Goal: Task Accomplishment & Management: Manage account settings

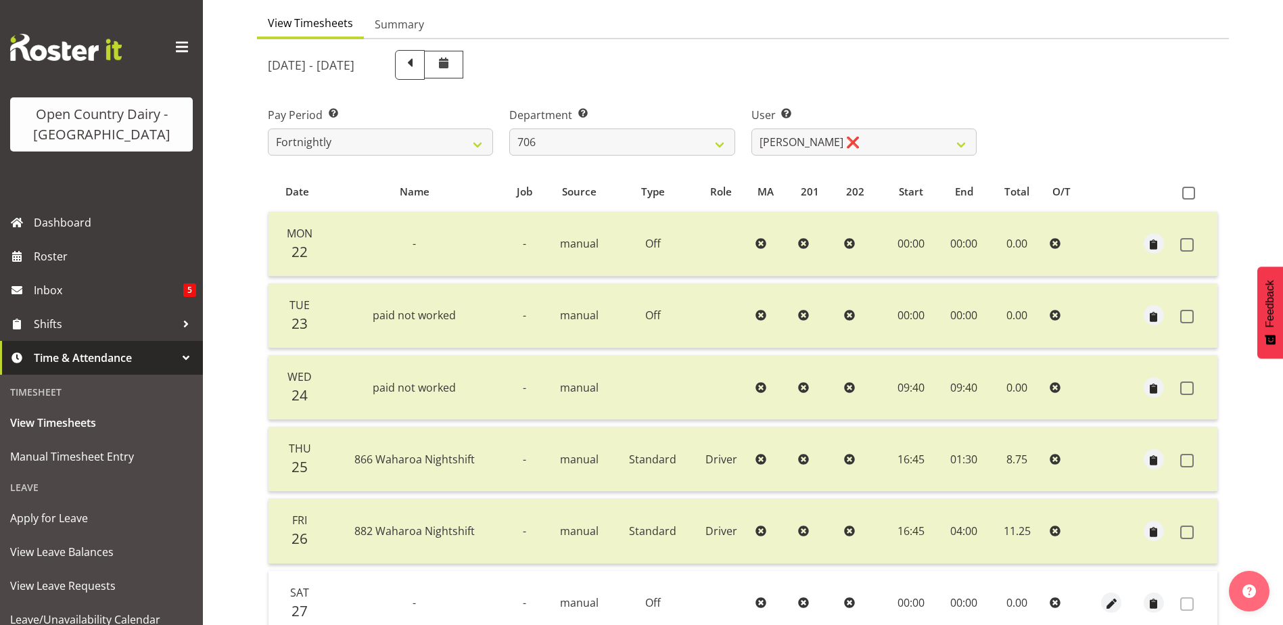
scroll to position [113, 0]
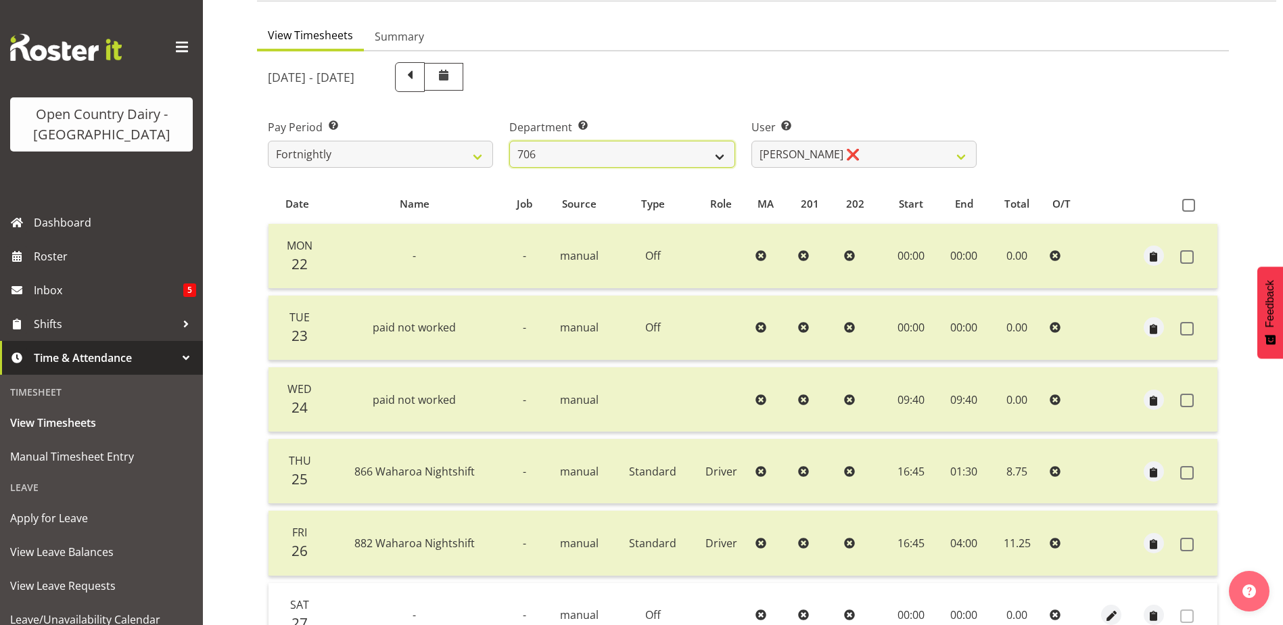
click at [582, 158] on select "701 702 703 704 705 706 707 708 709 710 711 712 713 714 715 716 717 718 719 720" at bounding box center [621, 154] width 225 height 27
click at [509, 141] on select "701 702 703 704 705 706 707 708 709 710 711 712 713 714 715 716 717 718 719 720" at bounding box center [621, 154] width 225 height 27
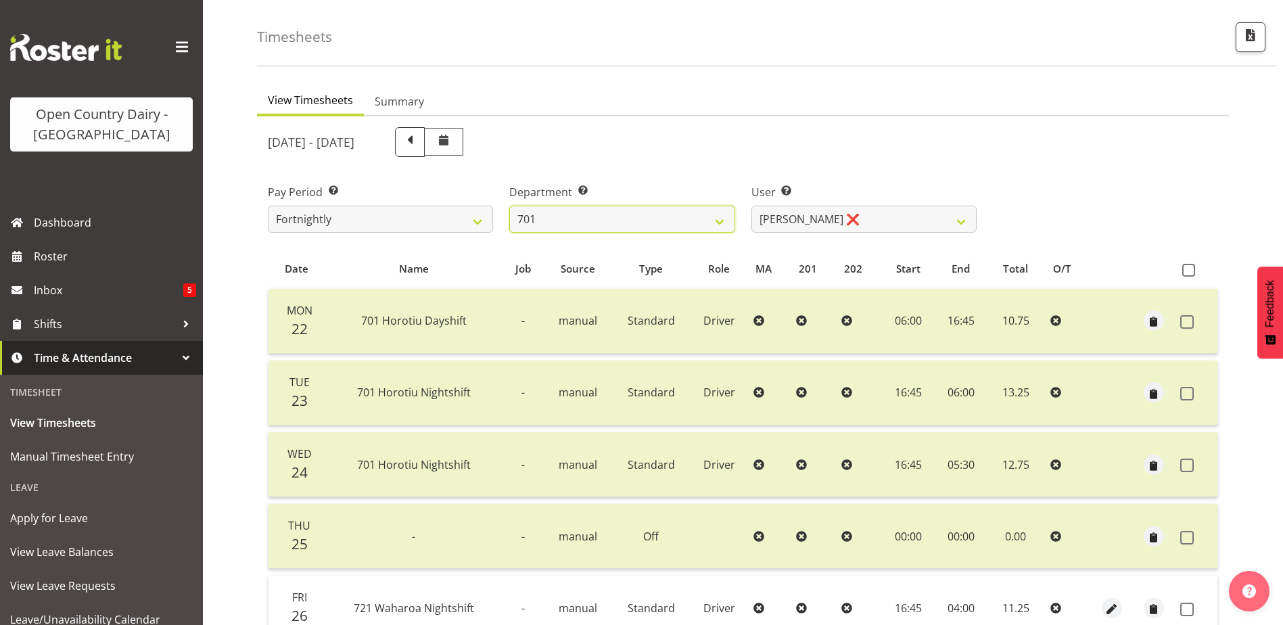
scroll to position [45, 0]
click at [599, 227] on select "701 702 703 704 705 706 707 708 709 710 711 712 713 714 715 716 717 718 719 720" at bounding box center [621, 221] width 225 height 27
click at [509, 208] on select "701 702 703 704 705 706 707 708 709 710 711 712 713 714 715 716 717 718 719 720" at bounding box center [621, 221] width 225 height 27
click at [600, 228] on select "701 702 703 704 705 706 707 708 709 710 711 712 713 714 715 716 717 718 719 720" at bounding box center [621, 221] width 225 height 27
select select "802"
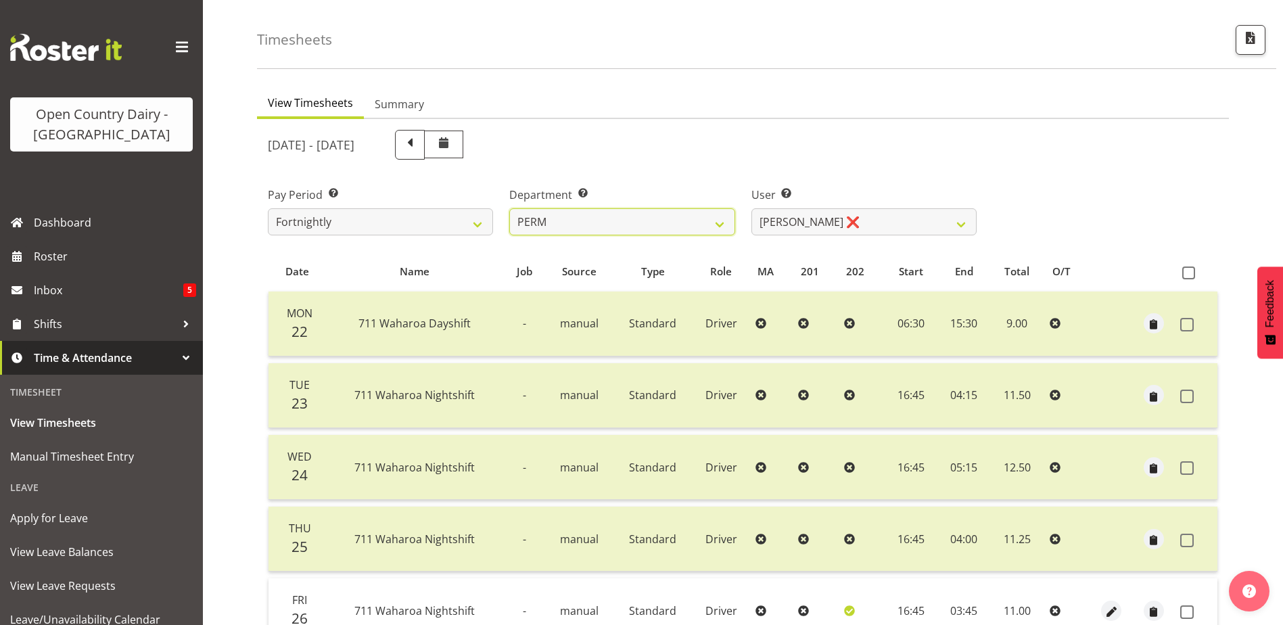
click at [509, 208] on select "701 702 703 704 705 706 707 708 709 710 711 712 713 714 715 716 717 718 719 720" at bounding box center [621, 221] width 225 height 27
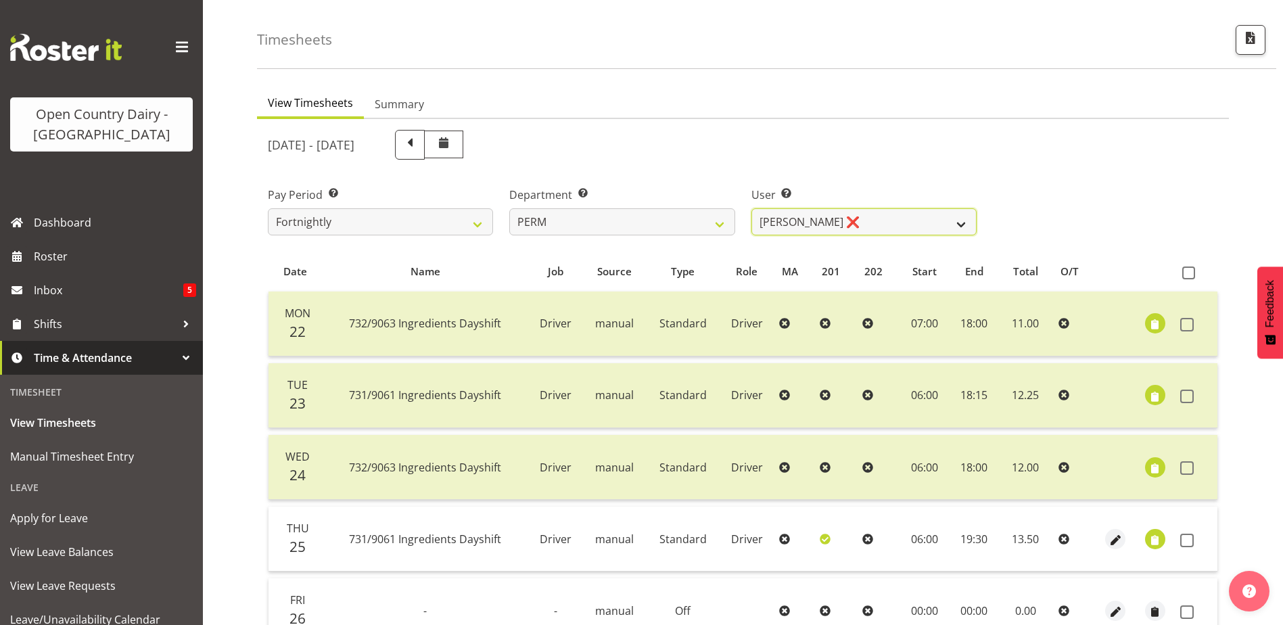
click at [883, 226] on select "[PERSON_NAME] ❌ Amba [PERSON_NAME] ❌ [PERSON_NAME] ❌ [PERSON_NAME] ❌ [PERSON_NA…" at bounding box center [863, 221] width 225 height 27
select select "9944"
click at [751, 208] on select "[PERSON_NAME] ❌ Amba [PERSON_NAME] ❌ [PERSON_NAME] ❌ [PERSON_NAME] ❌ [PERSON_NA…" at bounding box center [863, 221] width 225 height 27
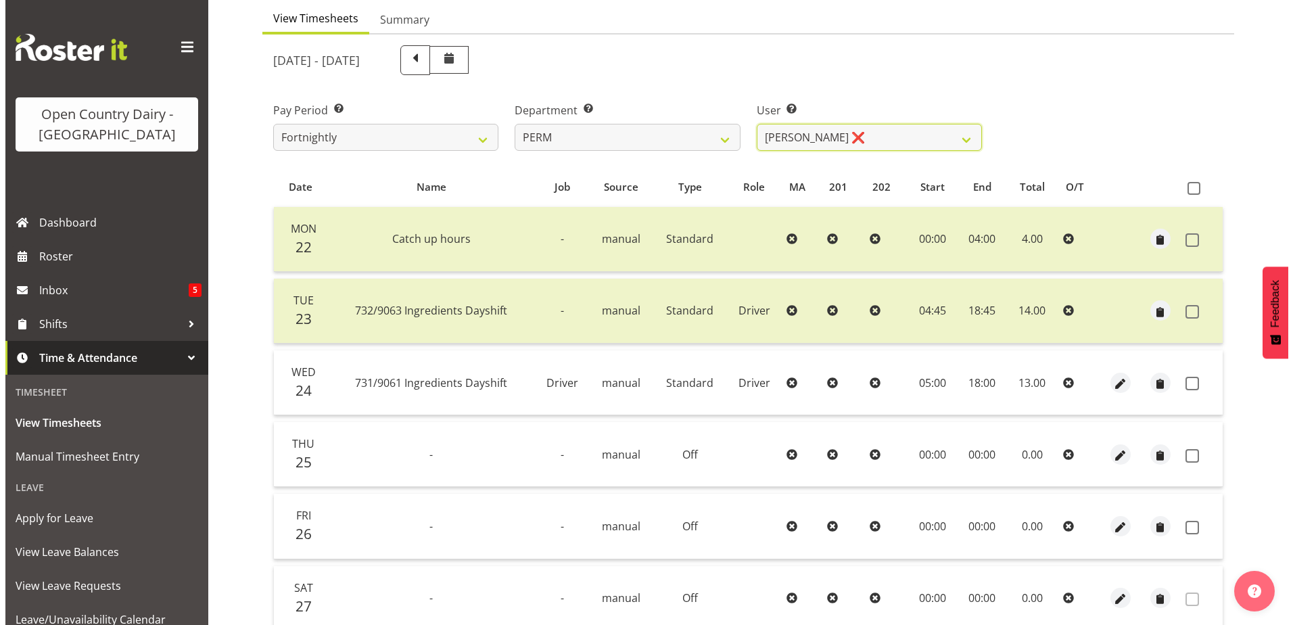
scroll to position [113, 0]
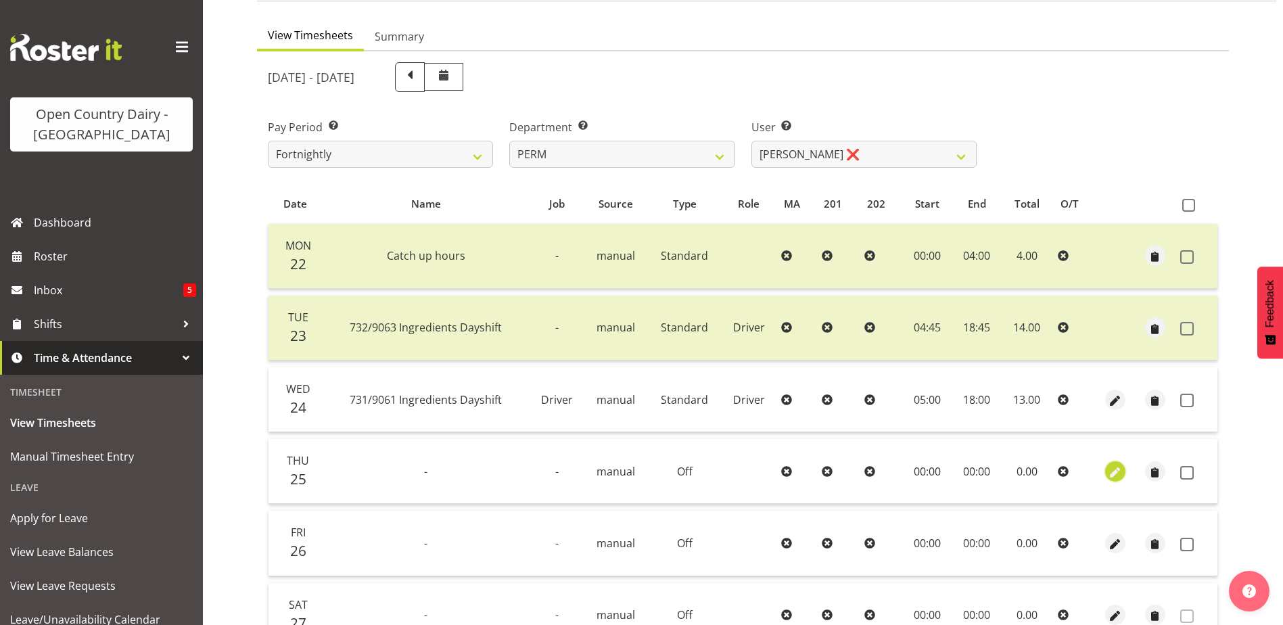
click at [1113, 470] on span "button" at bounding box center [1116, 473] width 16 height 16
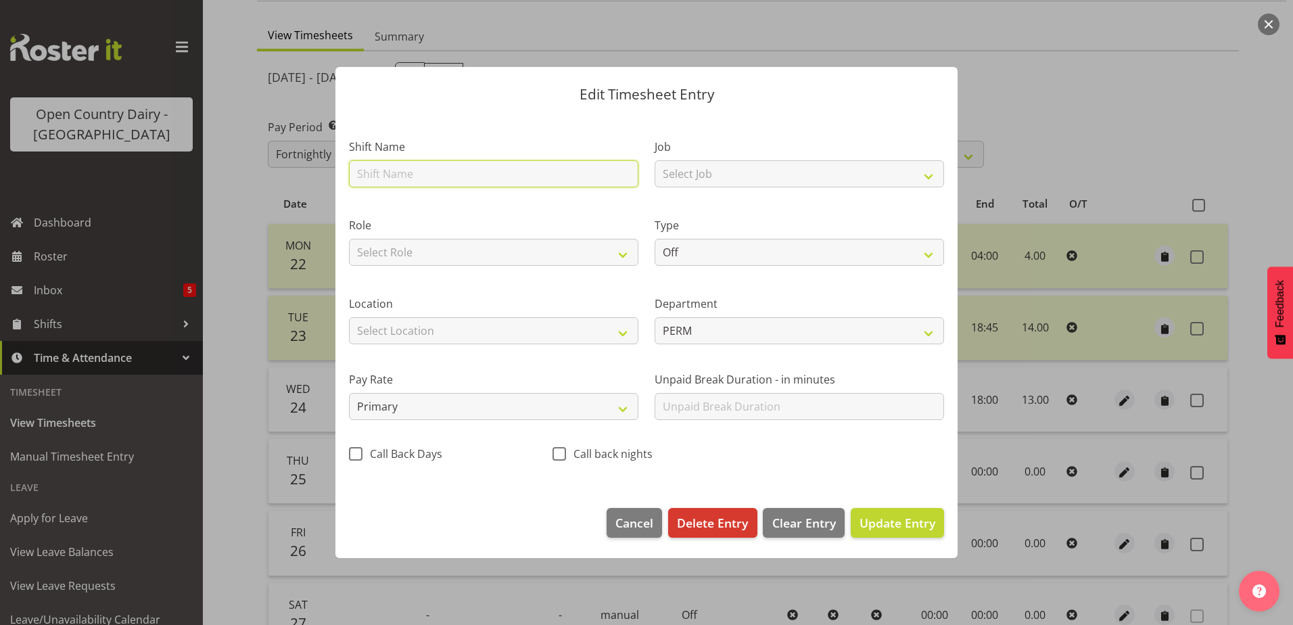
click at [412, 179] on input "text" at bounding box center [493, 173] width 289 height 27
type input "731 NIGHT INGREDIENTS TO WANGANUI"
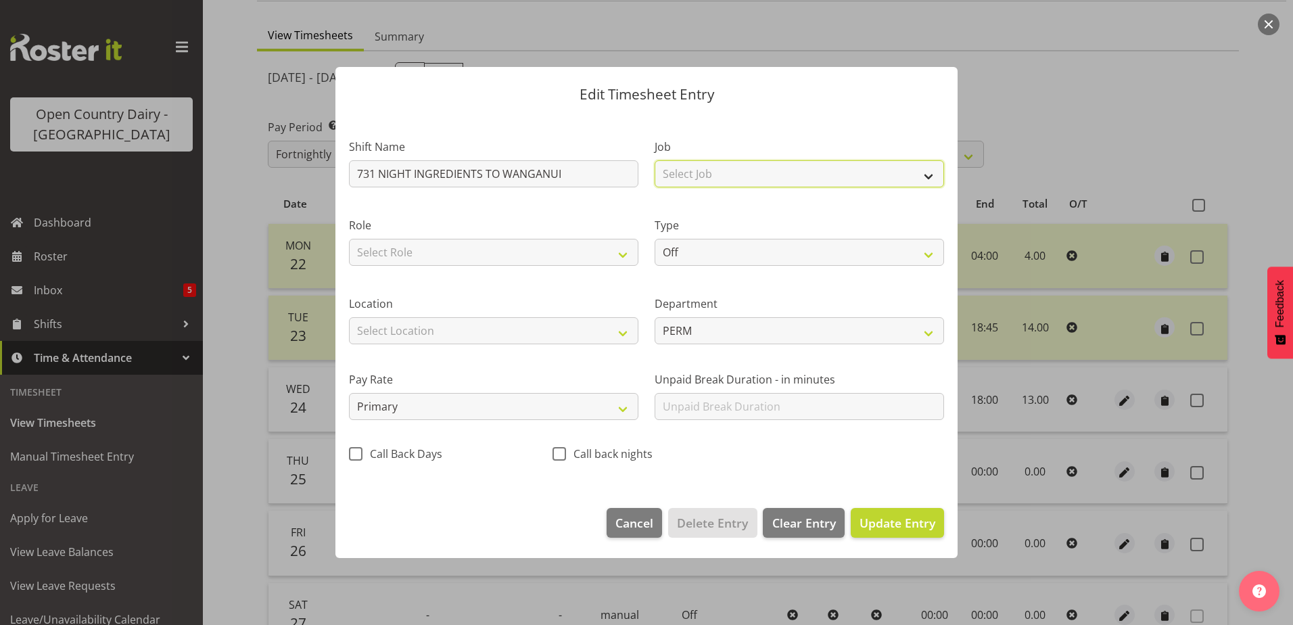
click at [746, 168] on select "Select Job Driver Driver supervisor Support" at bounding box center [799, 173] width 289 height 27
select select "9052"
click at [655, 160] on select "Select Job Driver Driver supervisor Support" at bounding box center [799, 173] width 289 height 27
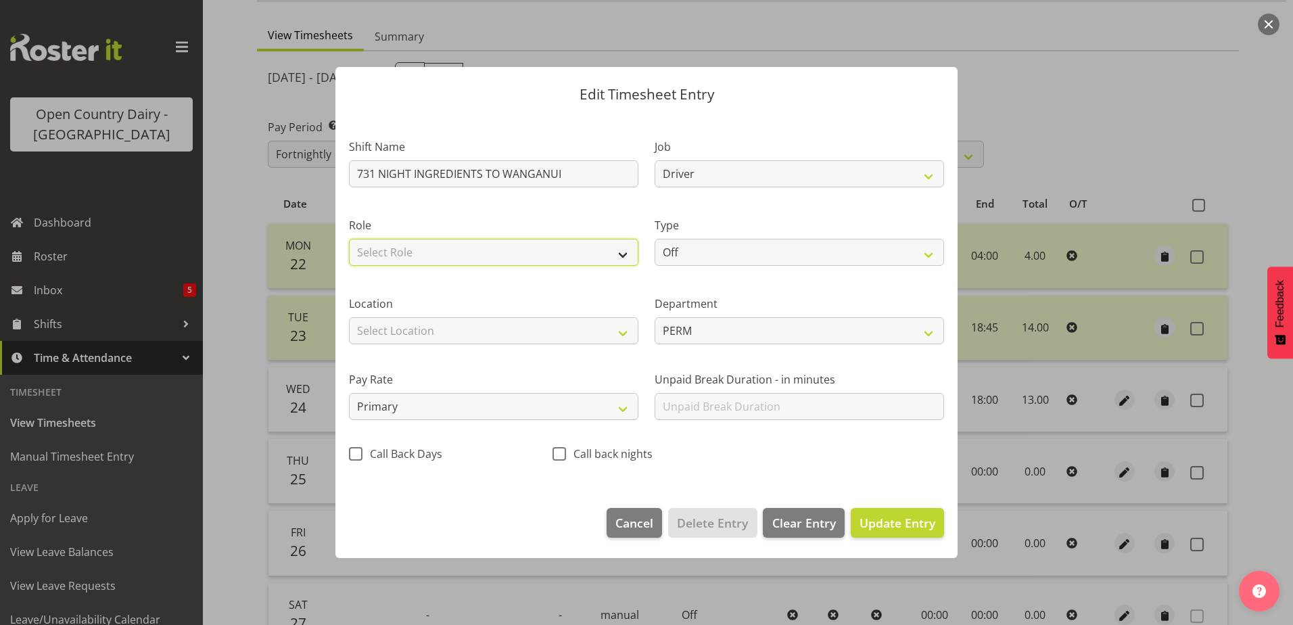
click at [477, 247] on select "Select Role Driver" at bounding box center [493, 252] width 289 height 27
select select "1166"
click at [349, 239] on select "Select Role Driver" at bounding box center [493, 252] width 289 height 27
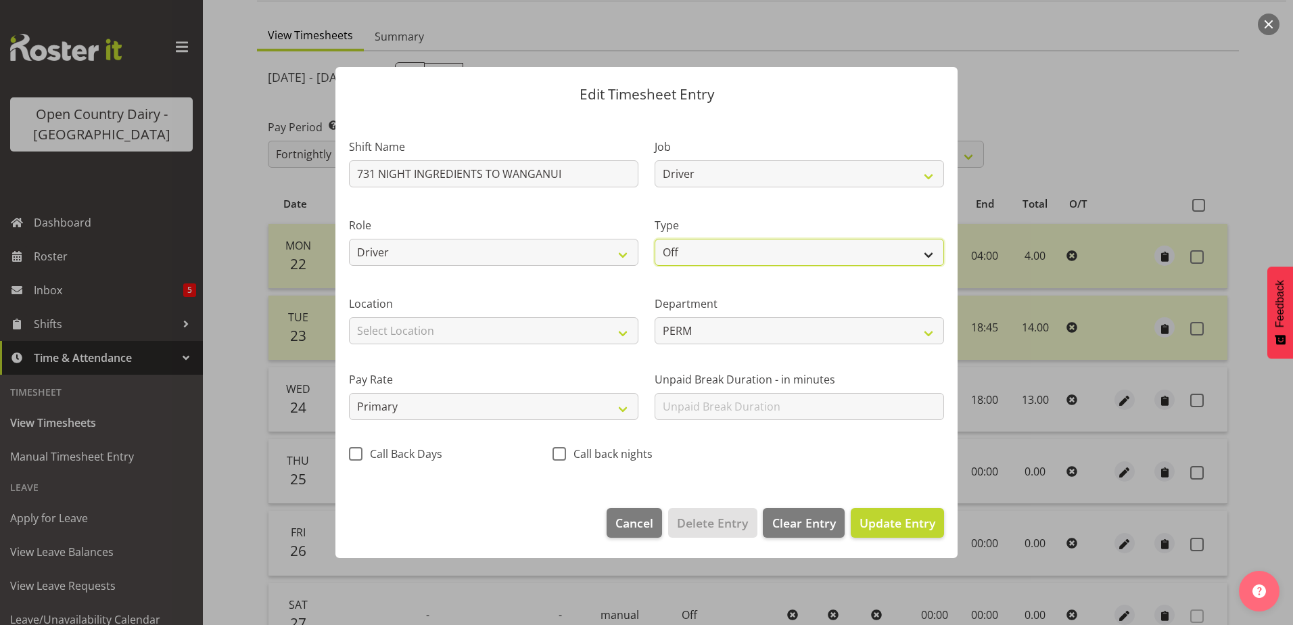
click at [741, 252] on select "Off Standard Public Holiday Public Holiday (Worked) Day In Lieu Annual Leave Si…" at bounding box center [799, 252] width 289 height 27
select select "Standard"
click at [655, 239] on select "Off Standard Public Holiday Public Holiday (Worked) Day In Lieu Annual Leave Si…" at bounding box center [799, 252] width 289 height 27
select select "8"
select select "2025"
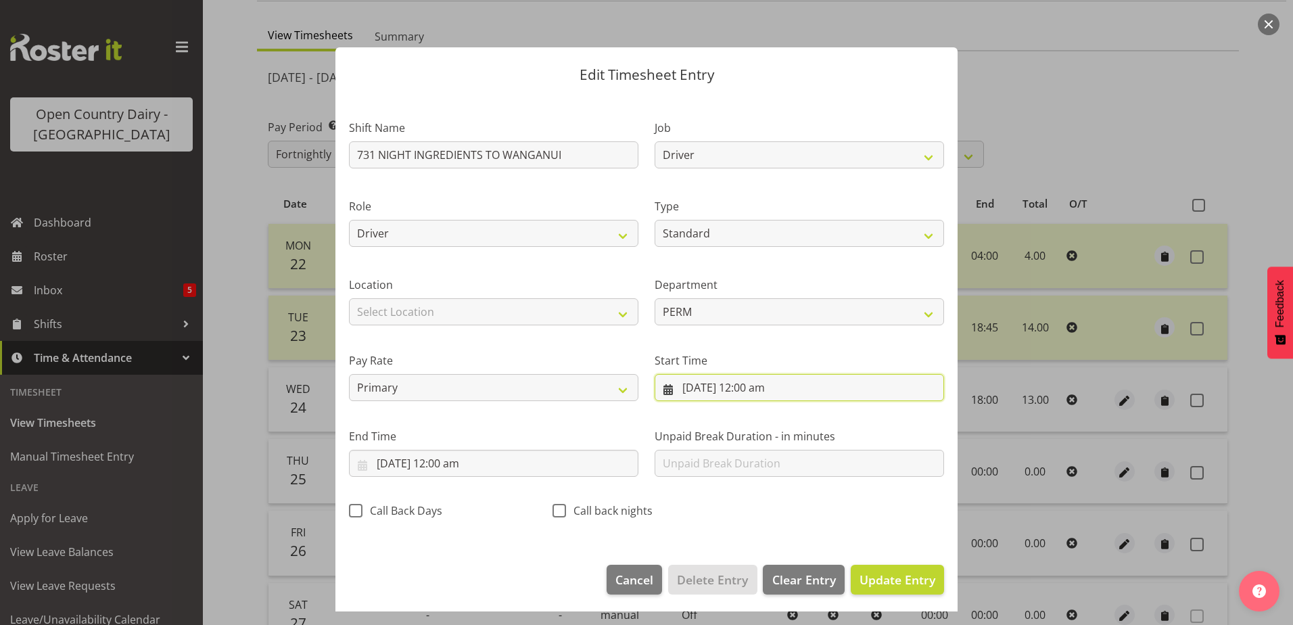
click at [722, 391] on input "[DATE] 12:00 am" at bounding box center [799, 387] width 289 height 27
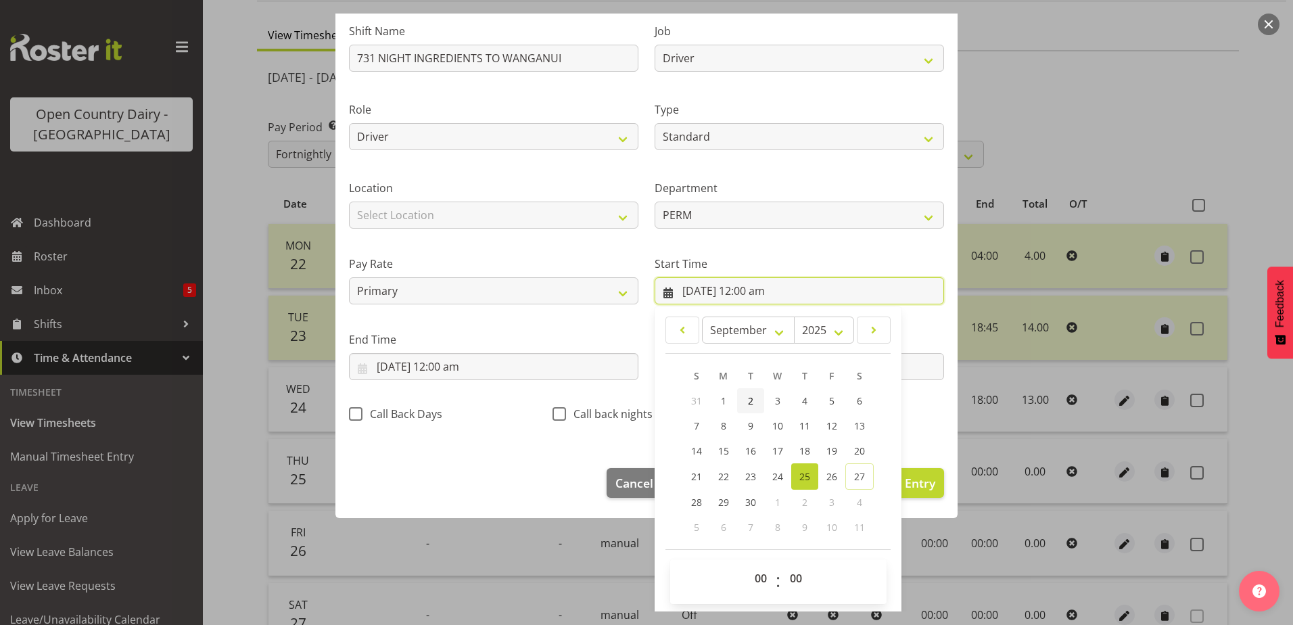
scroll to position [99, 0]
click at [751, 578] on select "00 01 02 03 04 05 06 07 08 09 10 11 12 13 14 15 16 17 18 19 20 21 22 23" at bounding box center [762, 576] width 30 height 27
select select "16"
click at [747, 563] on select "00 01 02 03 04 05 06 07 08 09 10 11 12 13 14 15 16 17 18 19 20 21 22 23" at bounding box center [762, 576] width 30 height 27
type input "[DATE] 4:00 pm"
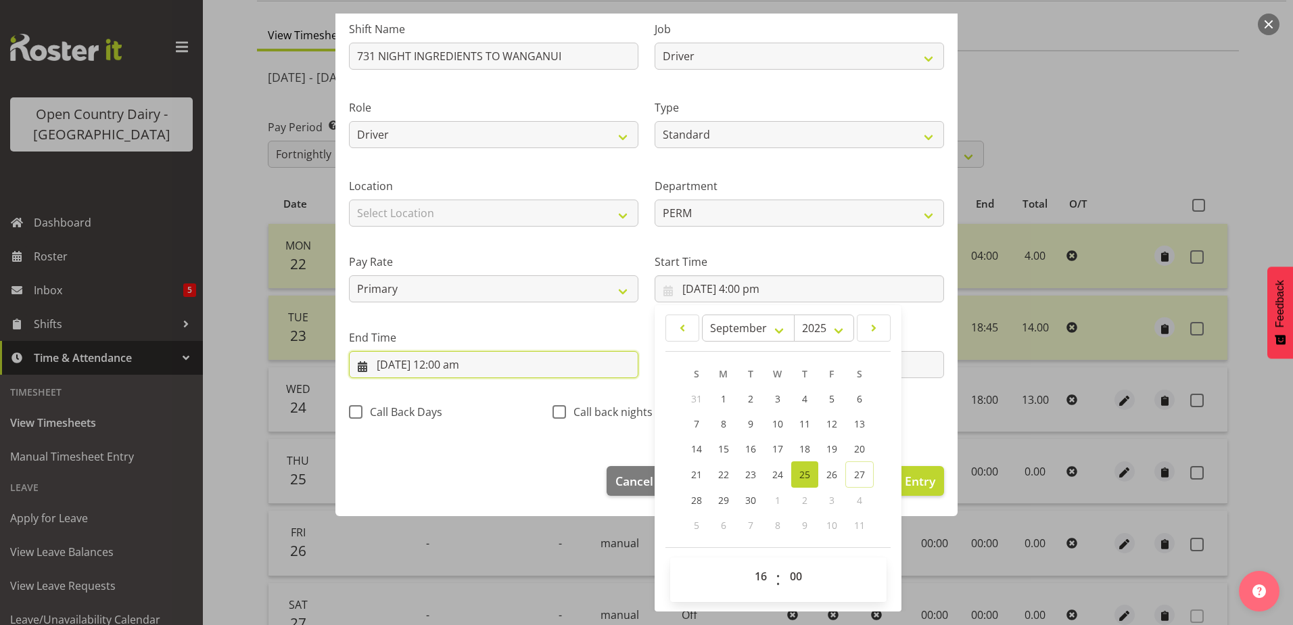
click at [433, 362] on input "[DATE] 12:00 am" at bounding box center [493, 364] width 289 height 27
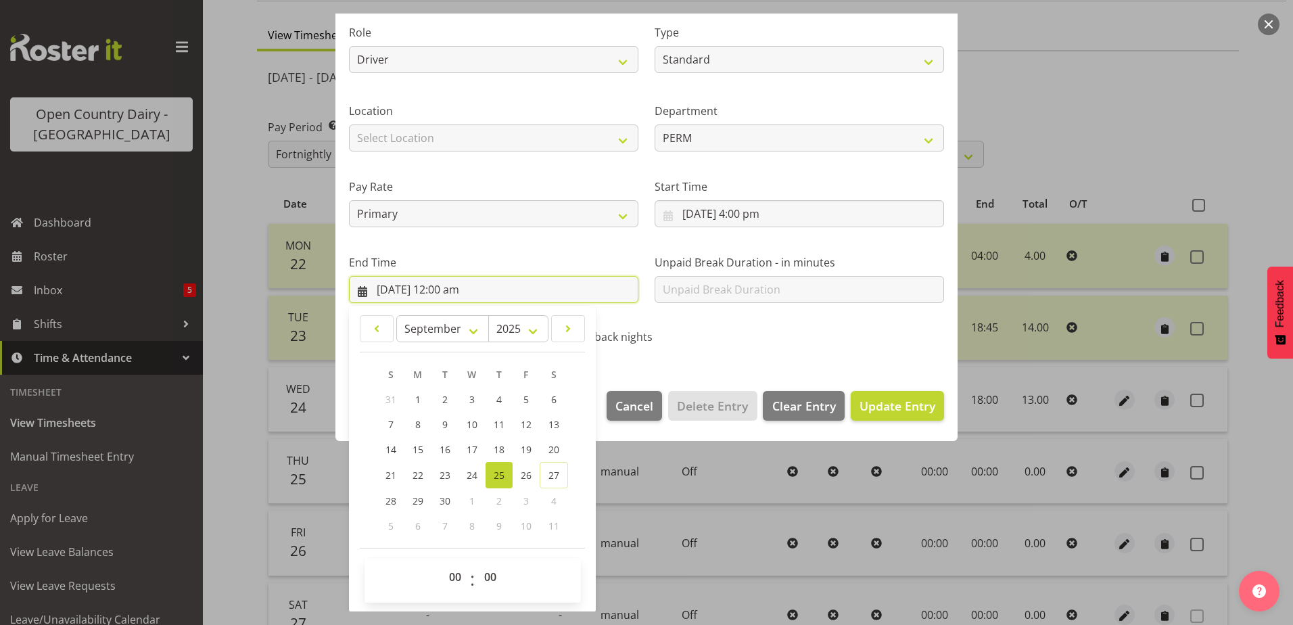
scroll to position [174, 0]
click at [521, 472] on span "26" at bounding box center [526, 474] width 11 height 13
type input "[DATE] 12:00 am"
click at [458, 573] on select "00 01 02 03 04 05 06 07 08 09 10 11 12 13 14 15 16 17 18 19 20 21 22 23" at bounding box center [457, 576] width 30 height 27
select select "6"
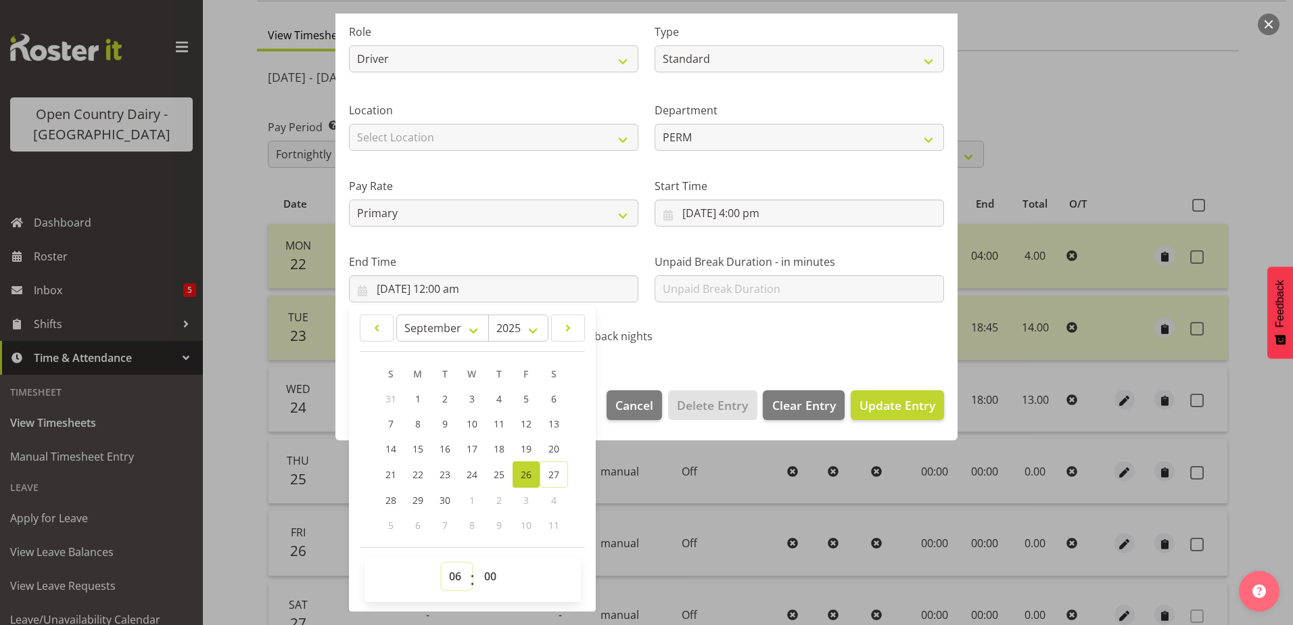
click at [442, 563] on select "00 01 02 03 04 05 06 07 08 09 10 11 12 13 14 15 16 17 18 19 20 21 22 23" at bounding box center [457, 576] width 30 height 27
type input "[DATE] 6:00 am"
click at [878, 402] on span "Update Entry" at bounding box center [897, 405] width 76 height 16
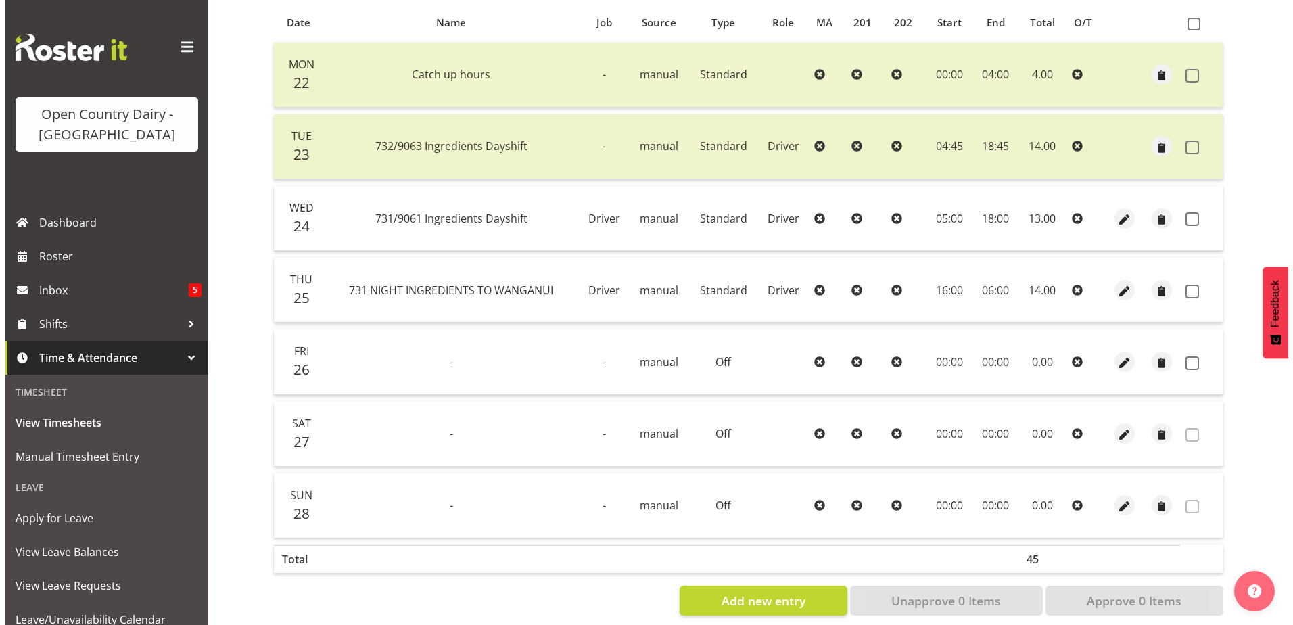
scroll to position [316, 0]
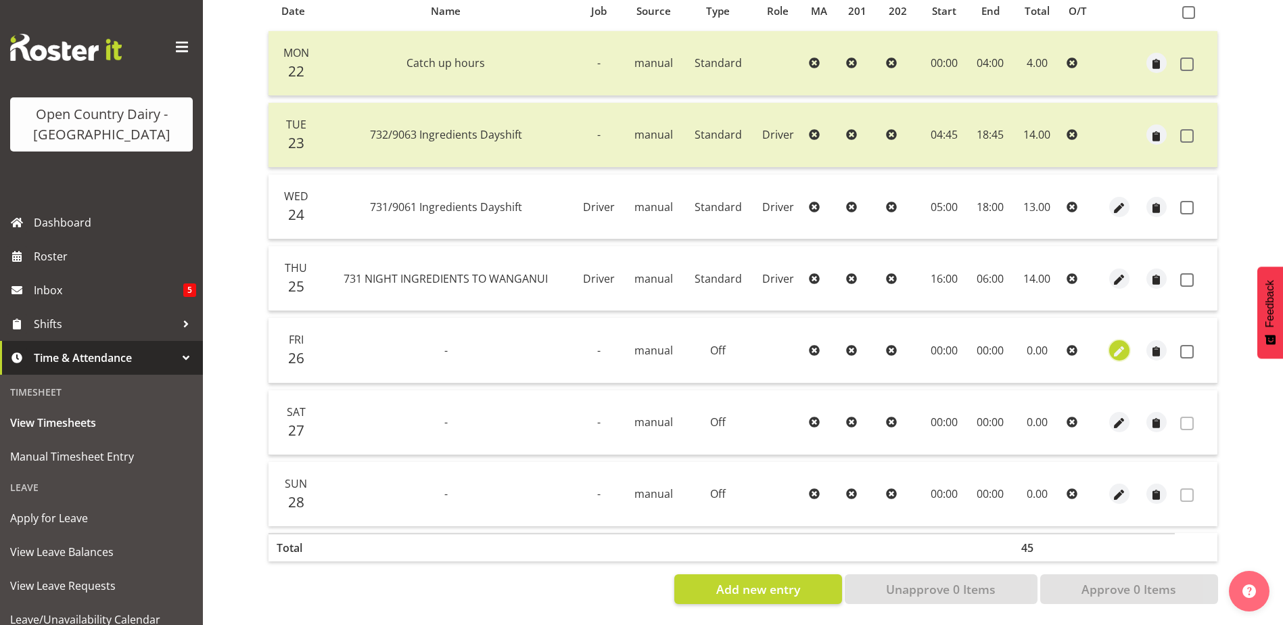
click at [1123, 344] on span "button" at bounding box center [1120, 352] width 16 height 16
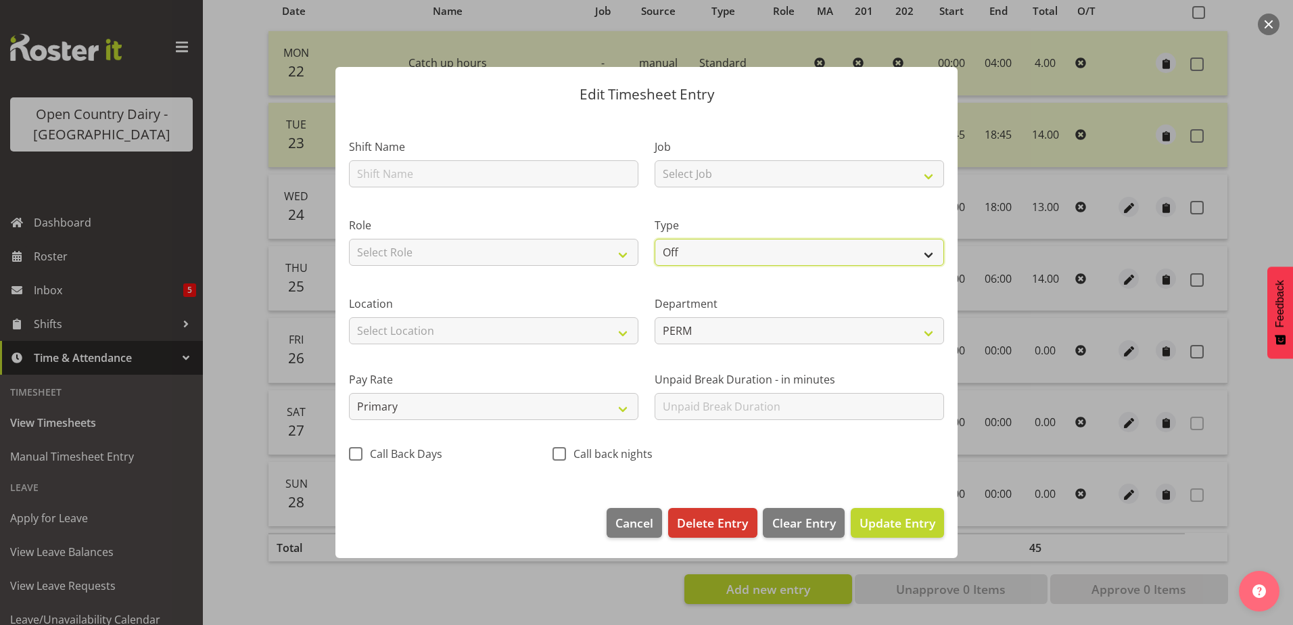
click at [691, 254] on select "Off Standard Public Holiday Public Holiday (Worked) Day In Lieu Annual Leave Si…" at bounding box center [799, 252] width 289 height 27
select select "Standard"
click at [655, 239] on select "Off Standard Public Holiday Public Holiday (Worked) Day In Lieu Annual Leave Si…" at bounding box center [799, 252] width 289 height 27
select select "8"
select select "2025"
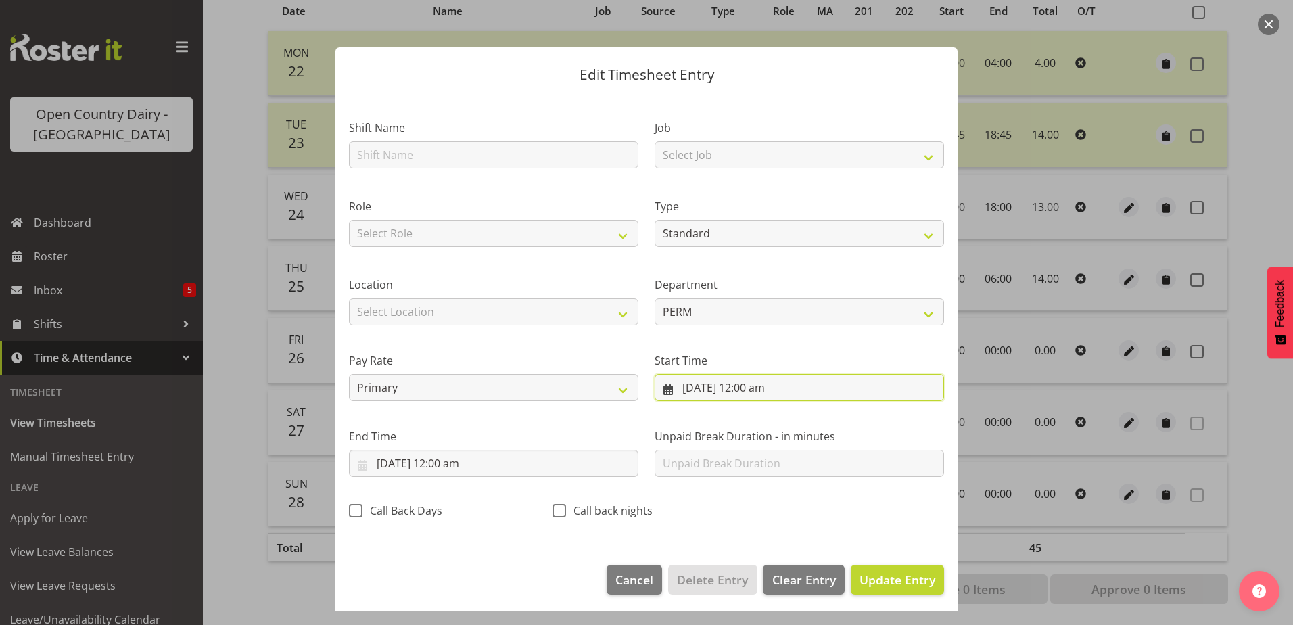
click at [750, 387] on input "[DATE] 12:00 am" at bounding box center [799, 387] width 289 height 27
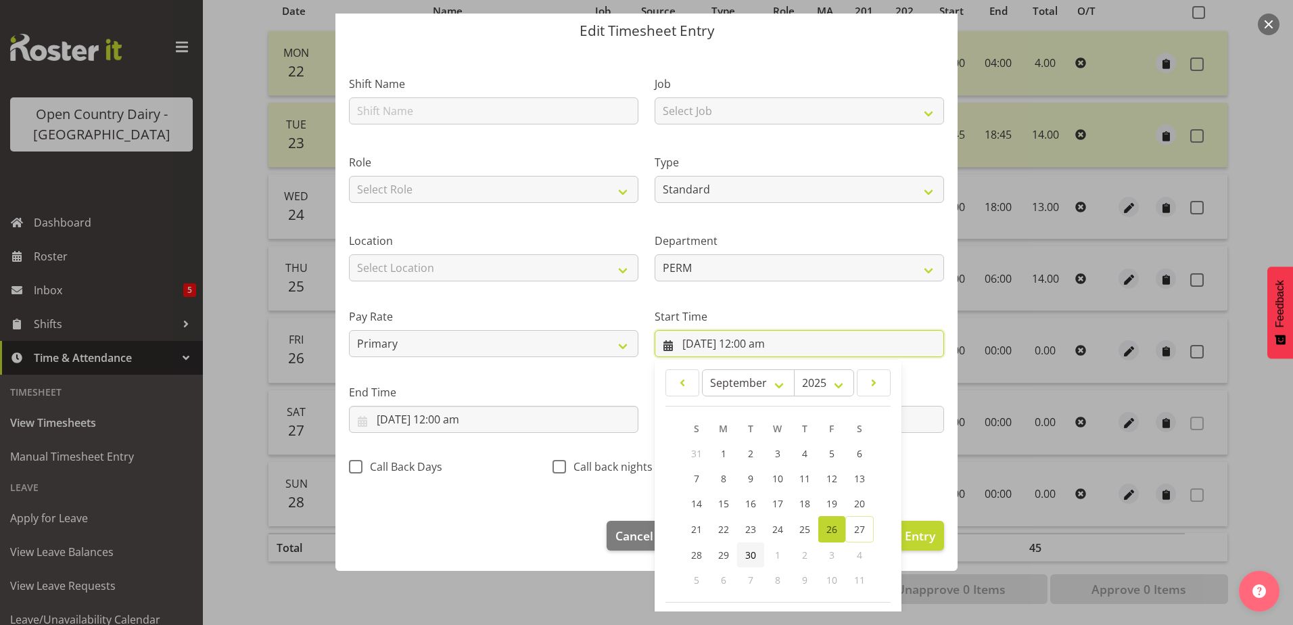
scroll to position [99, 0]
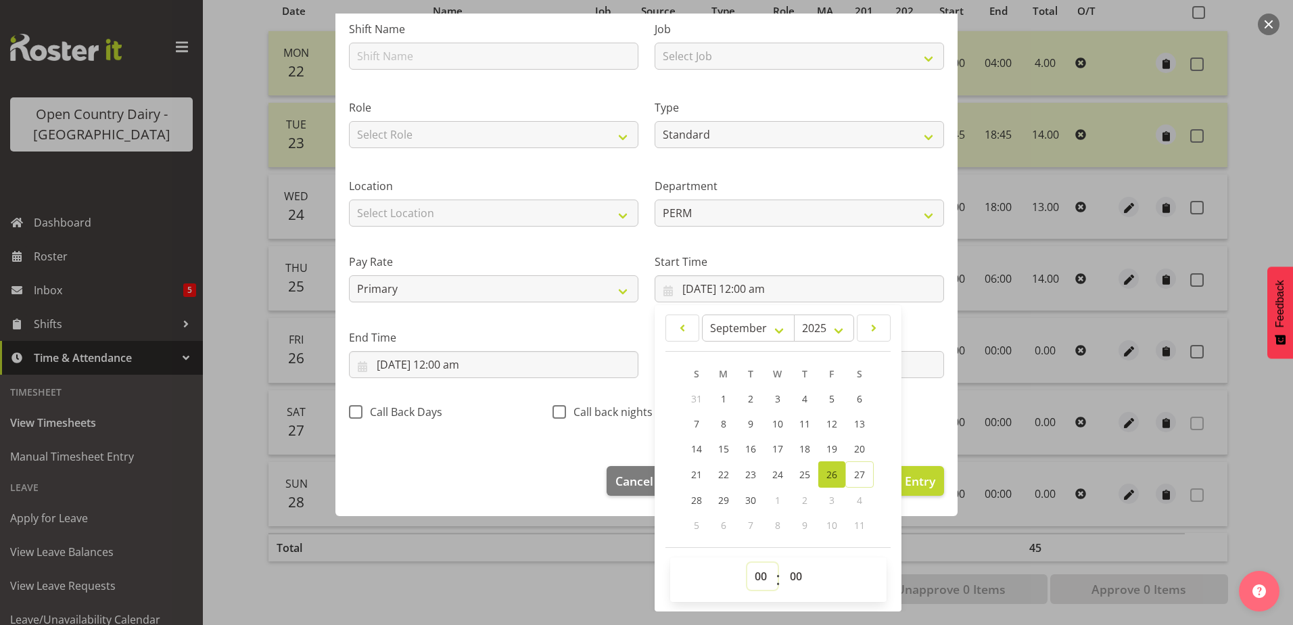
click at [761, 575] on select "00 01 02 03 04 05 06 07 08 09 10 11 12 13 14 15 16 17 18 19 20 21 22 23" at bounding box center [762, 576] width 30 height 27
select select "17"
click at [747, 563] on select "00 01 02 03 04 05 06 07 08 09 10 11 12 13 14 15 16 17 18 19 20 21 22 23" at bounding box center [762, 576] width 30 height 27
type input "[DATE] 5:00 pm"
click at [786, 578] on select "00 01 02 03 04 05 06 07 08 09 10 11 12 13 14 15 16 17 18 19 20 21 22 23 24 25 2…" at bounding box center [797, 576] width 30 height 27
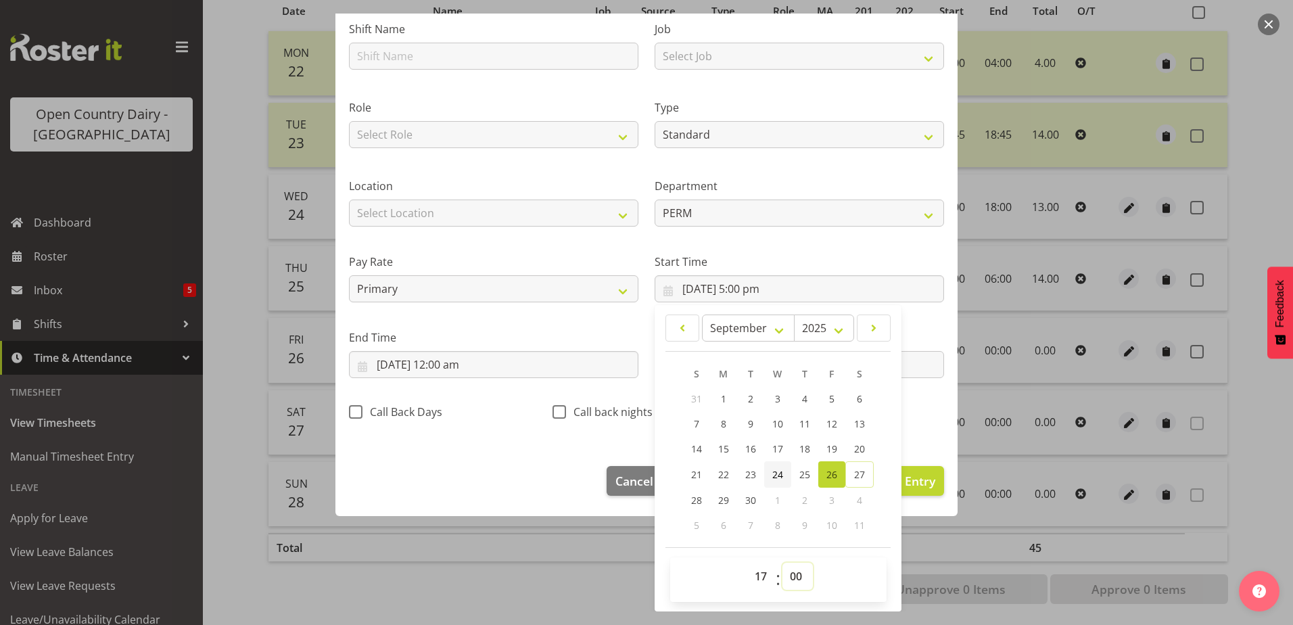
select select "15"
click at [782, 563] on select "00 01 02 03 04 05 06 07 08 09 10 11 12 13 14 15 16 17 18 19 20 21 22 23 24 25 2…" at bounding box center [797, 576] width 30 height 27
type input "[DATE] 5:15 pm"
click at [450, 364] on input "[DATE] 12:00 am" at bounding box center [493, 364] width 289 height 27
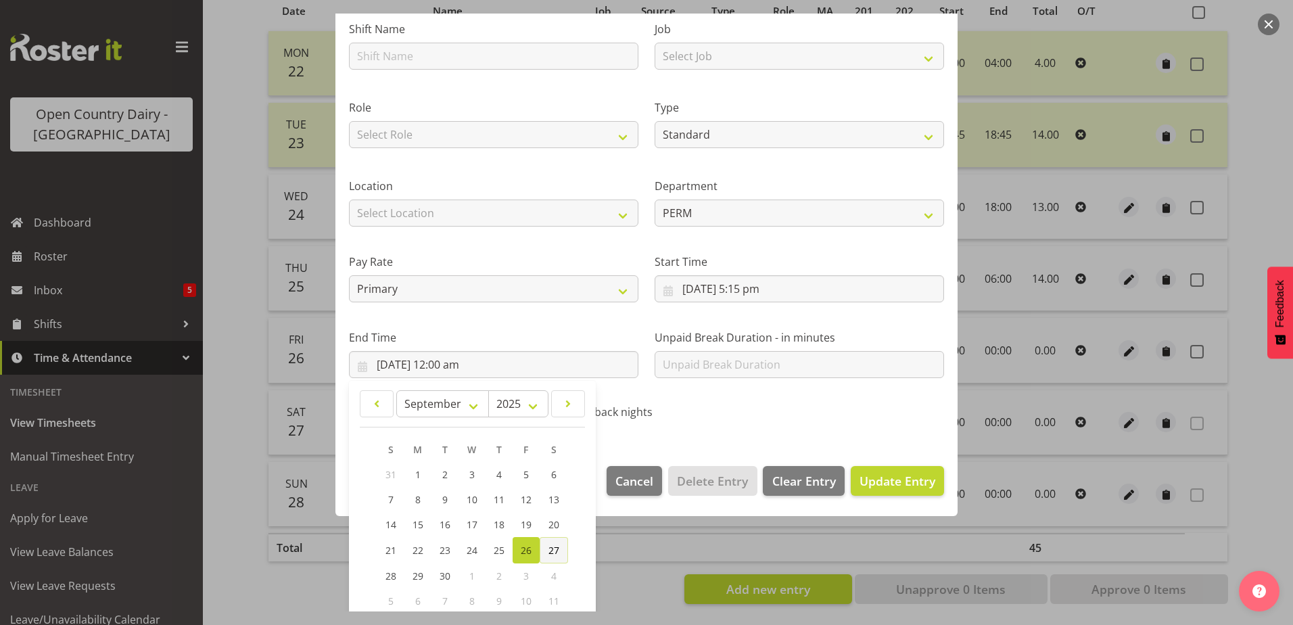
click at [550, 544] on span "27" at bounding box center [553, 550] width 11 height 13
type input "[DATE] 12:00 am"
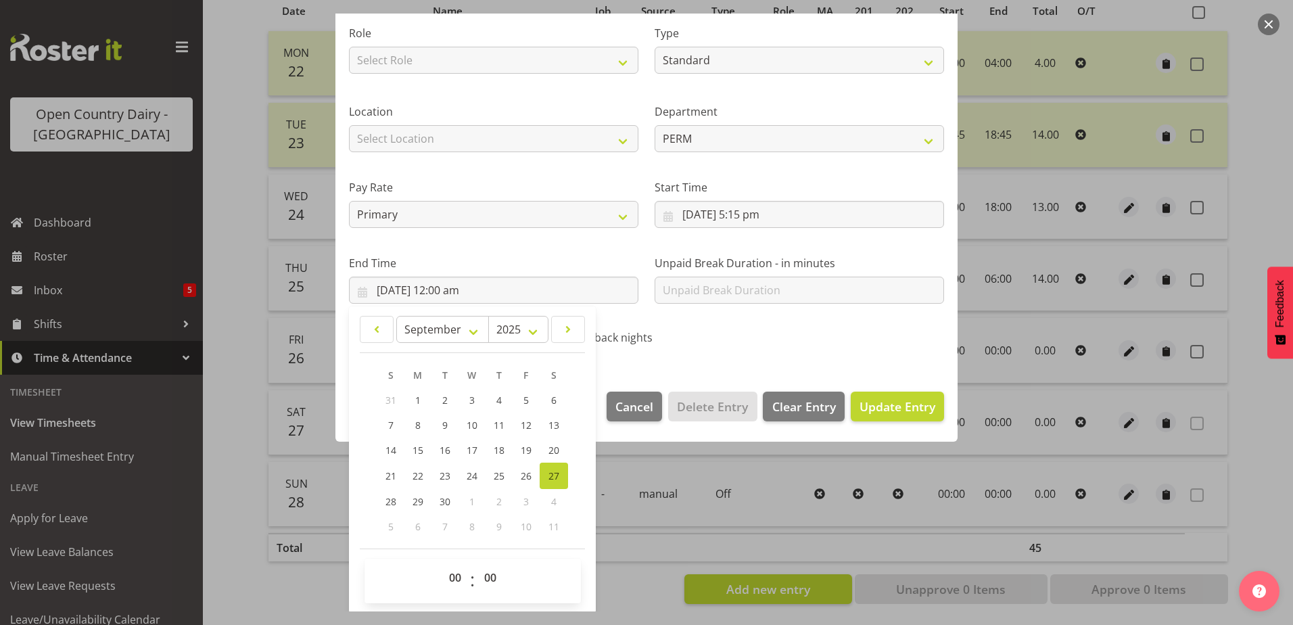
scroll to position [174, 0]
click at [453, 575] on select "00 01 02 03 04 05 06 07 08 09 10 11 12 13 14 15 16 17 18 19 20 21 22 23" at bounding box center [457, 576] width 30 height 27
select select "7"
click at [442, 563] on select "00 01 02 03 04 05 06 07 08 09 10 11 12 13 14 15 16 17 18 19 20 21 22 23" at bounding box center [457, 576] width 30 height 27
type input "[DATE] 7:00 am"
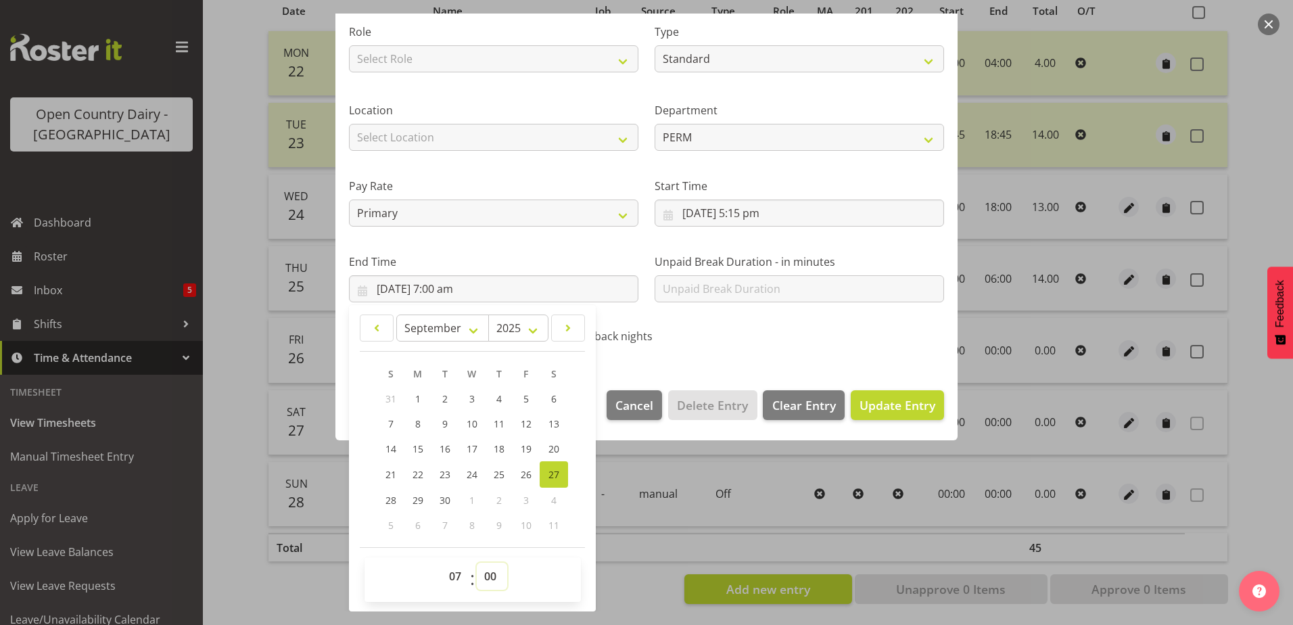
click at [489, 569] on select "00 01 02 03 04 05 06 07 08 09 10 11 12 13 14 15 16 17 18 19 20 21 22 23 24 25 2…" at bounding box center [492, 576] width 30 height 27
select select "15"
click at [477, 563] on select "00 01 02 03 04 05 06 07 08 09 10 11 12 13 14 15 16 17 18 19 20 21 22 23 24 25 2…" at bounding box center [492, 576] width 30 height 27
type input "[DATE] 7:15 am"
click at [709, 333] on div "Call back nights" at bounding box center [645, 338] width 187 height 18
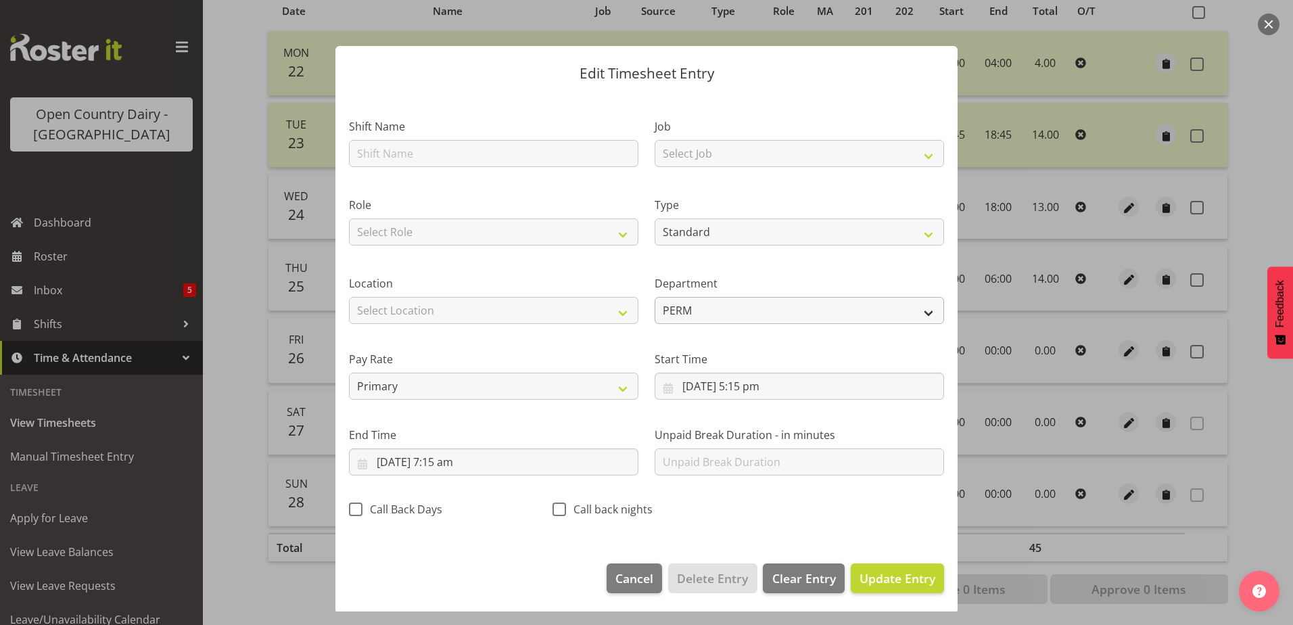
scroll to position [0, 0]
click at [415, 158] on input "text" at bounding box center [493, 154] width 289 height 27
type input "731 NIGHT INGREDIENTS TO WANGANUI"
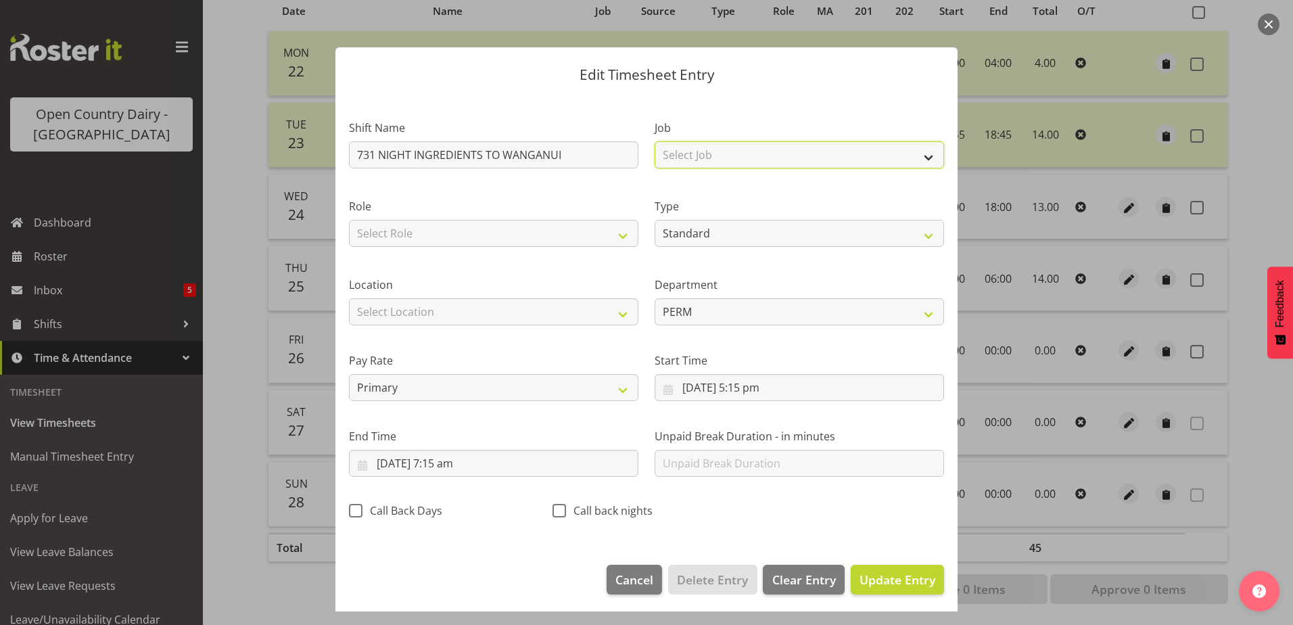
click at [755, 144] on select "Select Job Driver Driver supervisor Support" at bounding box center [799, 154] width 289 height 27
select select "9052"
click at [655, 141] on select "Select Job Driver Driver supervisor Support" at bounding box center [799, 154] width 289 height 27
click at [492, 239] on select "Select Role Driver" at bounding box center [493, 233] width 289 height 27
select select "1166"
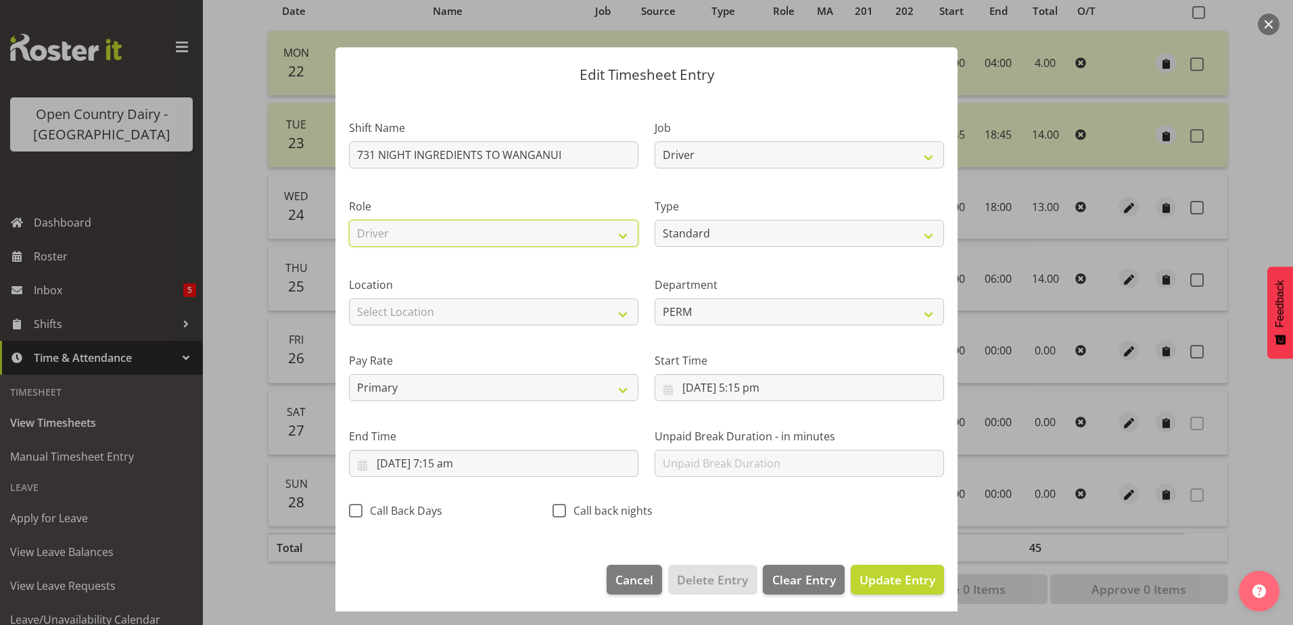
click at [349, 220] on select "Select Role Driver" at bounding box center [493, 233] width 289 height 27
click at [862, 586] on span "Update Entry" at bounding box center [897, 579] width 76 height 16
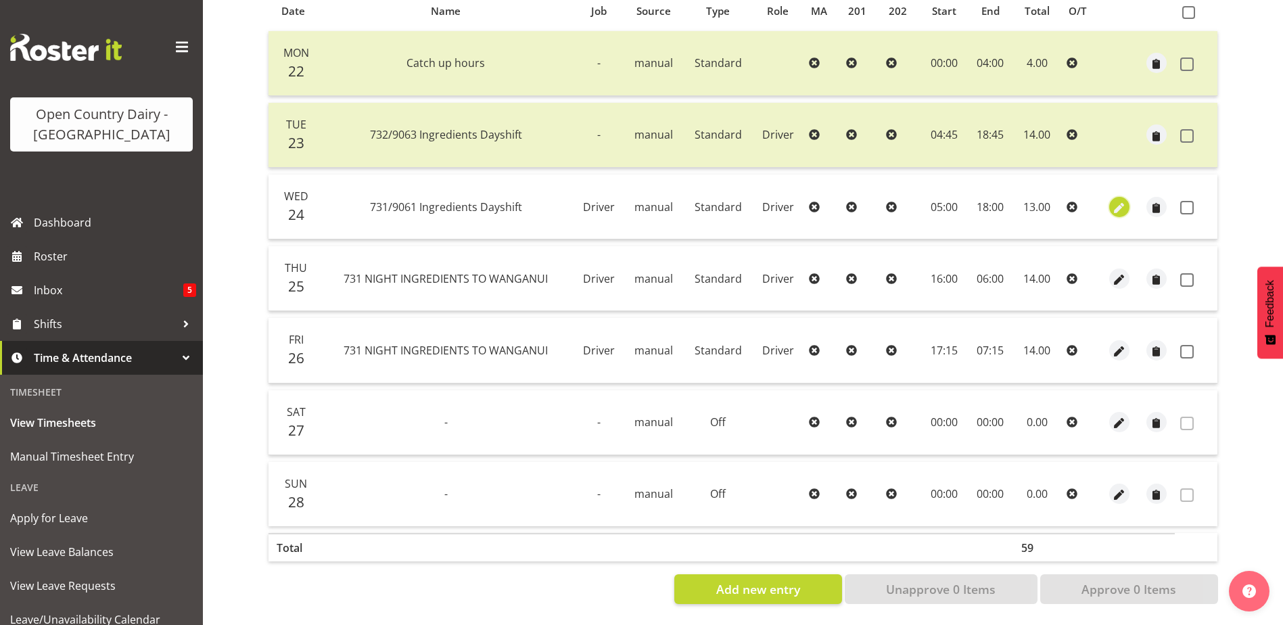
click at [1120, 200] on span "button" at bounding box center [1120, 208] width 16 height 16
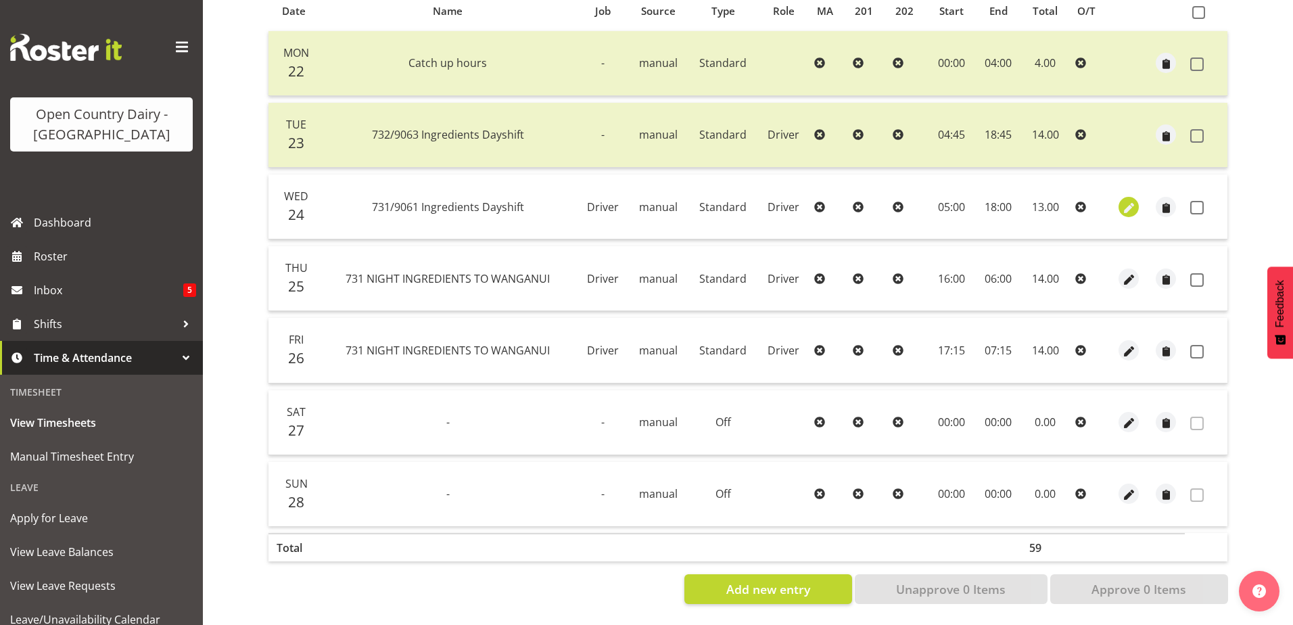
select select "Standard"
select select "8"
select select "2025"
select select "18"
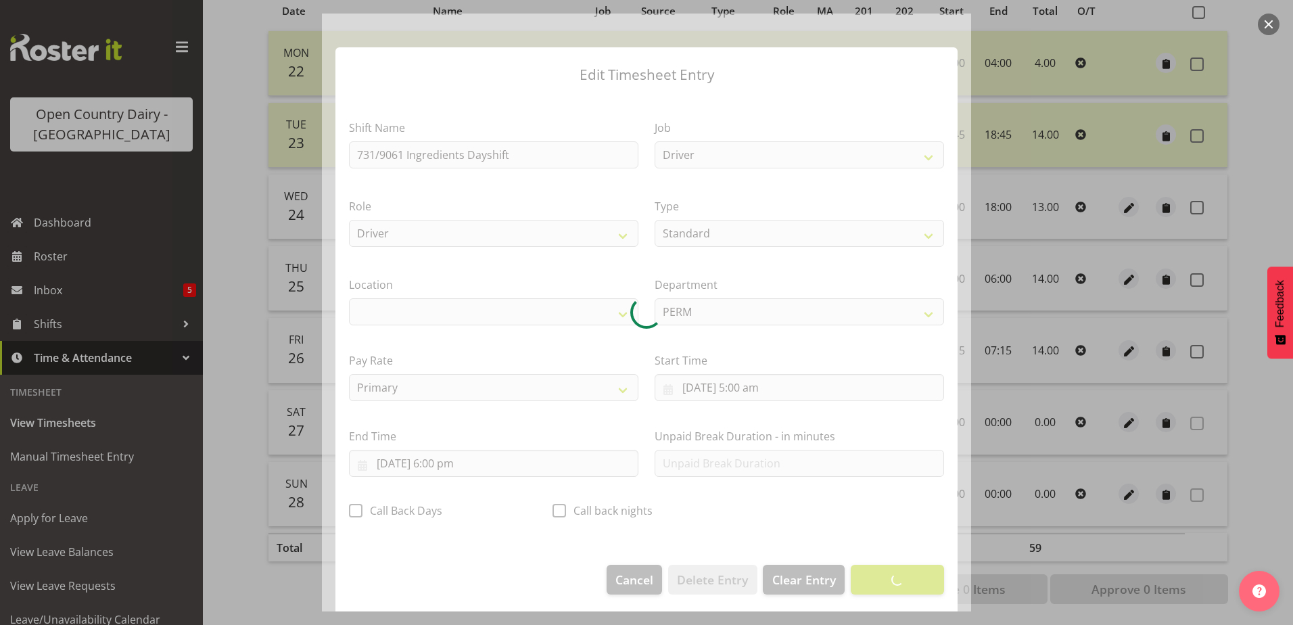
select select "1166"
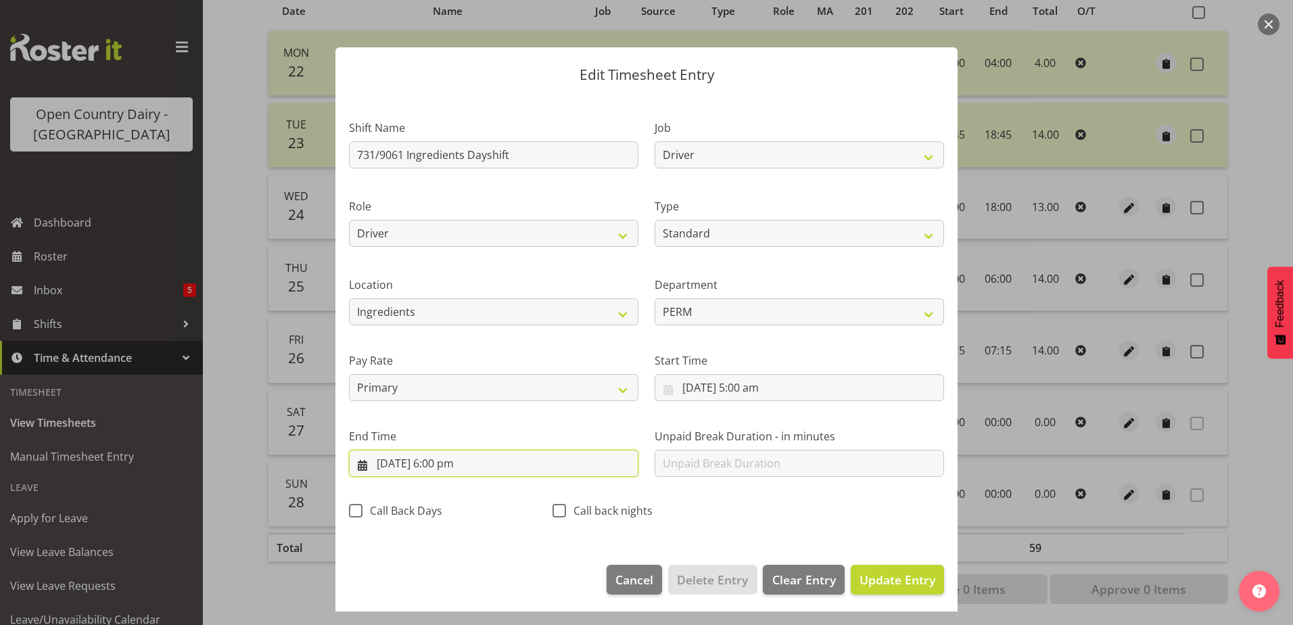
click at [446, 463] on input "[DATE] 6:00 pm" at bounding box center [493, 463] width 289 height 27
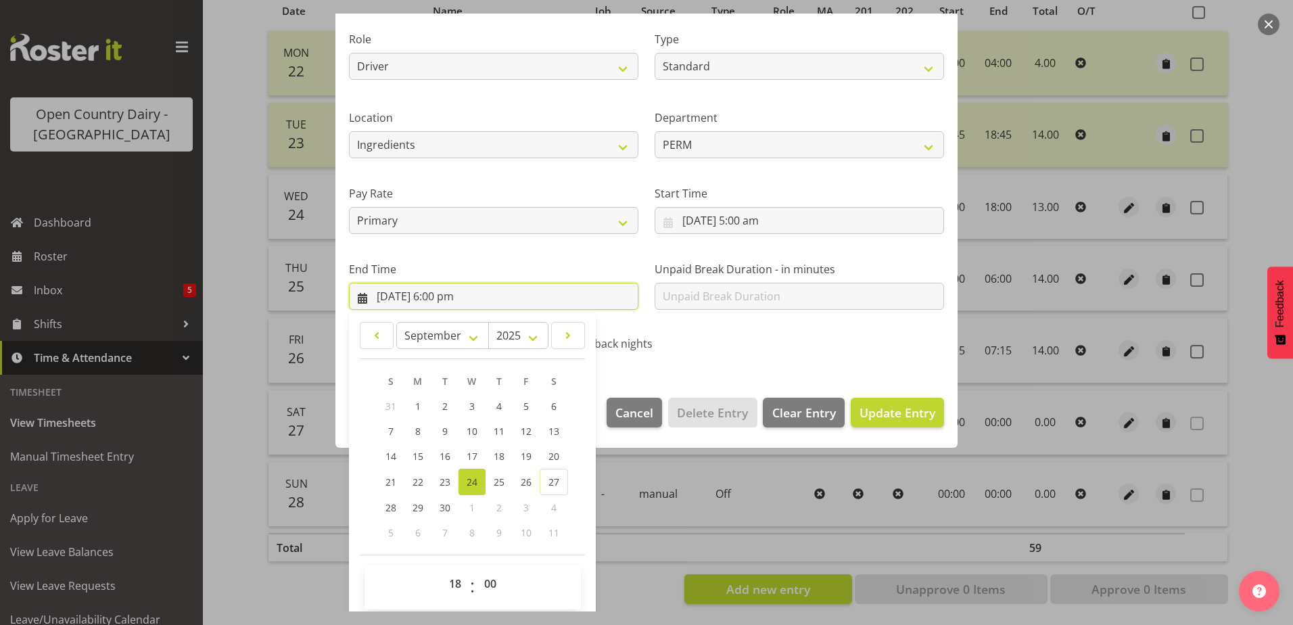
scroll to position [174, 0]
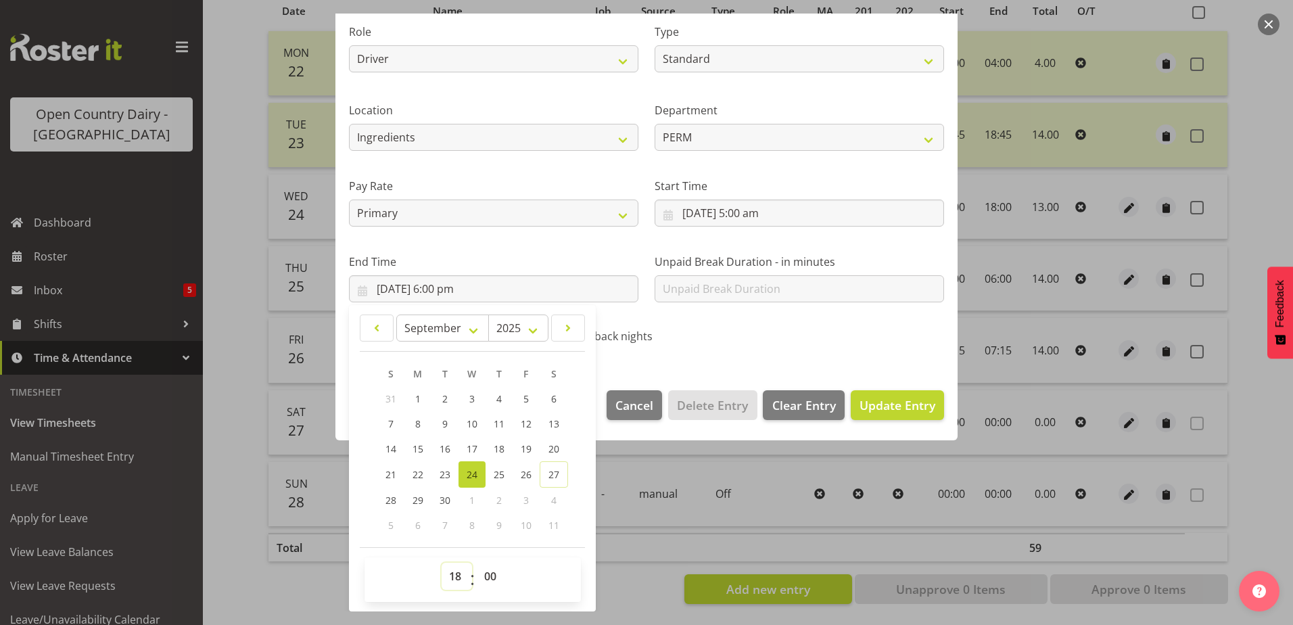
click at [454, 575] on select "00 01 02 03 04 05 06 07 08 09 10 11 12 13 14 15 16 17 18 19 20 21 22 23" at bounding box center [457, 576] width 30 height 27
select select "19"
click at [442, 563] on select "00 01 02 03 04 05 06 07 08 09 10 11 12 13 14 15 16 17 18 19 20 21 22 23" at bounding box center [457, 576] width 30 height 27
type input "[DATE] 7:00 pm"
click at [887, 403] on span "Update Entry" at bounding box center [897, 405] width 76 height 16
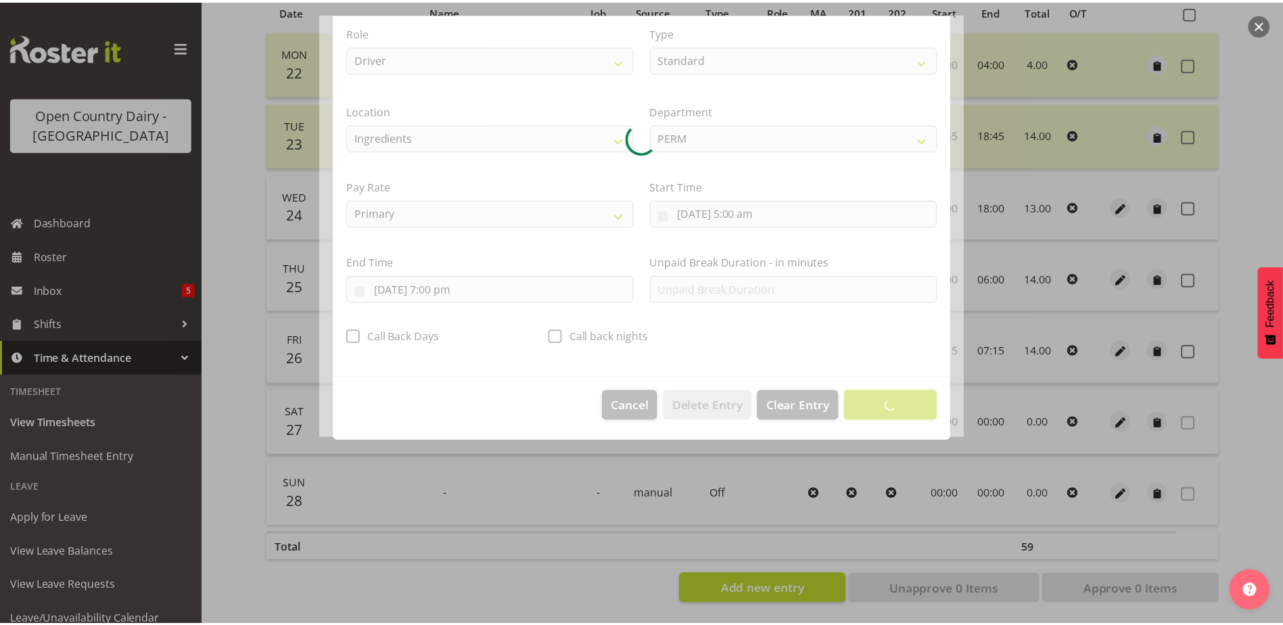
scroll to position [3, 0]
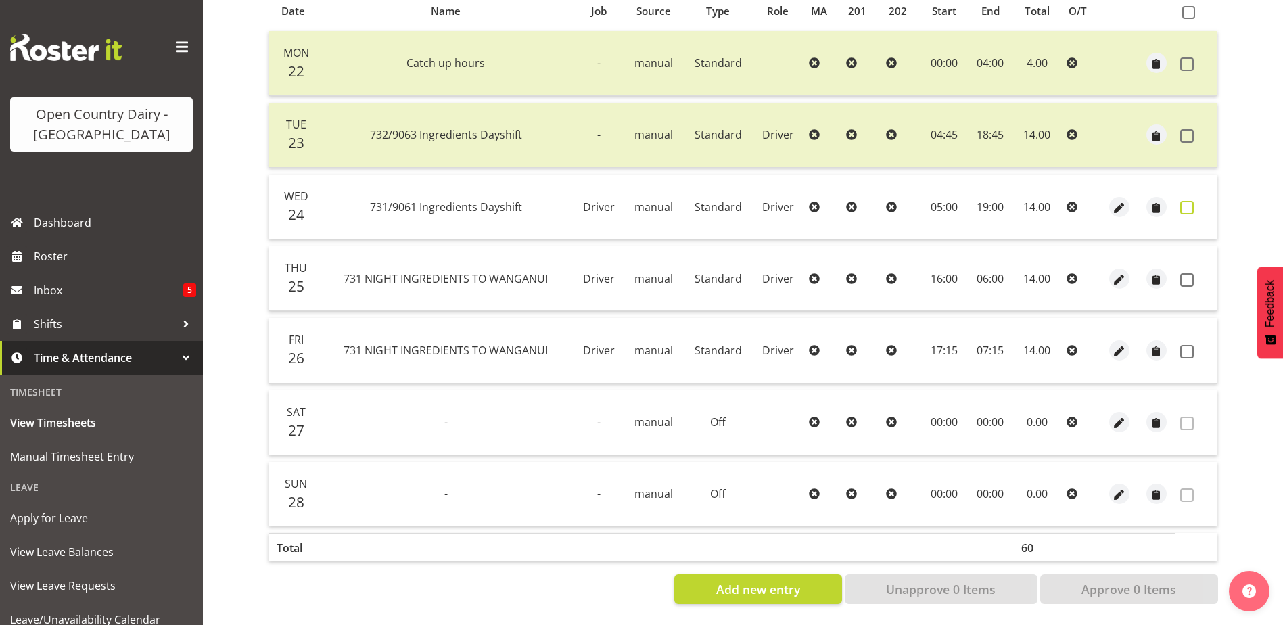
click at [1184, 201] on span at bounding box center [1187, 208] width 14 height 14
checkbox input "true"
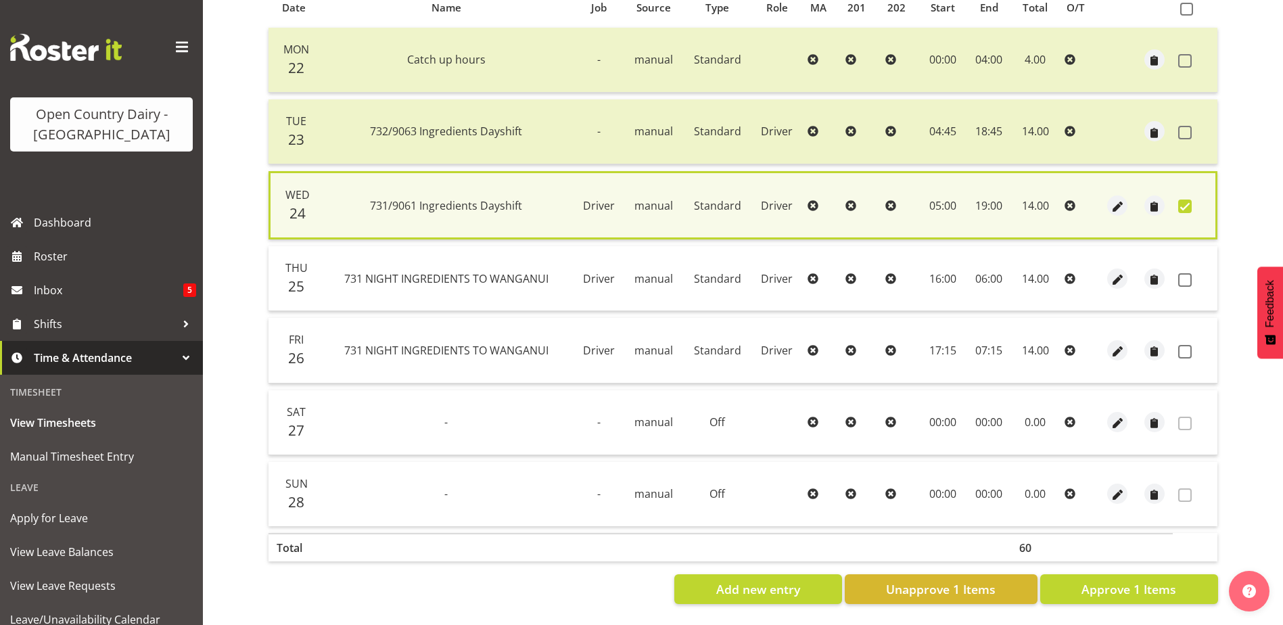
drag, startPoint x: 1188, startPoint y: 275, endPoint x: 1184, endPoint y: 354, distance: 79.2
click at [1188, 287] on td at bounding box center [1195, 278] width 45 height 65
click at [1185, 345] on span at bounding box center [1185, 352] width 14 height 14
checkbox input "true"
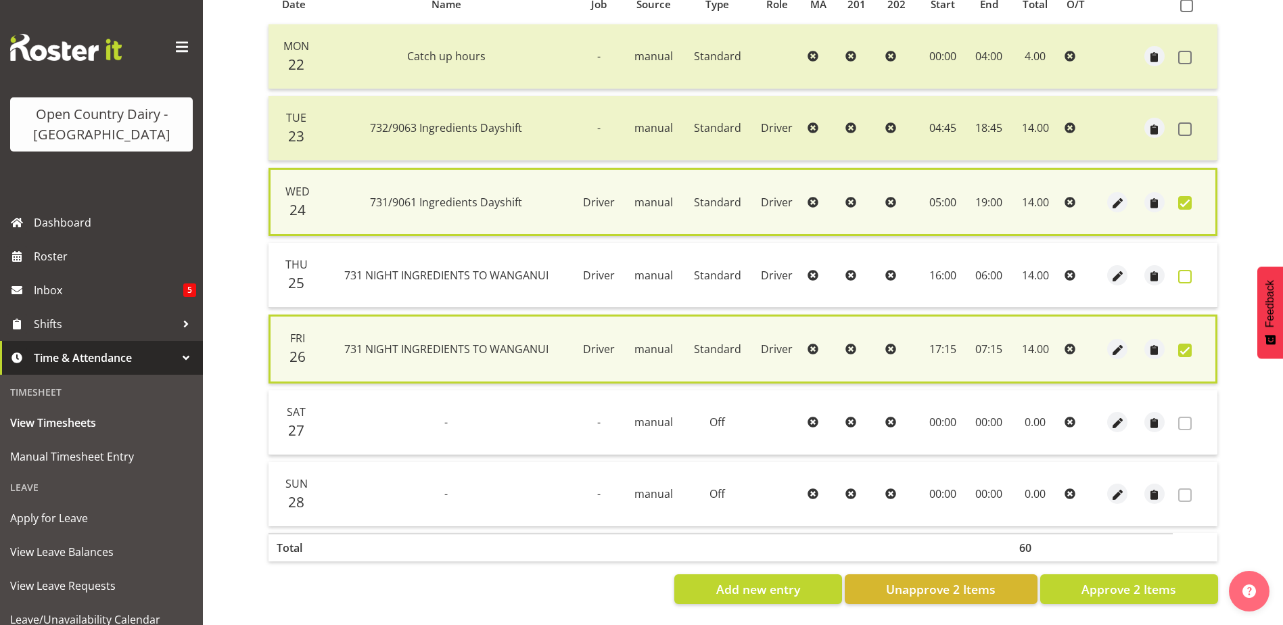
click at [1183, 275] on span at bounding box center [1185, 277] width 14 height 14
checkbox input "true"
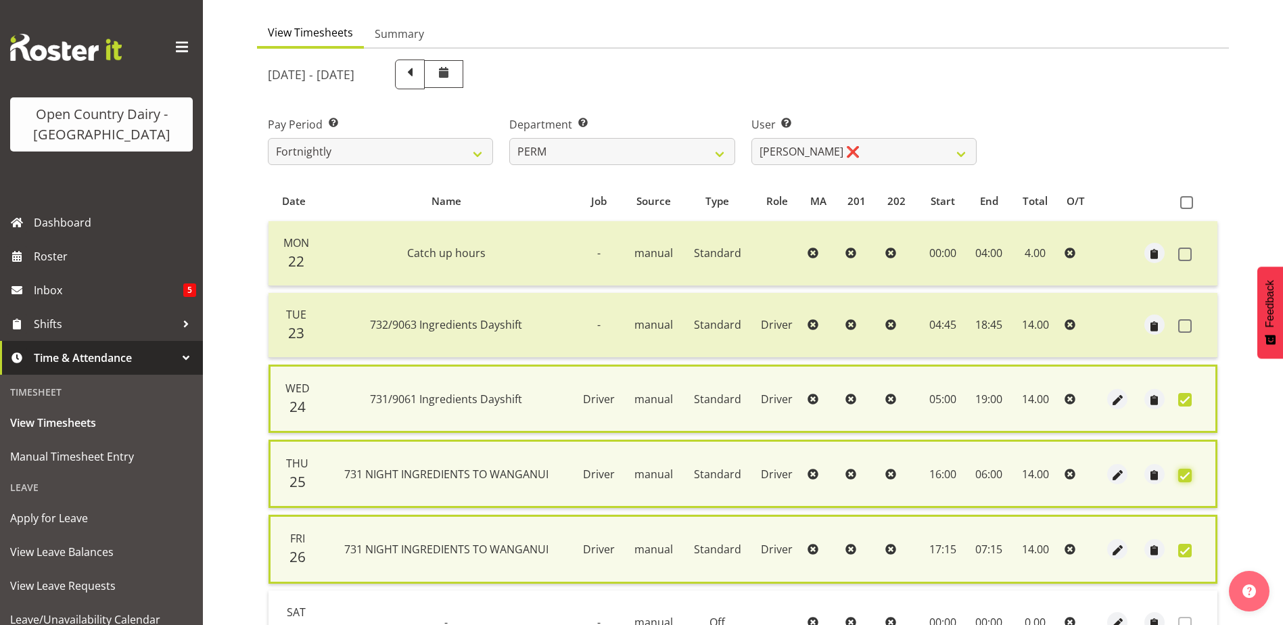
scroll to position [326, 0]
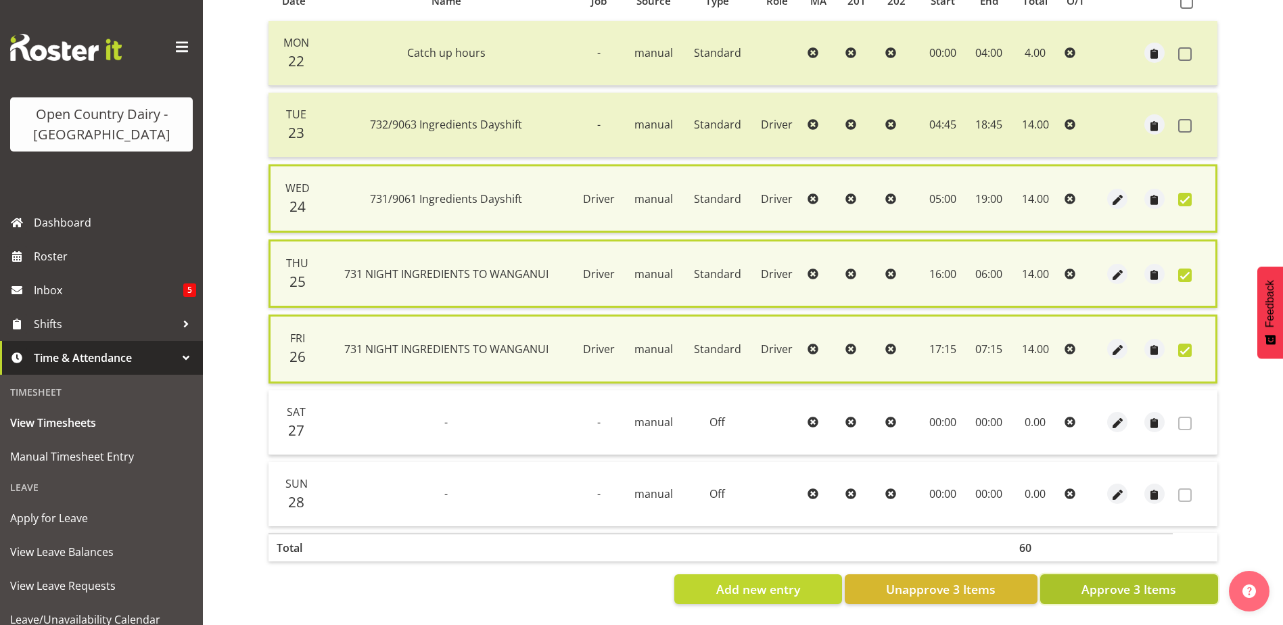
click at [1111, 584] on span "Approve 3 Items" at bounding box center [1128, 589] width 95 height 18
checkbox input "false"
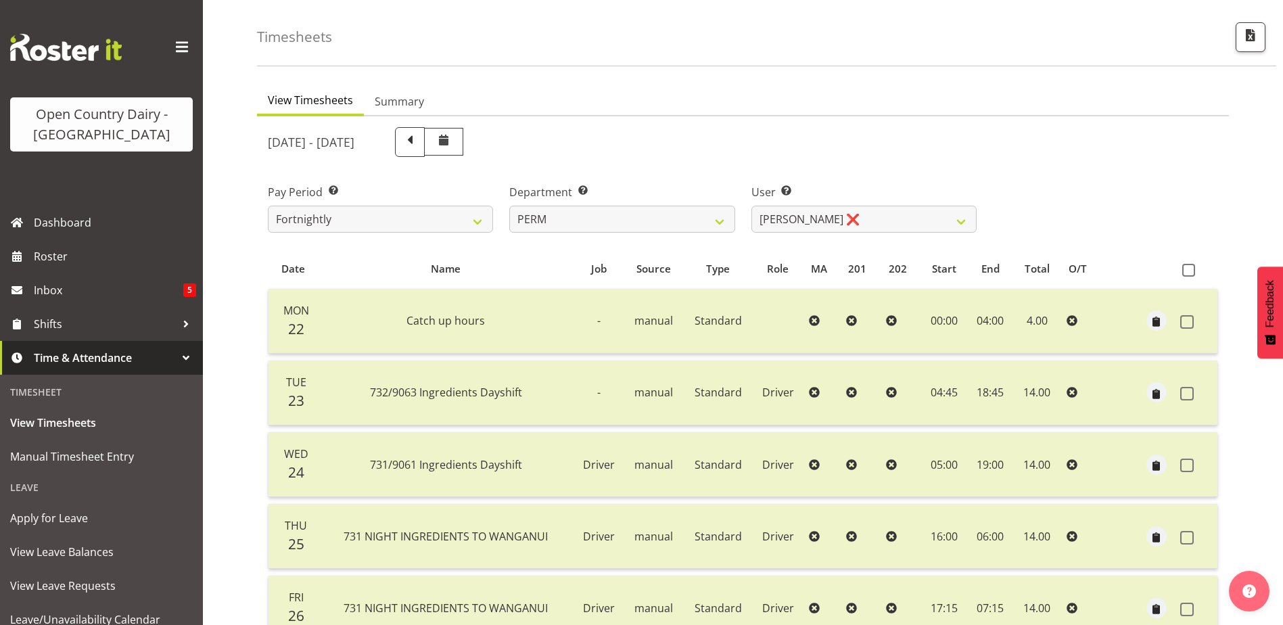
scroll to position [45, 0]
click at [598, 221] on select "701 702 703 704 705 706 707 708 709 710 711 712 713 714 715 716 717 718 719 720" at bounding box center [621, 221] width 225 height 27
select select "762"
click at [509, 208] on select "701 702 703 704 705 706 707 708 709 710 711 712 713 714 715 716 717 718 719 720" at bounding box center [621, 221] width 225 height 27
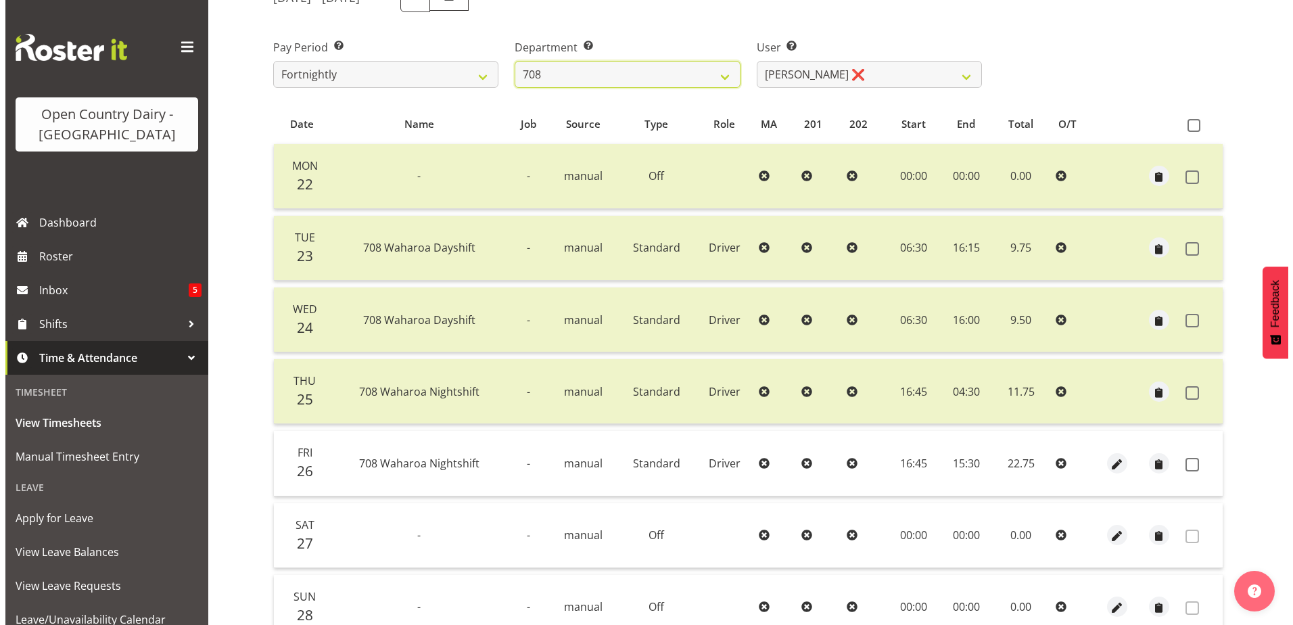
scroll to position [316, 0]
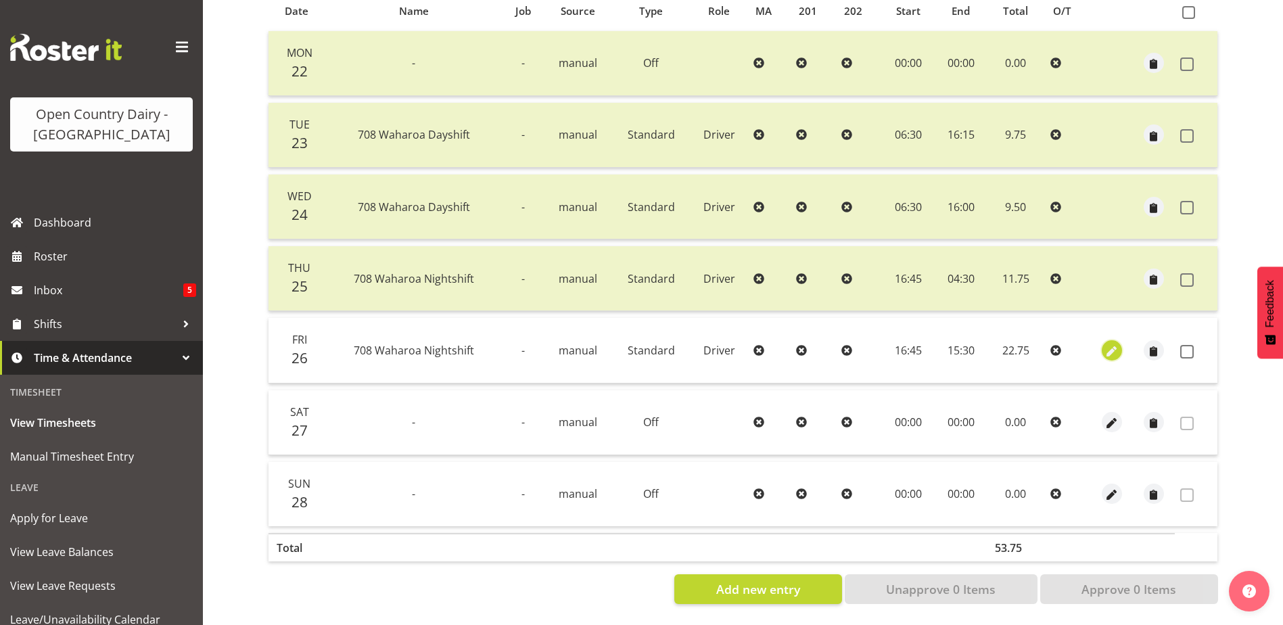
click at [1118, 344] on span "button" at bounding box center [1112, 352] width 16 height 16
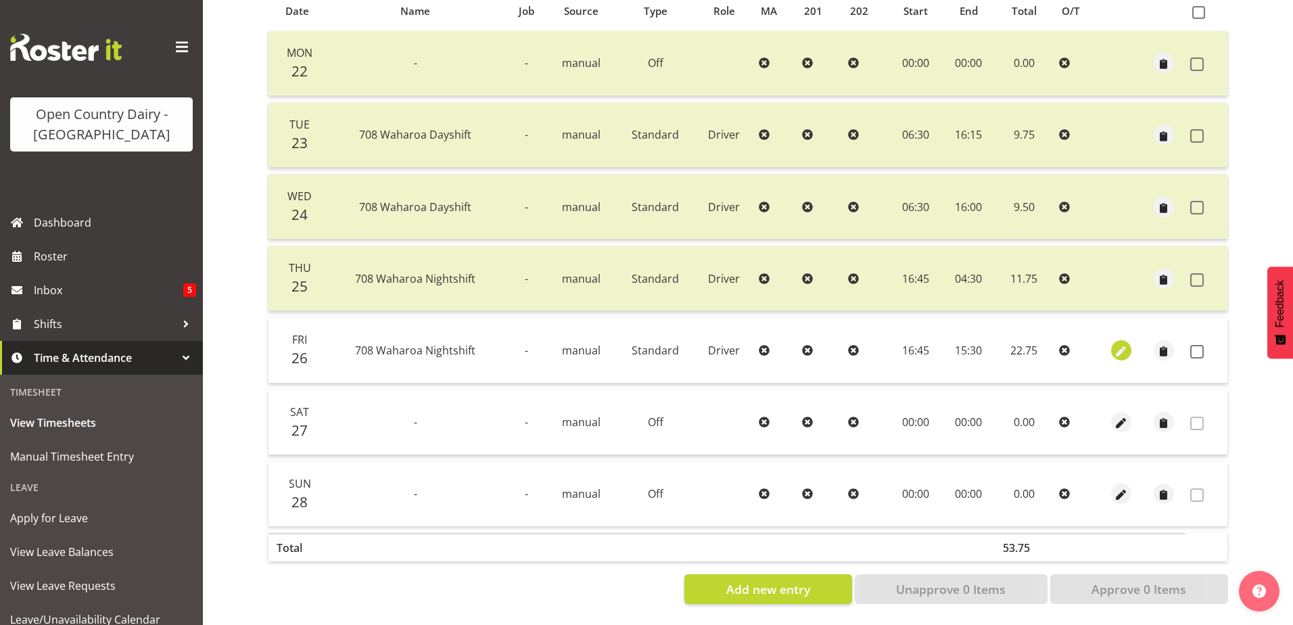
select select "Standard"
select select "8"
select select "2025"
select select "15"
select select "30"
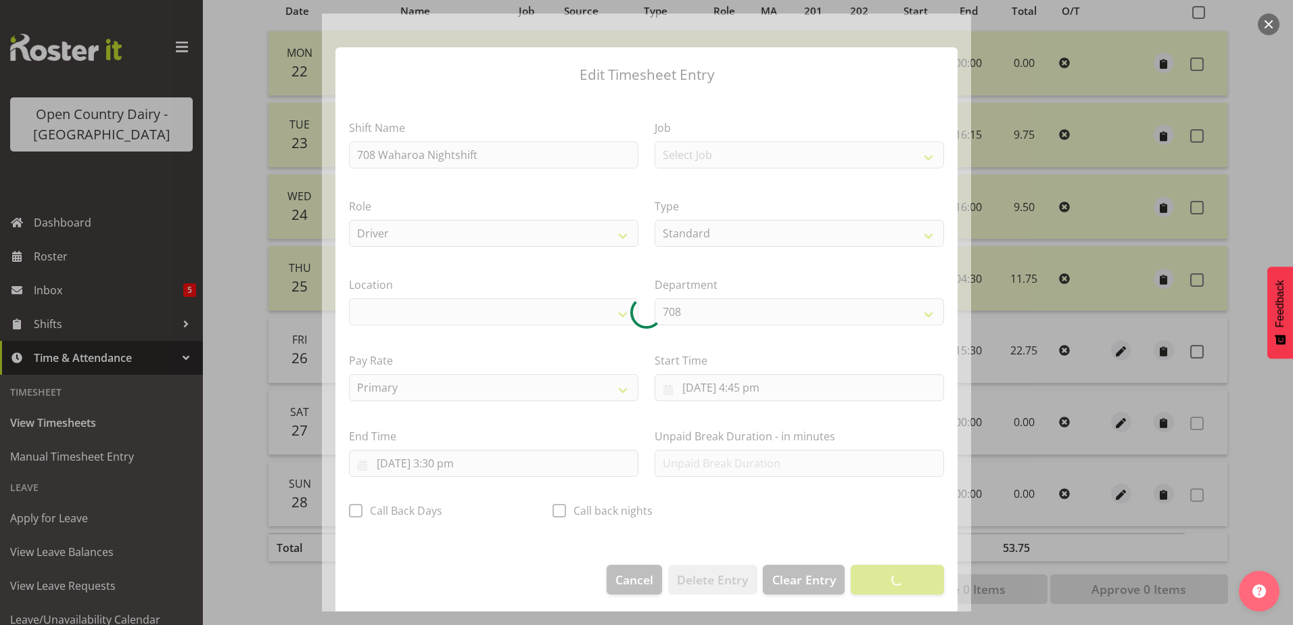
select select "1054"
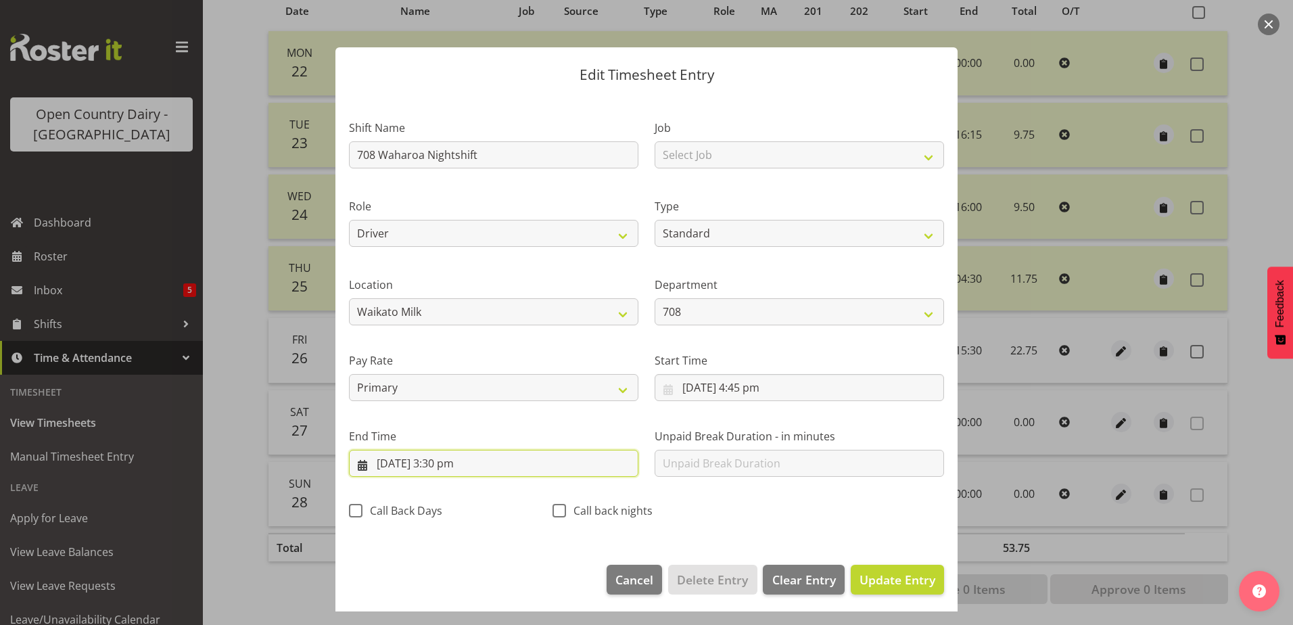
click at [456, 458] on input "[DATE] 3:30 pm" at bounding box center [493, 463] width 289 height 27
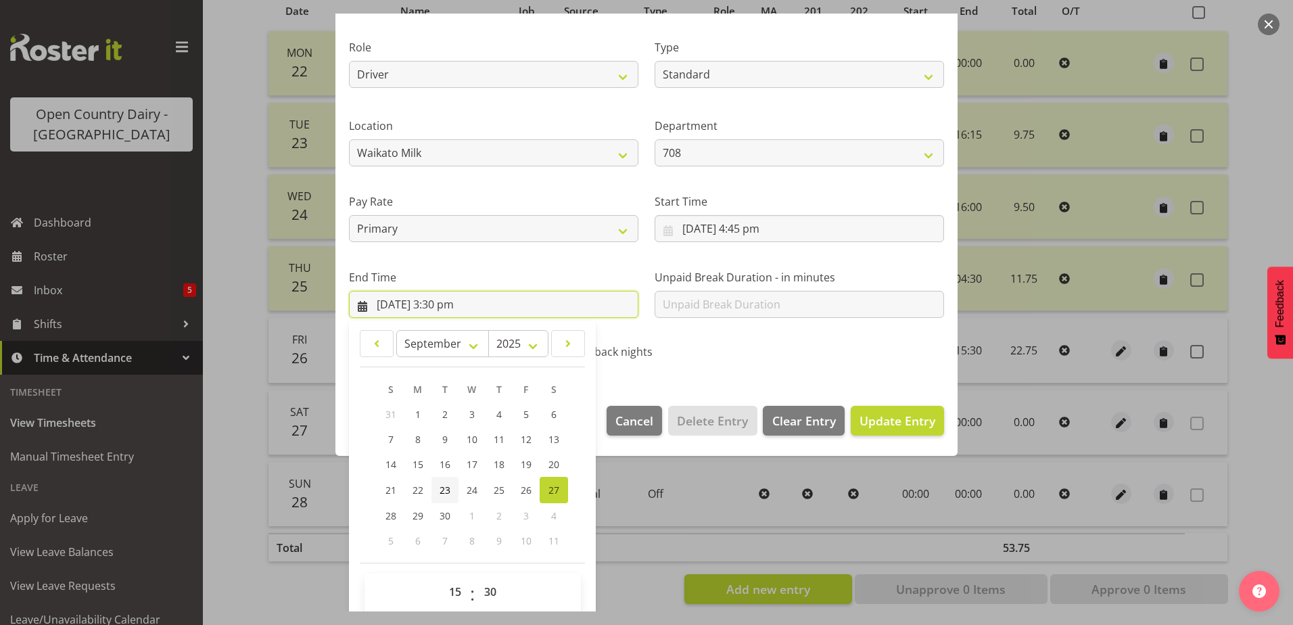
scroll to position [174, 0]
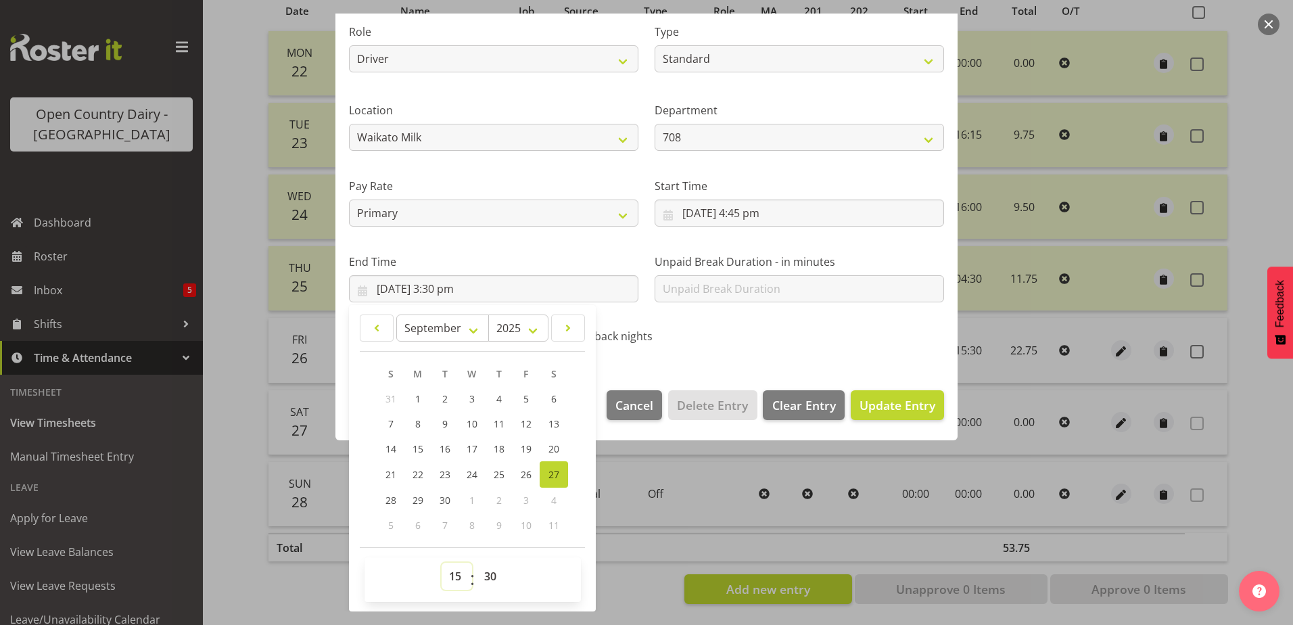
click at [452, 574] on select "00 01 02 03 04 05 06 07 08 09 10 11 12 13 14 15 16 17 18 19 20 21 22 23" at bounding box center [457, 576] width 30 height 27
select select "3"
click at [442, 563] on select "00 01 02 03 04 05 06 07 08 09 10 11 12 13 14 15 16 17 18 19 20 21 22 23" at bounding box center [457, 576] width 30 height 27
type input "[DATE] 3:30 am"
click at [893, 401] on span "Update Entry" at bounding box center [897, 405] width 76 height 16
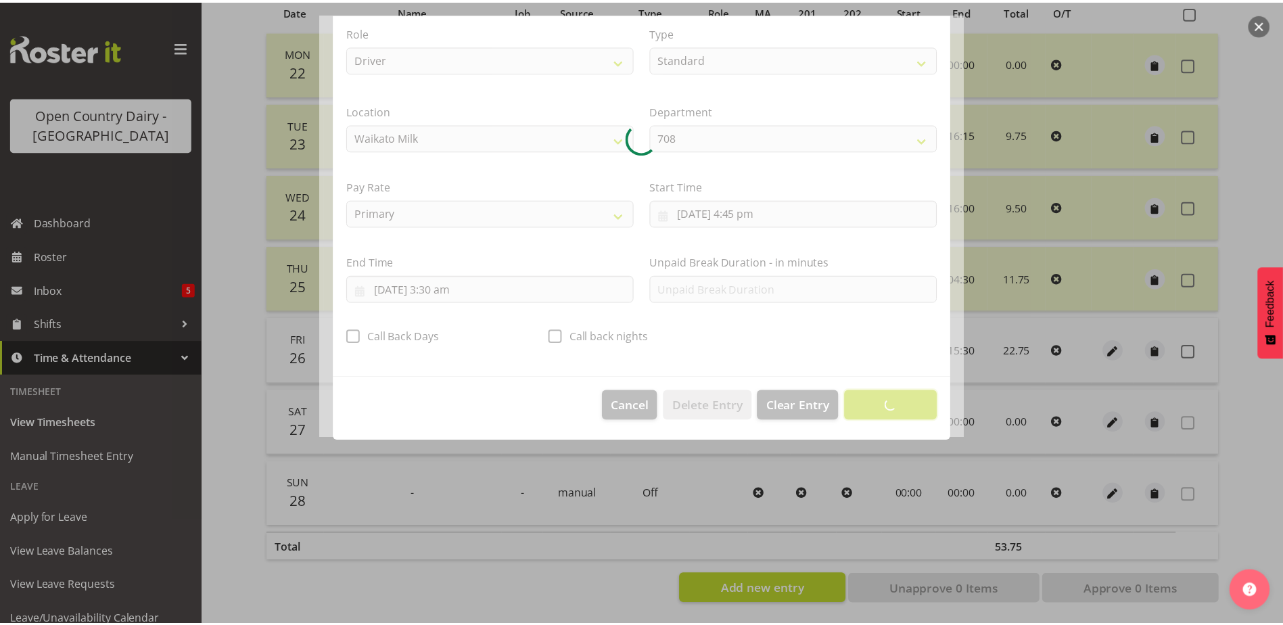
scroll to position [3, 0]
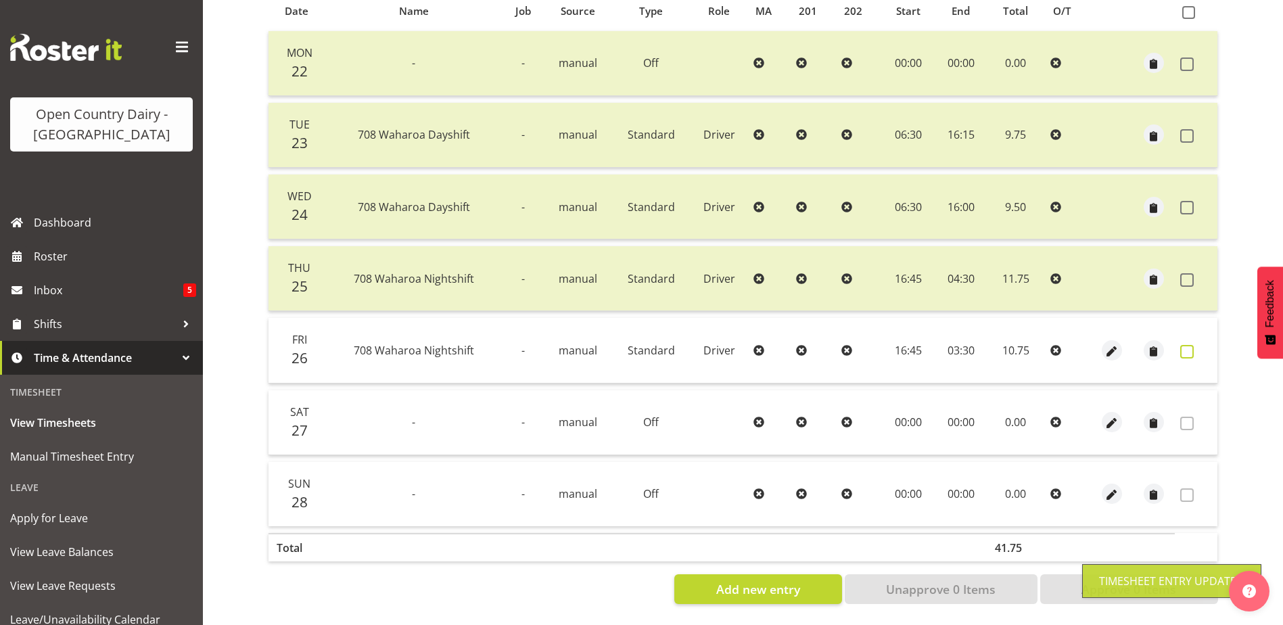
click at [1185, 345] on span at bounding box center [1187, 352] width 14 height 14
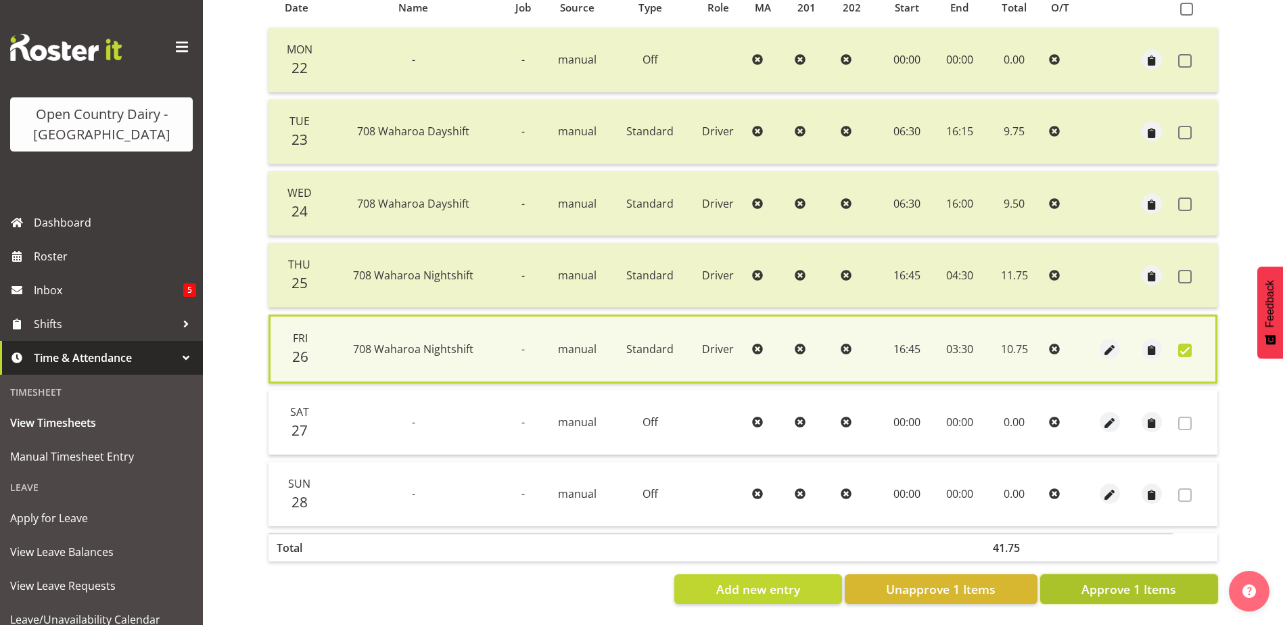
click at [1114, 584] on span "Approve 1 Items" at bounding box center [1128, 589] width 95 height 18
checkbox input "false"
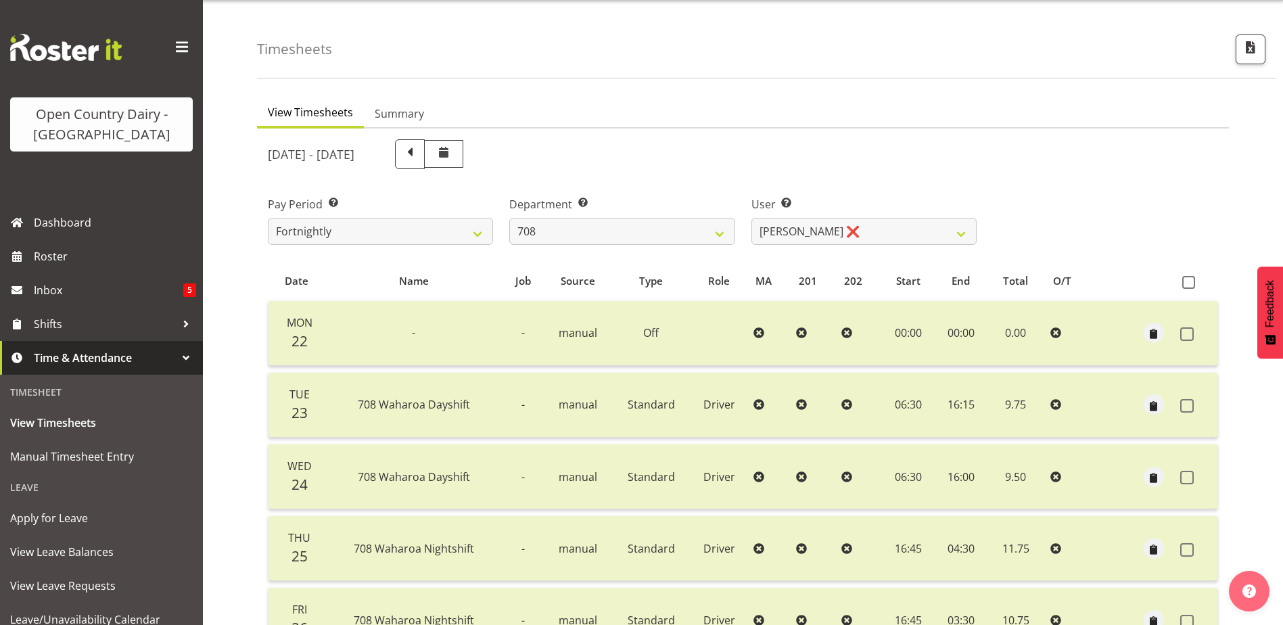
scroll to position [0, 0]
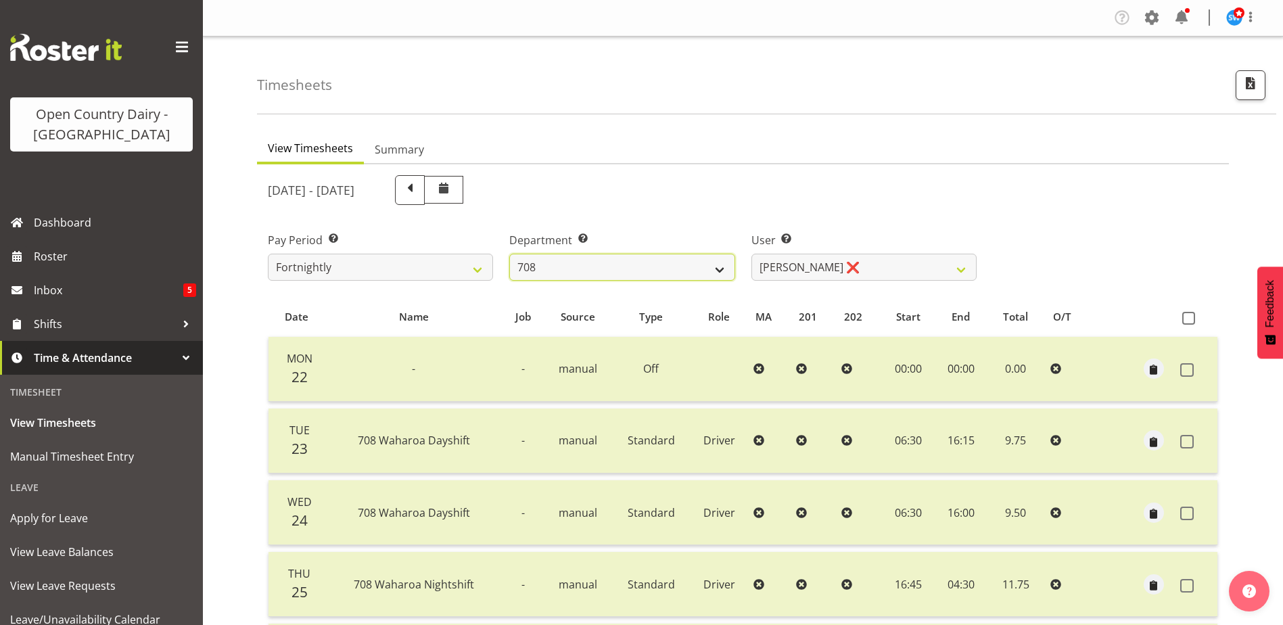
click at [562, 272] on select "701 702 703 704 705 706 707 708 709 710 711 712 713 714 715 716 717 718 719 720" at bounding box center [621, 267] width 225 height 27
select select "823"
click at [509, 254] on select "701 702 703 704 705 706 707 708 709 710 711 712 713 714 715 716 717 718 719 720" at bounding box center [621, 267] width 225 height 27
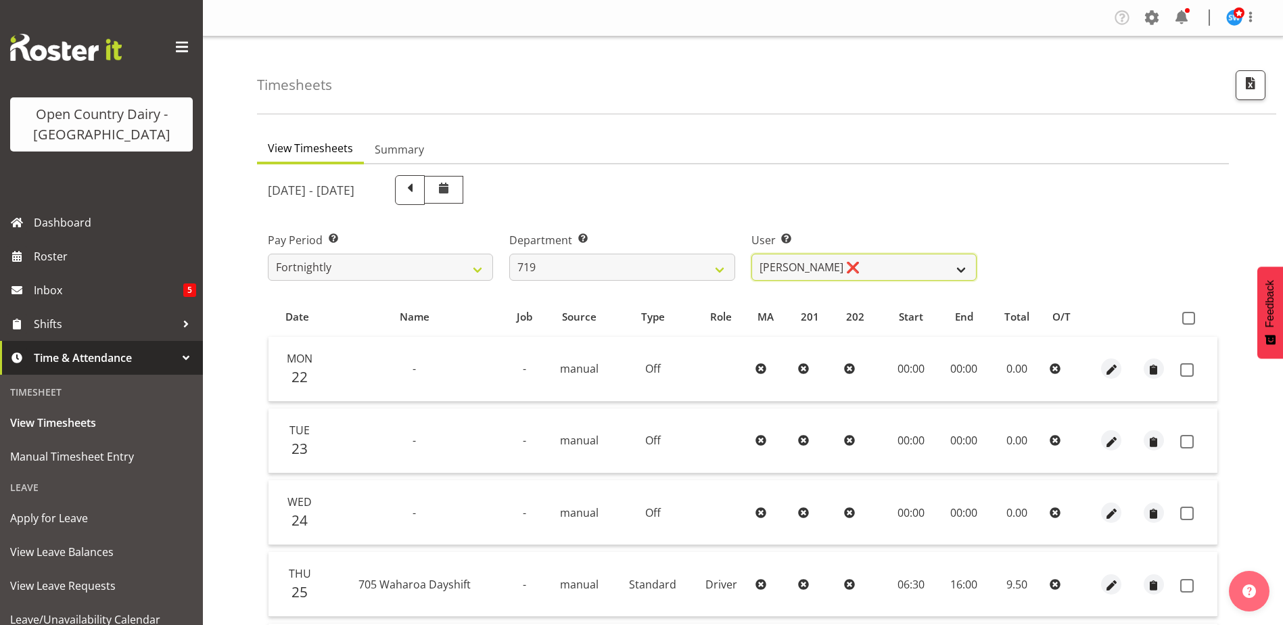
click at [853, 262] on select "[PERSON_NAME] ❌ [PERSON_NAME] ❌ [PERSON_NAME] ❌" at bounding box center [863, 267] width 225 height 27
select select "11013"
click at [751, 254] on select "[PERSON_NAME] ❌ [PERSON_NAME] ❌ [PERSON_NAME] ❌" at bounding box center [863, 267] width 225 height 27
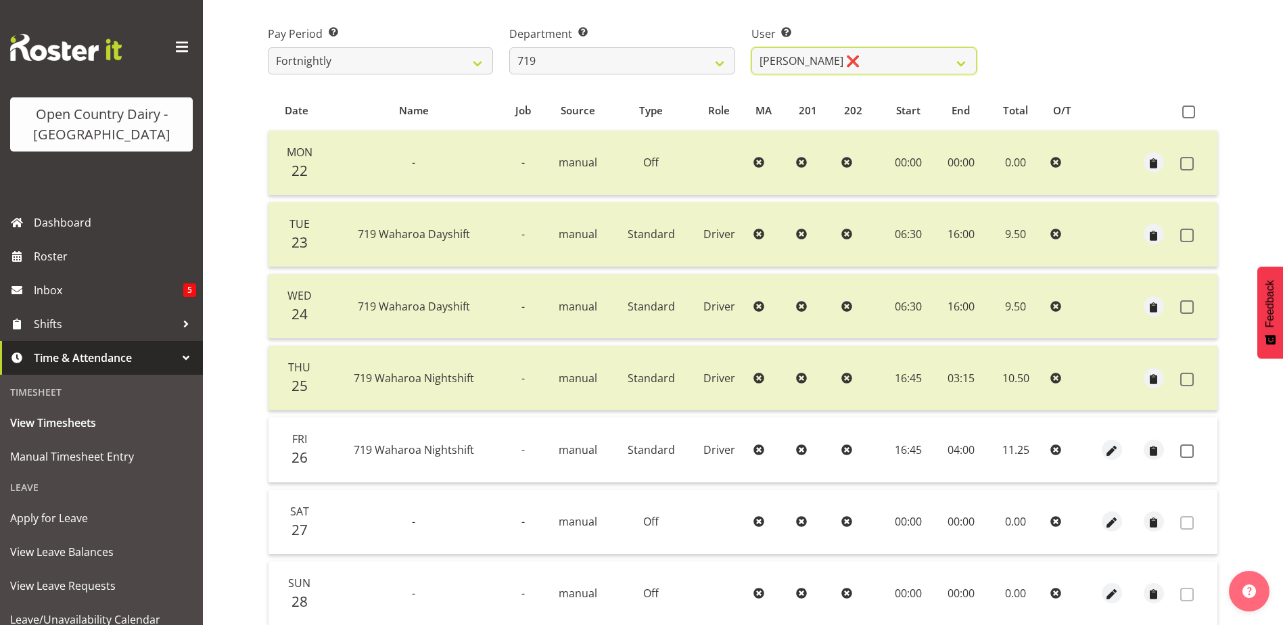
scroll to position [316, 0]
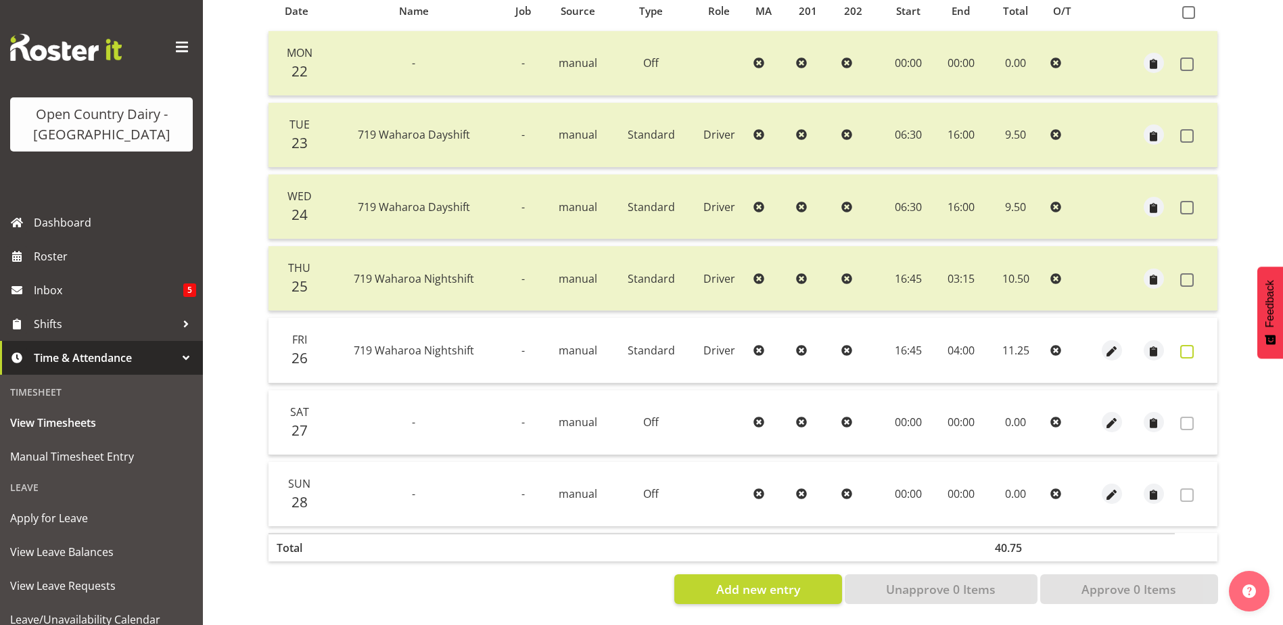
click at [1185, 345] on span at bounding box center [1187, 352] width 14 height 14
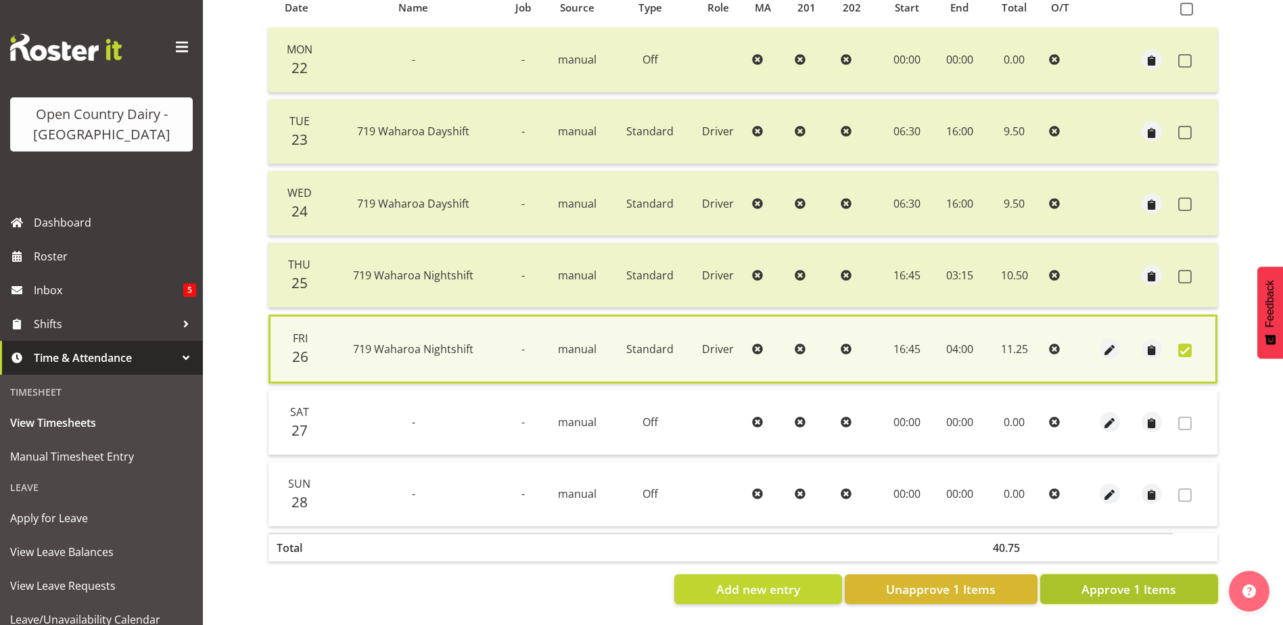
click at [1137, 580] on span "Approve 1 Items" at bounding box center [1128, 589] width 95 height 18
checkbox input "false"
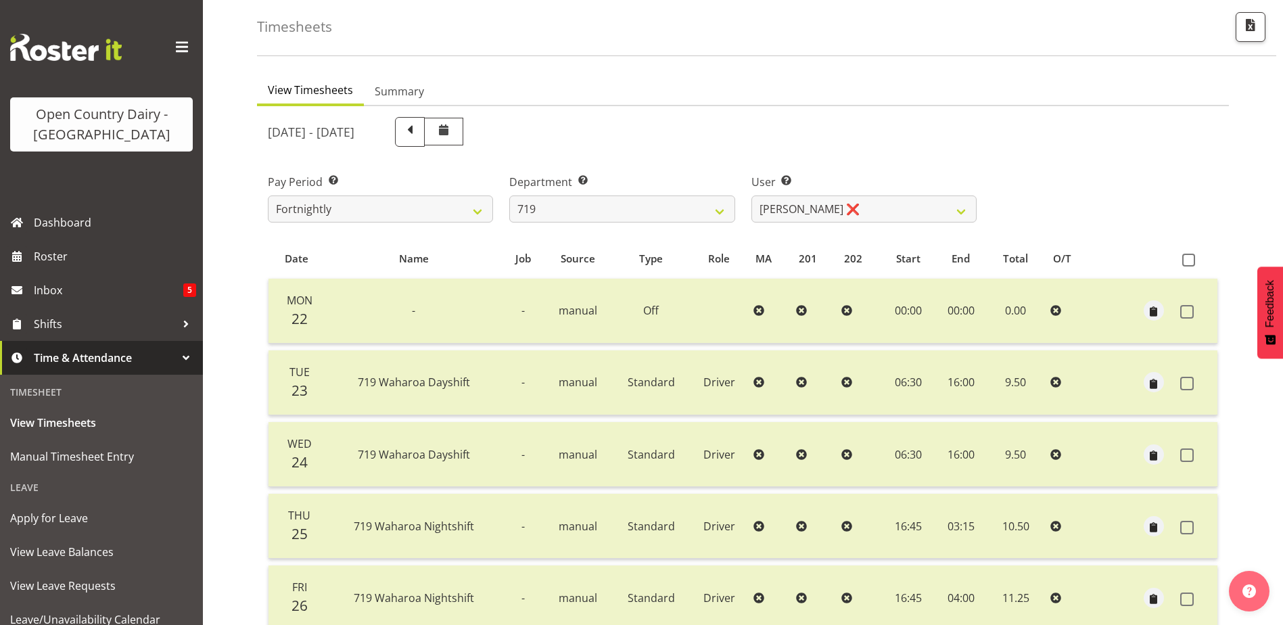
scroll to position [0, 0]
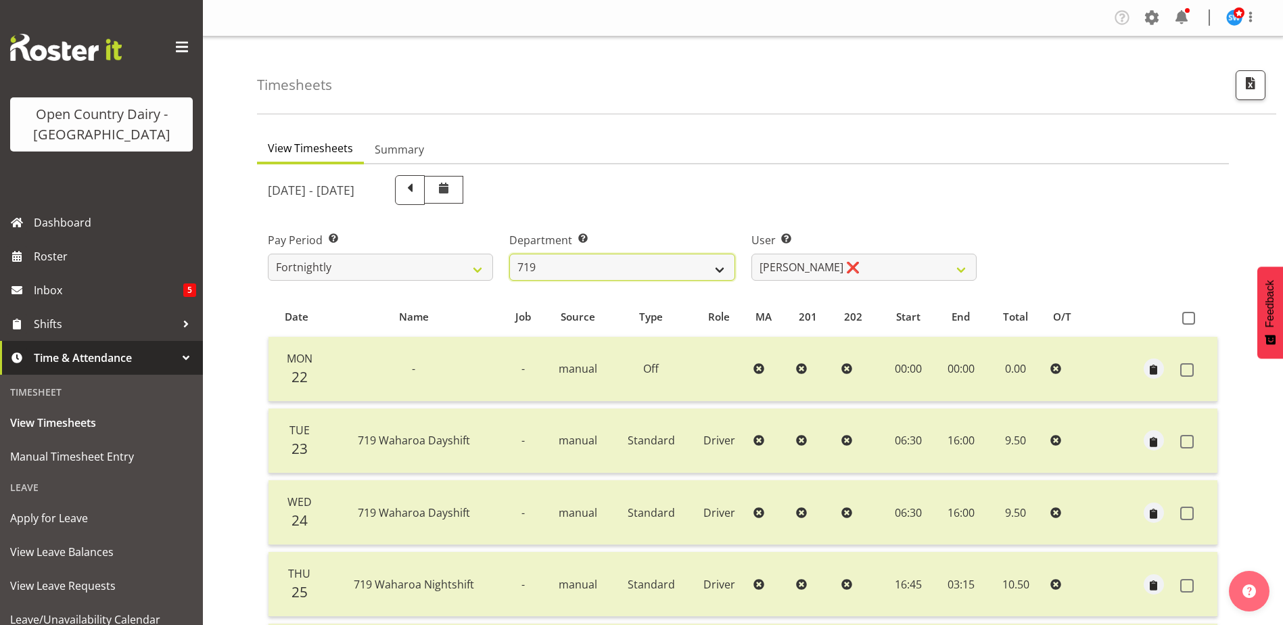
click at [596, 271] on select "701 702 703 704 705 706 707 708 709 710 711 712 713 714 715 716 717 718 719 720" at bounding box center [621, 267] width 225 height 27
select select "735"
click at [509, 254] on select "701 702 703 704 705 706 707 708 709 710 711 712 713 714 715 716 717 718 719 720" at bounding box center [621, 267] width 225 height 27
click at [868, 271] on select "[PERSON_NAME] ❌ [PERSON_NAME] ❌ [PERSON_NAME] ❌ [PERSON_NAME] ❌" at bounding box center [863, 267] width 225 height 27
select select "9989"
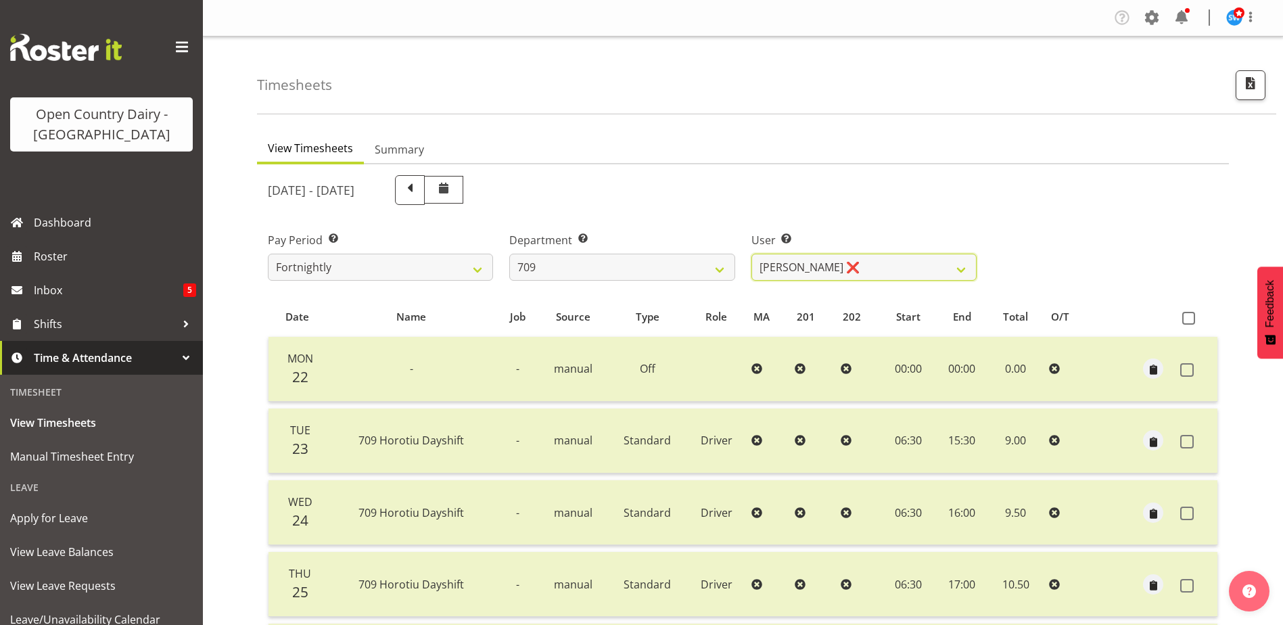
click at [751, 254] on select "[PERSON_NAME] ❌ [PERSON_NAME] ❌ [PERSON_NAME] ❌ [PERSON_NAME] ❌" at bounding box center [863, 267] width 225 height 27
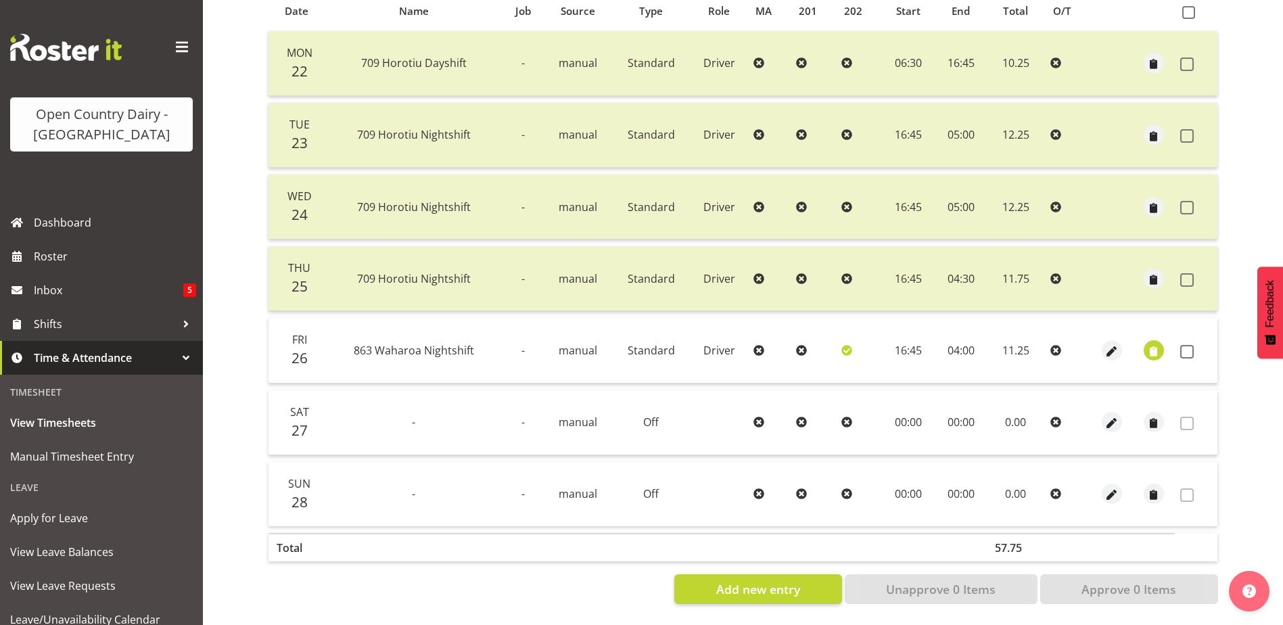
scroll to position [316, 0]
click at [1154, 344] on span "button" at bounding box center [1154, 352] width 16 height 16
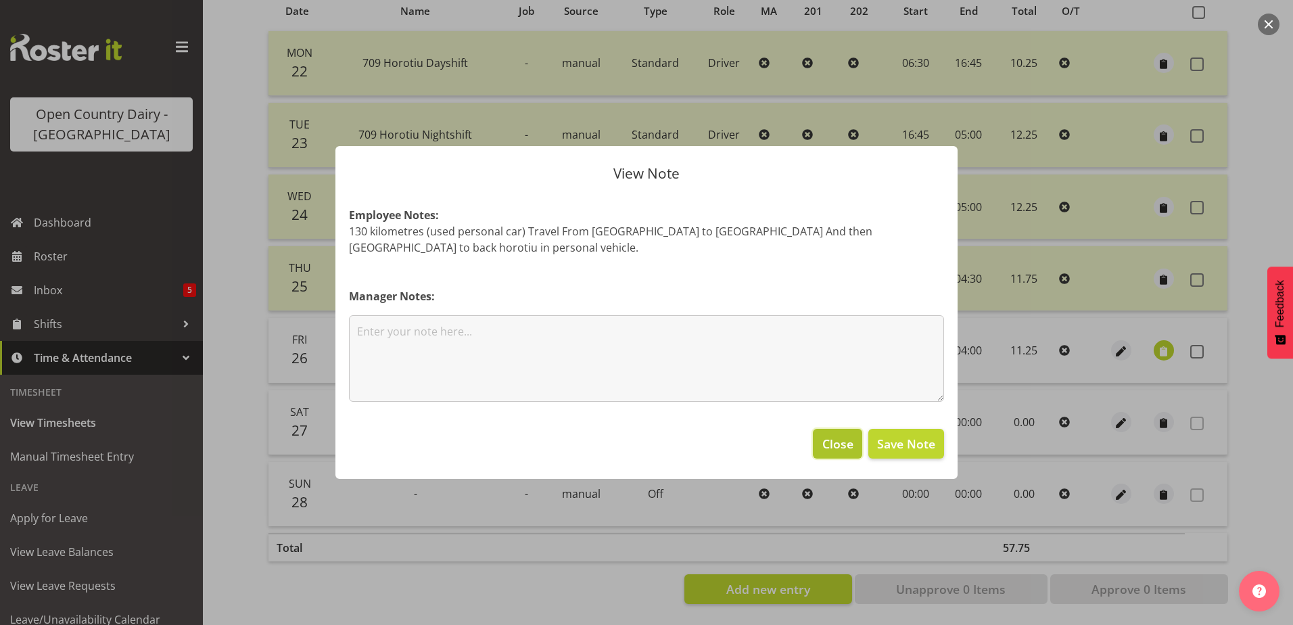
click at [834, 445] on span "Close" at bounding box center [837, 444] width 31 height 18
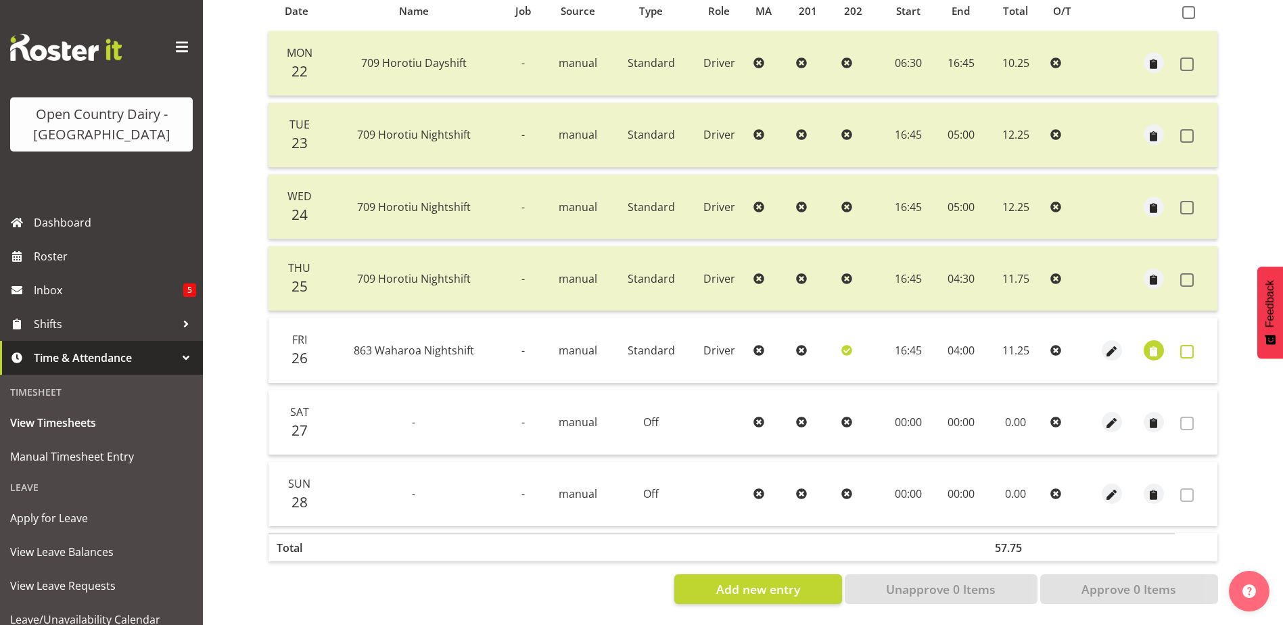
click at [1186, 345] on span at bounding box center [1187, 352] width 14 height 14
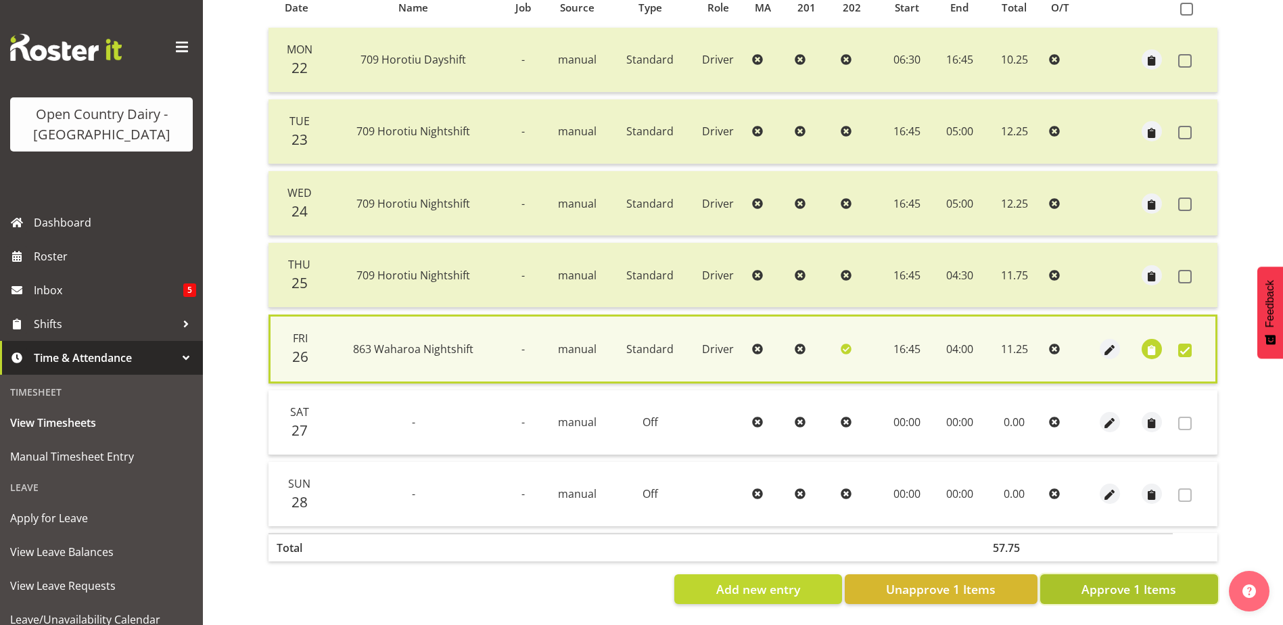
click at [1139, 580] on span "Approve 1 Items" at bounding box center [1128, 589] width 95 height 18
checkbox input "false"
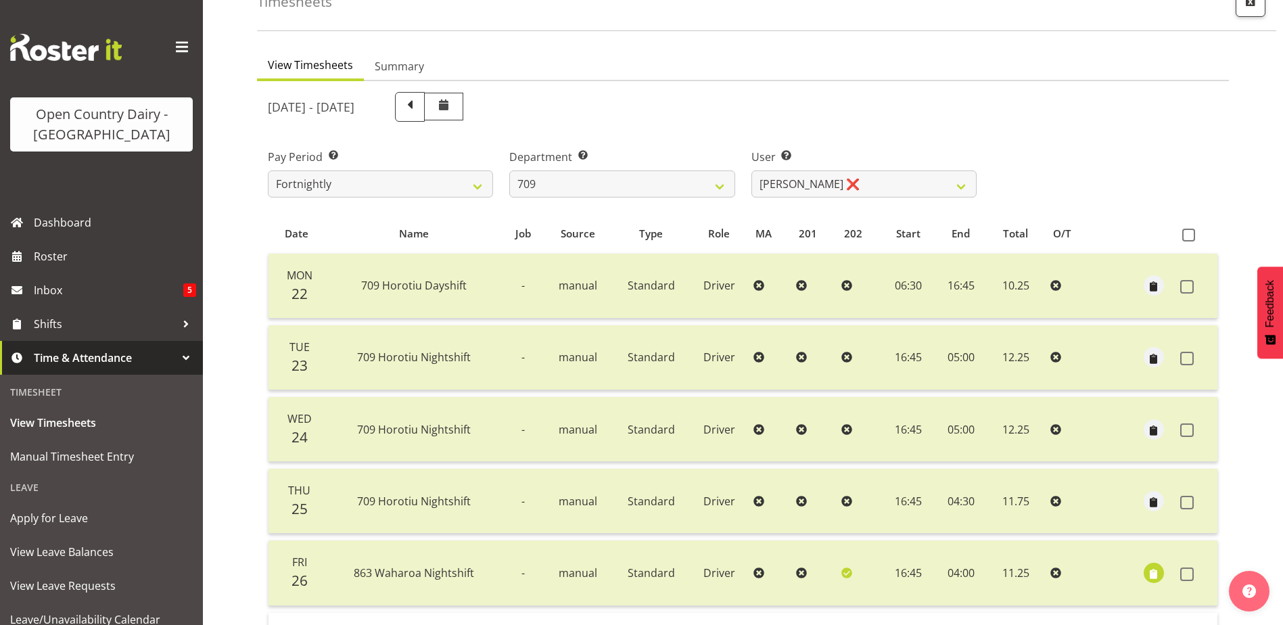
scroll to position [45, 0]
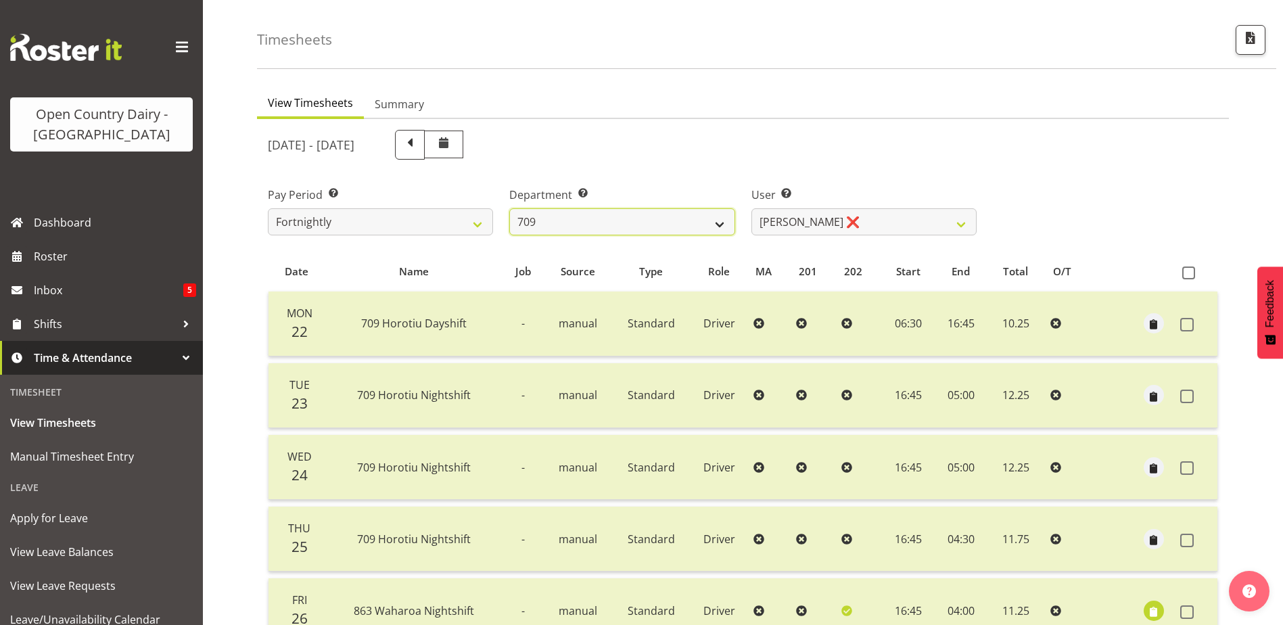
click at [589, 211] on select "701 702 703 704 705 706 707 708 709 710 711 712 713 714 715 716 717 718 719 720" at bounding box center [621, 221] width 225 height 27
select select "832"
click at [509, 208] on select "701 702 703 704 705 706 707 708 709 710 711 712 713 714 715 716 717 718 719 720" at bounding box center [621, 221] width 225 height 27
select select "8167"
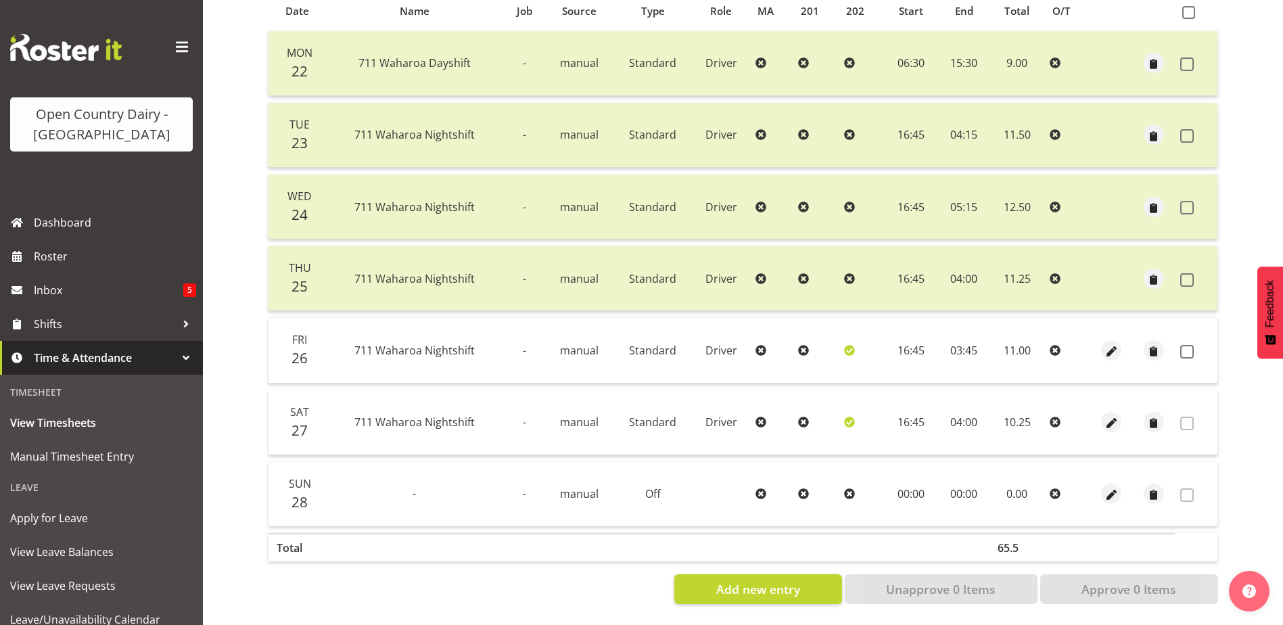
scroll to position [316, 0]
click at [1192, 345] on span at bounding box center [1187, 352] width 14 height 14
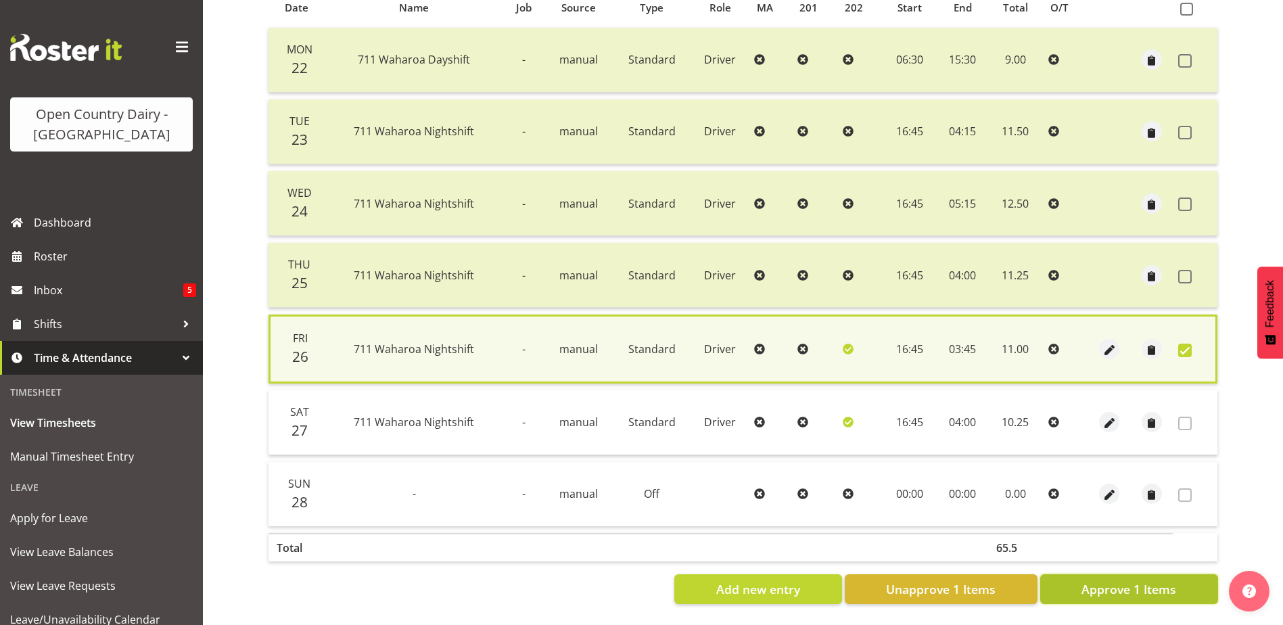
click at [1123, 580] on span "Approve 1 Items" at bounding box center [1128, 589] width 95 height 18
checkbox input "false"
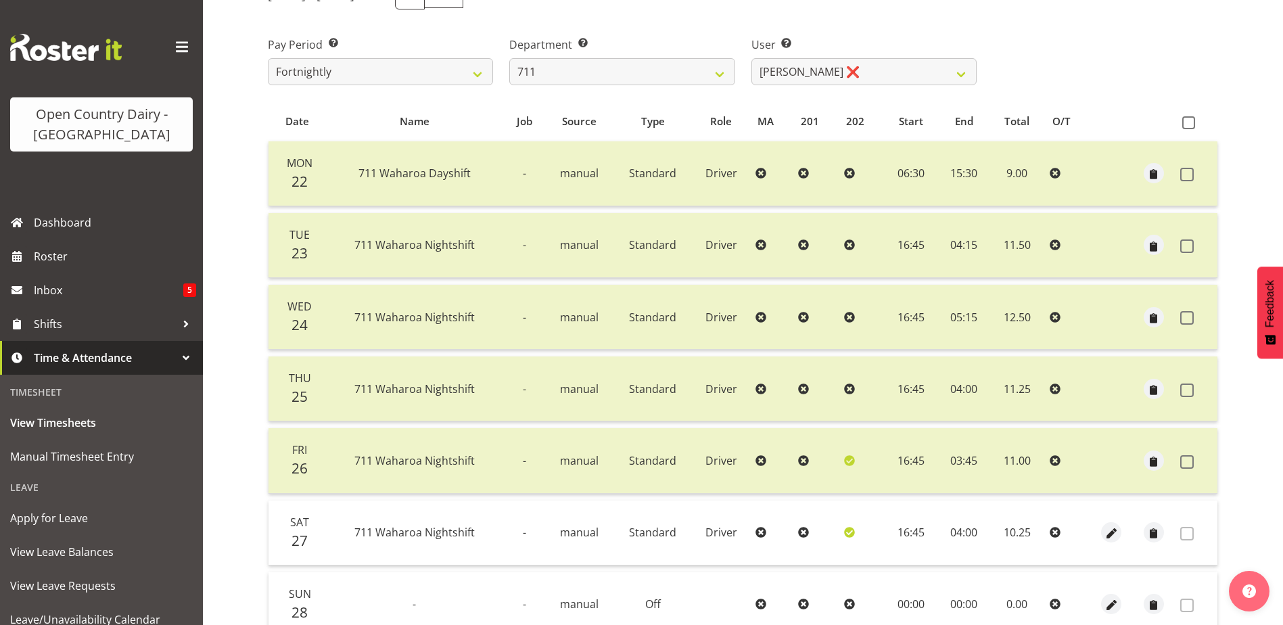
scroll to position [0, 0]
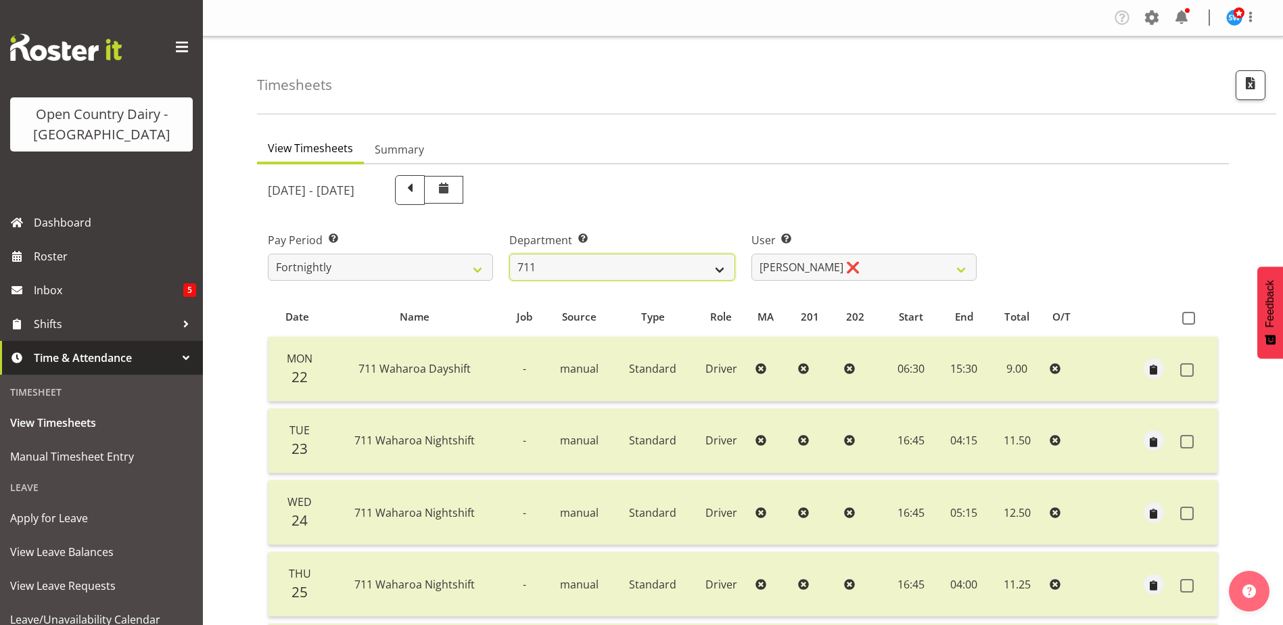
click at [577, 269] on select "701 702 703 704 705 706 707 708 709 710 711 712 713 714 715 716 717 718 719 720" at bounding box center [621, 267] width 225 height 27
select select "760"
click at [509, 254] on select "701 702 703 704 705 706 707 708 709 710 711 712 713 714 715 716 717 718 719 720" at bounding box center [621, 267] width 225 height 27
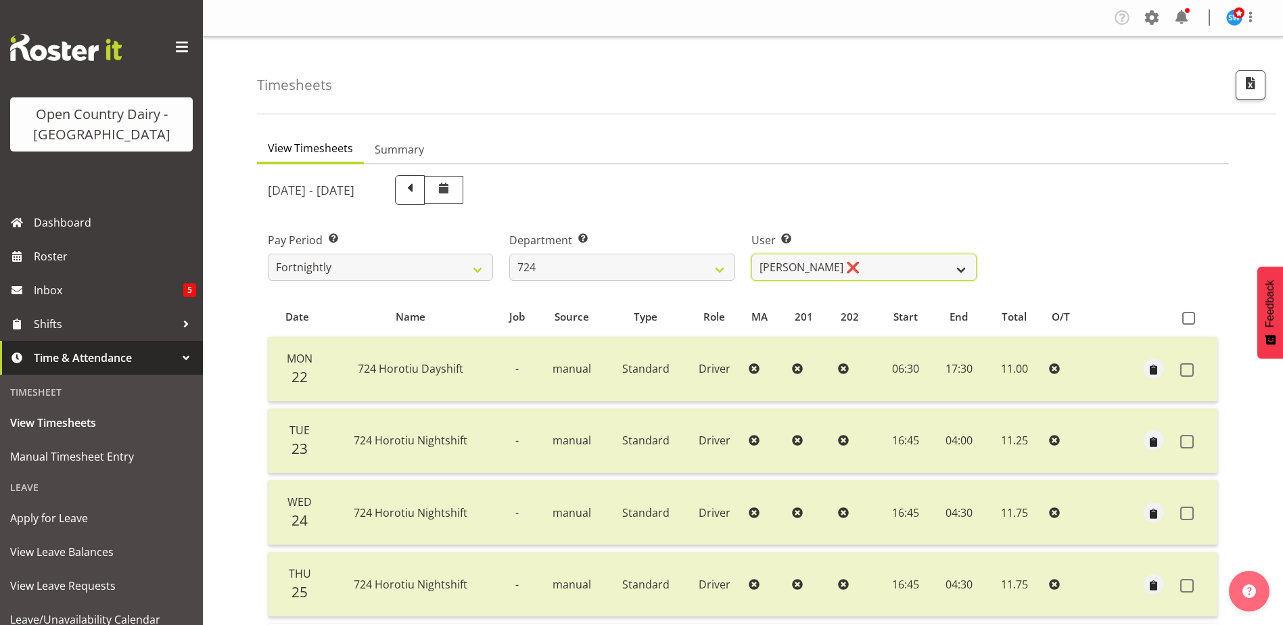
click at [899, 261] on select "[PERSON_NAME] ❌ [PERSON_NAME] ❌ [PERSON_NAME] ❌" at bounding box center [863, 267] width 225 height 27
select select "10133"
click at [751, 254] on select "[PERSON_NAME] ❌ [PERSON_NAME] ❌ [PERSON_NAME] ❌" at bounding box center [863, 267] width 225 height 27
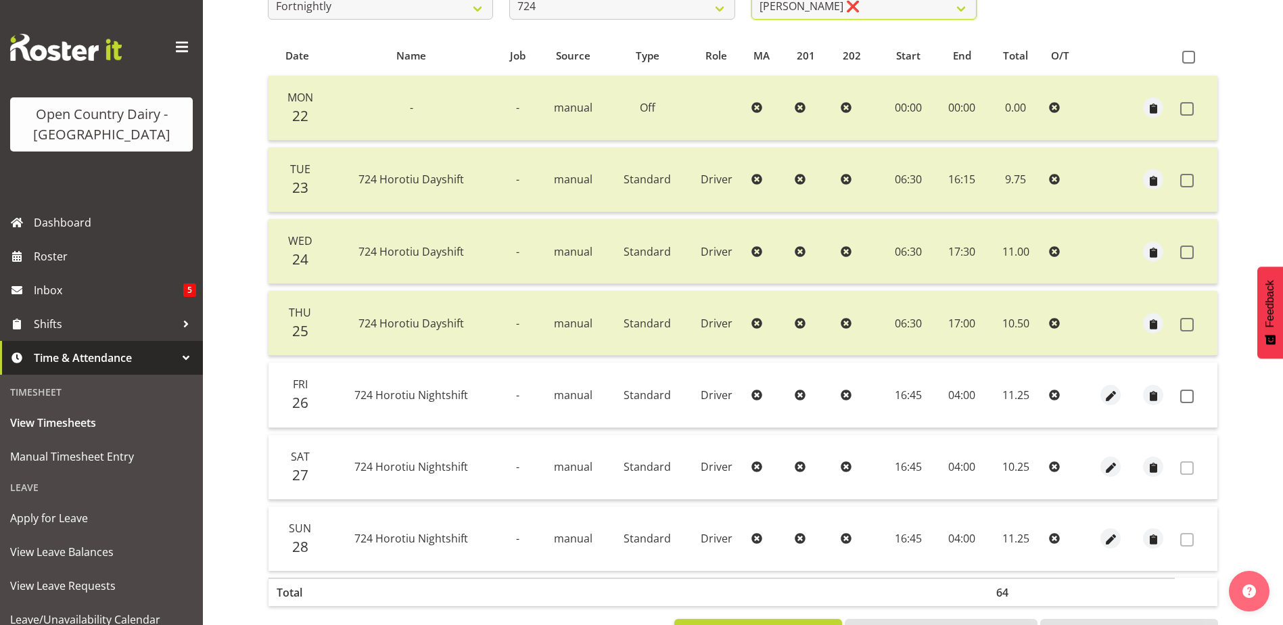
scroll to position [270, 0]
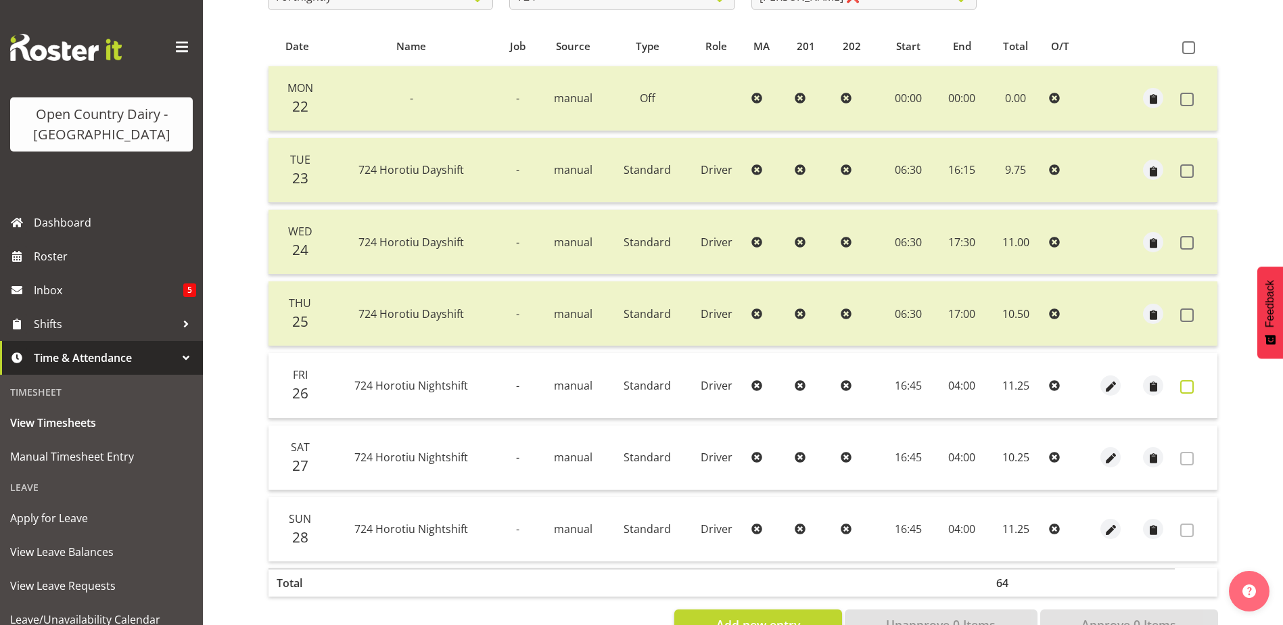
click at [1187, 383] on span at bounding box center [1187, 387] width 14 height 14
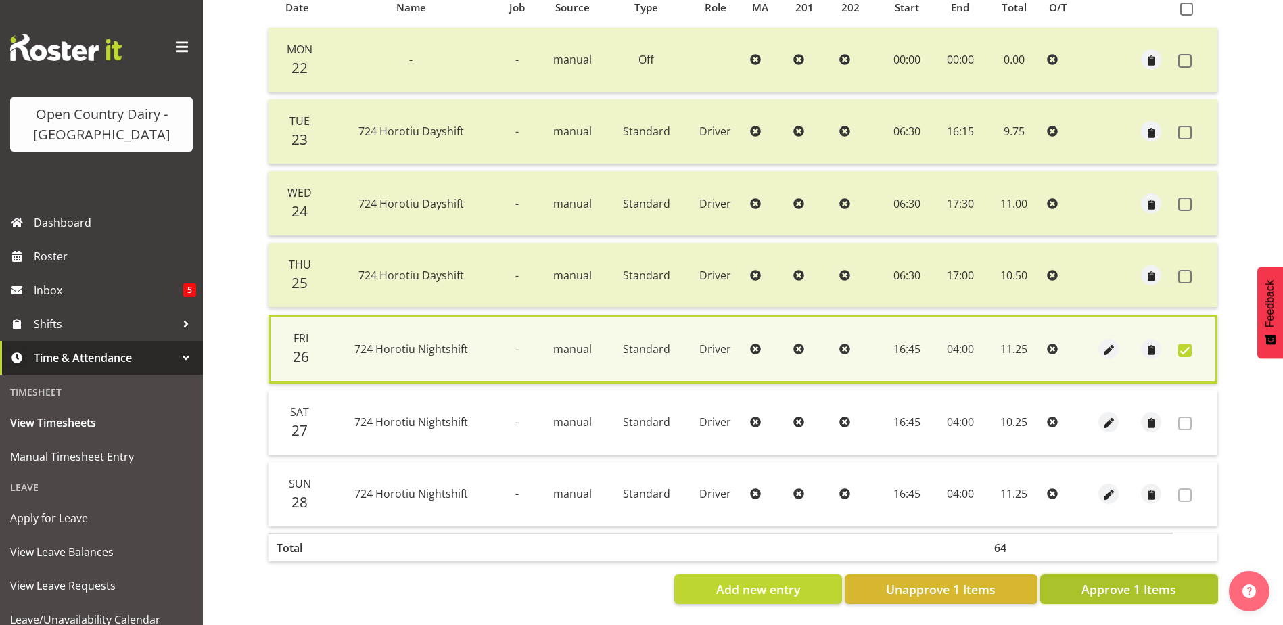
click at [1109, 580] on span "Approve 1 Items" at bounding box center [1128, 589] width 95 height 18
checkbox input "false"
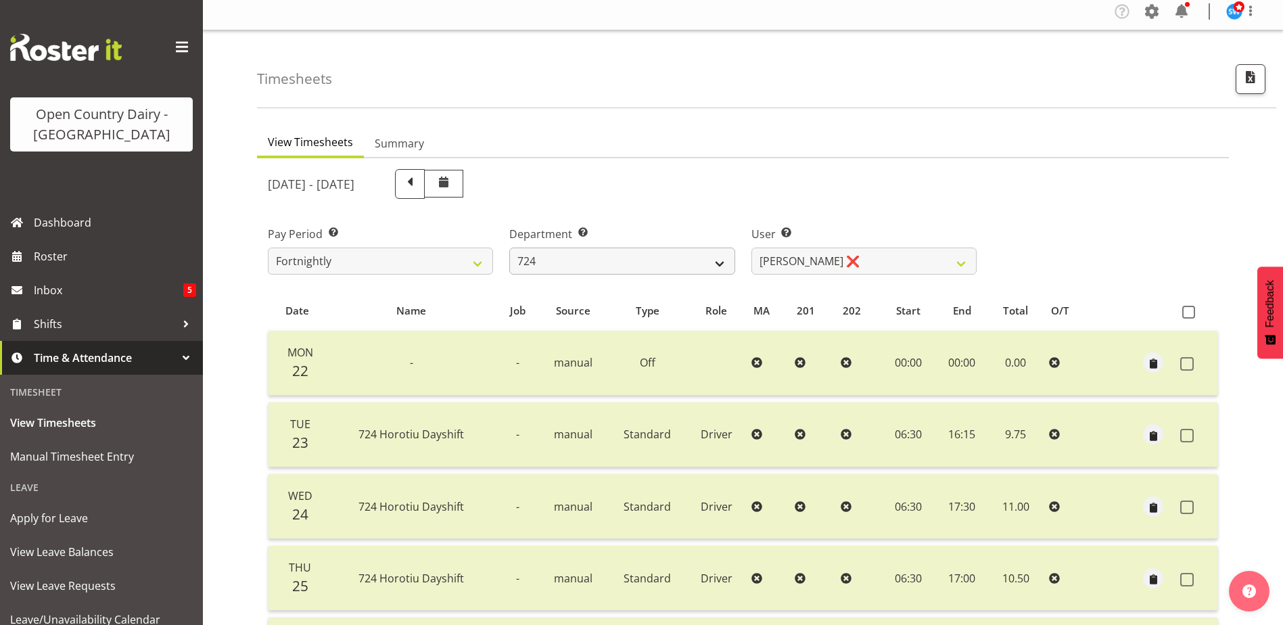
scroll to position [0, 0]
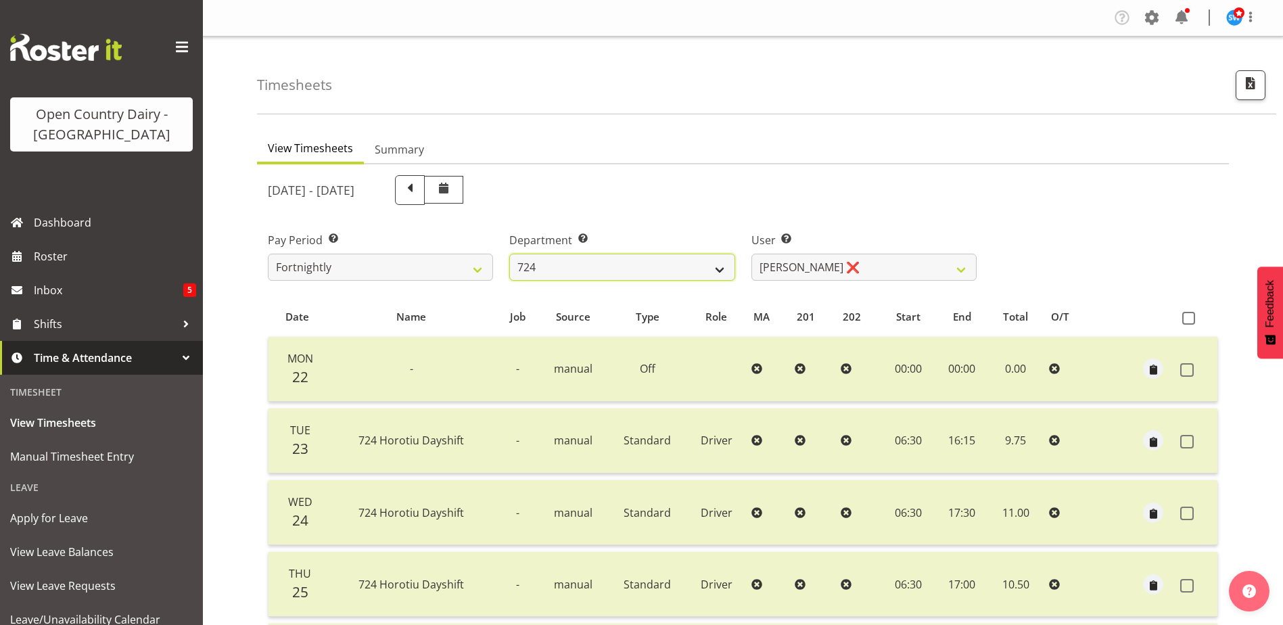
click at [611, 275] on select "701 702 703 704 705 706 707 708 709 710 711 712 713 714 715 716 717 718 719 720" at bounding box center [621, 267] width 225 height 27
select select "710"
click at [509, 254] on select "701 702 703 704 705 706 707 708 709 710 711 712 713 714 715 716 717 718 719 720" at bounding box center [621, 267] width 225 height 27
select select "8168"
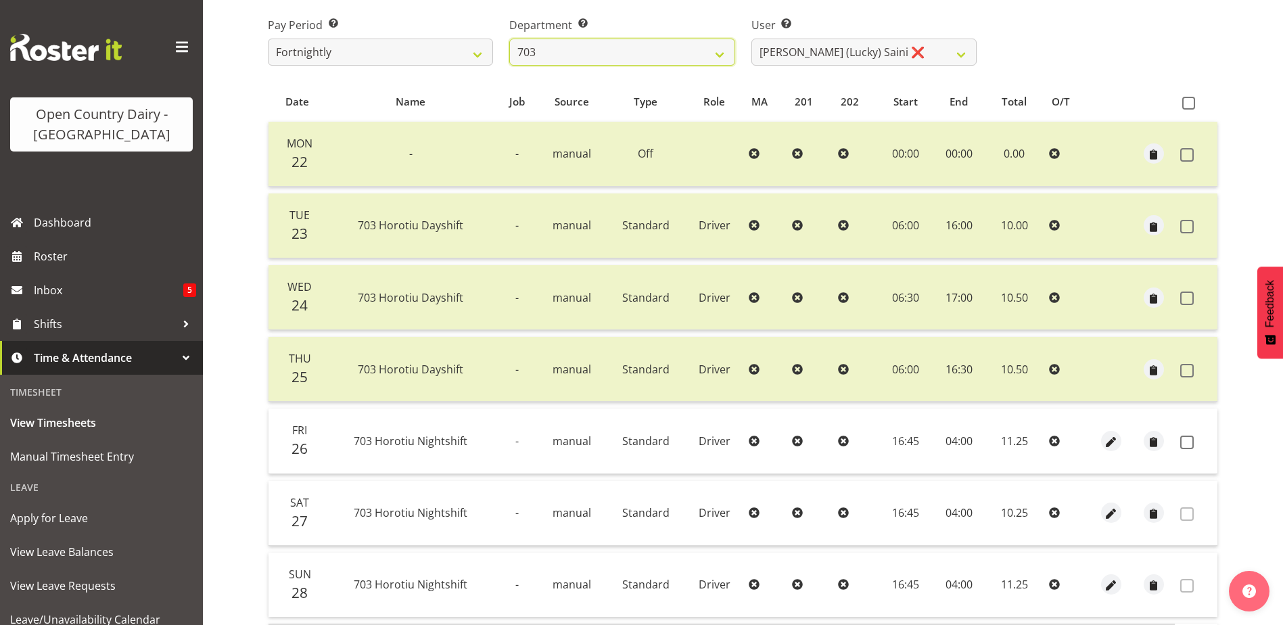
scroll to position [316, 0]
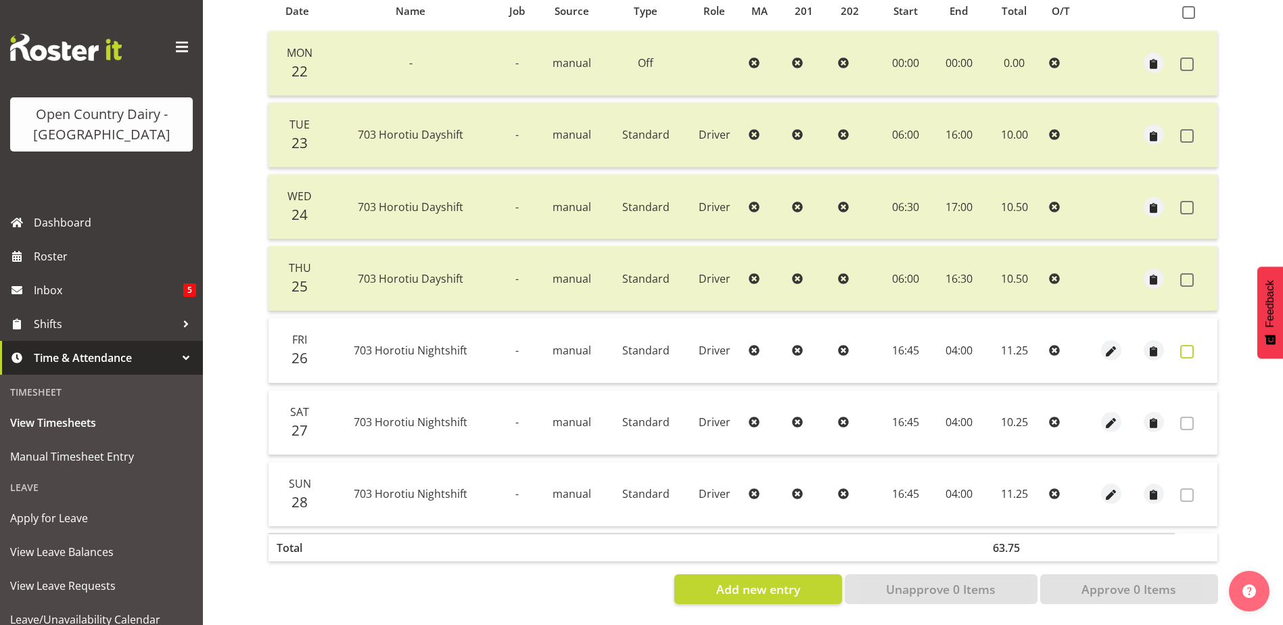
click at [1186, 345] on span at bounding box center [1187, 352] width 14 height 14
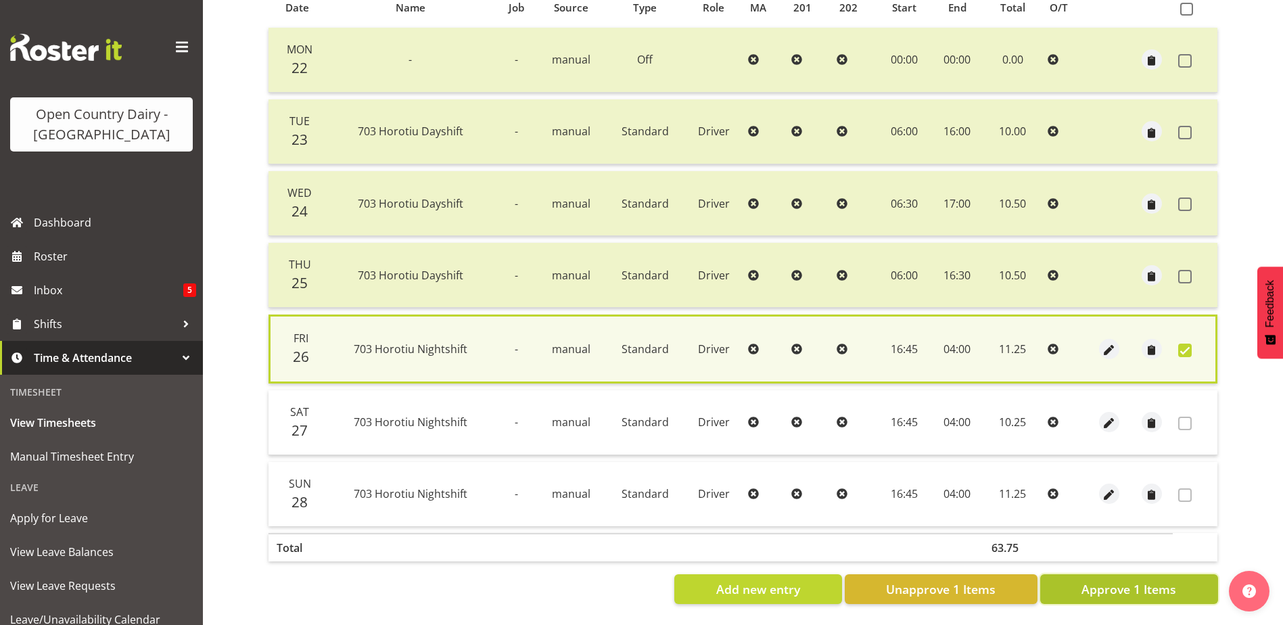
click at [1121, 580] on span "Approve 1 Items" at bounding box center [1128, 589] width 95 height 18
checkbox input "false"
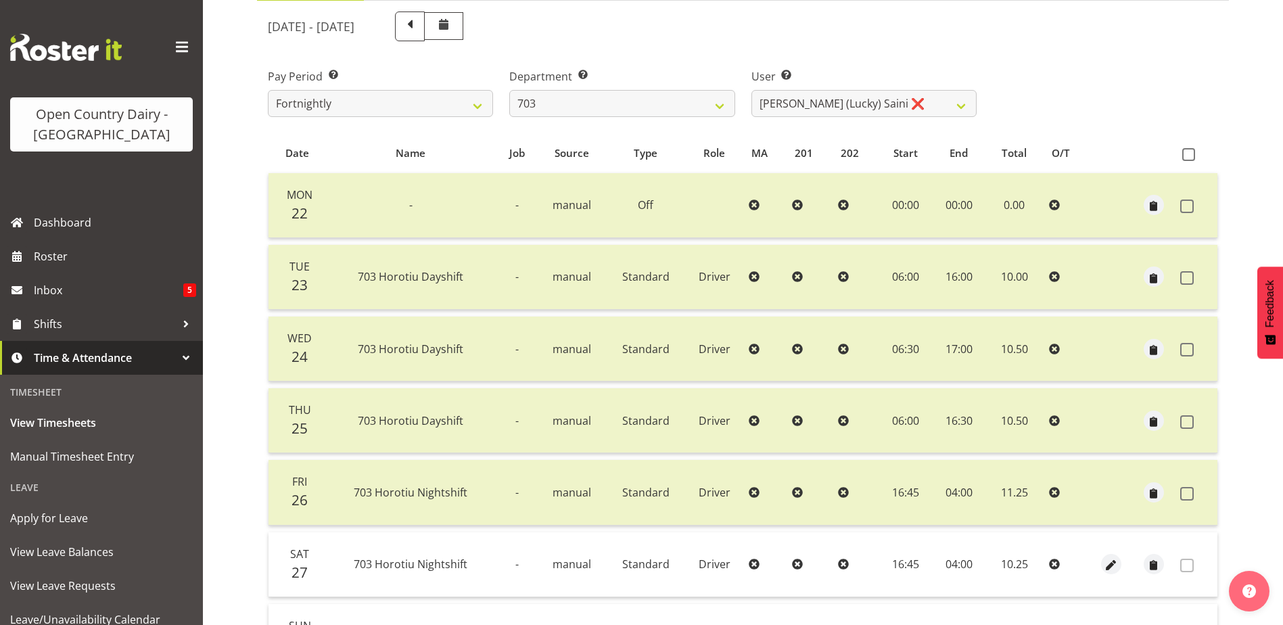
scroll to position [45, 0]
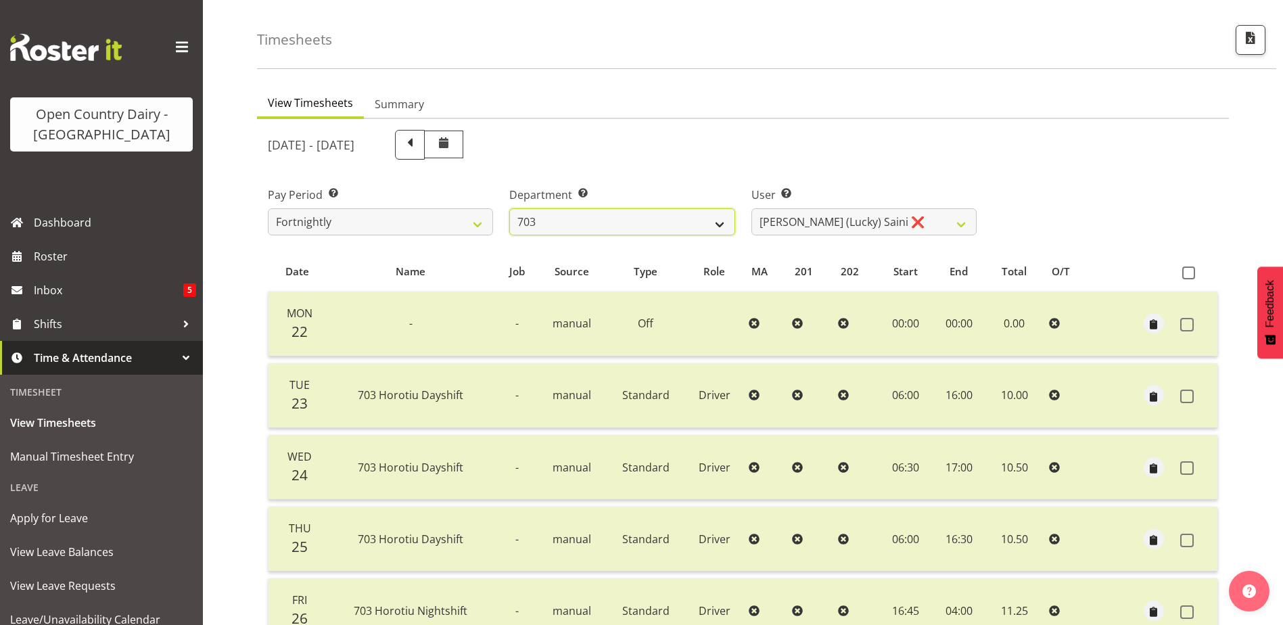
click at [570, 214] on select "701 702 703 704 705 706 707 708 709 710 711 712 713 714 715 716 717 718 719 720" at bounding box center [621, 221] width 225 height 27
click at [509, 208] on select "701 702 703 704 705 706 707 708 709 710 711 712 713 714 715 716 717 718 719 720" at bounding box center [621, 221] width 225 height 27
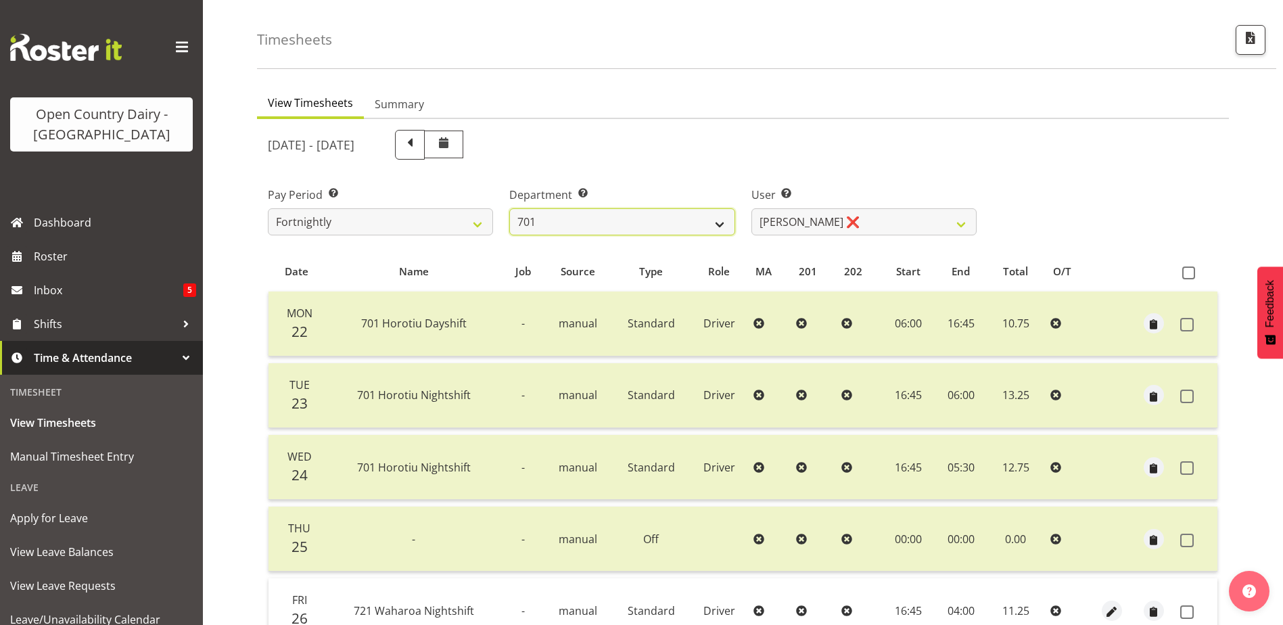
click at [582, 220] on select "701 702 703 704 705 706 707 708 709 710 711 712 713 714 715 716 717 718 719 720" at bounding box center [621, 221] width 225 height 27
select select "842"
click at [509, 208] on select "701 702 703 704 705 706 707 708 709 710 711 712 713 714 715 716 717 718 719 720" at bounding box center [621, 221] width 225 height 27
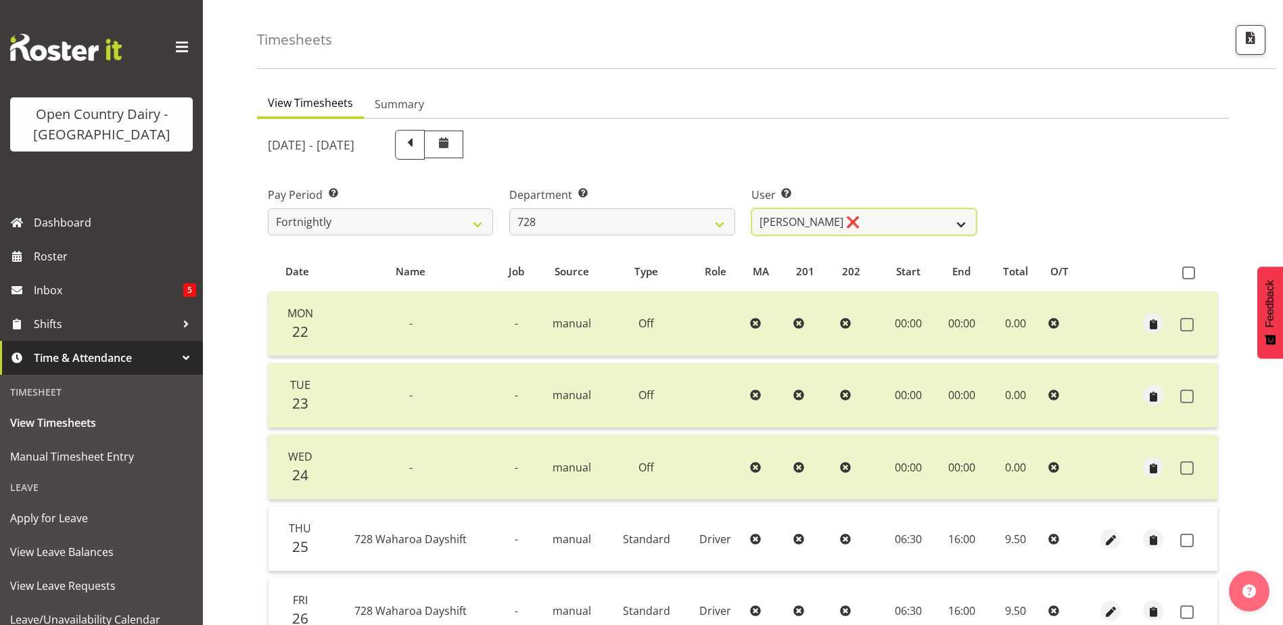
click at [869, 227] on select "[PERSON_NAME] ❌ [PERSON_NAME] ❌ [PERSON_NAME] [PERSON_NAME] ❌ [PERSON_NAME] ❌ […" at bounding box center [863, 221] width 225 height 27
select select "9502"
click at [751, 208] on select "[PERSON_NAME] ❌ [PERSON_NAME] ❌ [PERSON_NAME] [PERSON_NAME] ❌ [PERSON_NAME] ❌ […" at bounding box center [863, 221] width 225 height 27
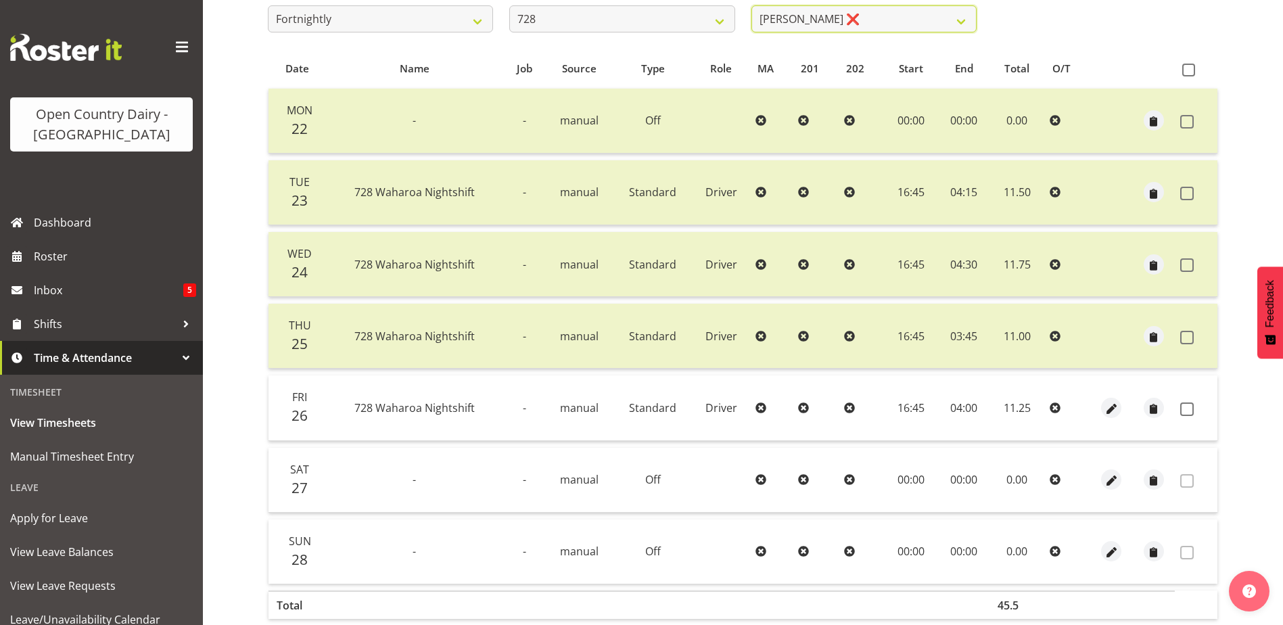
scroll to position [181, 0]
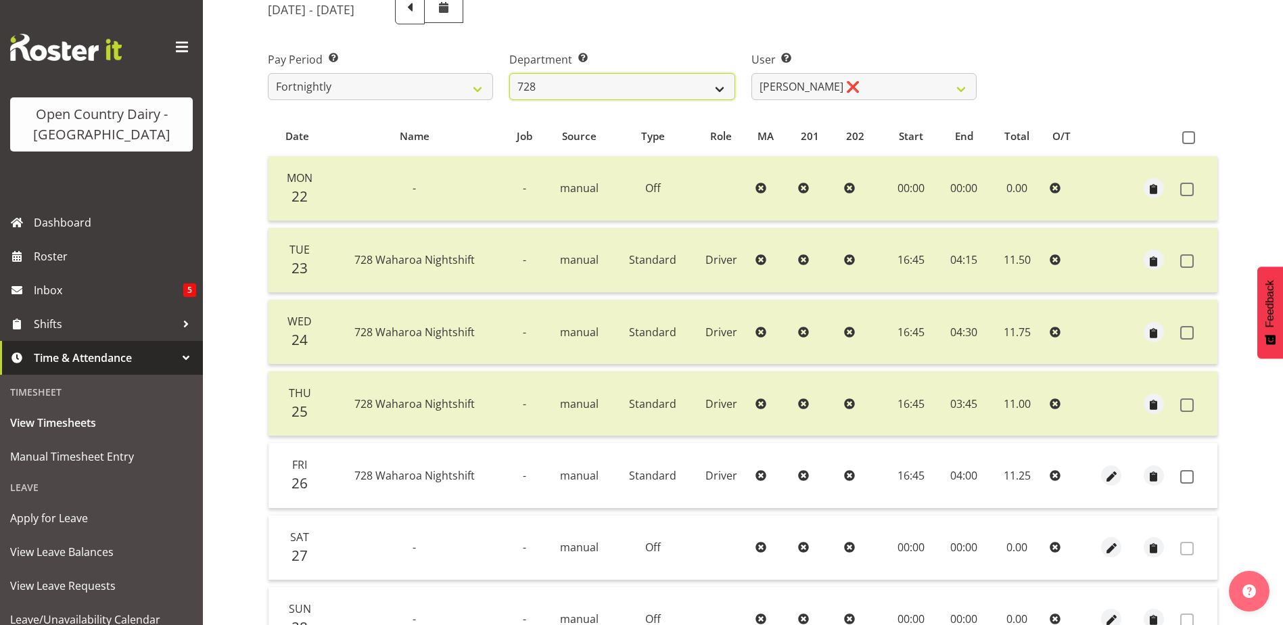
click at [594, 92] on select "701 702 703 704 705 706 707 708 709 710 711 712 713 714 715 716 717 718 719 720" at bounding box center [621, 86] width 225 height 27
select select "716"
click at [509, 73] on select "701 702 703 704 705 706 707 708 709 710 711 712 713 714 715 716 717 718 719 720" at bounding box center [621, 86] width 225 height 27
select select "10098"
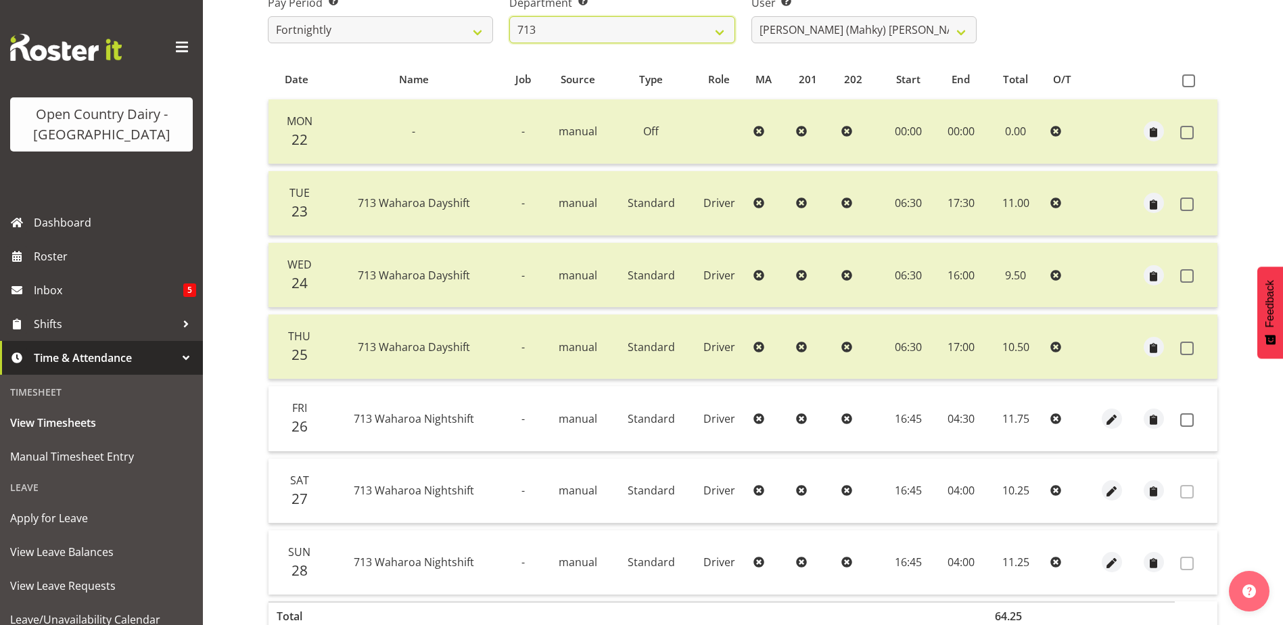
scroll to position [316, 0]
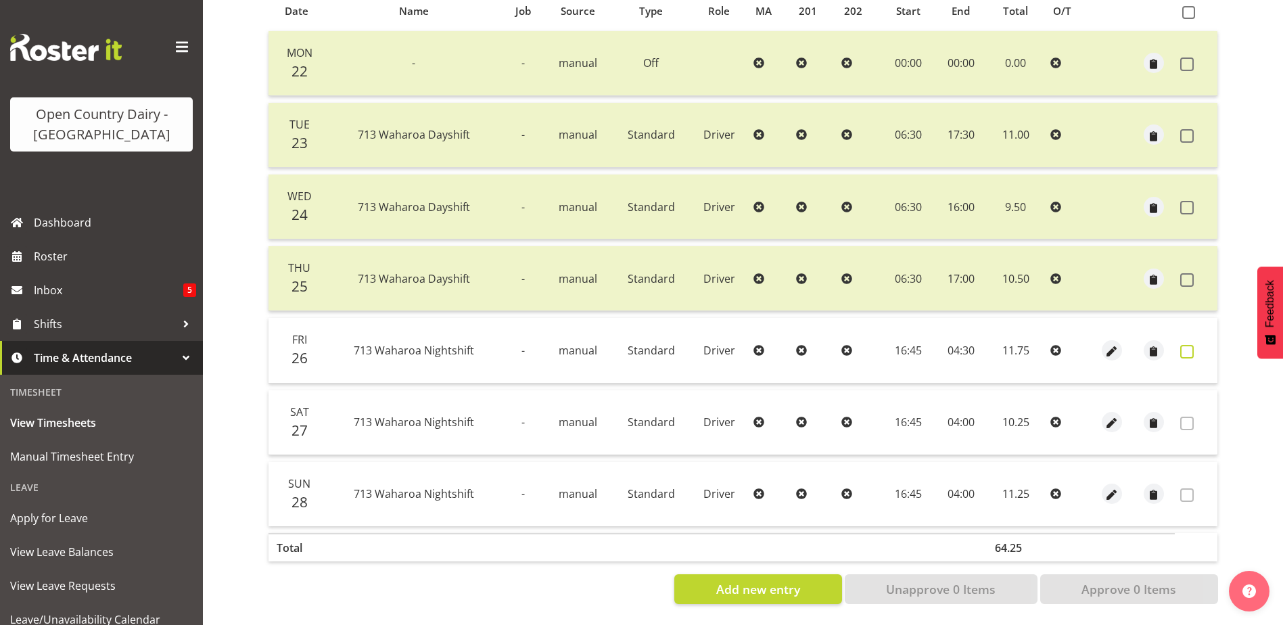
click at [1192, 345] on span at bounding box center [1187, 352] width 14 height 14
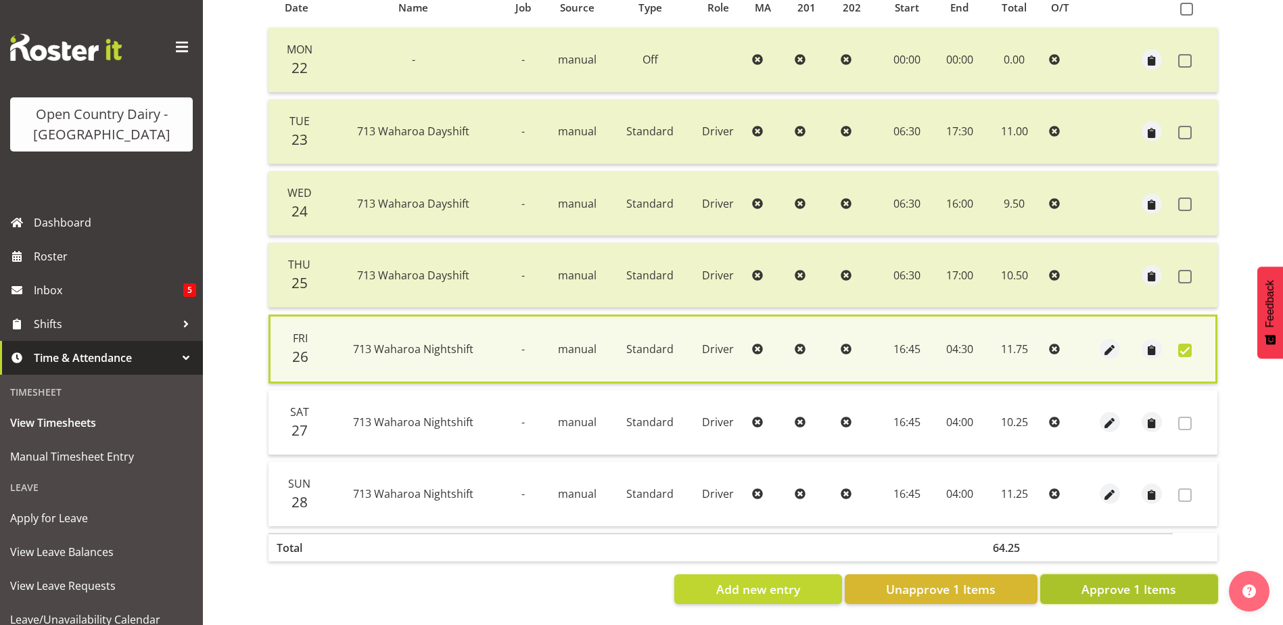
click at [1091, 582] on span "Approve 1 Items" at bounding box center [1128, 589] width 95 height 18
checkbox input "false"
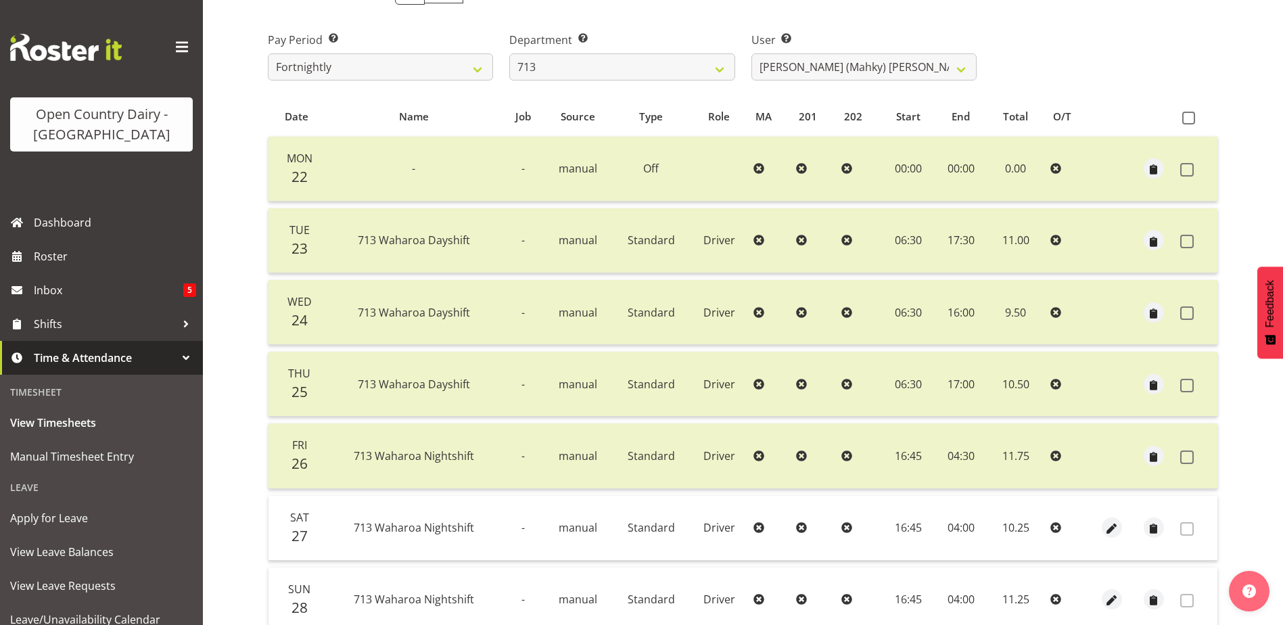
scroll to position [0, 0]
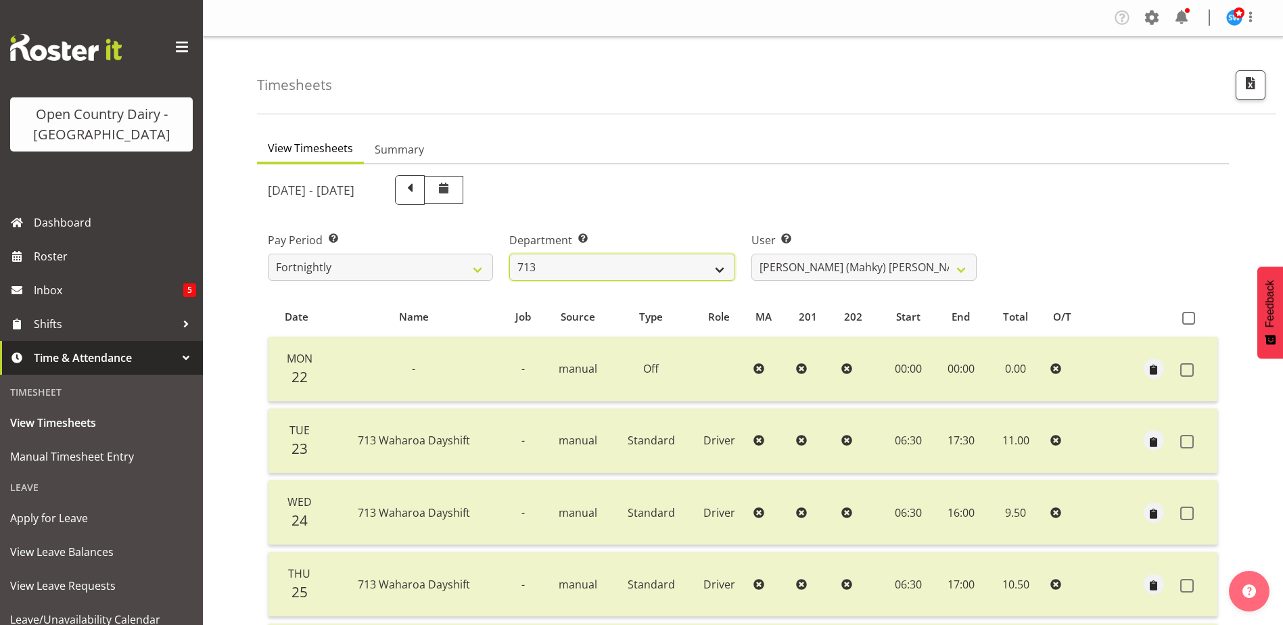
click at [563, 268] on select "701 702 703 704 705 706 707 708 709 710 711 712 713 714 715 716 717 718 719 720" at bounding box center [621, 267] width 225 height 27
select select "720"
click at [509, 254] on select "701 702 703 704 705 706 707 708 709 710 711 712 713 714 715 716 717 718 719 720" at bounding box center [621, 267] width 225 height 27
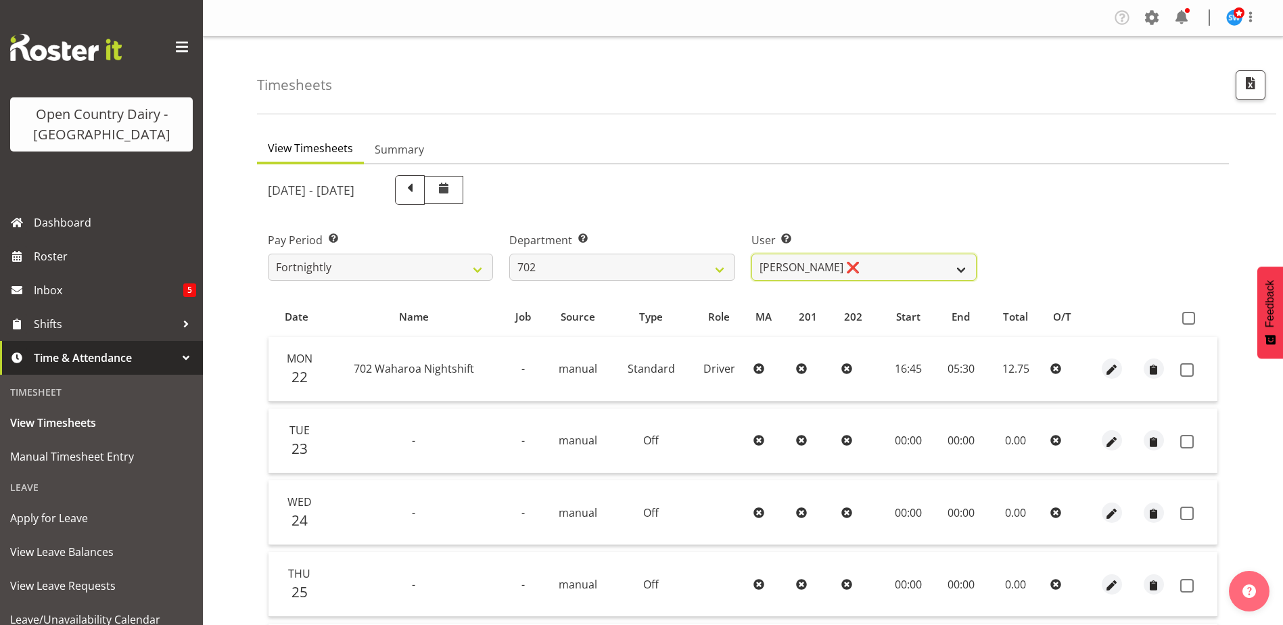
click at [802, 268] on select "[PERSON_NAME] ❌ [PERSON_NAME] ❌ [PERSON_NAME] ❌ [PERSON_NAME] ❌" at bounding box center [863, 267] width 225 height 27
select select "10345"
click at [751, 254] on select "[PERSON_NAME] ❌ [PERSON_NAME] ❌ [PERSON_NAME] ❌ [PERSON_NAME] ❌" at bounding box center [863, 267] width 225 height 27
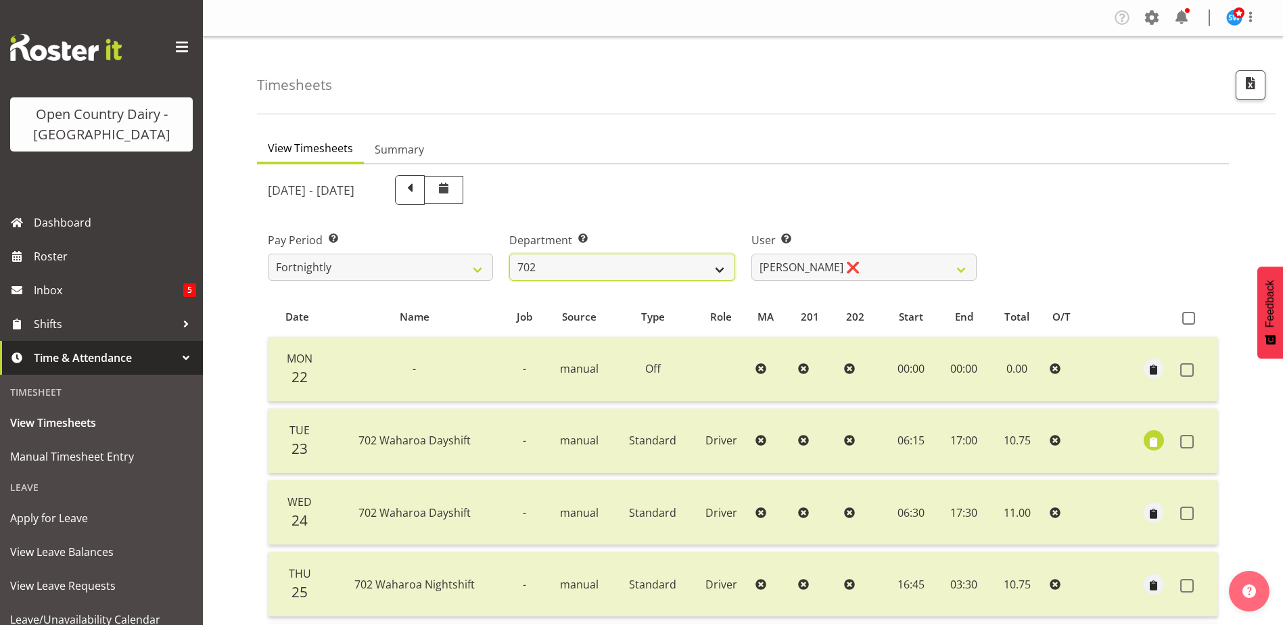
click at [575, 273] on select "701 702 703 704 705 706 707 708 709 710 711 712 713 714 715 716 717 718 719 720" at bounding box center [621, 267] width 225 height 27
select select "717"
click at [509, 254] on select "701 702 703 704 705 706 707 708 709 710 711 712 713 714 715 716 717 718 719 720" at bounding box center [621, 267] width 225 height 27
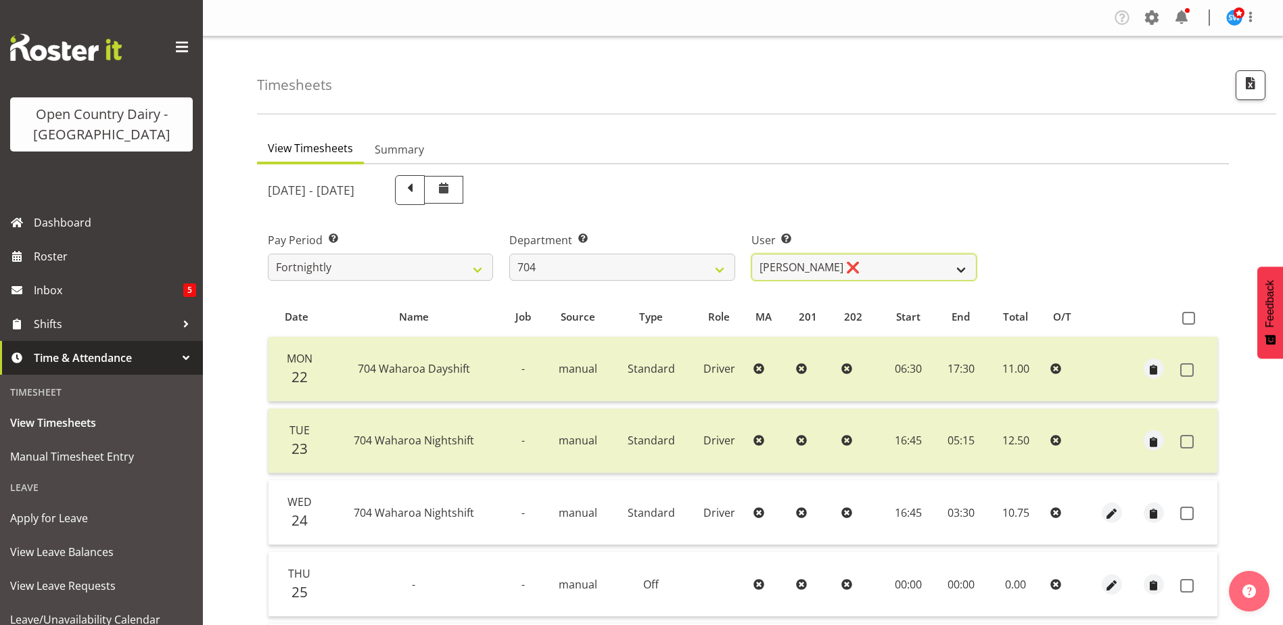
click at [883, 270] on select "[PERSON_NAME] ❌ [PERSON_NAME] ❌ [PERSON_NAME] ❌" at bounding box center [863, 267] width 225 height 27
select select "11257"
click at [751, 254] on select "[PERSON_NAME] ❌ [PERSON_NAME] ❌ [PERSON_NAME] ❌" at bounding box center [863, 267] width 225 height 27
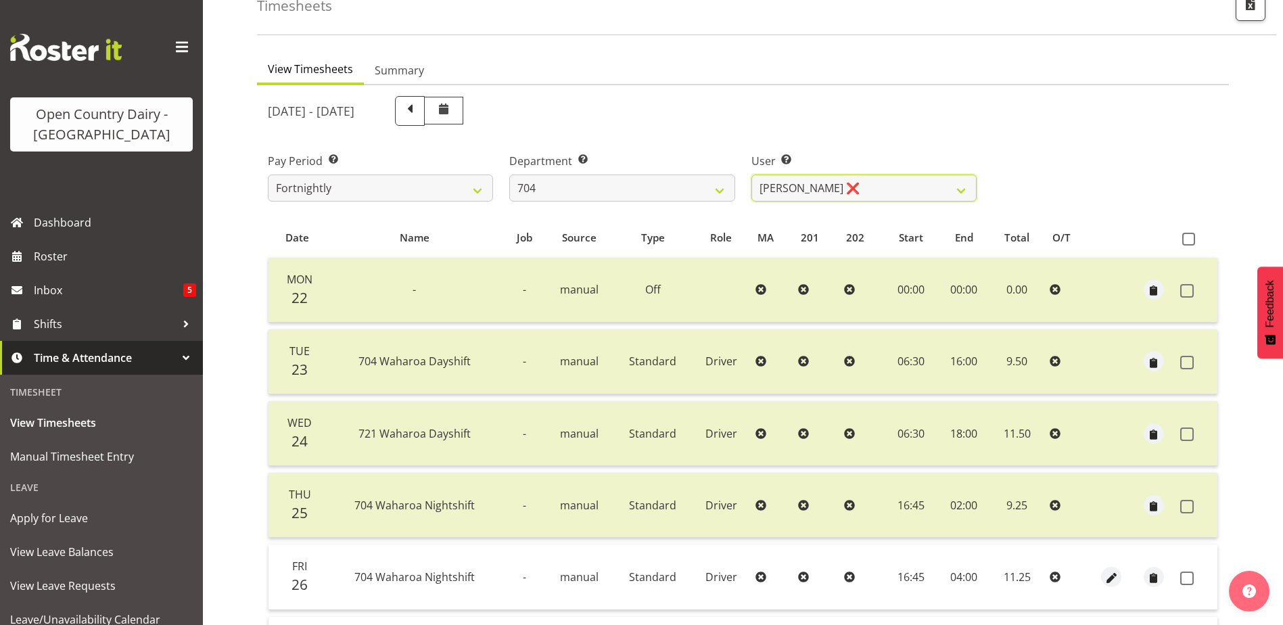
scroll to position [45, 0]
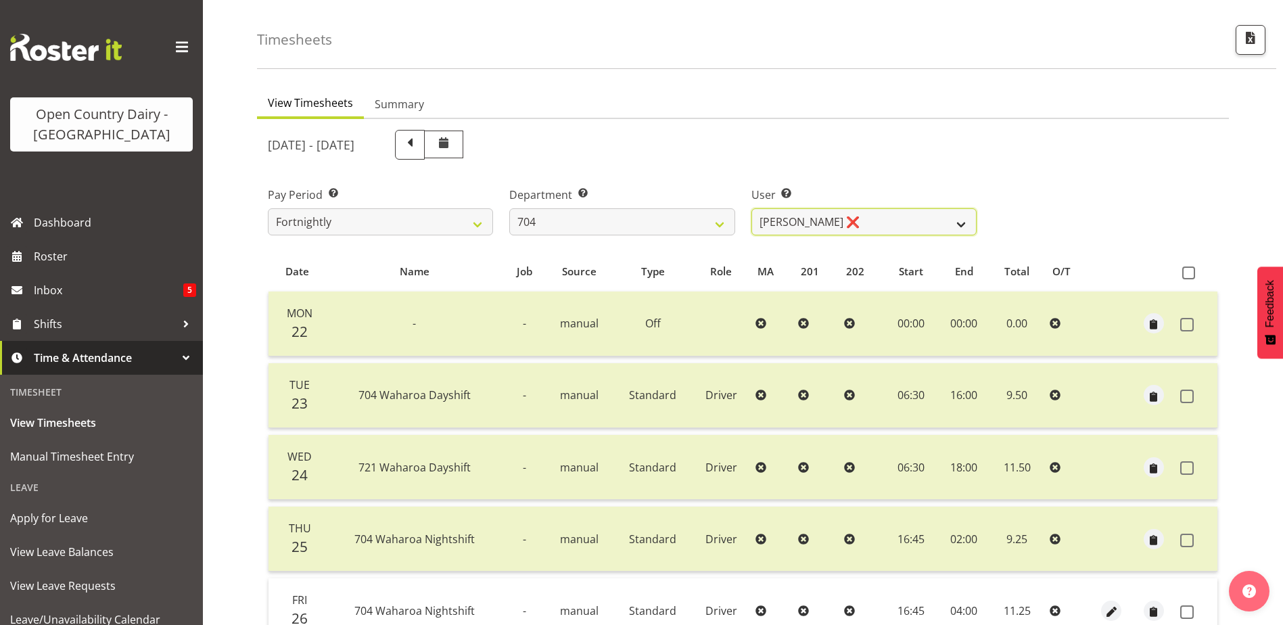
click at [843, 218] on select "[PERSON_NAME] ❌ [PERSON_NAME] ❌ [PERSON_NAME] ❌" at bounding box center [863, 221] width 225 height 27
click at [875, 135] on div "[DATE] - [DATE]" at bounding box center [622, 145] width 709 height 30
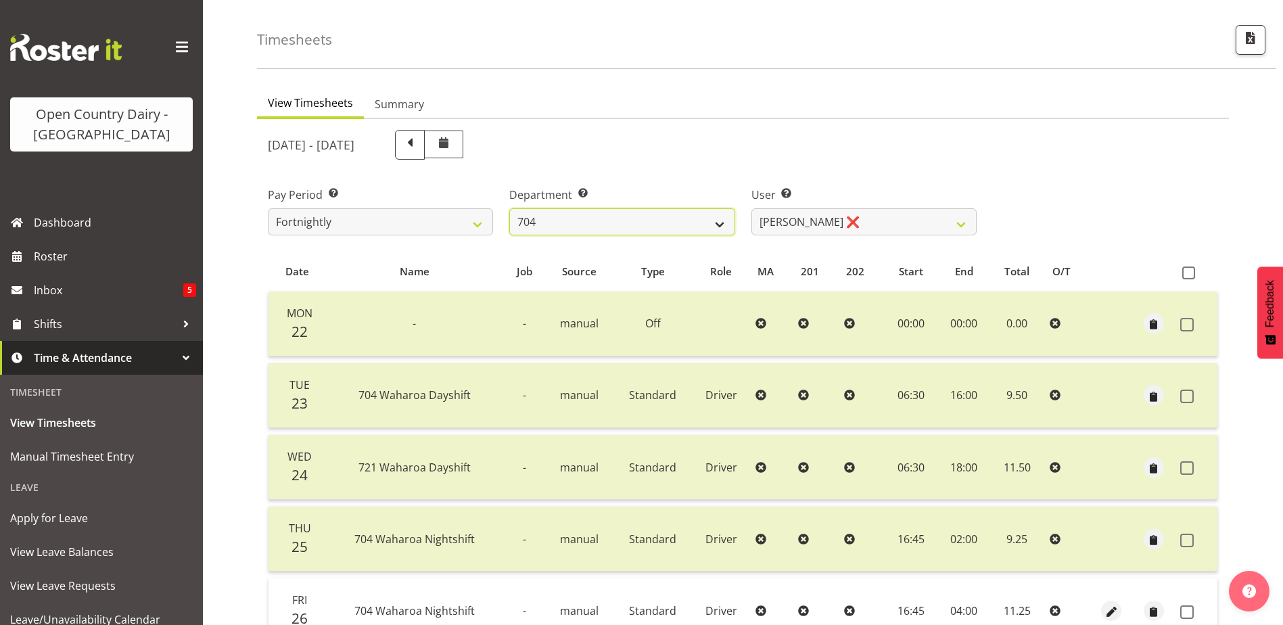
click at [648, 220] on select "701 702 703 704 705 706 707 708 709 710 711 712 713 714 715 716 717 718 719 720" at bounding box center [621, 221] width 225 height 27
select select "714"
click at [509, 208] on select "701 702 703 704 705 706 707 708 709 710 711 712 713 714 715 716 717 718 719 720" at bounding box center [621, 221] width 225 height 27
select select "11786"
click at [586, 220] on select "701 702 703 704 705 706 707 708 709 710 711 712 713 714 715 716 717 718 719 720" at bounding box center [621, 221] width 225 height 27
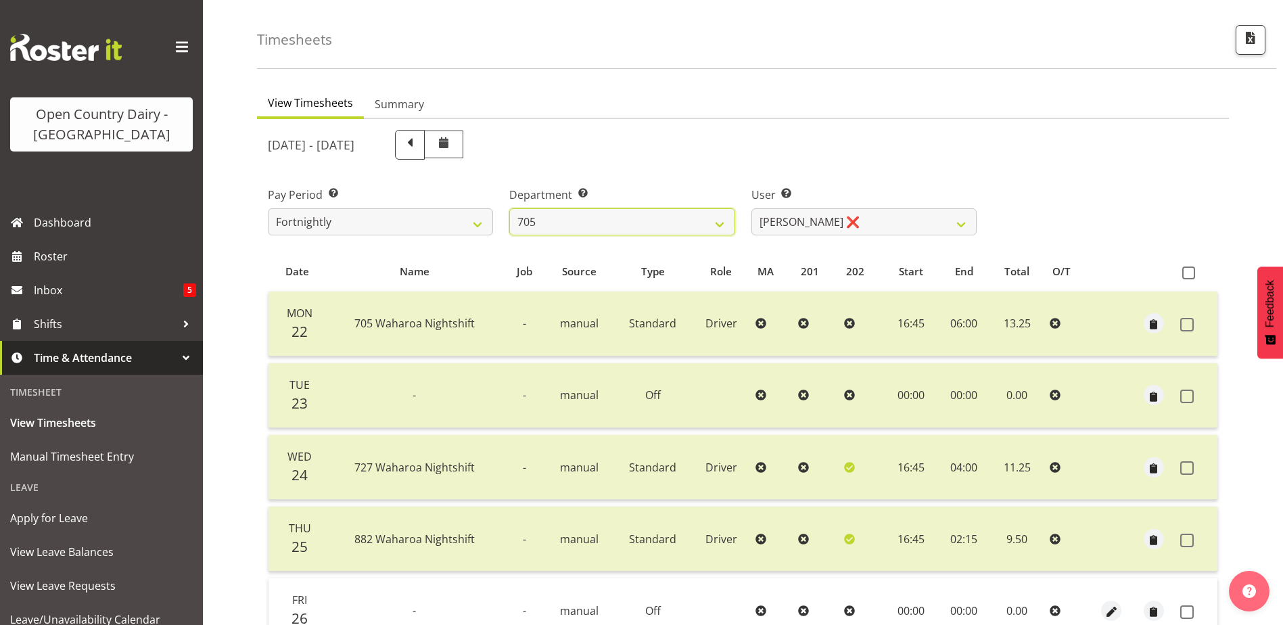
select select "717"
click at [509, 208] on select "701 702 703 704 705 706 707 708 709 710 711 712 713 714 715 716 717 718 719 720" at bounding box center [621, 221] width 225 height 27
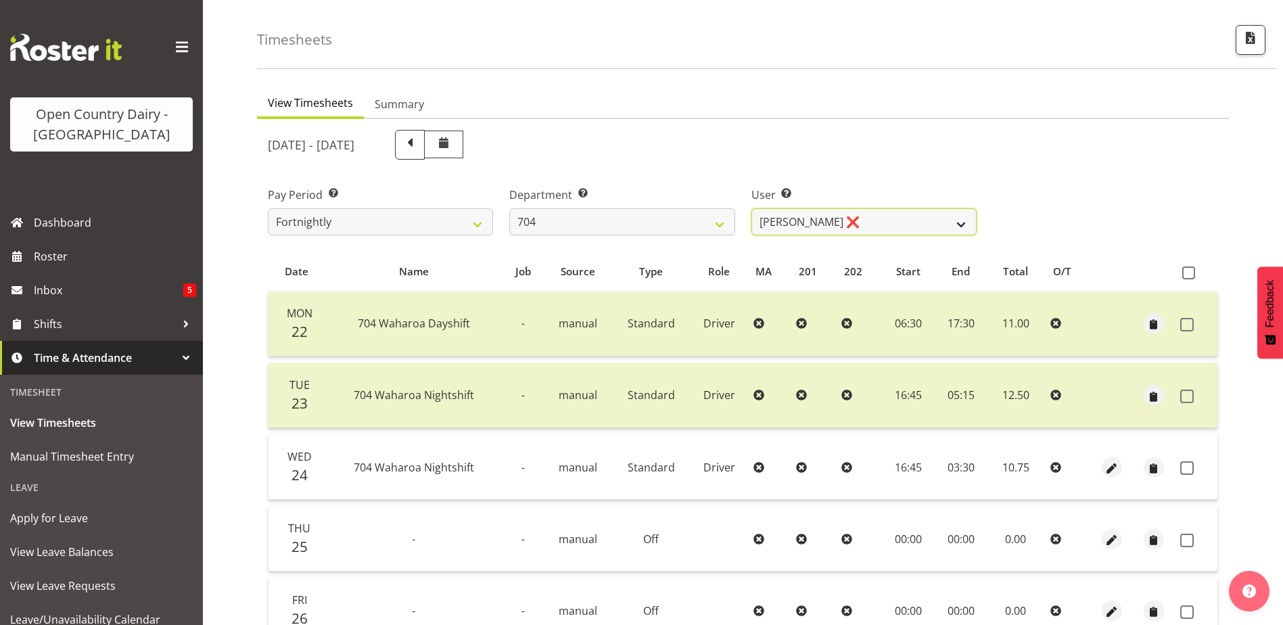
click at [843, 214] on select "[PERSON_NAME] ❌ [PERSON_NAME] ❌ [PERSON_NAME] ❌" at bounding box center [863, 221] width 225 height 27
select select "11257"
click at [751, 208] on select "[PERSON_NAME] ❌ [PERSON_NAME] ❌ [PERSON_NAME] ❌" at bounding box center [863, 221] width 225 height 27
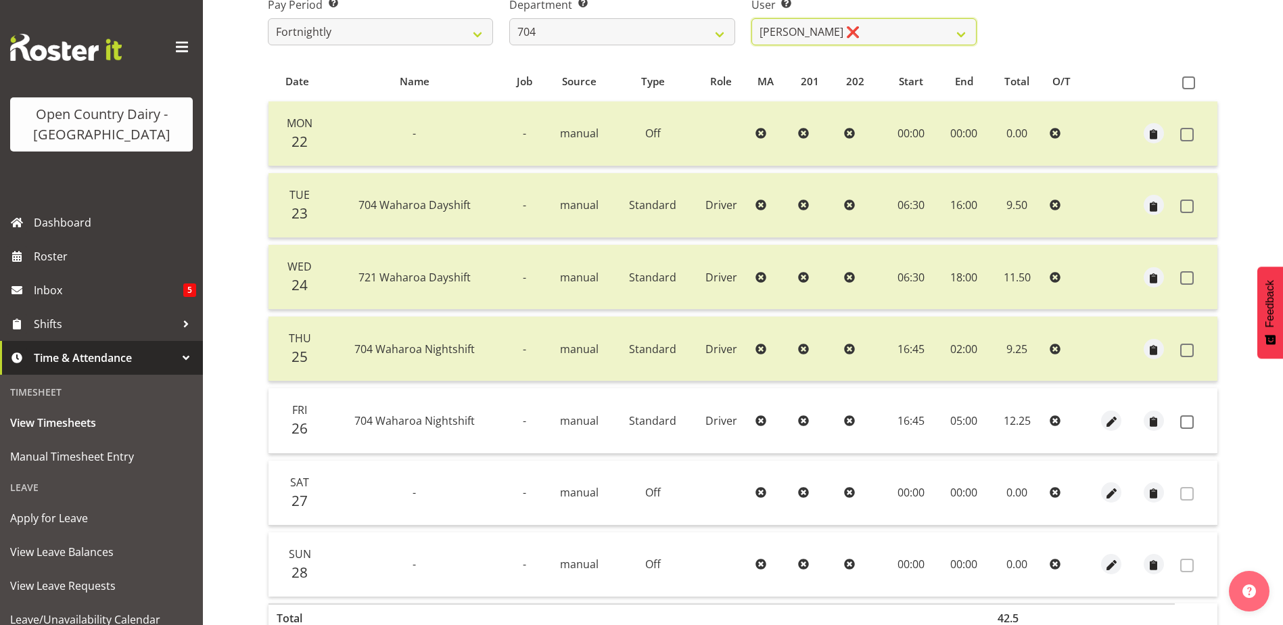
scroll to position [248, 0]
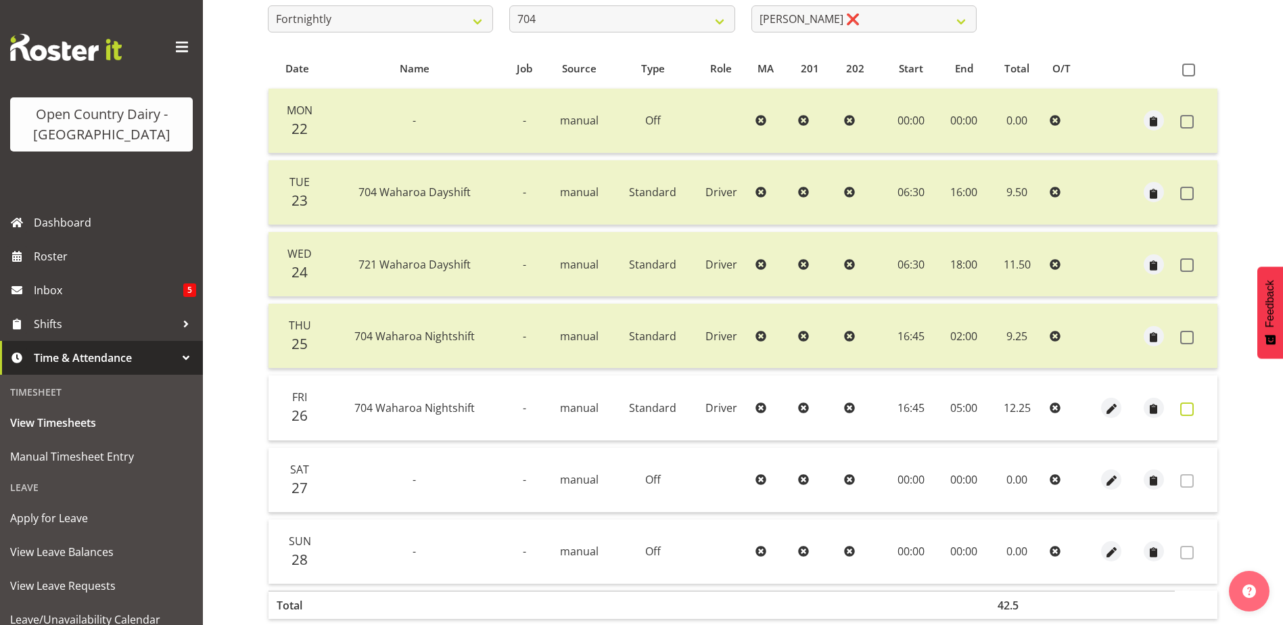
click at [1187, 405] on span at bounding box center [1187, 409] width 14 height 14
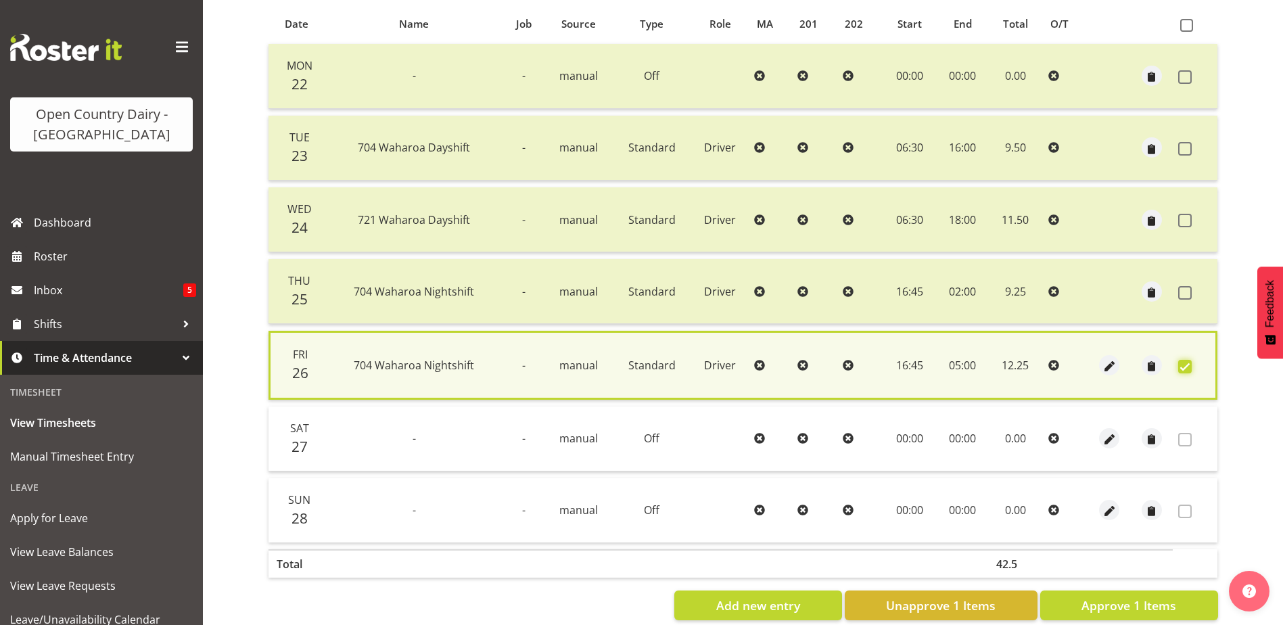
scroll to position [319, 0]
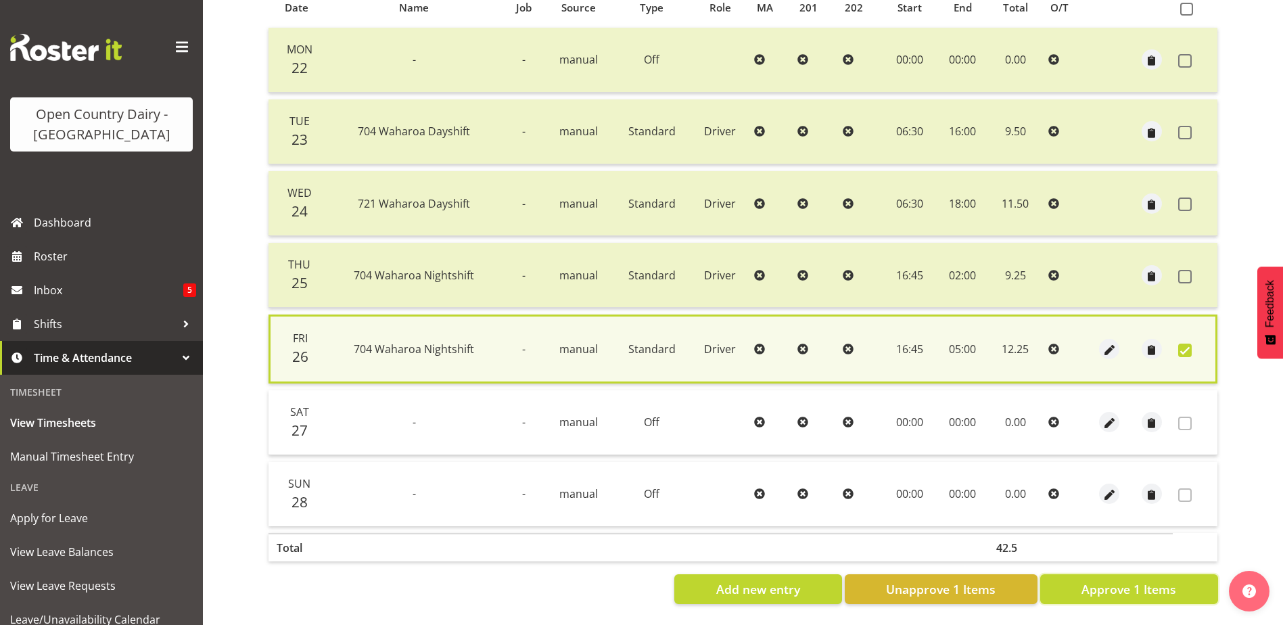
click at [1133, 580] on span "Approve 1 Items" at bounding box center [1128, 589] width 95 height 18
checkbox input "false"
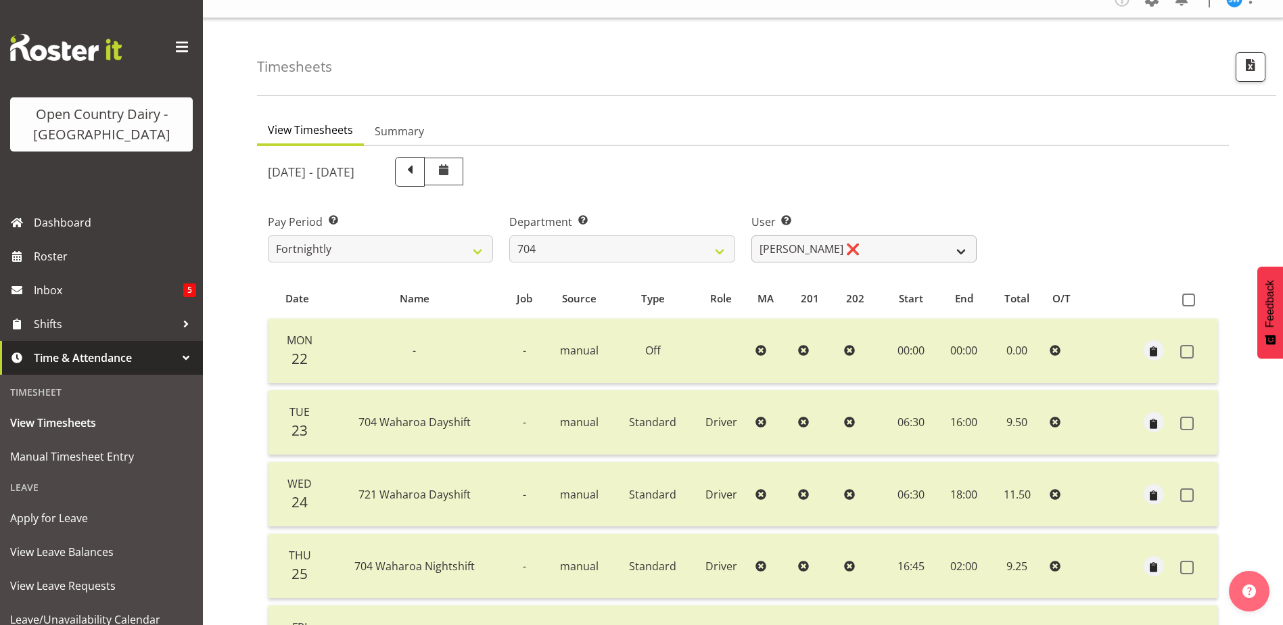
scroll to position [0, 0]
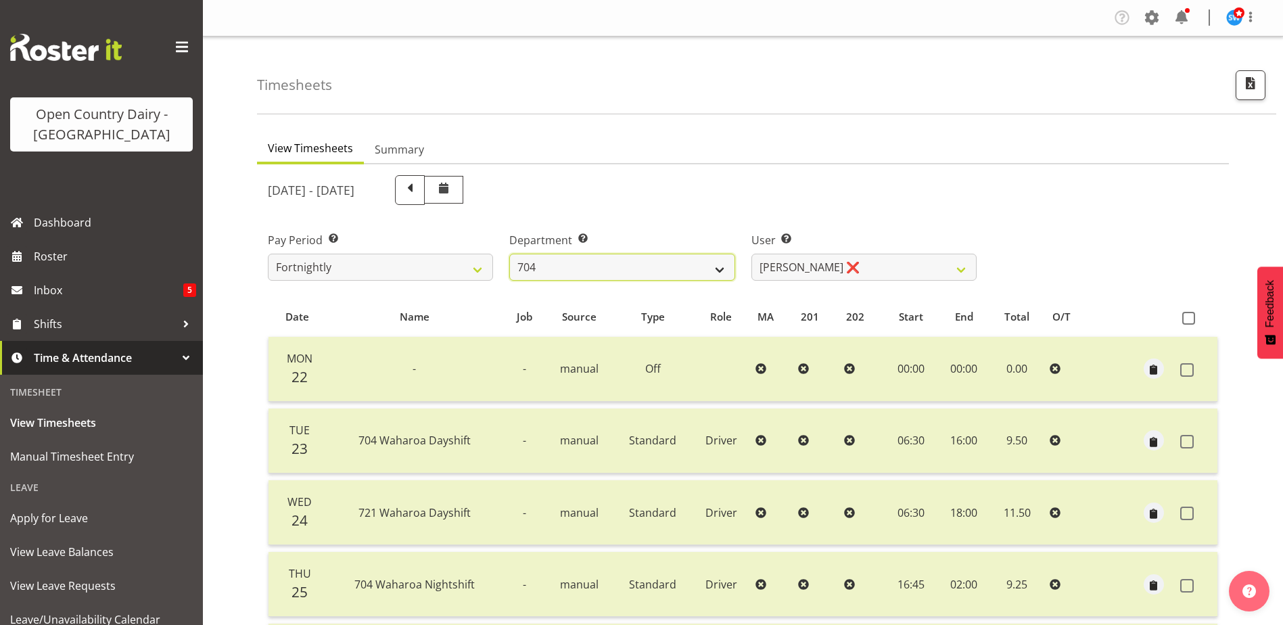
click at [627, 270] on select "701 702 703 704 705 706 707 708 709 710 711 712 713 714 715 716 717 718 719 720" at bounding box center [621, 267] width 225 height 27
select select "842"
click at [509, 254] on select "701 702 703 704 705 706 707 708 709 710 711 712 713 714 715 716 717 718 719 720" at bounding box center [621, 267] width 225 height 27
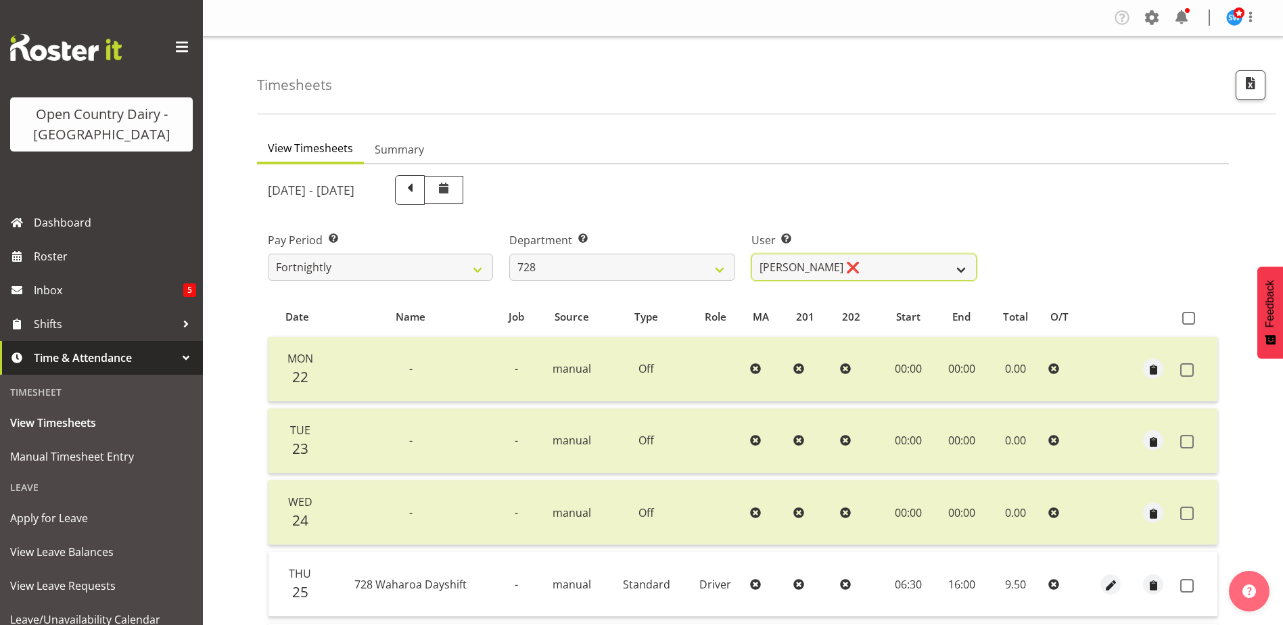
click at [862, 264] on select "[PERSON_NAME] ❌ [PERSON_NAME] ❌ [PERSON_NAME] [PERSON_NAME] ❌ [PERSON_NAME] ❌ […" at bounding box center [863, 267] width 225 height 27
select select "9502"
click at [751, 254] on select "[PERSON_NAME] ❌ [PERSON_NAME] ❌ [PERSON_NAME] [PERSON_NAME] ❌ [PERSON_NAME] ❌ […" at bounding box center [863, 267] width 225 height 27
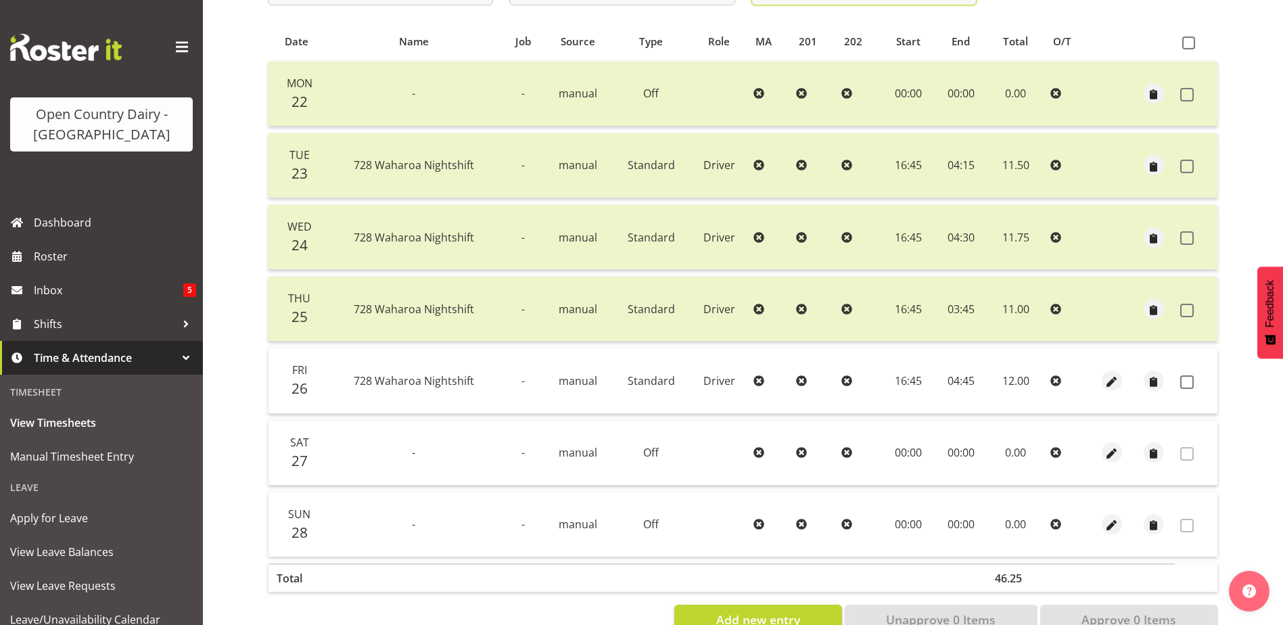
scroll to position [316, 0]
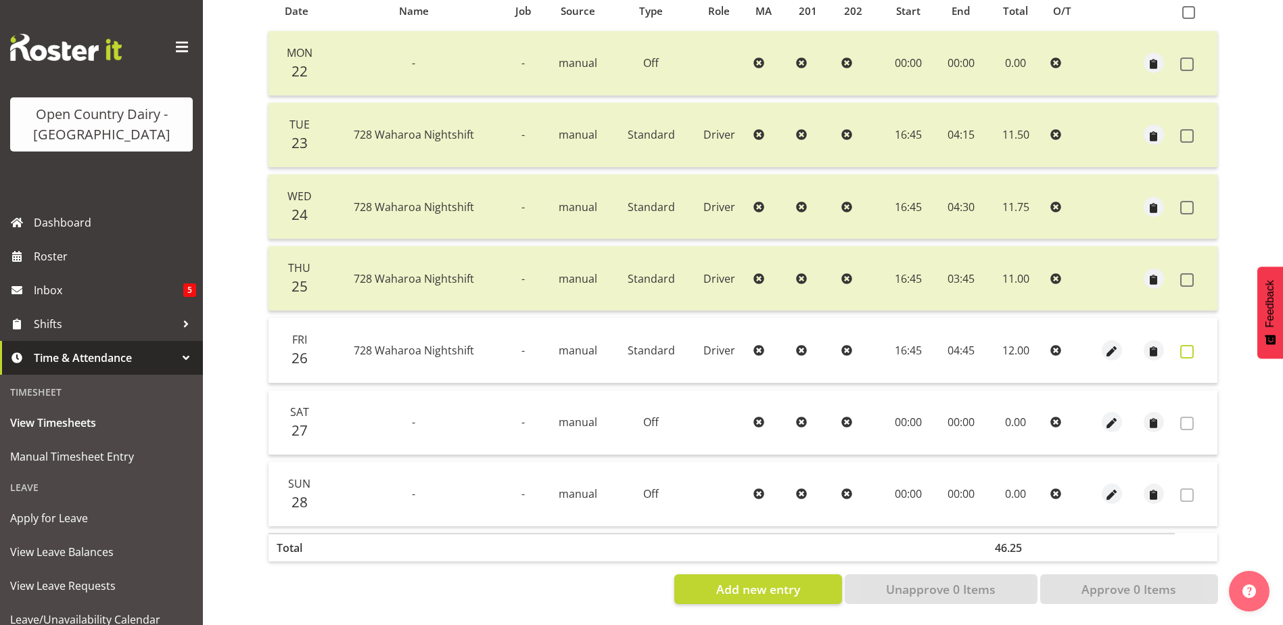
click at [1189, 345] on span at bounding box center [1187, 352] width 14 height 14
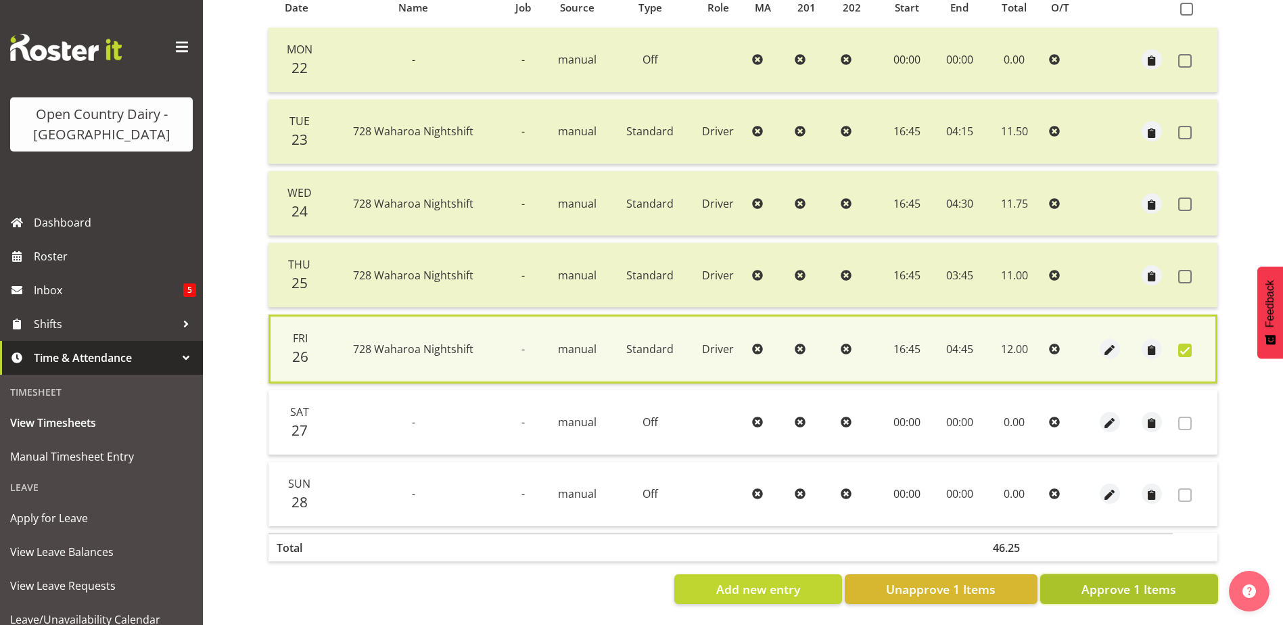
click at [1131, 580] on span "Approve 1 Items" at bounding box center [1128, 589] width 95 height 18
checkbox input "false"
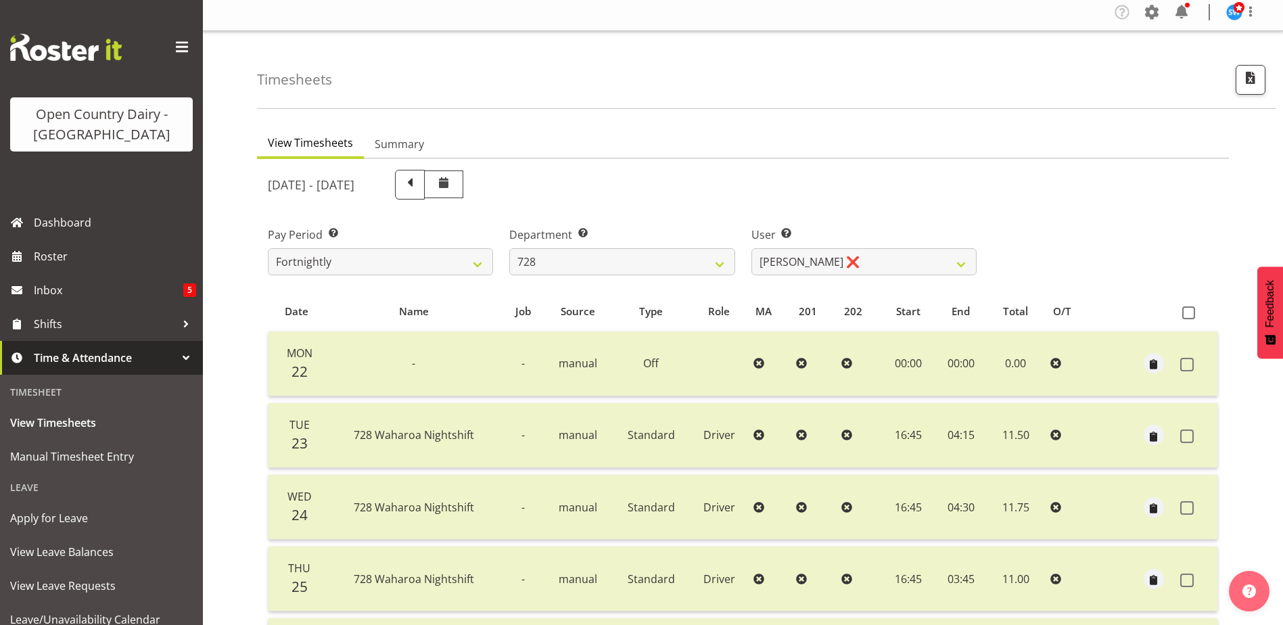
scroll to position [0, 0]
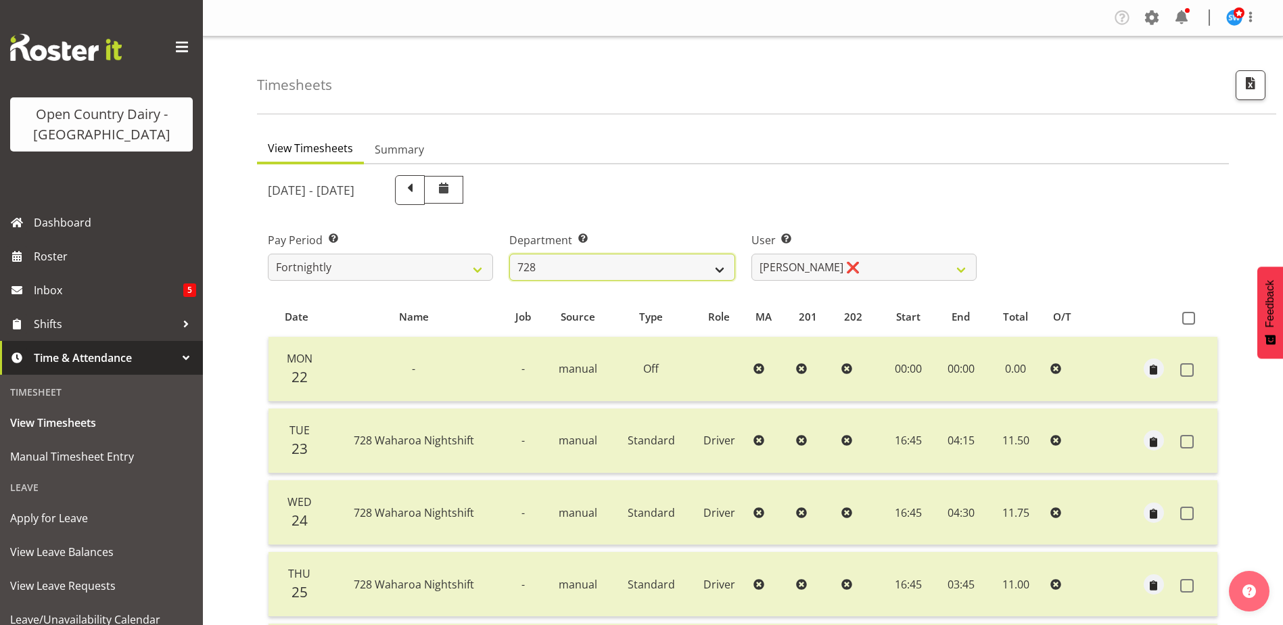
click at [607, 264] on select "701 702 703 704 705 706 707 708 709 710 711 712 713 714 715 716 717 718 719 720" at bounding box center [621, 267] width 225 height 27
select select "720"
click at [509, 254] on select "701 702 703 704 705 706 707 708 709 710 711 712 713 714 715 716 717 718 719 720" at bounding box center [621, 267] width 225 height 27
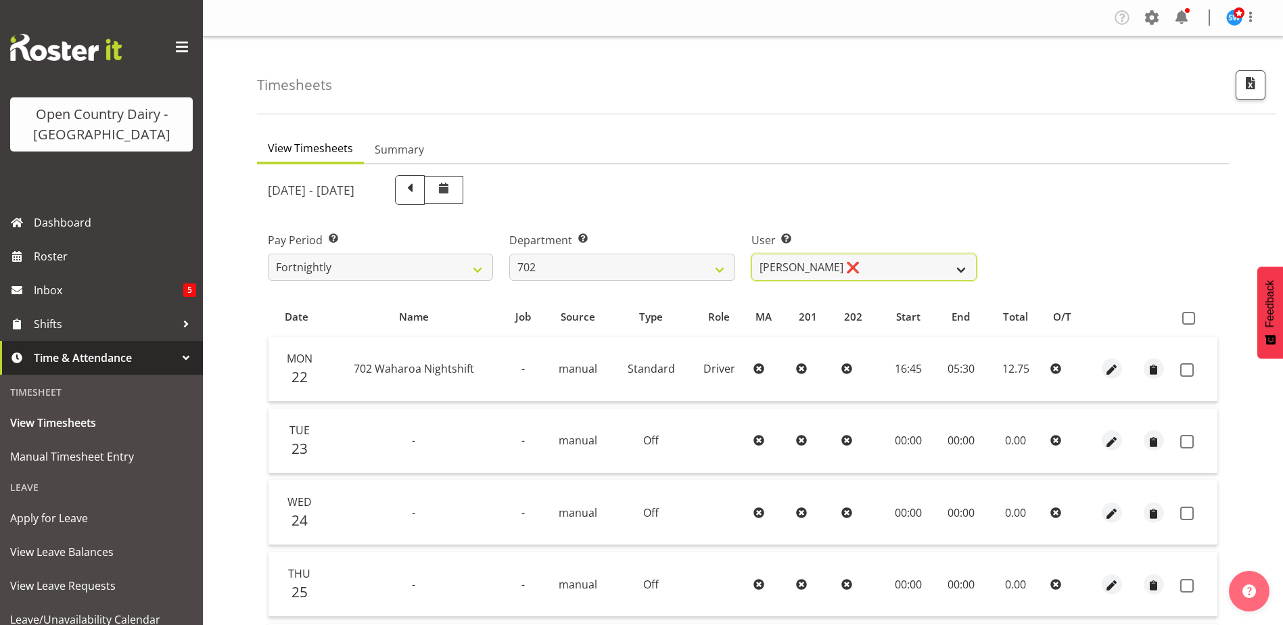
click at [851, 270] on select "[PERSON_NAME] ❌ [PERSON_NAME] ❌ [PERSON_NAME] ❌ [PERSON_NAME] ❌" at bounding box center [863, 267] width 225 height 27
select select "10345"
click at [751, 254] on select "[PERSON_NAME] ❌ [PERSON_NAME] ❌ [PERSON_NAME] ❌ [PERSON_NAME] ❌" at bounding box center [863, 267] width 225 height 27
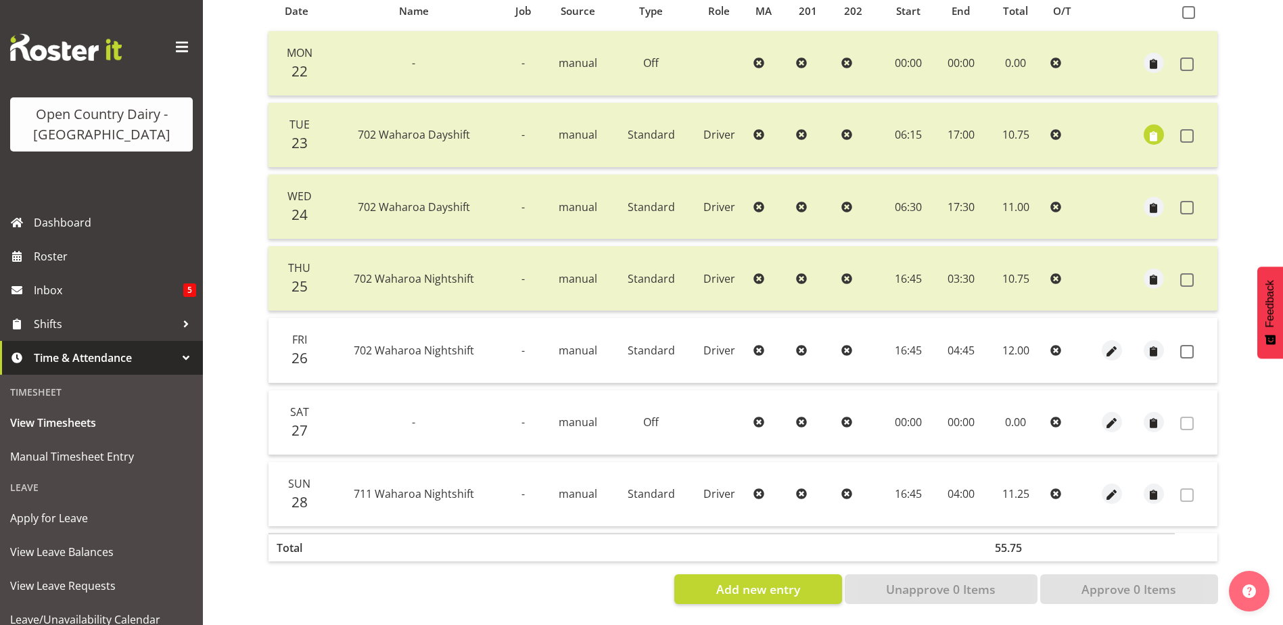
scroll to position [316, 0]
click at [1184, 345] on span at bounding box center [1187, 352] width 14 height 14
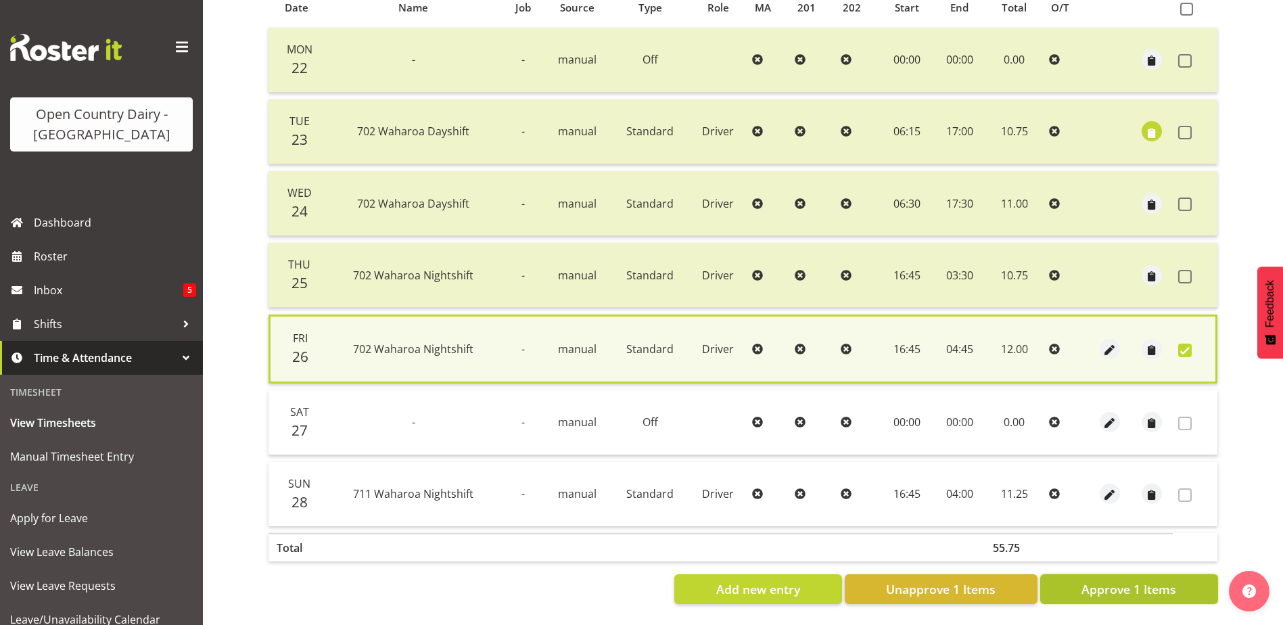
click at [1156, 581] on span "Approve 1 Items" at bounding box center [1128, 589] width 95 height 18
checkbox input "false"
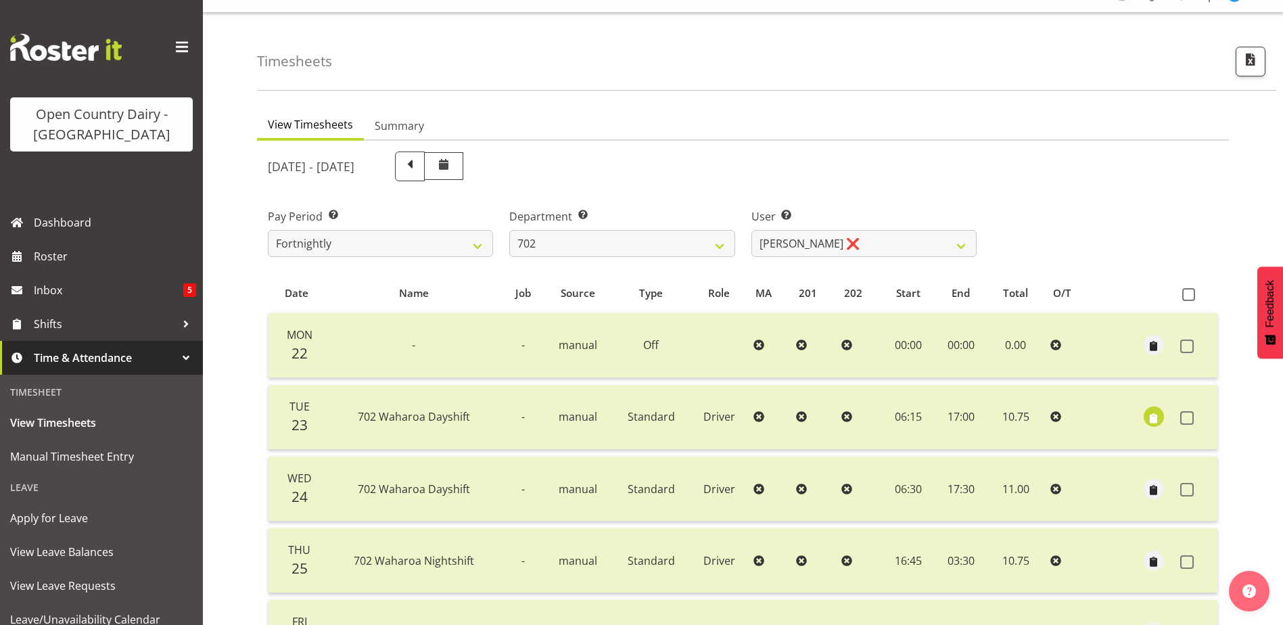
scroll to position [0, 0]
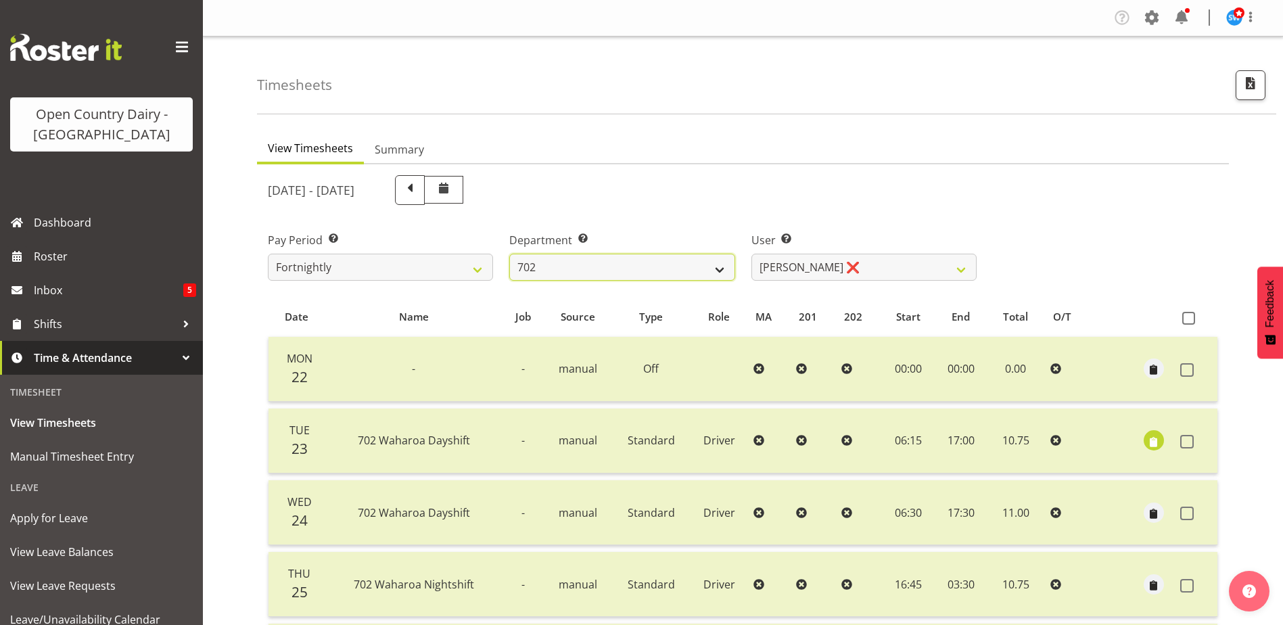
click at [574, 270] on select "701 702 703 704 705 706 707 708 709 710 711 712 713 714 715 716 717 718 719 720" at bounding box center [621, 267] width 225 height 27
select select "874"
click at [509, 254] on select "701 702 703 704 705 706 707 708 709 710 711 712 713 714 715 716 717 718 719 720" at bounding box center [621, 267] width 225 height 27
select select "8178"
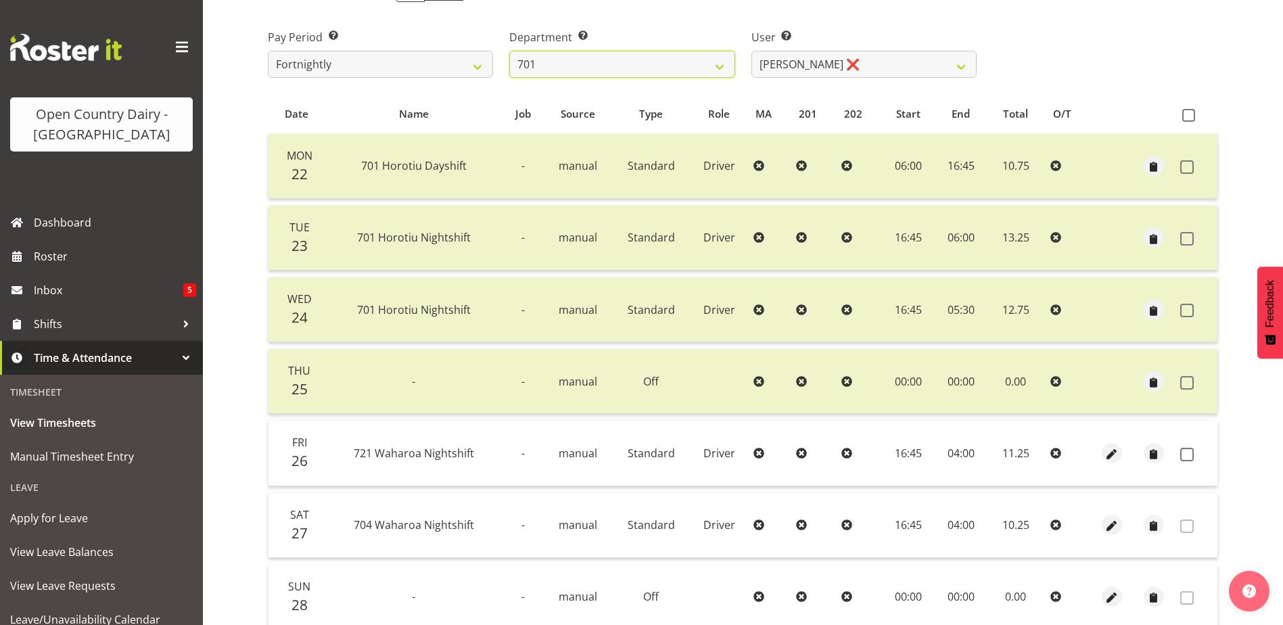
scroll to position [45, 0]
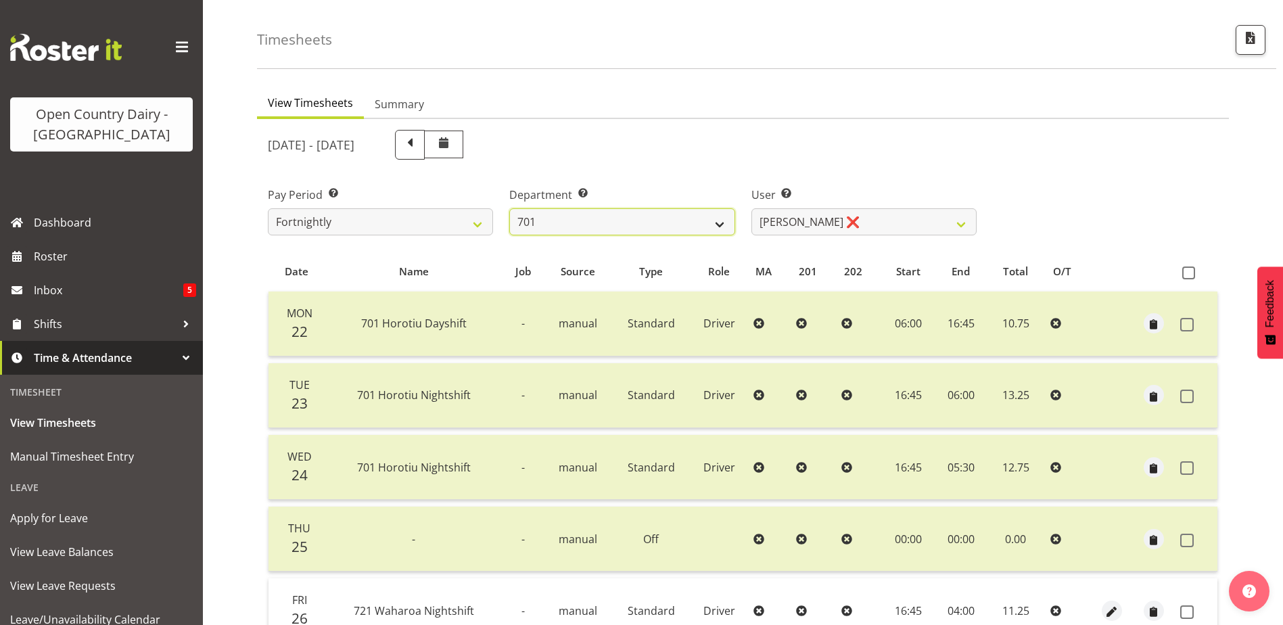
click at [560, 216] on select "701 702 703 704 705 706 707 708 709 710 711 712 713 714 715 716 717 718 719 720" at bounding box center [621, 221] width 225 height 27
select select "754"
click at [509, 208] on select "701 702 703 704 705 706 707 708 709 710 711 712 713 714 715 716 717 718 719 720" at bounding box center [621, 221] width 225 height 27
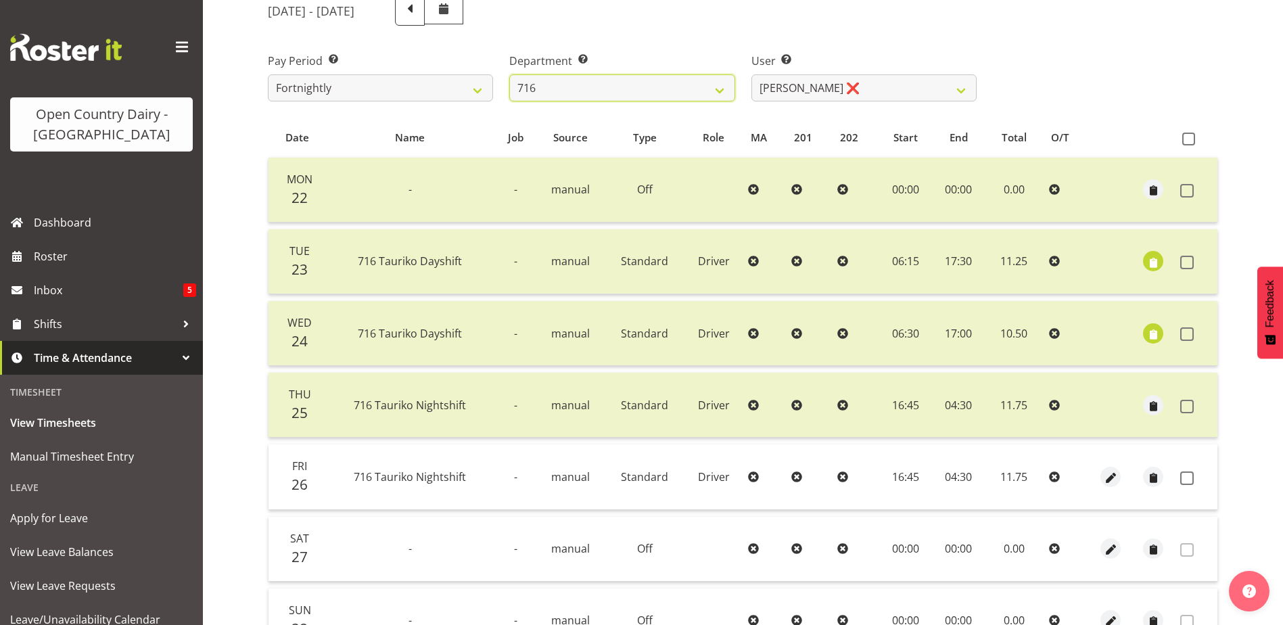
scroll to position [181, 0]
click at [1188, 474] on span at bounding box center [1187, 477] width 14 height 14
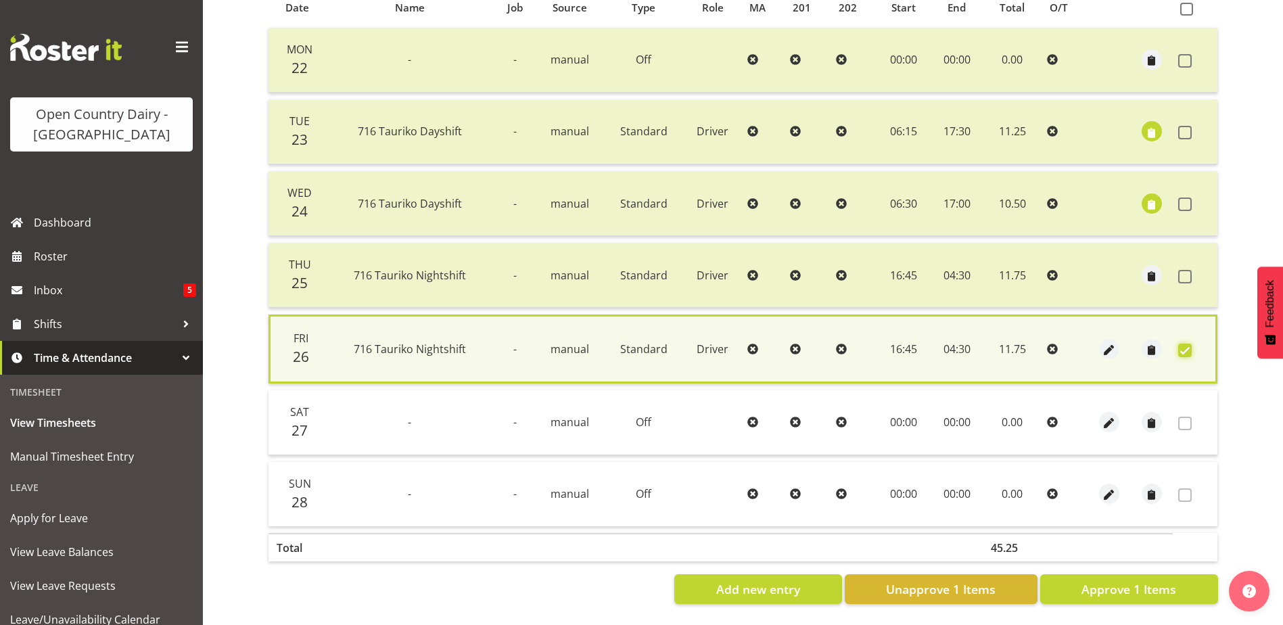
scroll to position [319, 0]
click at [1135, 580] on span "Approve 1 Items" at bounding box center [1128, 589] width 95 height 18
checkbox input "false"
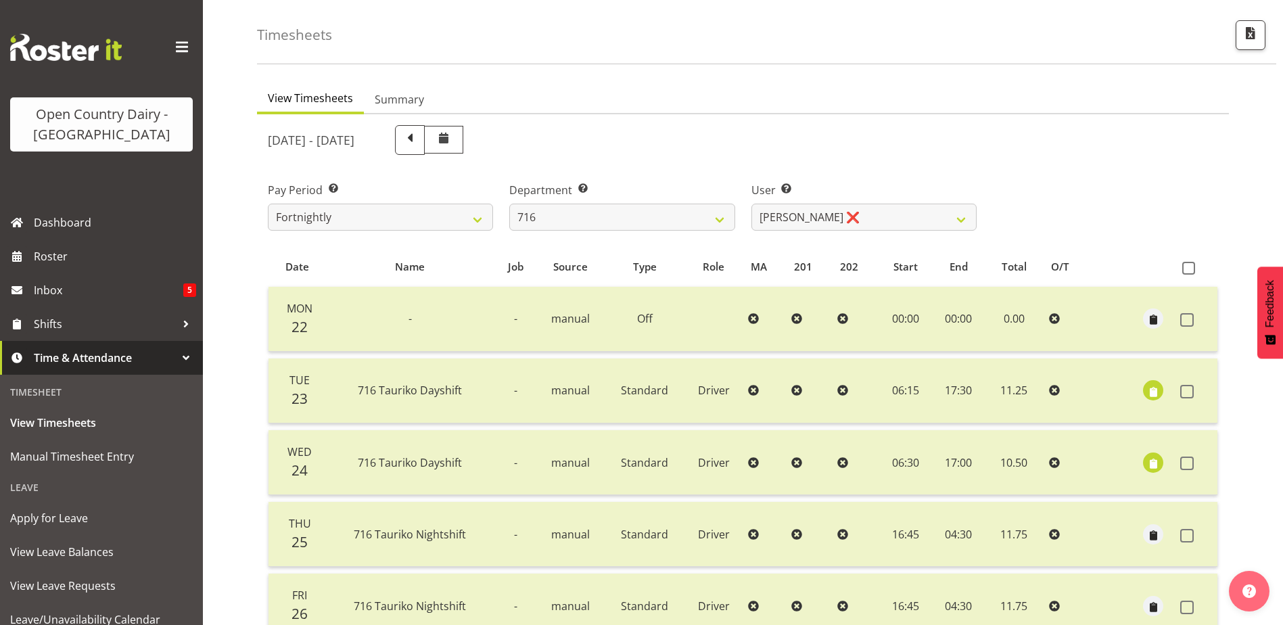
scroll to position [45, 0]
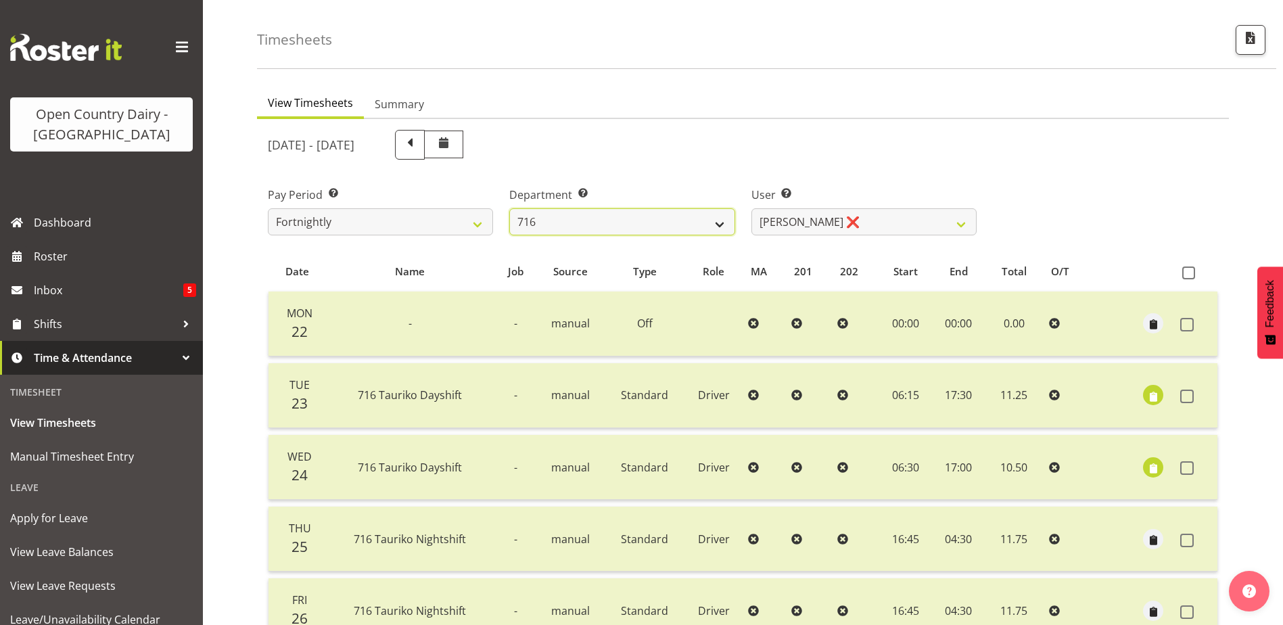
click at [592, 229] on select "701 702 703 704 705 706 707 708 709 710 711 712 713 714 715 716 717 718 719 720" at bounding box center [621, 221] width 225 height 27
select select "822"
click at [509, 208] on select "701 702 703 704 705 706 707 708 709 710 711 712 713 714 715 716 717 718 719 720" at bounding box center [621, 221] width 225 height 27
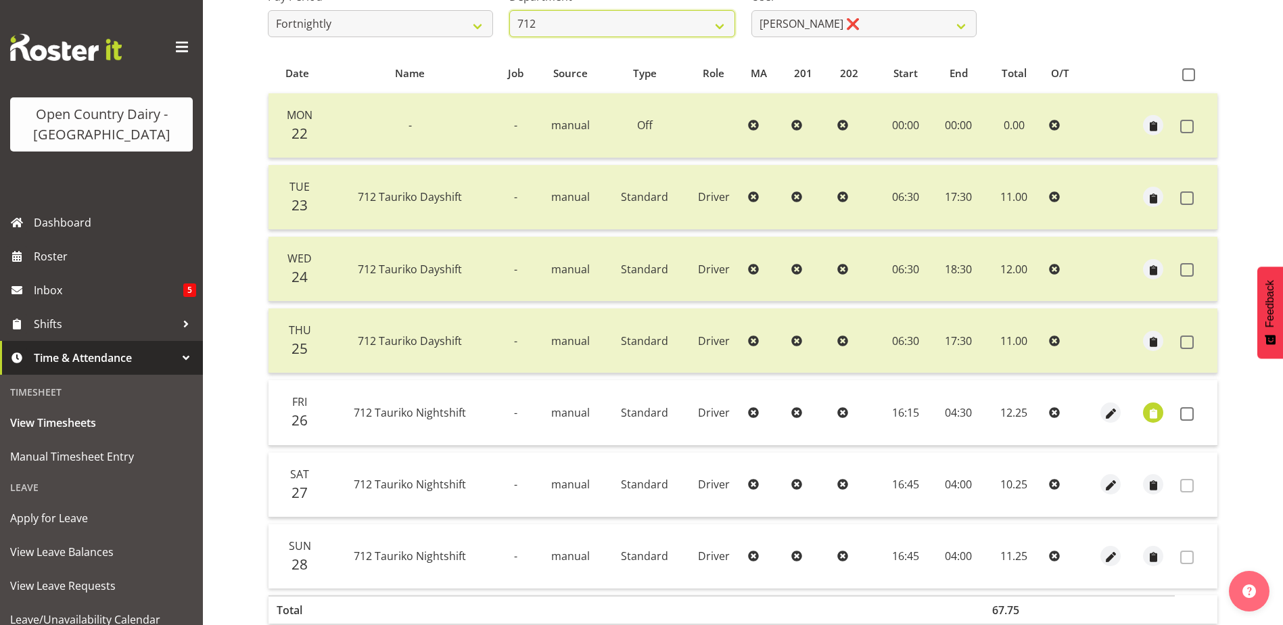
scroll to position [248, 0]
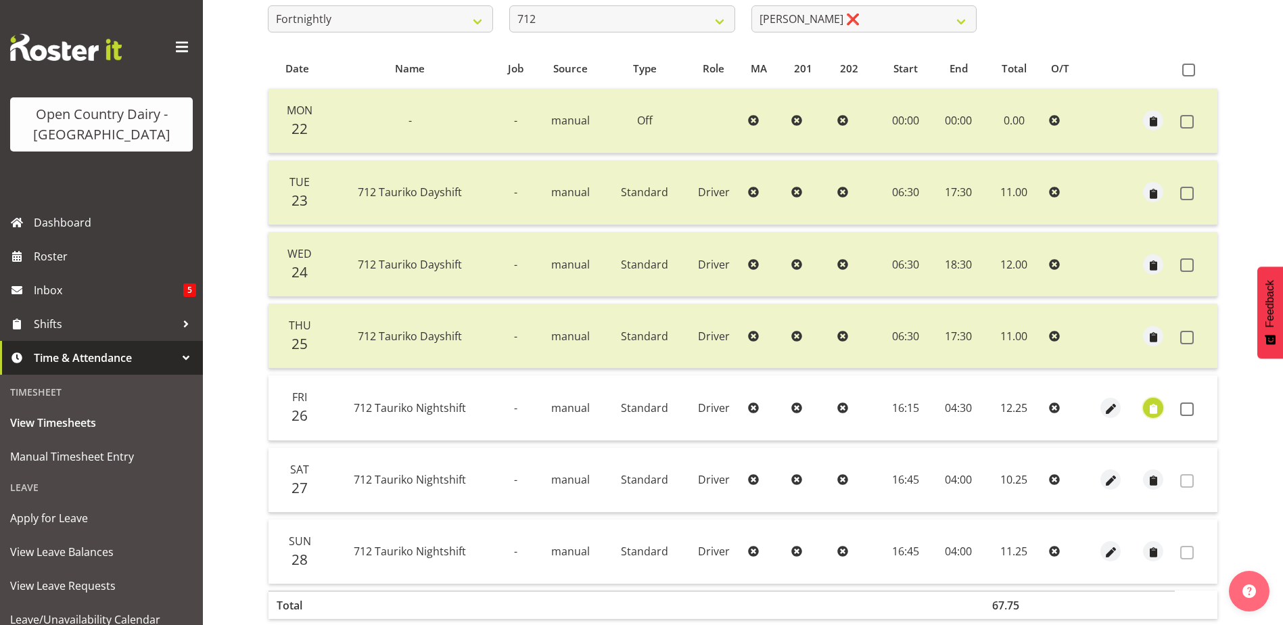
click at [1155, 406] on span "button" at bounding box center [1154, 409] width 16 height 16
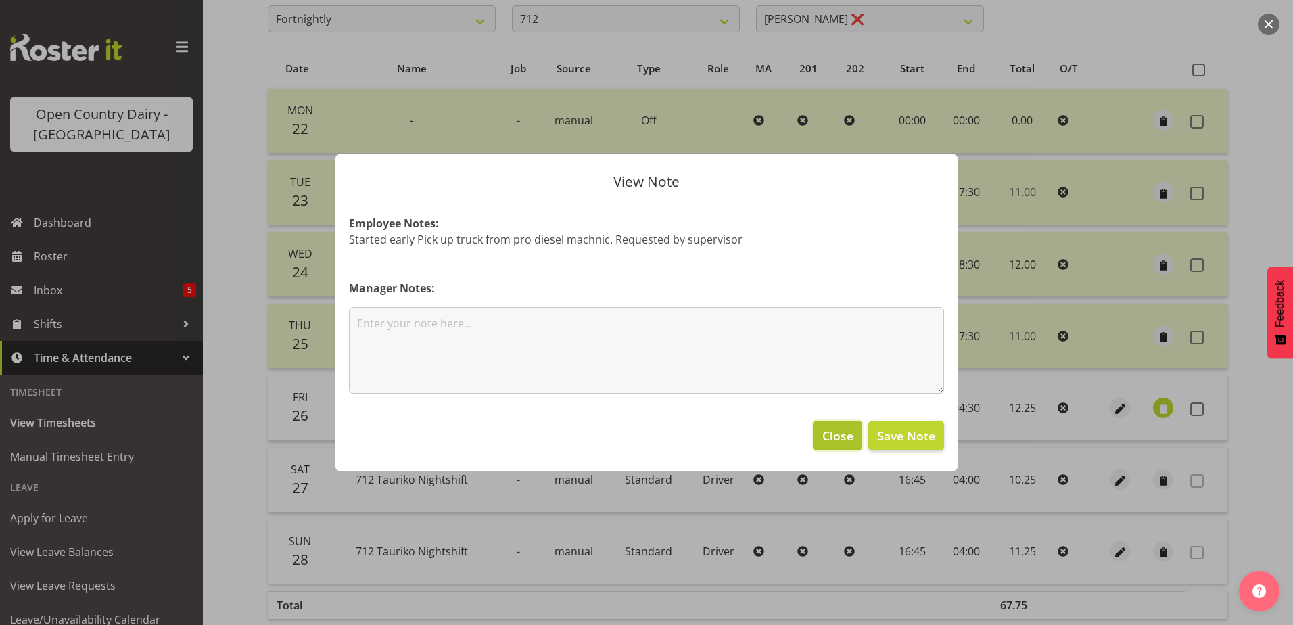
click at [829, 430] on span "Close" at bounding box center [837, 436] width 31 height 18
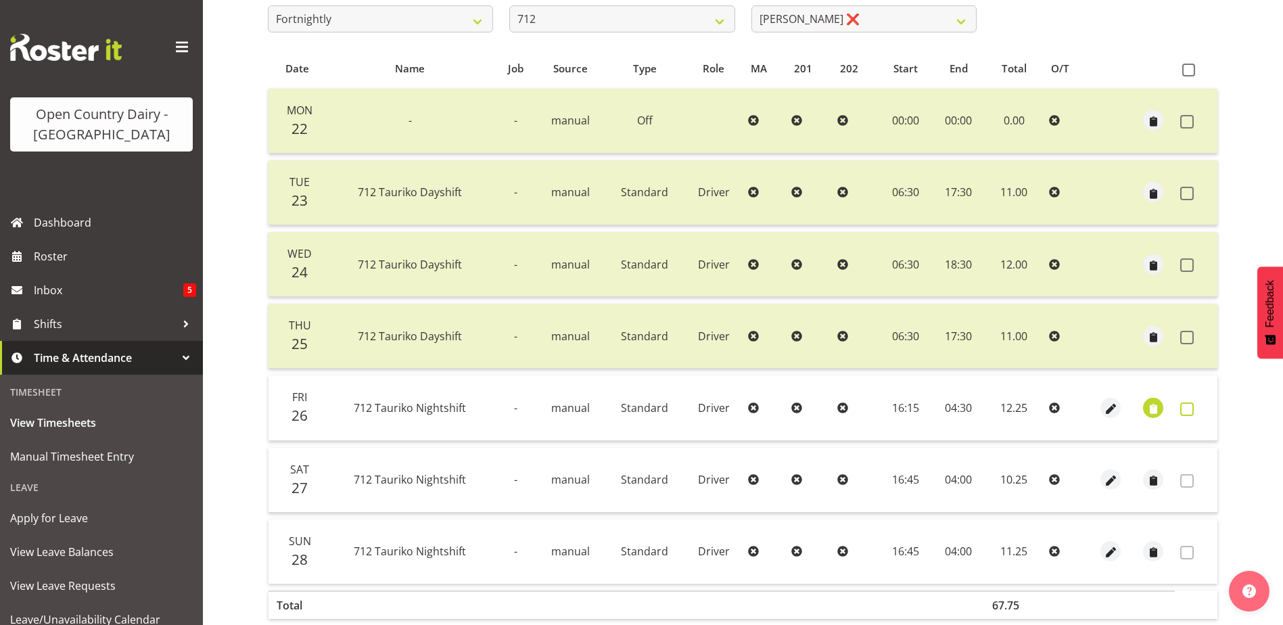
click at [1186, 408] on span at bounding box center [1187, 409] width 14 height 14
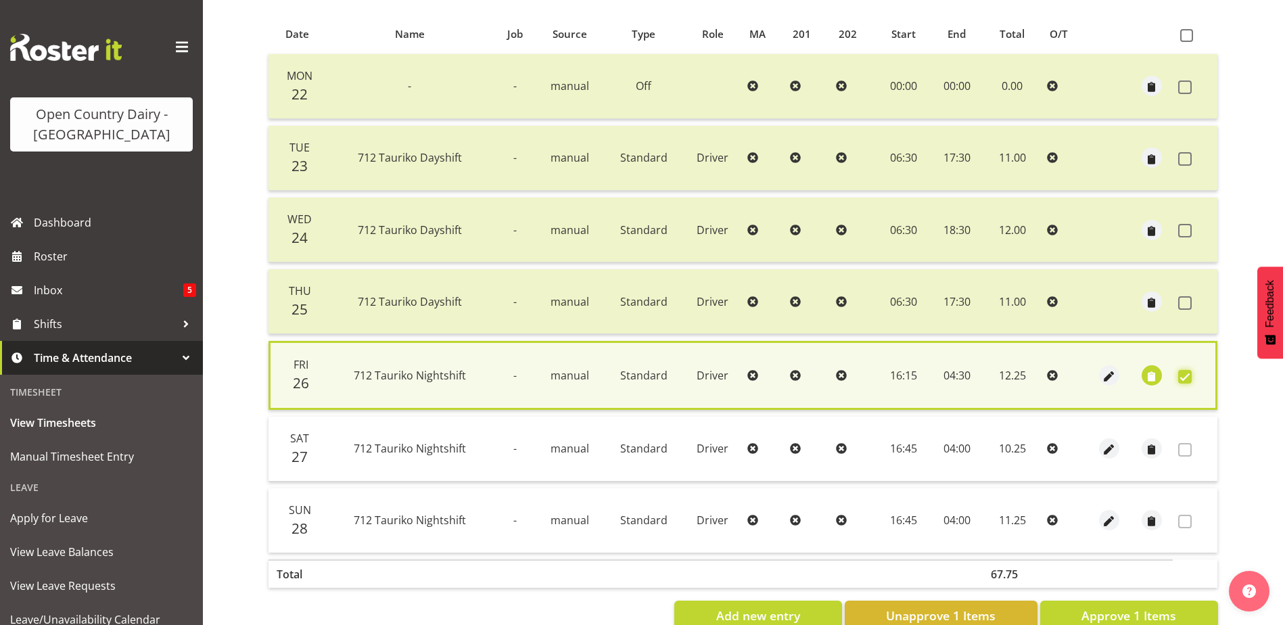
scroll to position [319, 0]
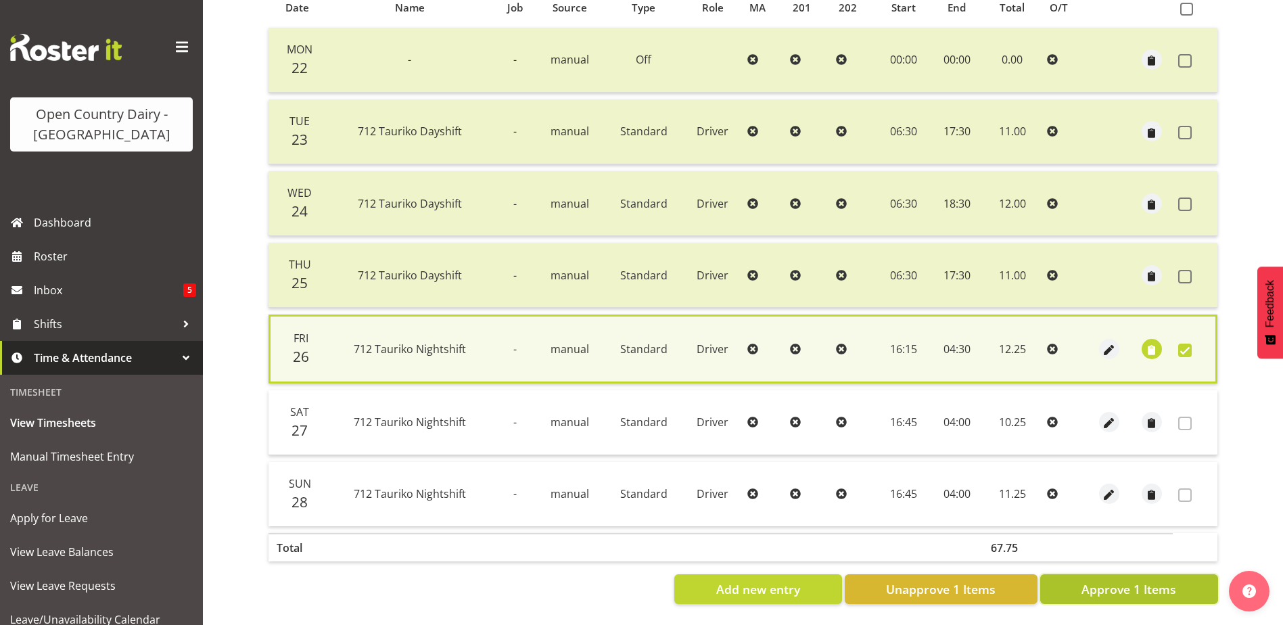
click at [1146, 580] on span "Approve 1 Items" at bounding box center [1128, 589] width 95 height 18
checkbox input "false"
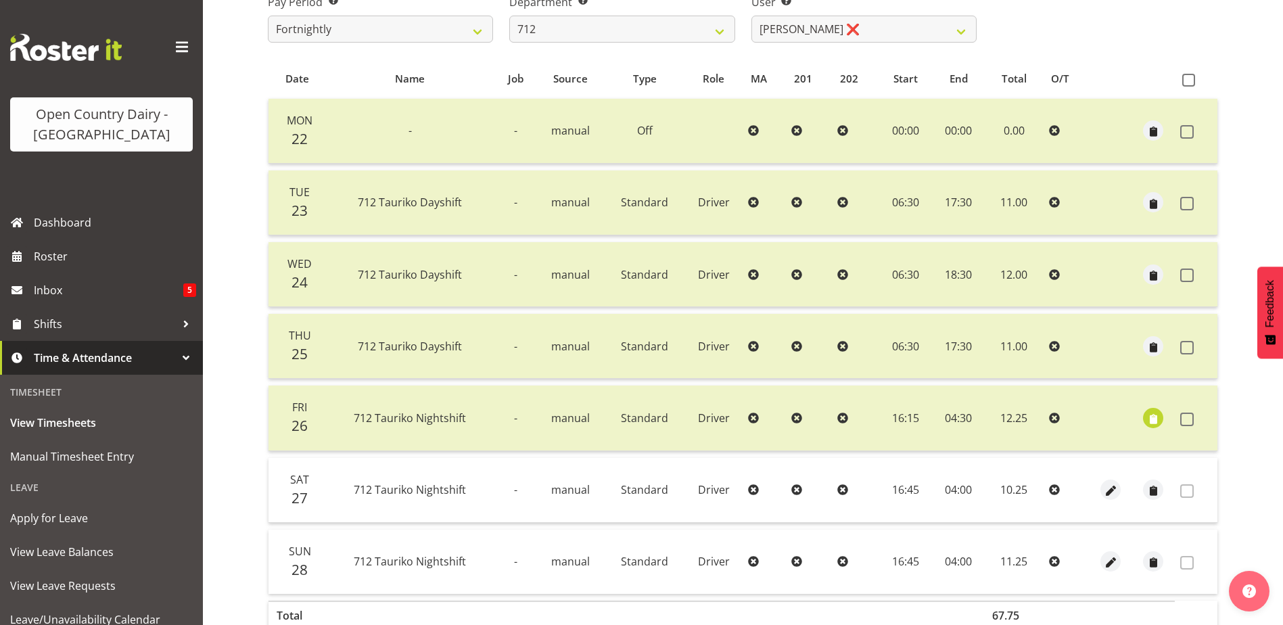
scroll to position [45, 0]
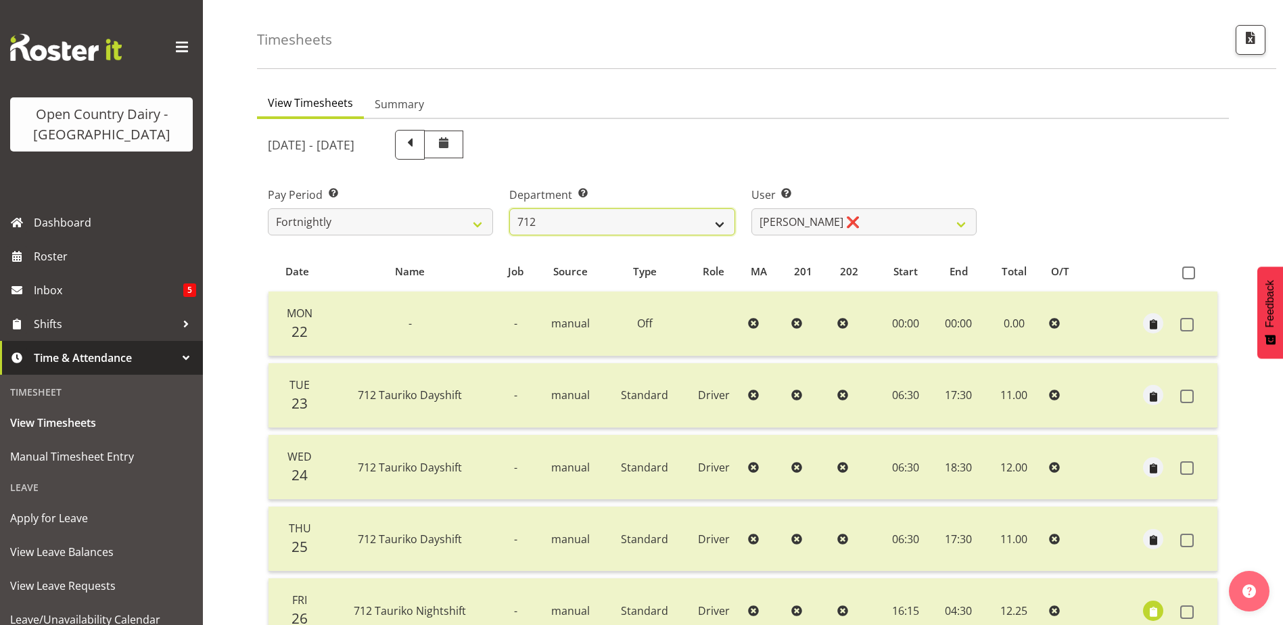
click at [600, 227] on select "701 702 703 704 705 706 707 708 709 710 711 712 713 714 715 716 717 718 719 720" at bounding box center [621, 221] width 225 height 27
select select "758"
click at [509, 208] on select "701 702 703 704 705 706 707 708 709 710 711 712 713 714 715 716 717 718 719 720" at bounding box center [621, 221] width 225 height 27
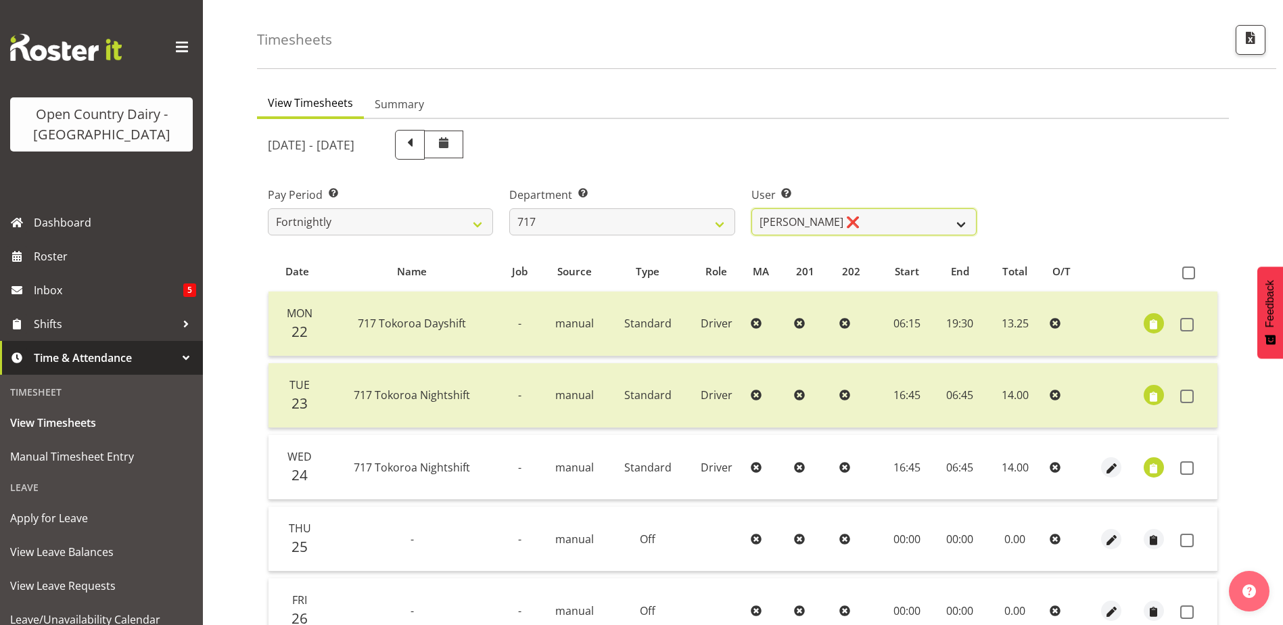
click at [876, 220] on select "[PERSON_NAME] ❌ Dodge [PERSON_NAME] ❌ [PERSON_NAME] ❌ [PERSON_NAME] ❌" at bounding box center [863, 221] width 225 height 27
select select "8726"
click at [751, 208] on select "[PERSON_NAME] ❌ Dodge [PERSON_NAME] ❌ [PERSON_NAME] ❌ [PERSON_NAME] ❌" at bounding box center [863, 221] width 225 height 27
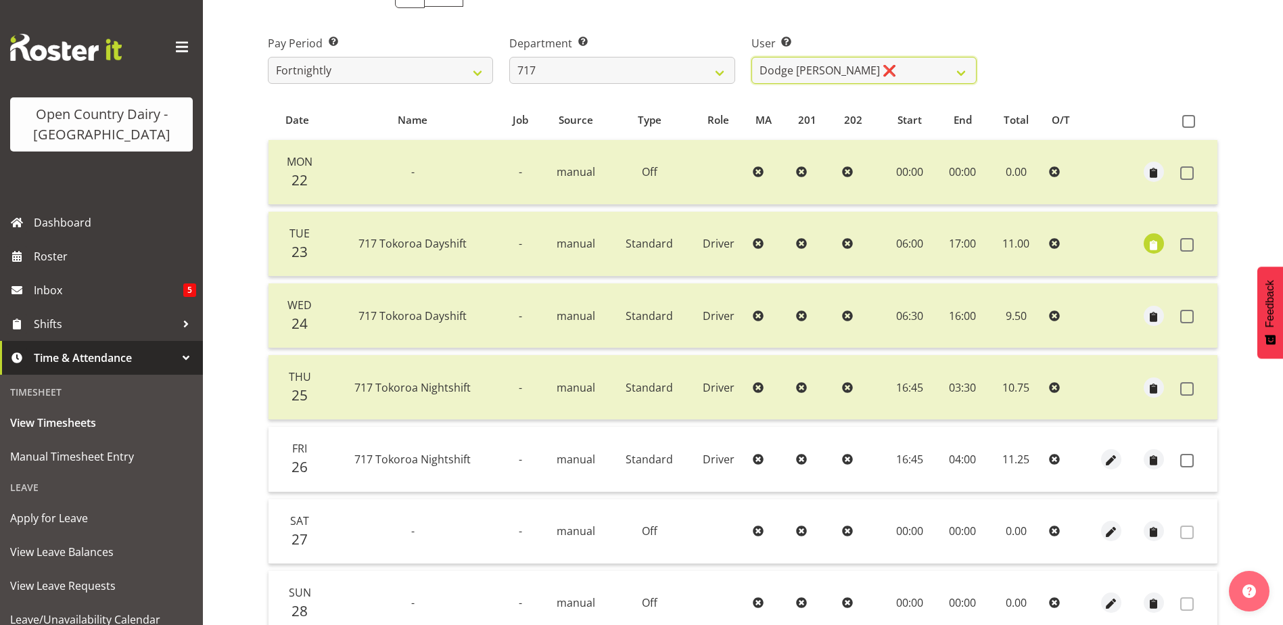
scroll to position [248, 0]
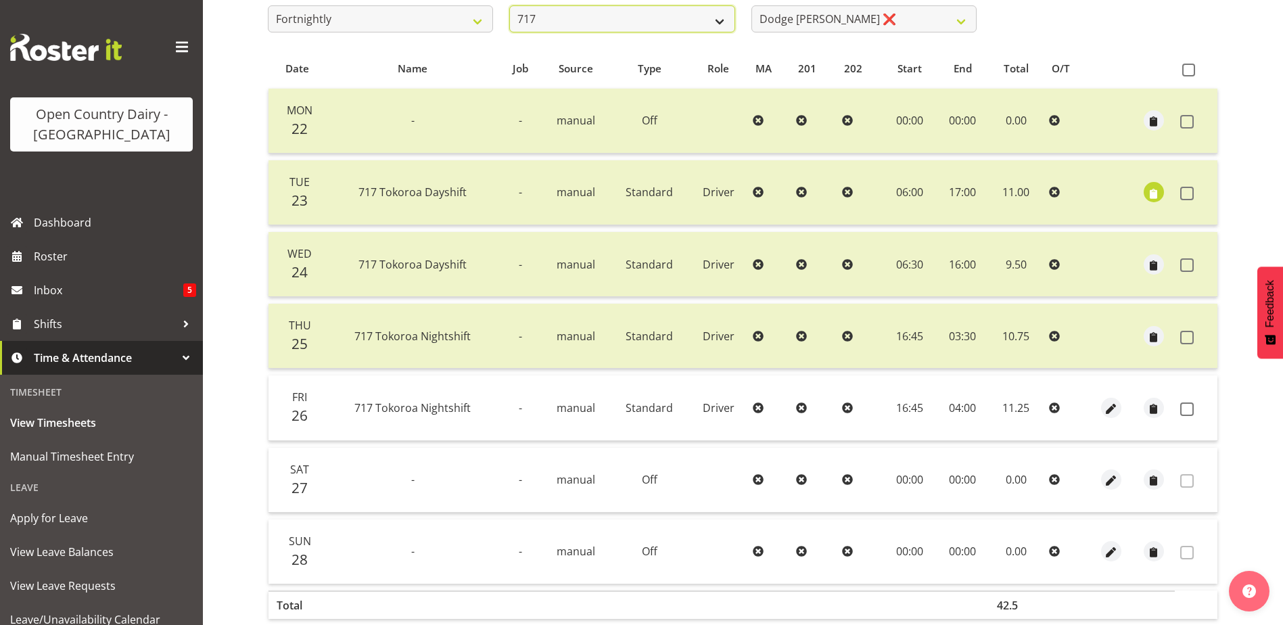
click at [649, 22] on select "701 702 703 704 705 706 707 708 709 710 711 712 713 714 715 716 717 718 719 720" at bounding box center [621, 18] width 225 height 27
select select "874"
click at [509, 5] on select "701 702 703 704 705 706 707 708 709 710 711 712 713 714 715 716 717 718 719 720" at bounding box center [621, 18] width 225 height 27
select select "8178"
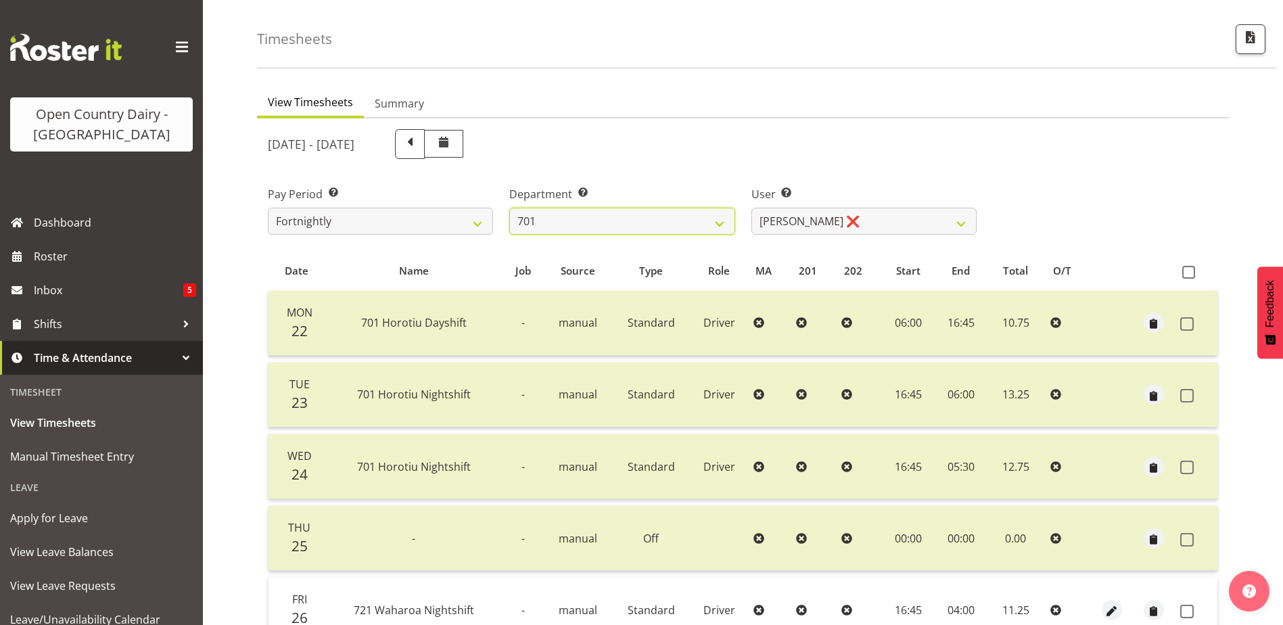
scroll to position [0, 0]
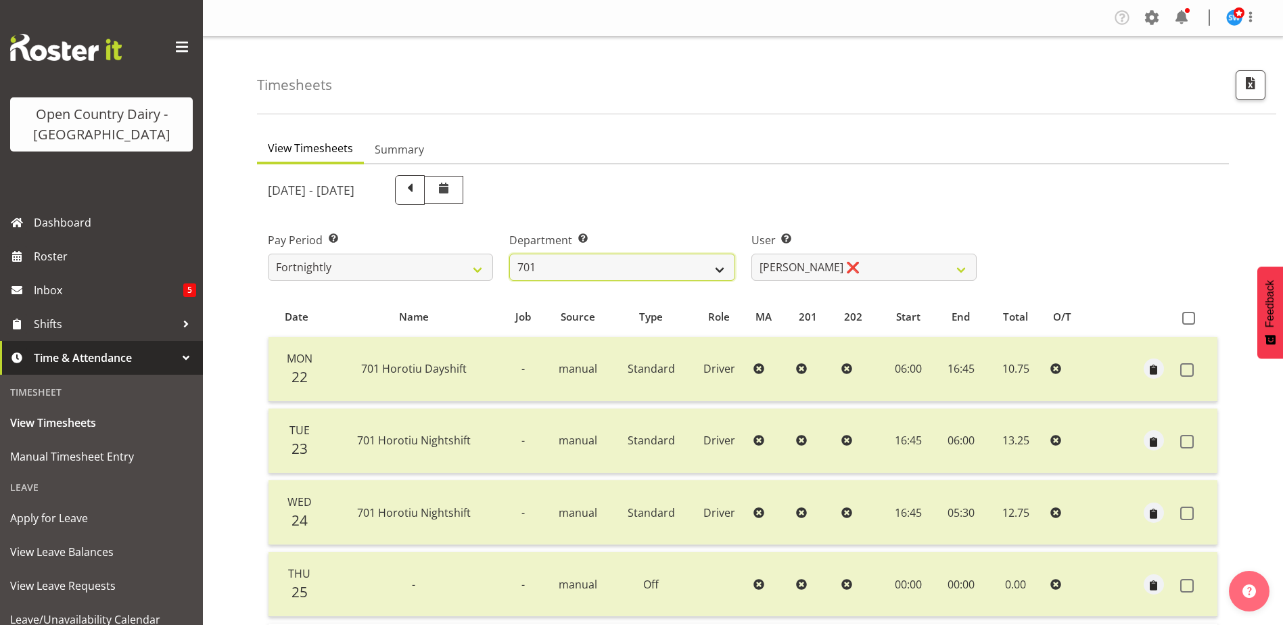
click at [622, 273] on select "701 702 703 704 705 706 707 708 709 710 711 712 713 714 715 716 717 718 719 720" at bounding box center [621, 267] width 225 height 27
select select "733"
click at [509, 254] on select "701 702 703 704 705 706 707 708 709 710 711 712 713 714 715 716 717 718 719 720" at bounding box center [621, 267] width 225 height 27
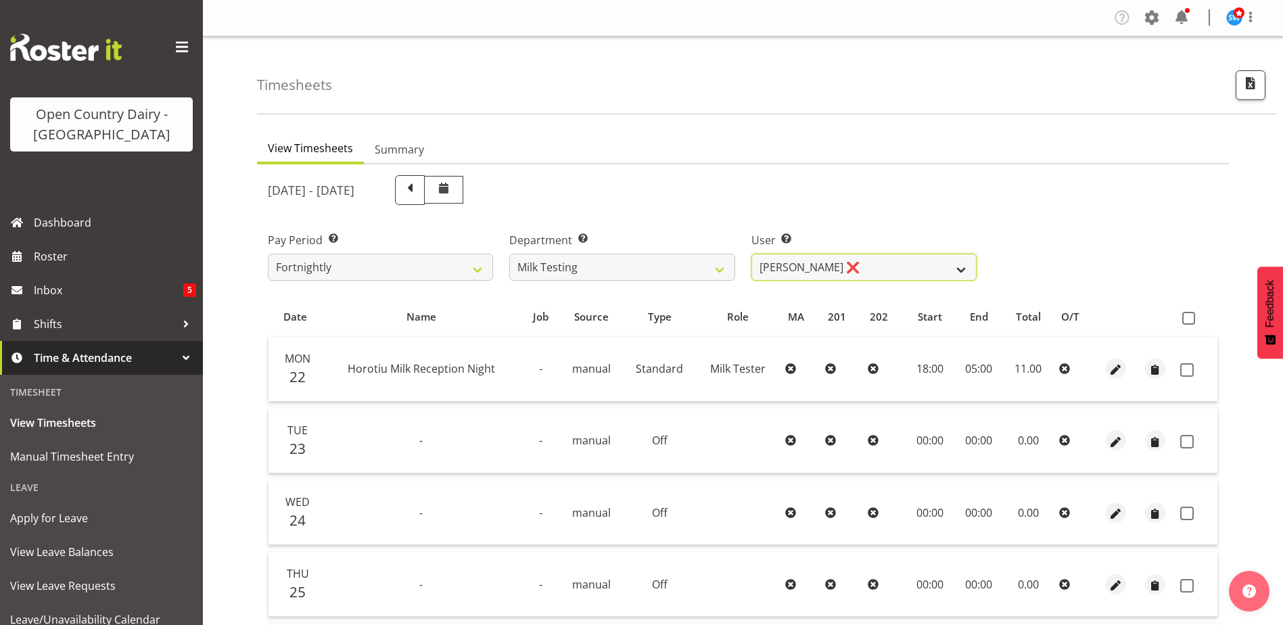
click at [839, 272] on select "[PERSON_NAME] ❌ [PERSON_NAME] ❌ [PERSON_NAME] ❌ [PERSON_NAME] ❌ [PERSON_NAME] ❌…" at bounding box center [863, 267] width 225 height 27
click at [751, 254] on select "[PERSON_NAME] ❌ [PERSON_NAME] ❌ [PERSON_NAME] ❌ [PERSON_NAME] ❌ [PERSON_NAME] ❌…" at bounding box center [863, 267] width 225 height 27
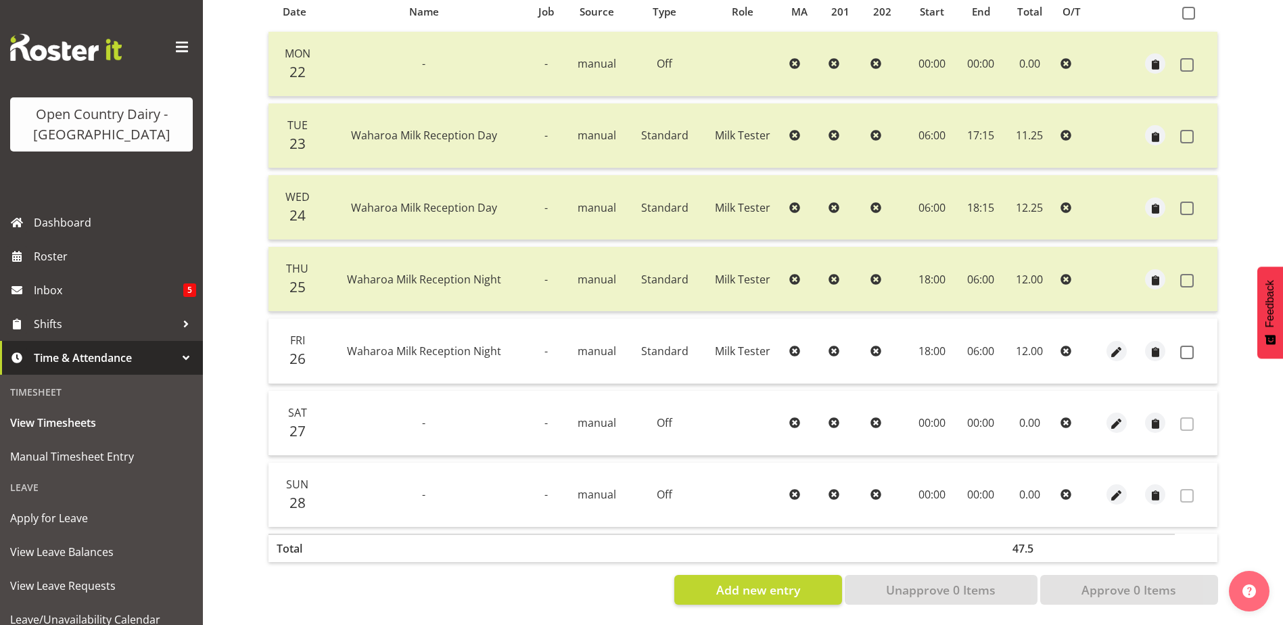
scroll to position [45, 0]
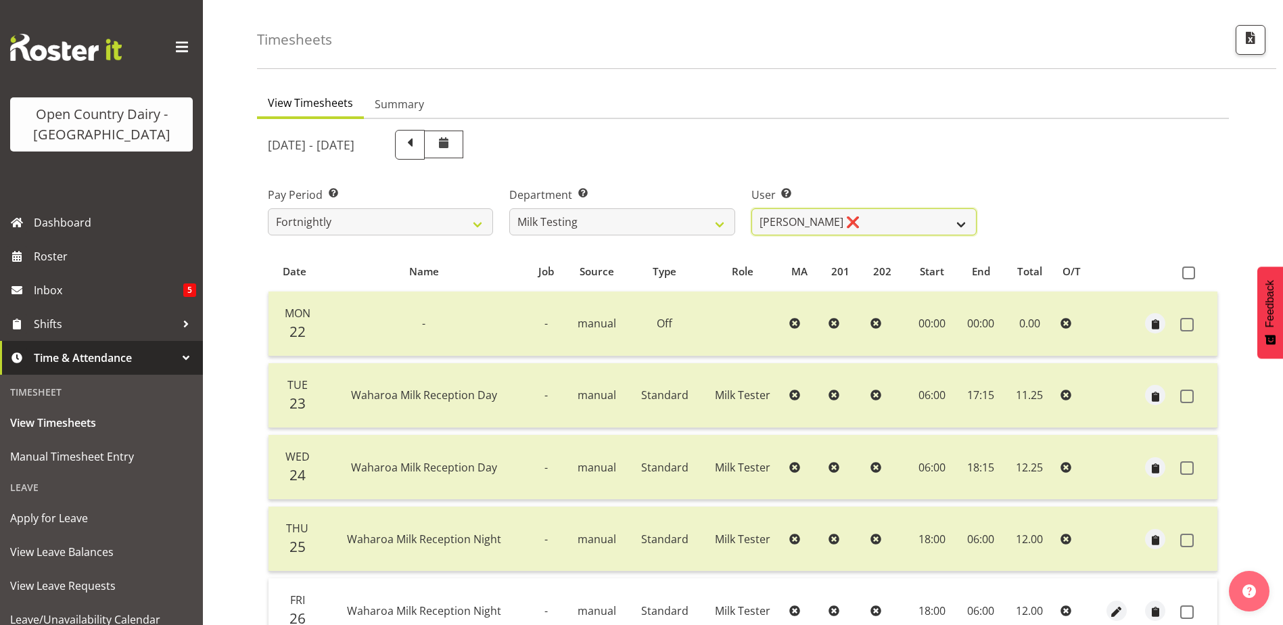
click at [863, 220] on select "[PERSON_NAME] ❌ [PERSON_NAME] ❌ [PERSON_NAME] ❌ [PERSON_NAME] ❌ [PERSON_NAME] ❌…" at bounding box center [863, 221] width 225 height 27
click at [751, 208] on select "[PERSON_NAME] ❌ [PERSON_NAME] ❌ [PERSON_NAME] ❌ [PERSON_NAME] ❌ [PERSON_NAME] ❌…" at bounding box center [863, 221] width 225 height 27
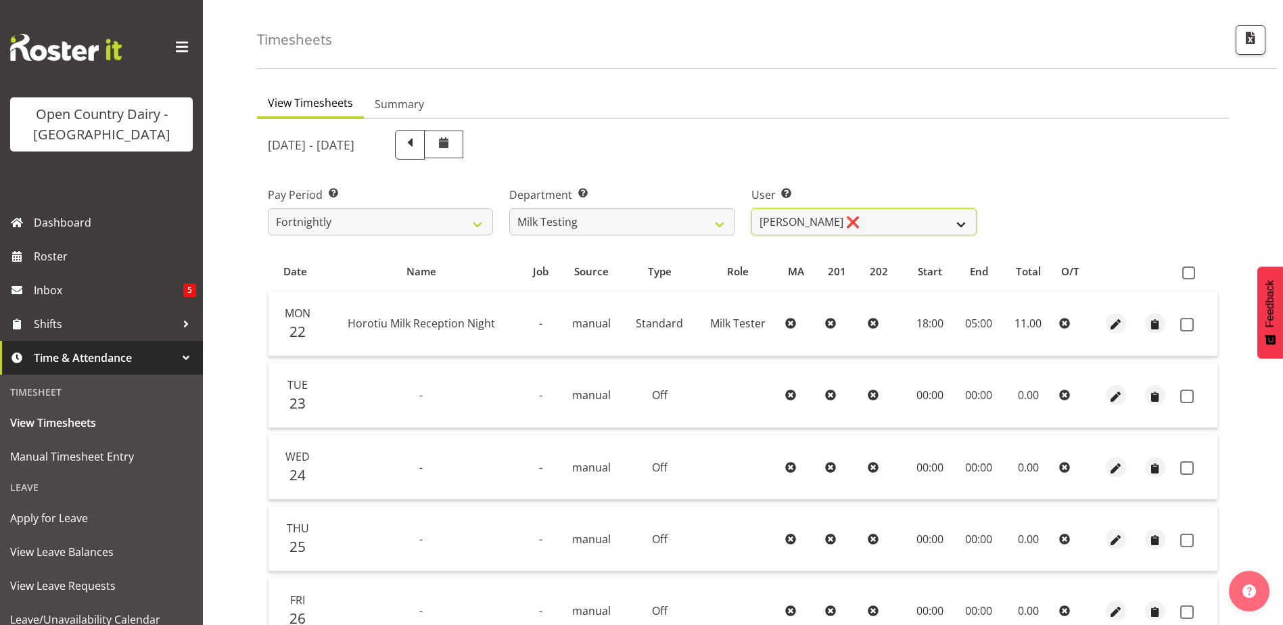
click at [842, 227] on select "[PERSON_NAME] ❌ [PERSON_NAME] ❌ [PERSON_NAME] ❌ [PERSON_NAME] ❌ [PERSON_NAME] ❌…" at bounding box center [863, 221] width 225 height 27
select select "7421"
click at [751, 208] on select "[PERSON_NAME] ❌ [PERSON_NAME] ❌ [PERSON_NAME] ❌ [PERSON_NAME] ❌ [PERSON_NAME] ❌…" at bounding box center [863, 221] width 225 height 27
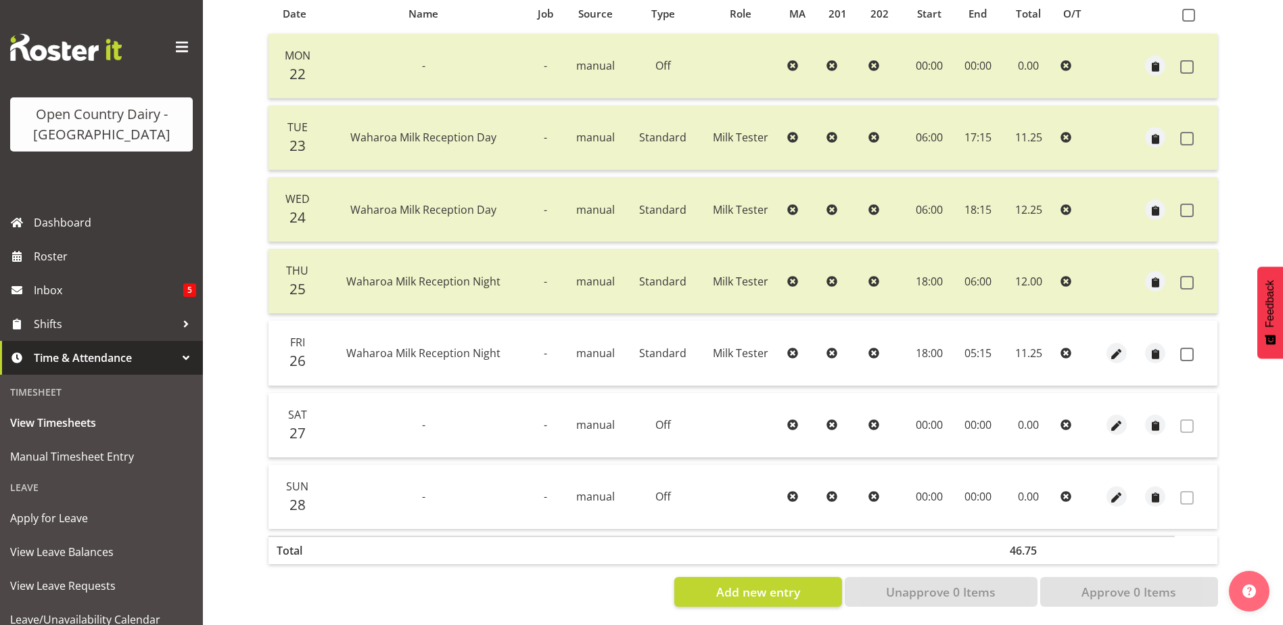
scroll to position [316, 0]
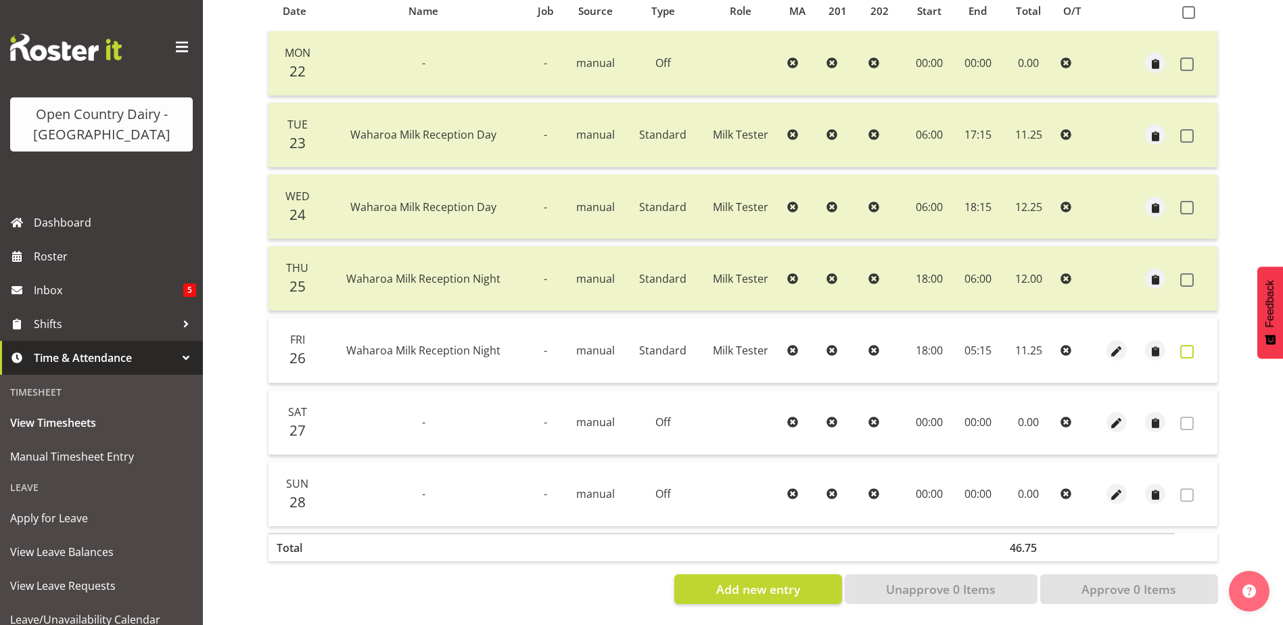
click at [1190, 345] on span at bounding box center [1187, 352] width 14 height 14
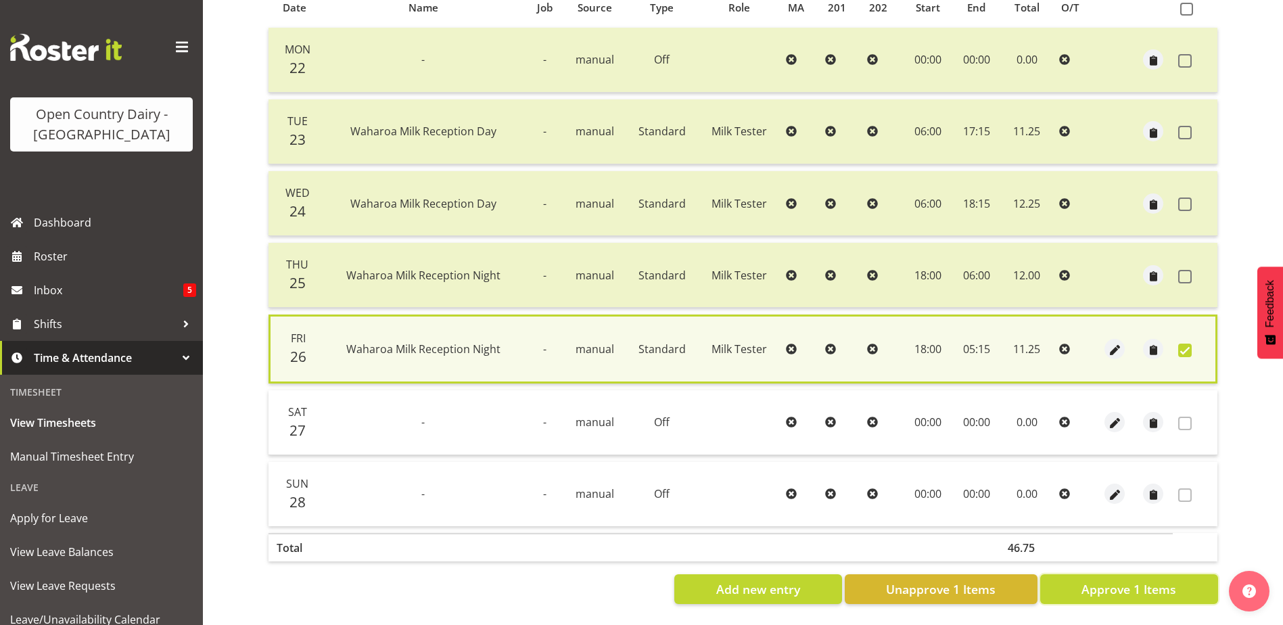
click at [1126, 582] on span "Approve 1 Items" at bounding box center [1128, 589] width 95 height 18
checkbox input "false"
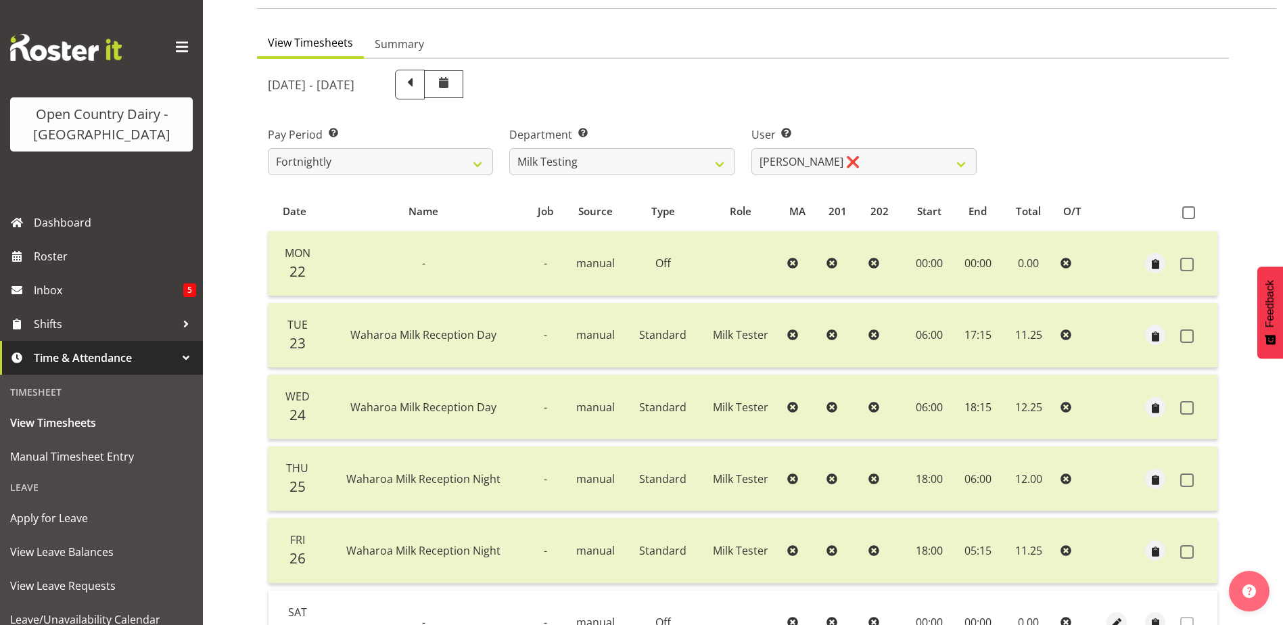
scroll to position [45, 0]
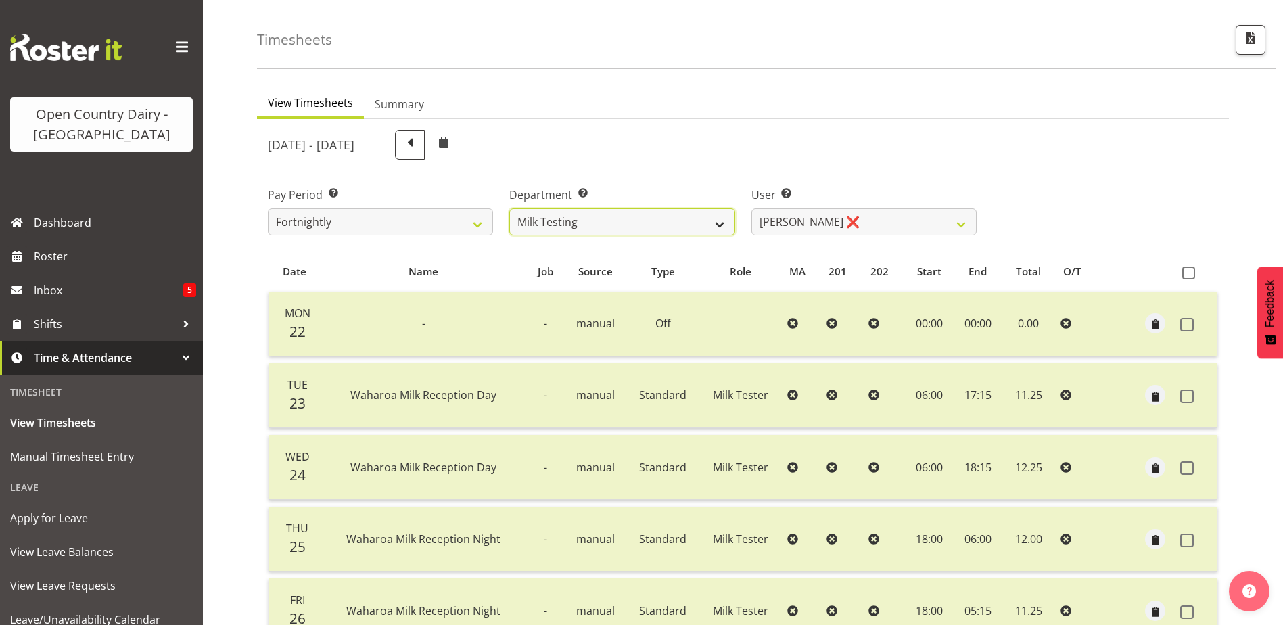
click at [638, 222] on select "701 702 703 704 705 706 707 708 709 710 711 712 713 714 715 716 717 718 719 720" at bounding box center [621, 221] width 225 height 27
select select "763"
click at [509, 208] on select "701 702 703 704 705 706 707 708 709 710 711 712 713 714 715 716 717 718 719 720" at bounding box center [621, 221] width 225 height 27
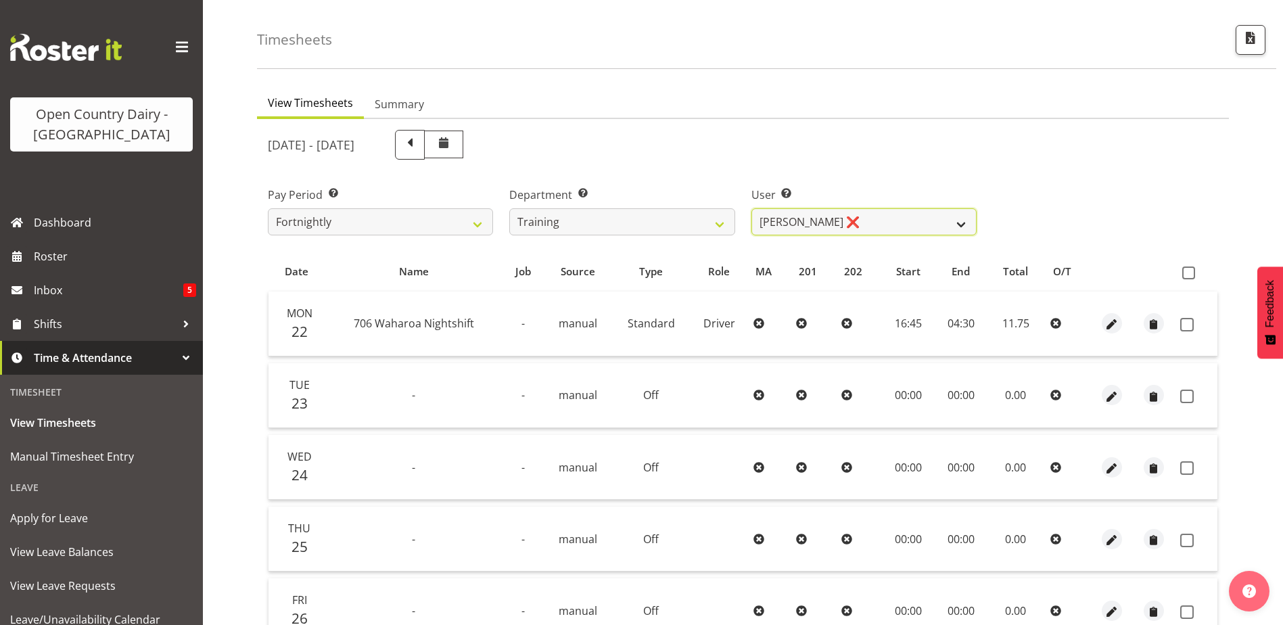
click at [885, 218] on select "[PERSON_NAME] ❌ [PERSON_NAME] ❌ [PERSON_NAME] ❌ [PERSON_NAME] ❌ [PERSON_NAME] ❌…" at bounding box center [863, 221] width 225 height 27
select select "11704"
click at [751, 208] on select "[PERSON_NAME] ❌ [PERSON_NAME] ❌ [PERSON_NAME] ❌ [PERSON_NAME] ❌ [PERSON_NAME] ❌…" at bounding box center [863, 221] width 225 height 27
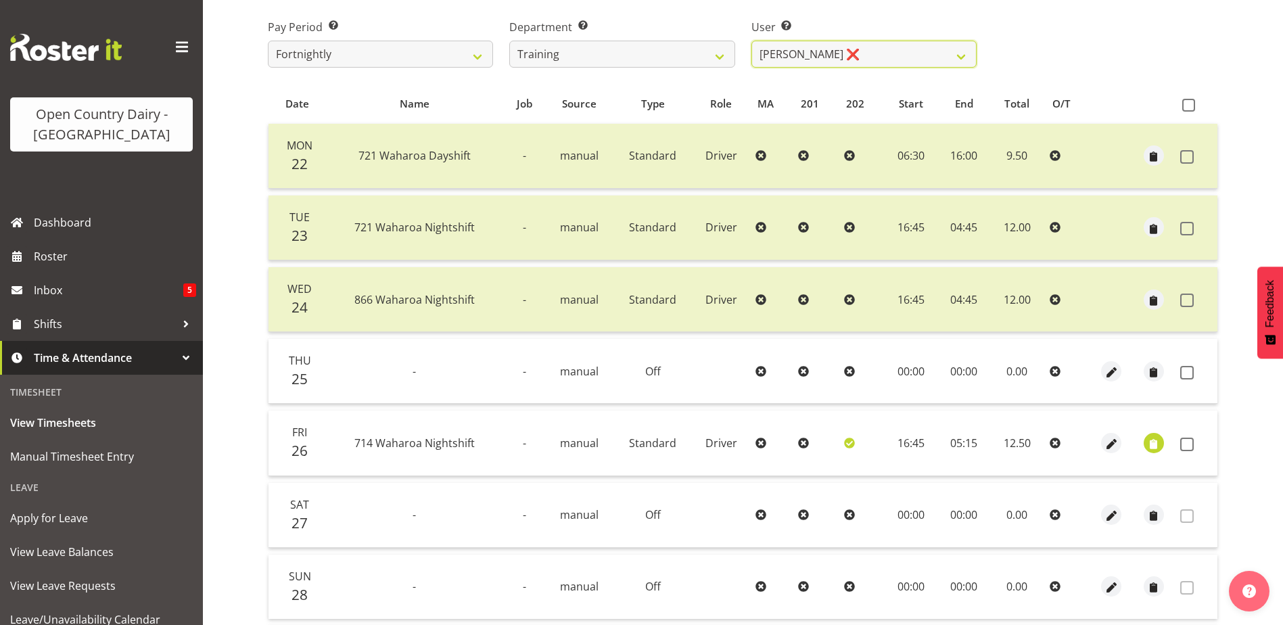
scroll to position [316, 0]
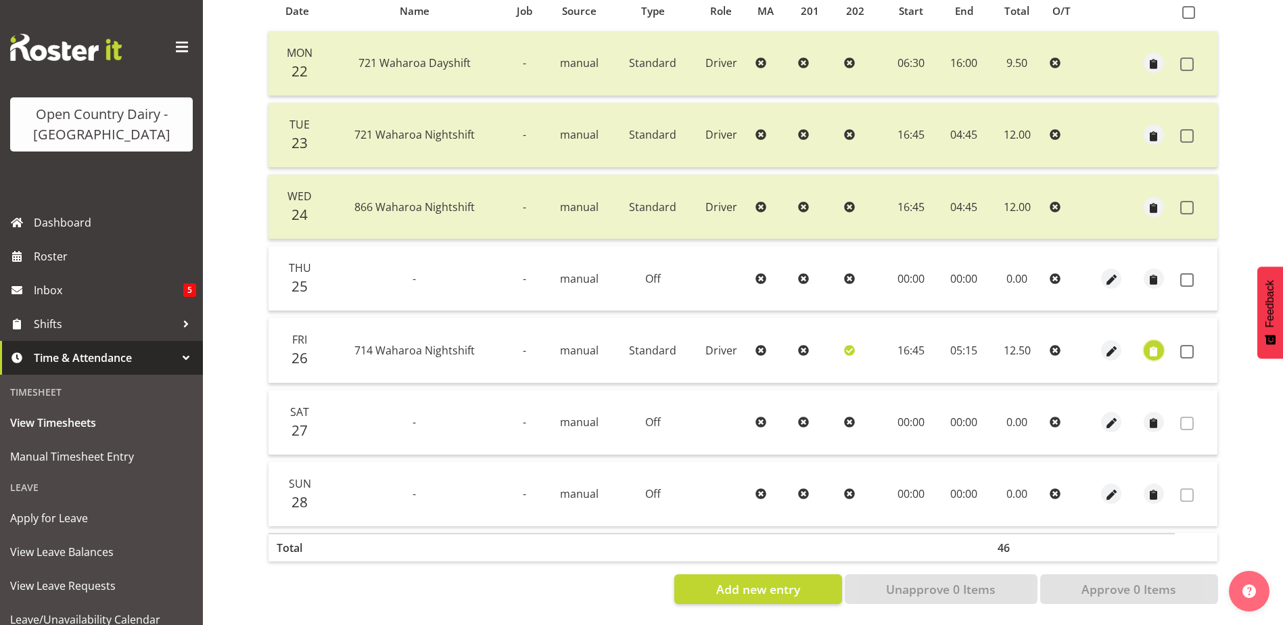
click at [1148, 344] on span "button" at bounding box center [1154, 352] width 16 height 16
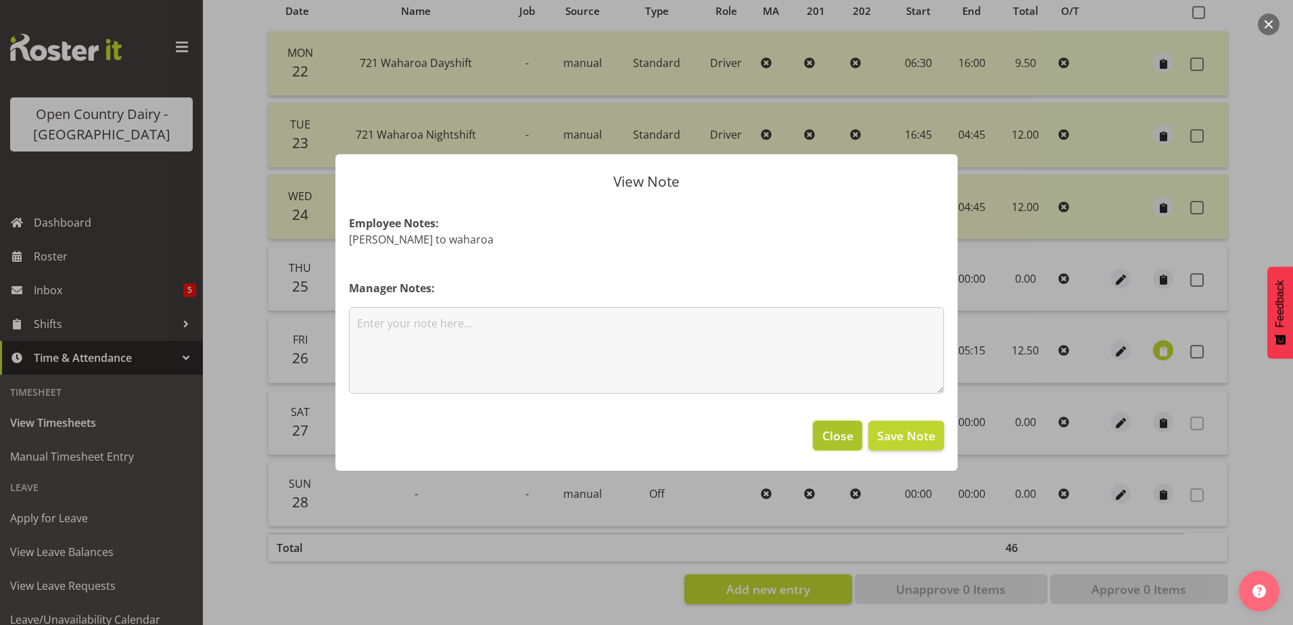
click at [819, 430] on button "Close" at bounding box center [837, 436] width 49 height 30
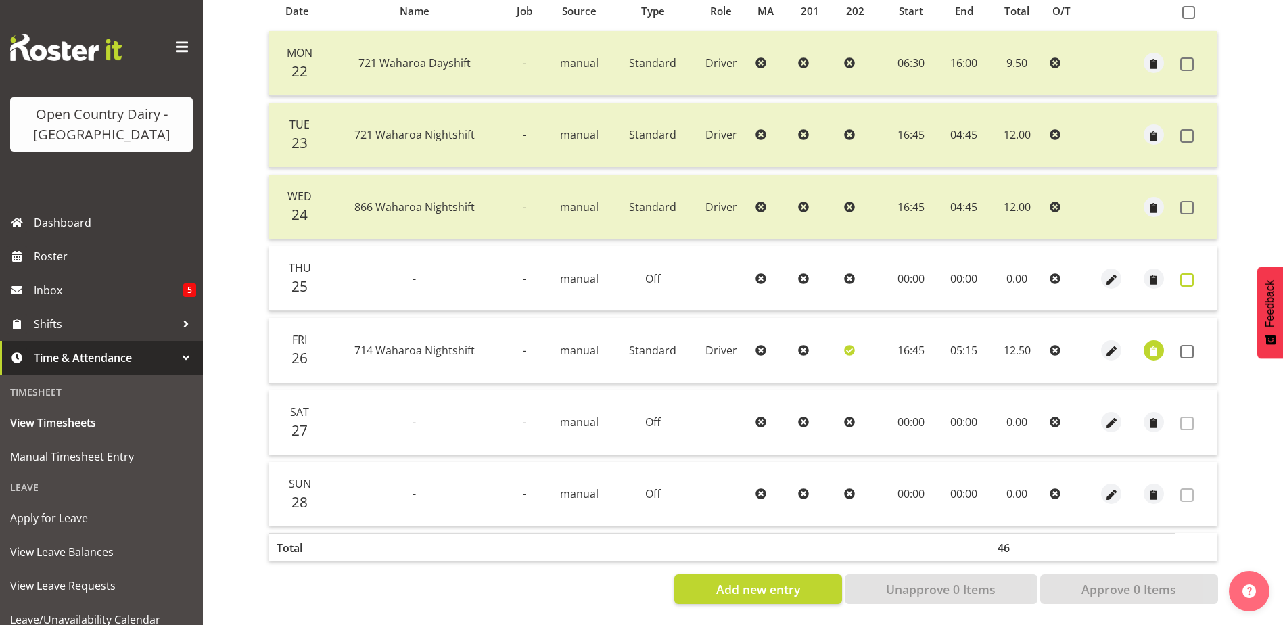
click at [1185, 273] on span at bounding box center [1187, 280] width 14 height 14
checkbox input "true"
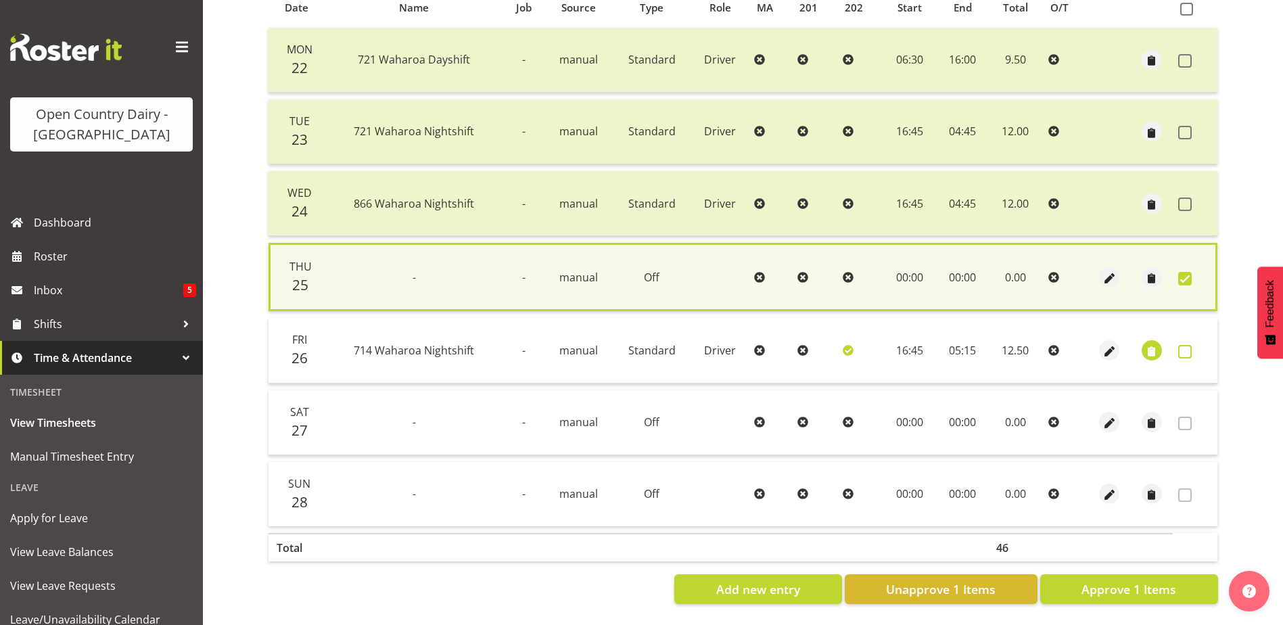
click at [1185, 345] on span at bounding box center [1185, 352] width 14 height 14
checkbox input "true"
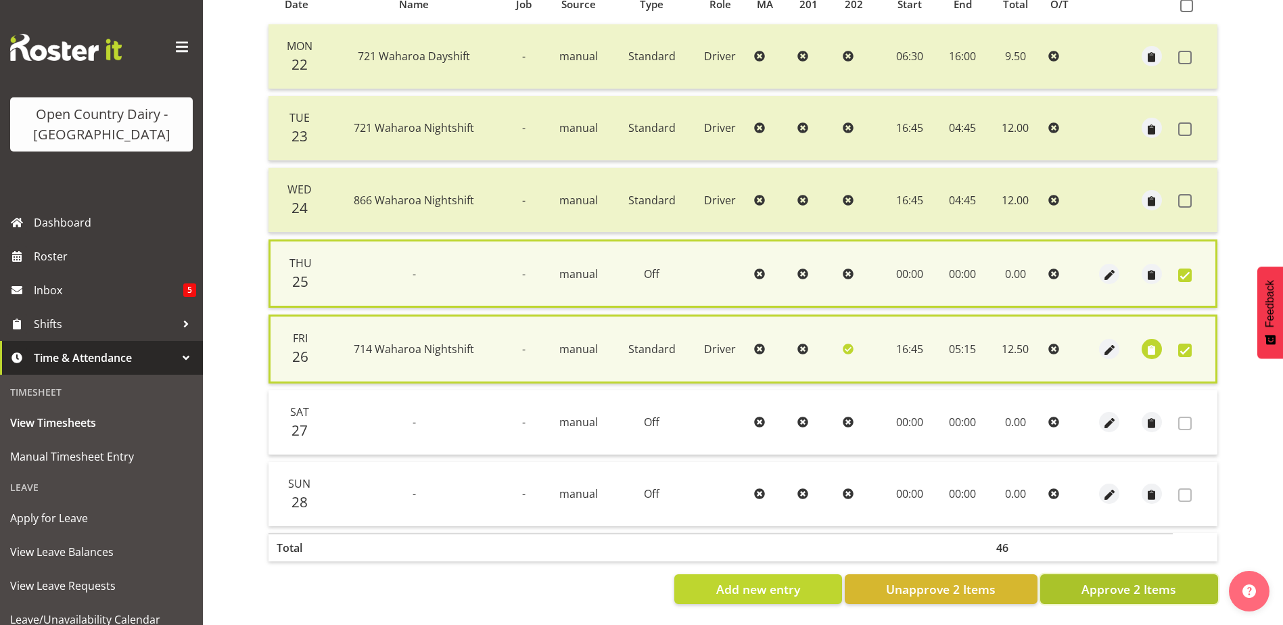
click at [1106, 588] on span "Approve 2 Items" at bounding box center [1128, 589] width 95 height 18
checkbox input "false"
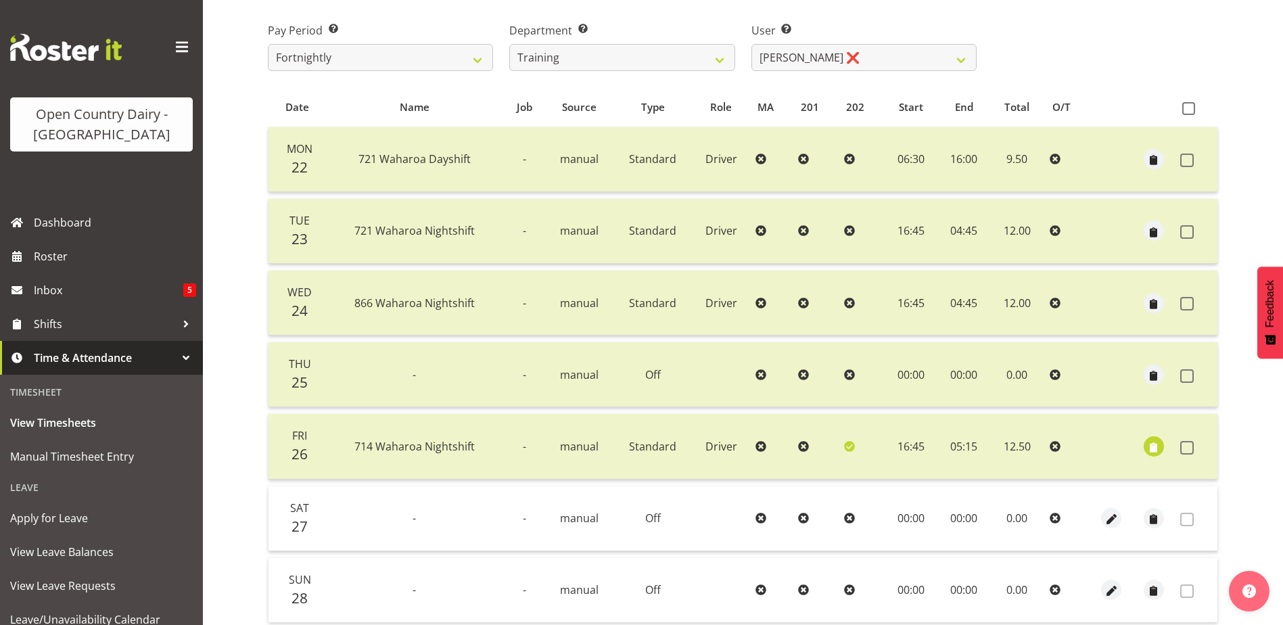
scroll to position [45, 0]
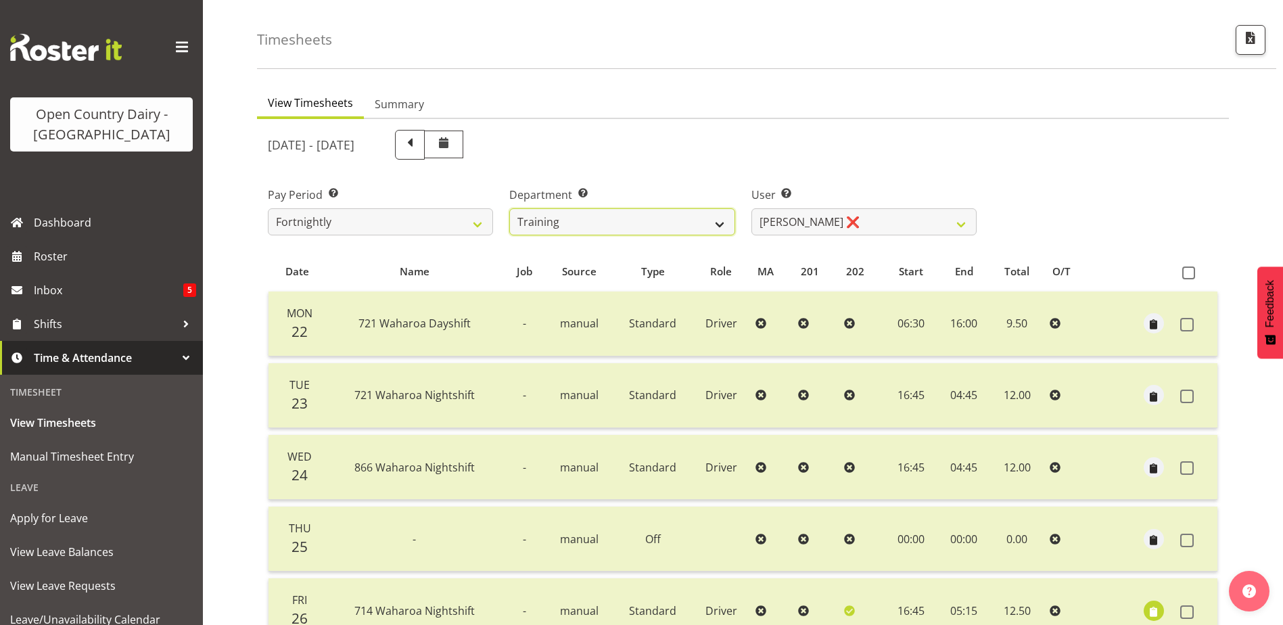
click at [623, 220] on select "701 702 703 704 705 706 707 708 709 710 711 712 713 714 715 716 717 718 719 720" at bounding box center [621, 221] width 225 height 27
click at [509, 208] on select "701 702 703 704 705 706 707 708 709 710 711 712 713 714 715 716 717 718 719 720" at bounding box center [621, 221] width 225 height 27
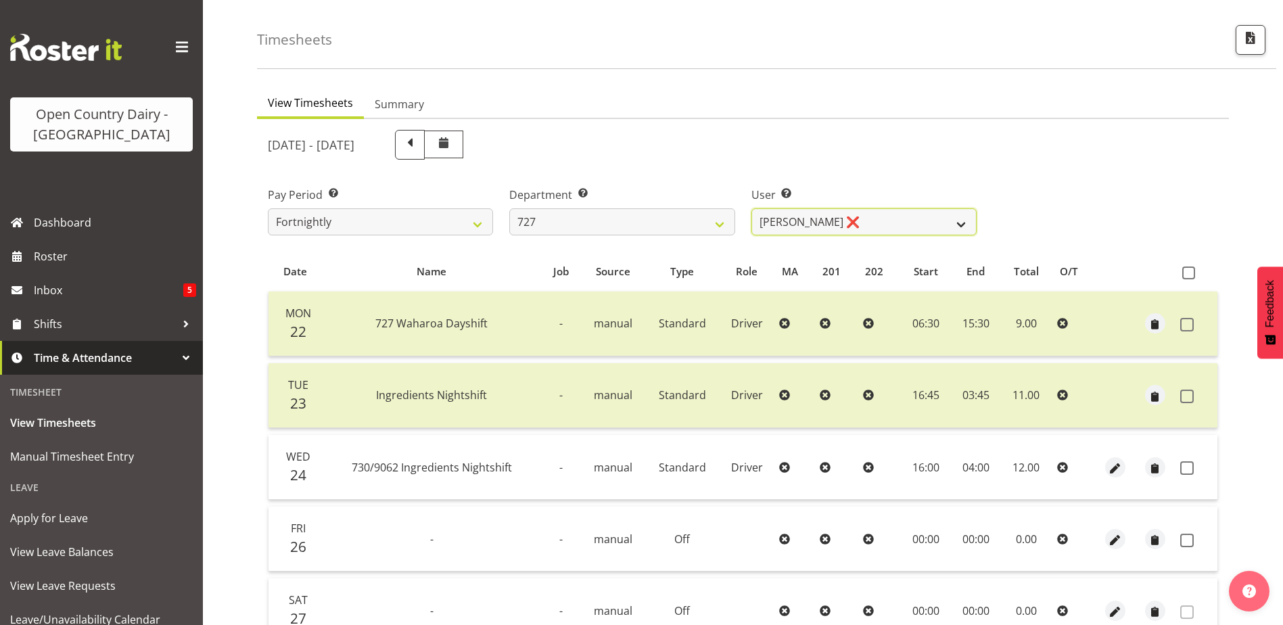
click at [881, 229] on select "[PERSON_NAME] ❌ [PERSON_NAME] ❌ [PERSON_NAME] ✔" at bounding box center [863, 221] width 225 height 27
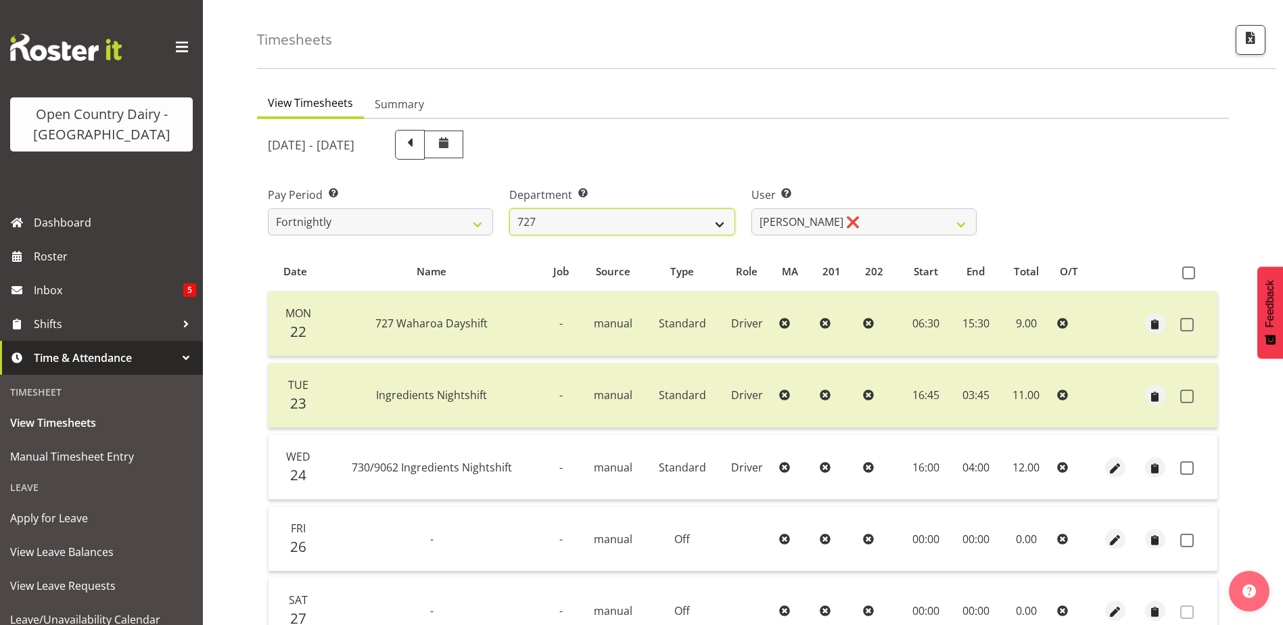
click at [613, 218] on select "701 702 703 704 705 706 707 708 709 710 711 712 713 714 715 716 717 718 719 720" at bounding box center [621, 221] width 225 height 27
click at [509, 208] on select "701 702 703 704 705 706 707 708 709 710 711 712 713 714 715 716 717 718 719 720" at bounding box center [621, 221] width 225 height 27
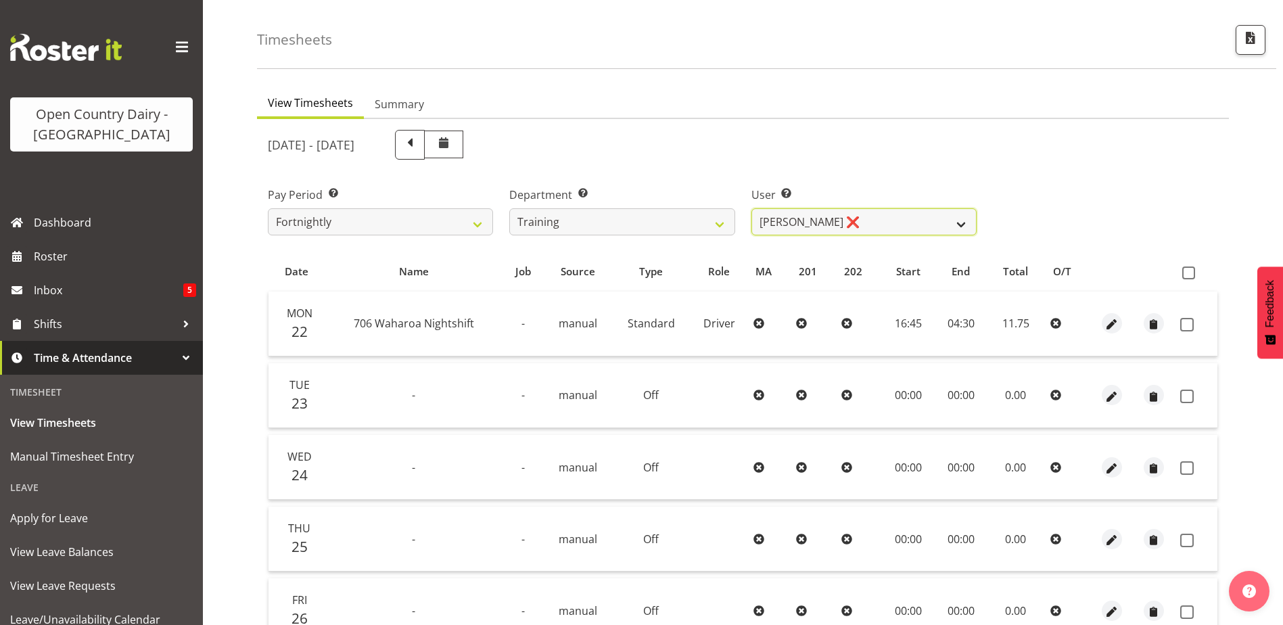
click at [874, 225] on select "[PERSON_NAME] ❌ [PERSON_NAME] ❌ [PERSON_NAME] ❌ [PERSON_NAME] ❌ [PERSON_NAME] ❌…" at bounding box center [863, 221] width 225 height 27
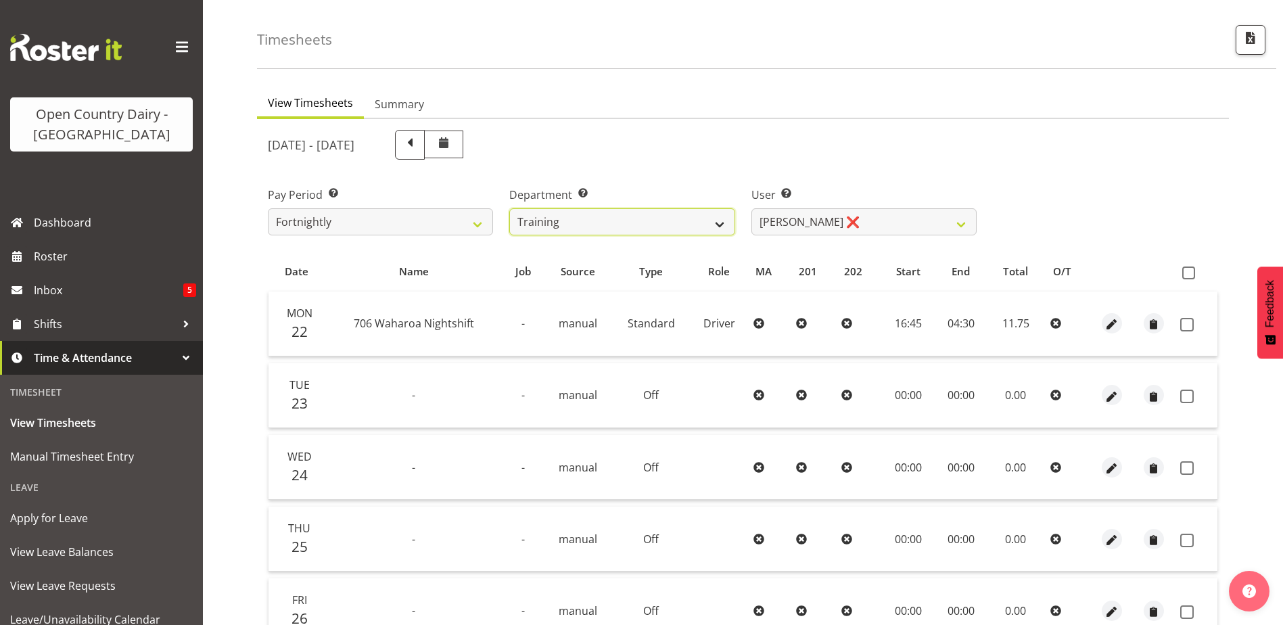
click at [607, 226] on select "701 702 703 704 705 706 707 708 709 710 711 712 713 714 715 716 717 718 719 720" at bounding box center [621, 221] width 225 height 27
click at [509, 208] on select "701 702 703 704 705 706 707 708 709 710 711 712 713 714 715 716 717 718 719 720" at bounding box center [621, 221] width 225 height 27
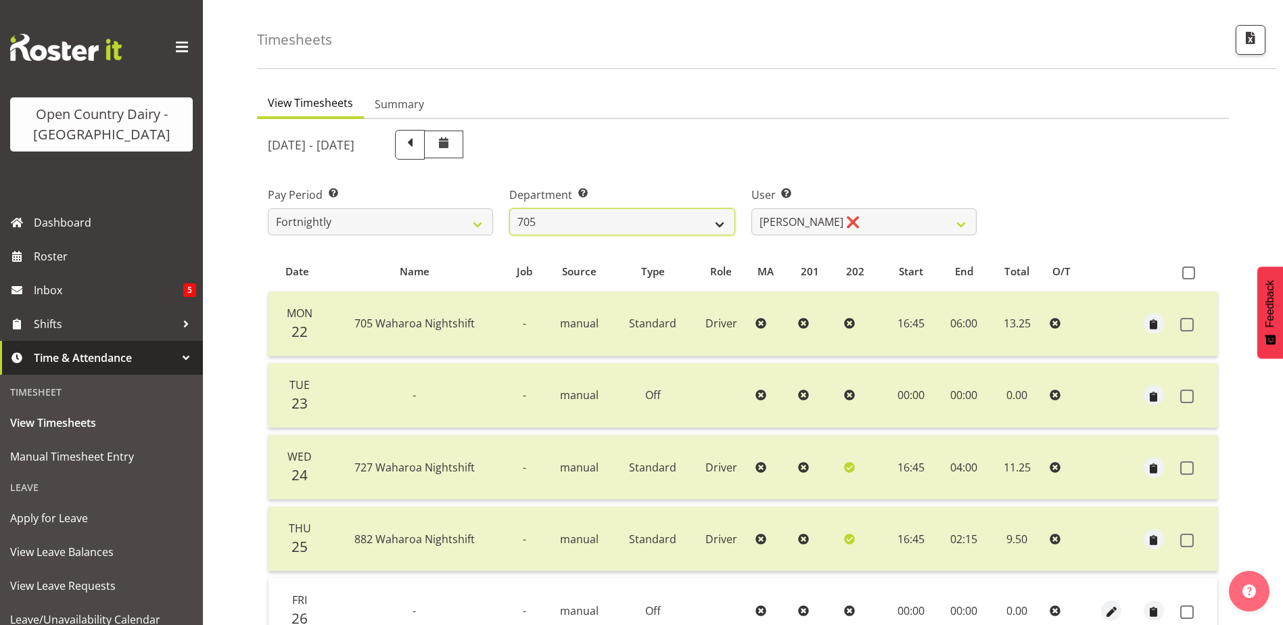
click at [646, 224] on select "701 702 703 704 705 706 707 708 709 710 711 712 713 714 715 716 717 718 719 720" at bounding box center [621, 221] width 225 height 27
click at [509, 208] on select "701 702 703 704 705 706 707 708 709 710 711 712 713 714 715 716 717 718 719 720" at bounding box center [621, 221] width 225 height 27
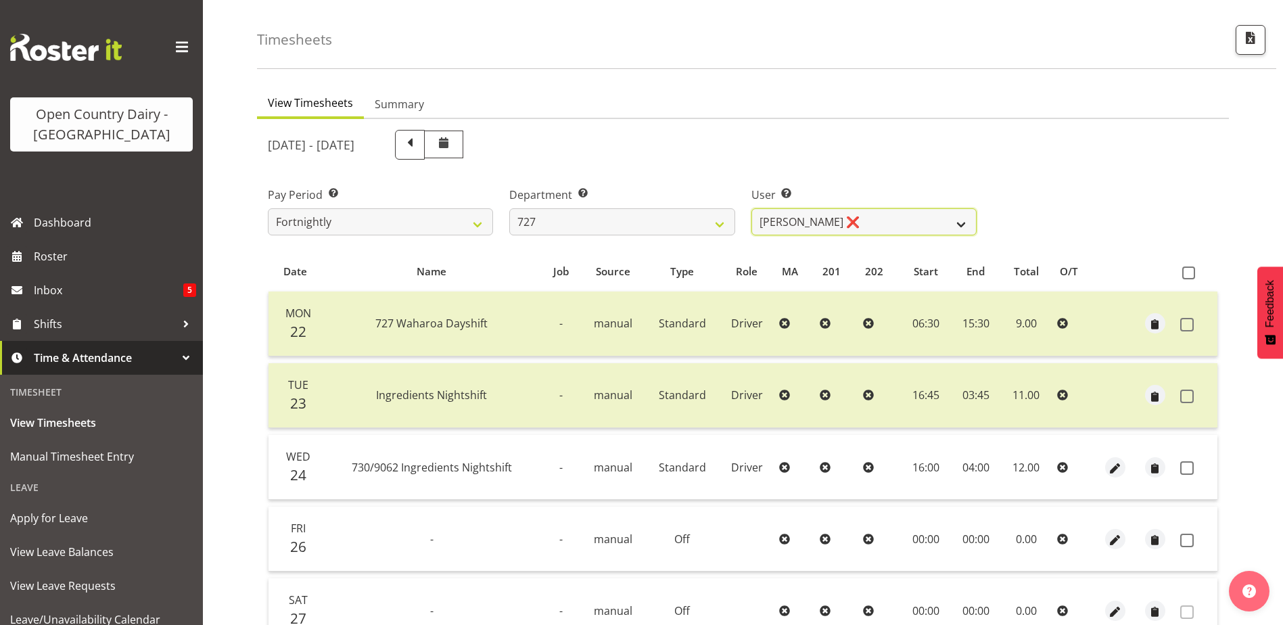
click at [864, 223] on select "[PERSON_NAME] ❌ [PERSON_NAME] ❌ [PERSON_NAME] ✔" at bounding box center [863, 221] width 225 height 27
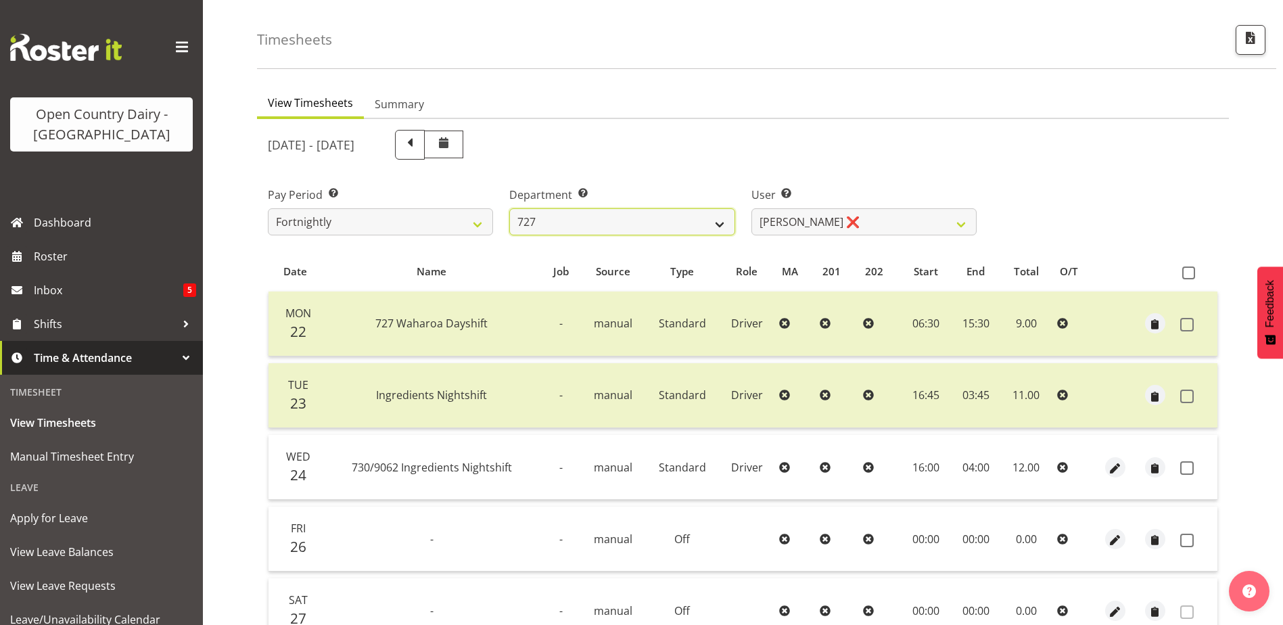
click at [608, 222] on select "701 702 703 704 705 706 707 708 709 710 711 712 713 714 715 716 717 718 719 720" at bounding box center [621, 221] width 225 height 27
select select "763"
click at [509, 208] on select "701 702 703 704 705 706 707 708 709 710 711 712 713 714 715 716 717 718 719 720" at bounding box center [621, 221] width 225 height 27
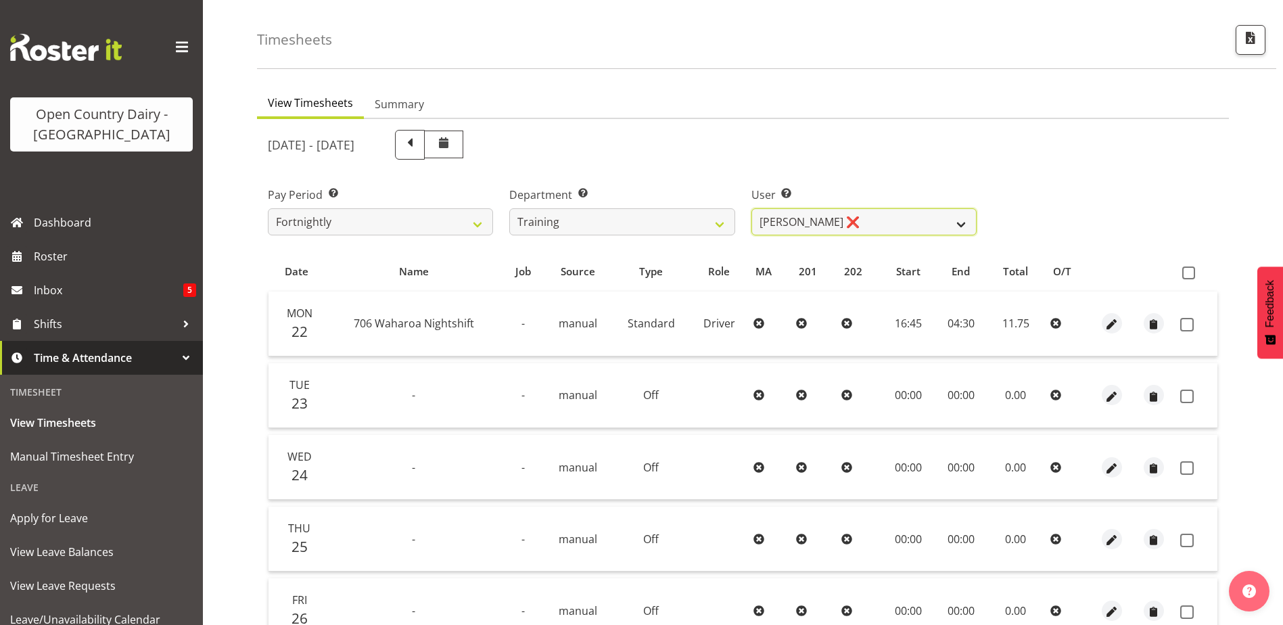
click at [868, 221] on select "[PERSON_NAME] ❌ [PERSON_NAME] ❌ [PERSON_NAME] ❌ [PERSON_NAME] ❌ [PERSON_NAME] ❌…" at bounding box center [863, 221] width 225 height 27
select select "11709"
click at [751, 208] on select "[PERSON_NAME] ❌ [PERSON_NAME] ❌ [PERSON_NAME] ❌ [PERSON_NAME] ❌ [PERSON_NAME] ❌…" at bounding box center [863, 221] width 225 height 27
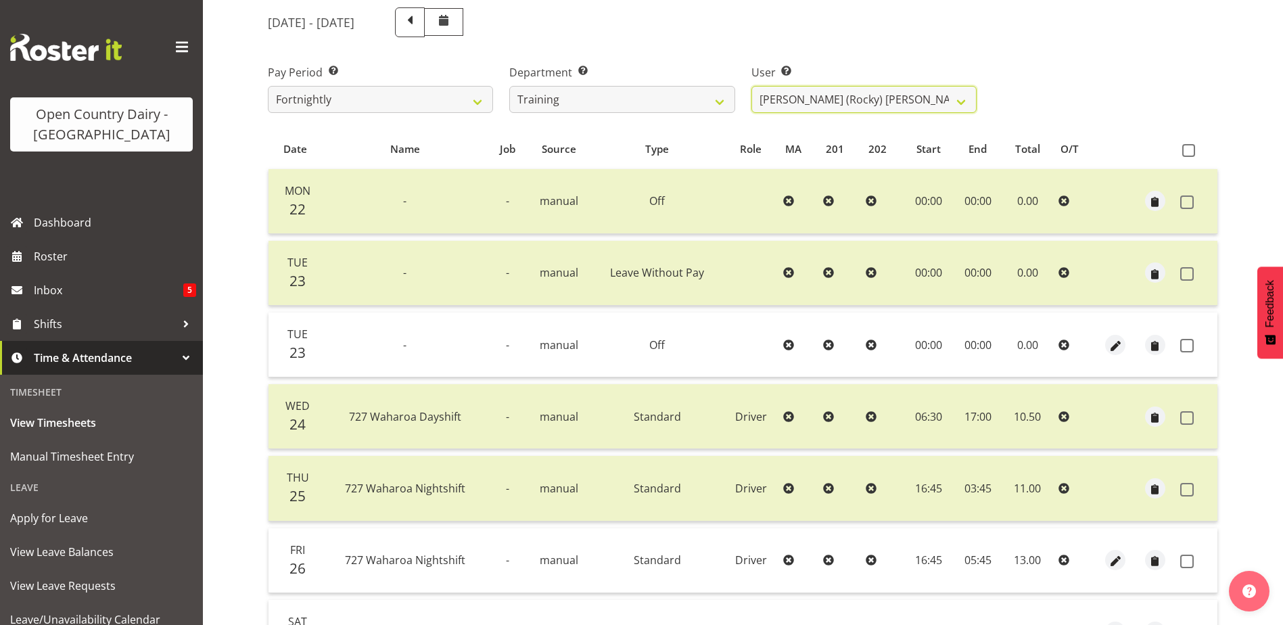
scroll to position [181, 0]
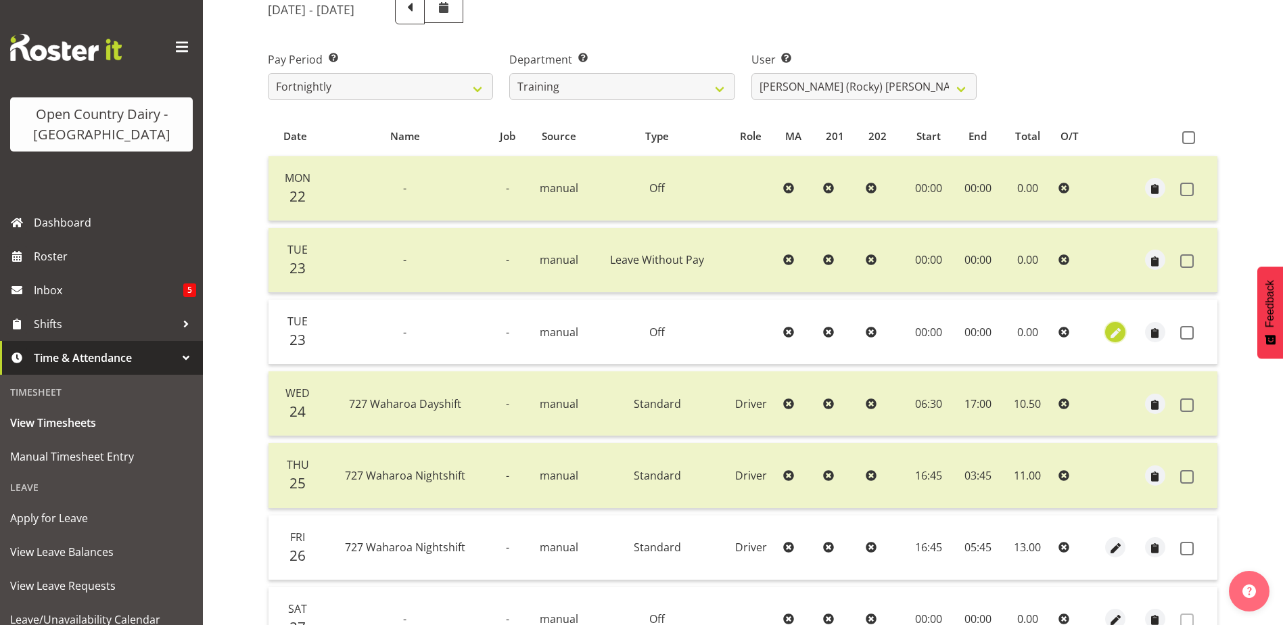
click at [1118, 332] on span "button" at bounding box center [1116, 333] width 16 height 16
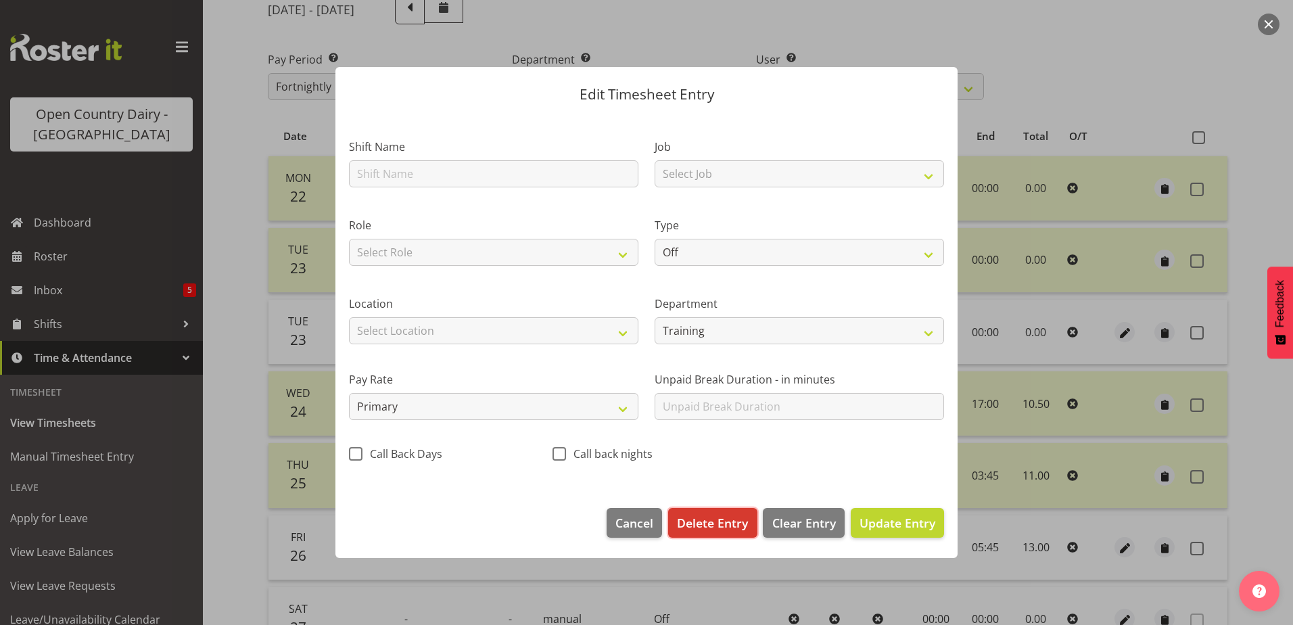
click at [722, 524] on span "Delete Entry" at bounding box center [712, 523] width 71 height 18
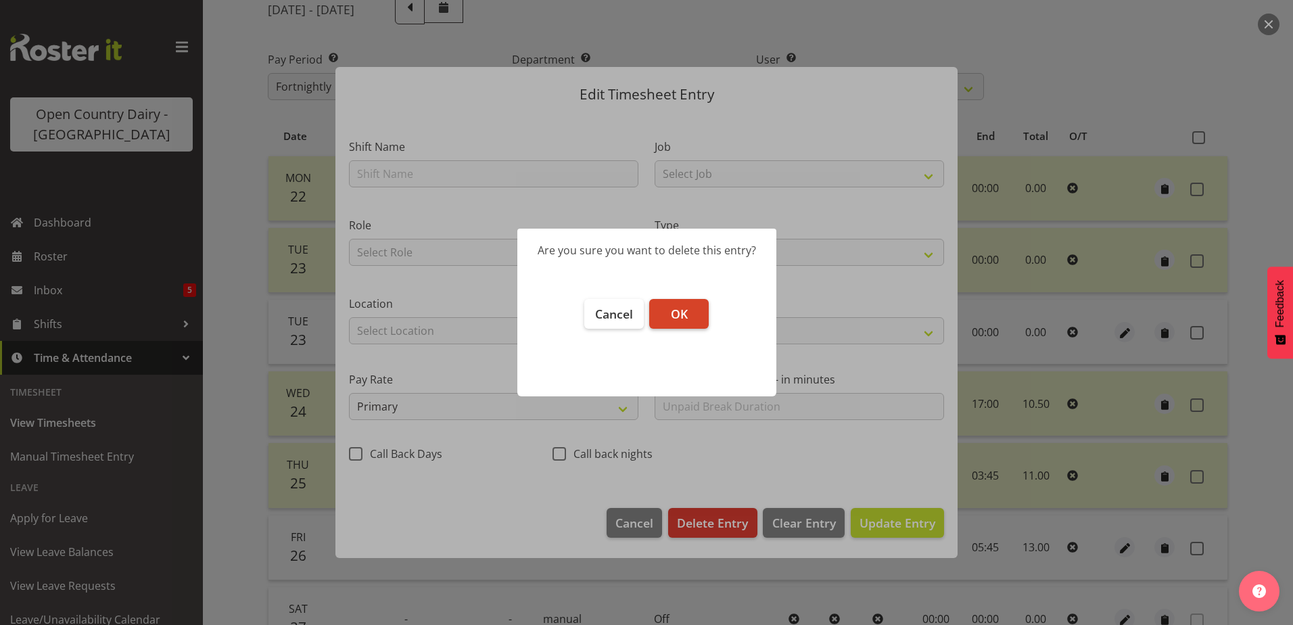
click at [684, 314] on span "OK" at bounding box center [679, 314] width 17 height 16
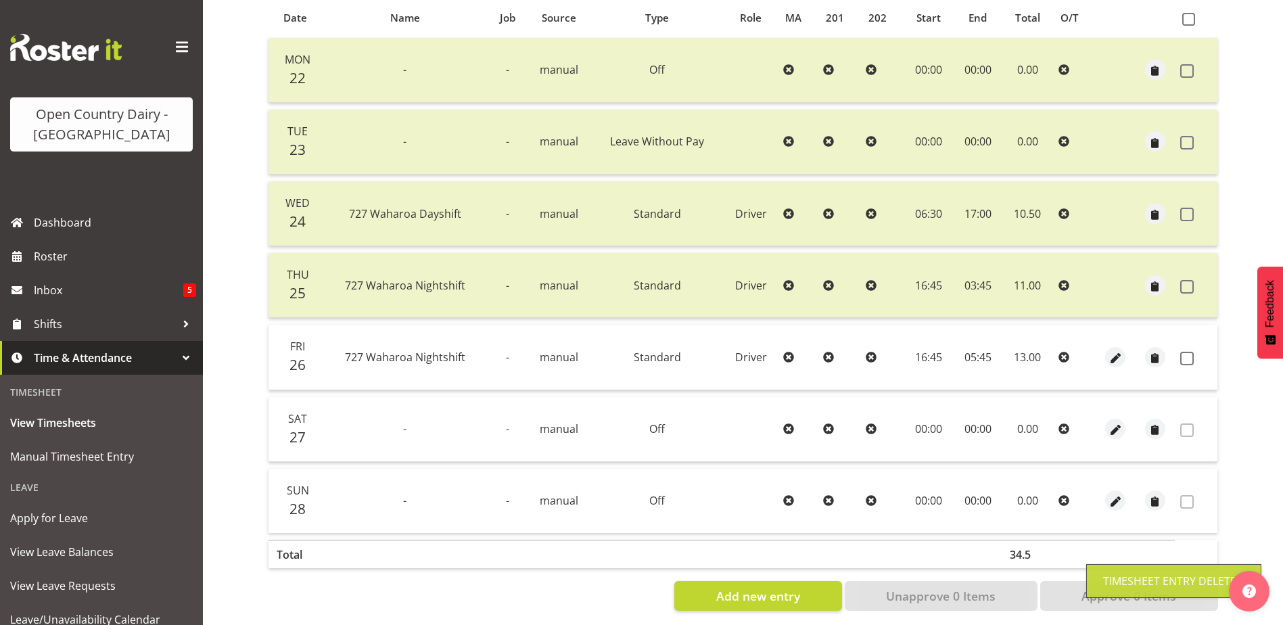
scroll to position [316, 0]
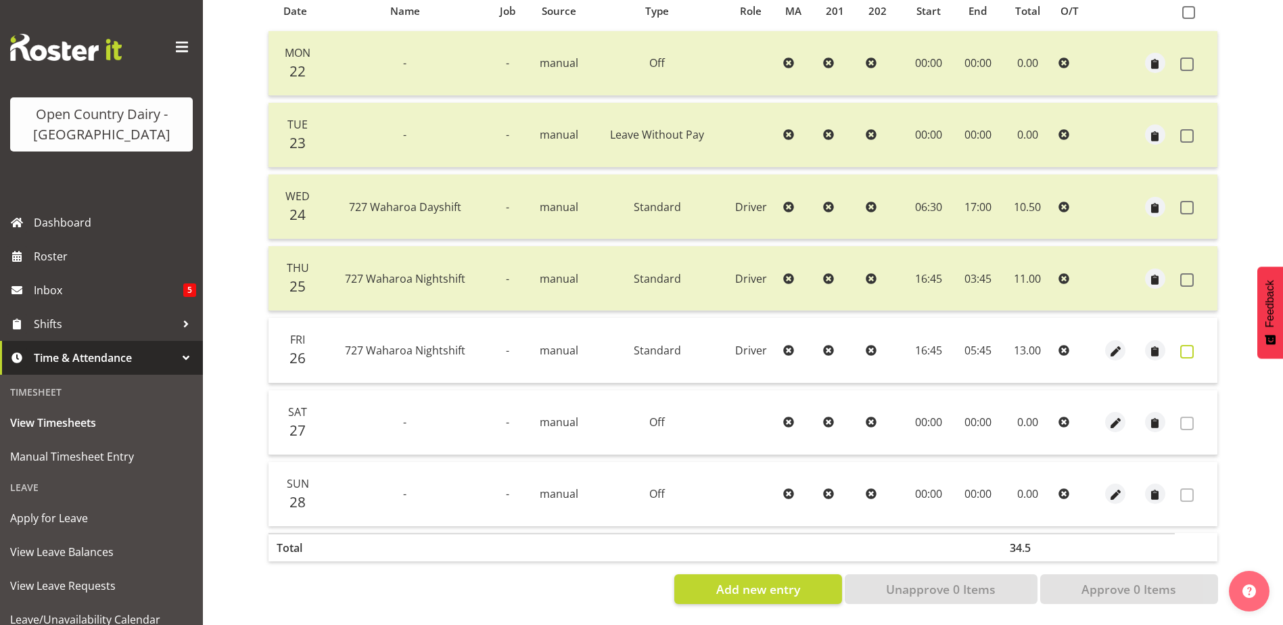
click at [1184, 345] on span at bounding box center [1187, 352] width 14 height 14
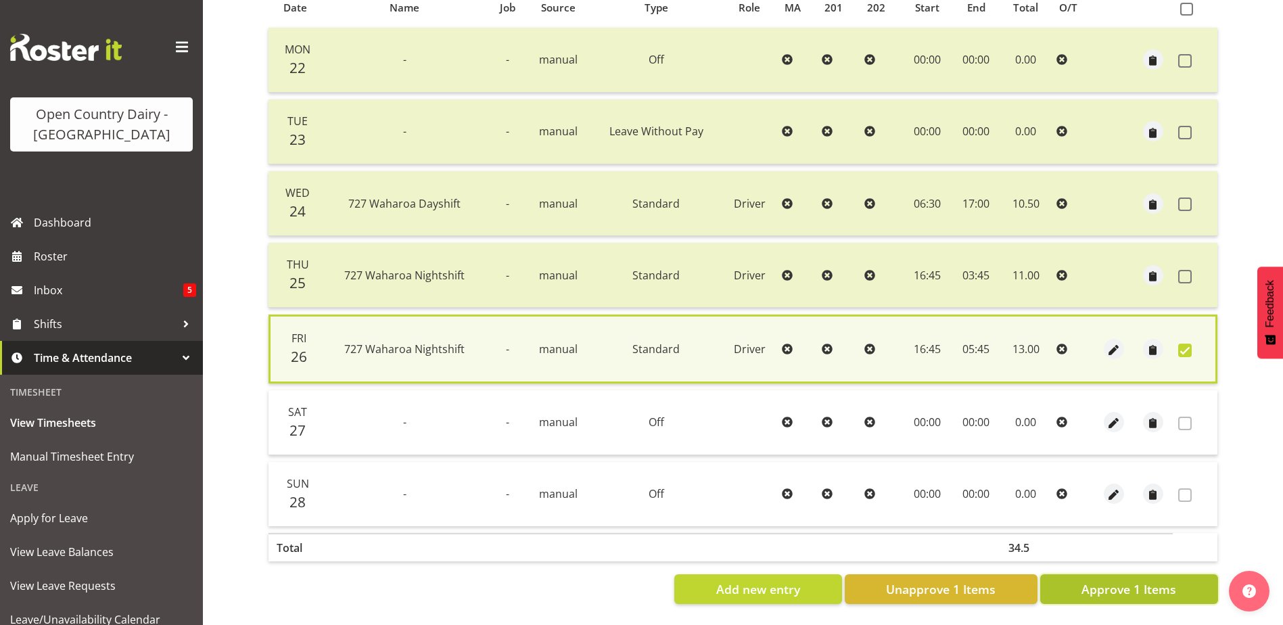
click at [1089, 580] on span "Approve 1 Items" at bounding box center [1128, 589] width 95 height 18
checkbox input "false"
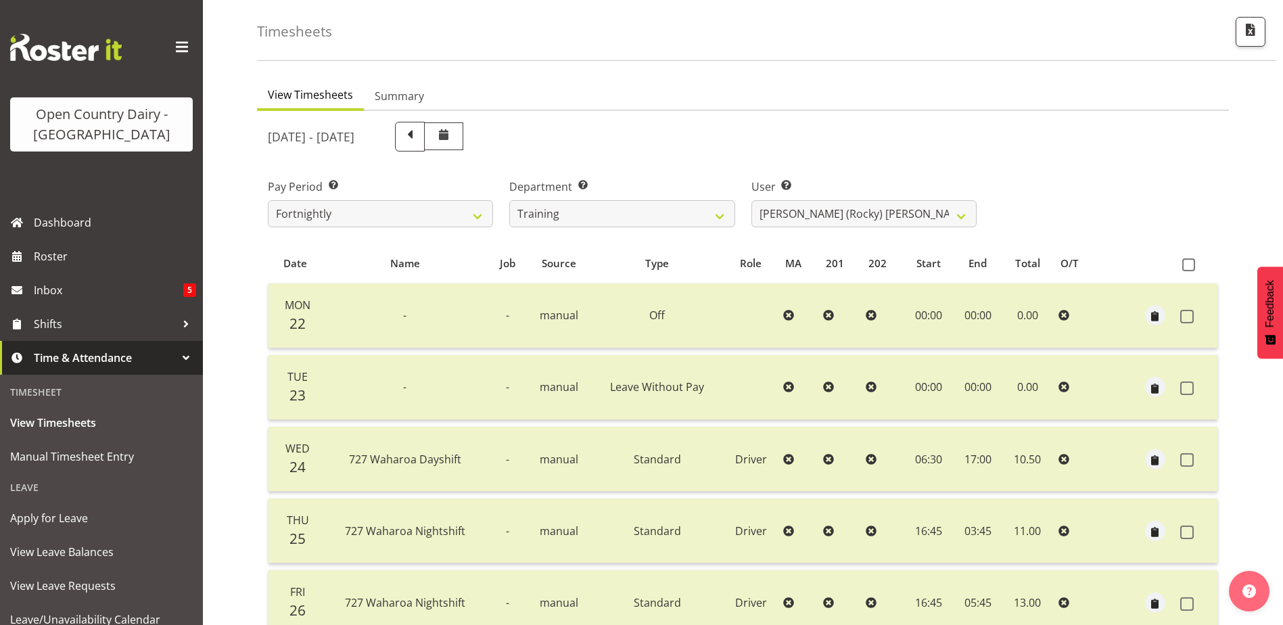
scroll to position [45, 0]
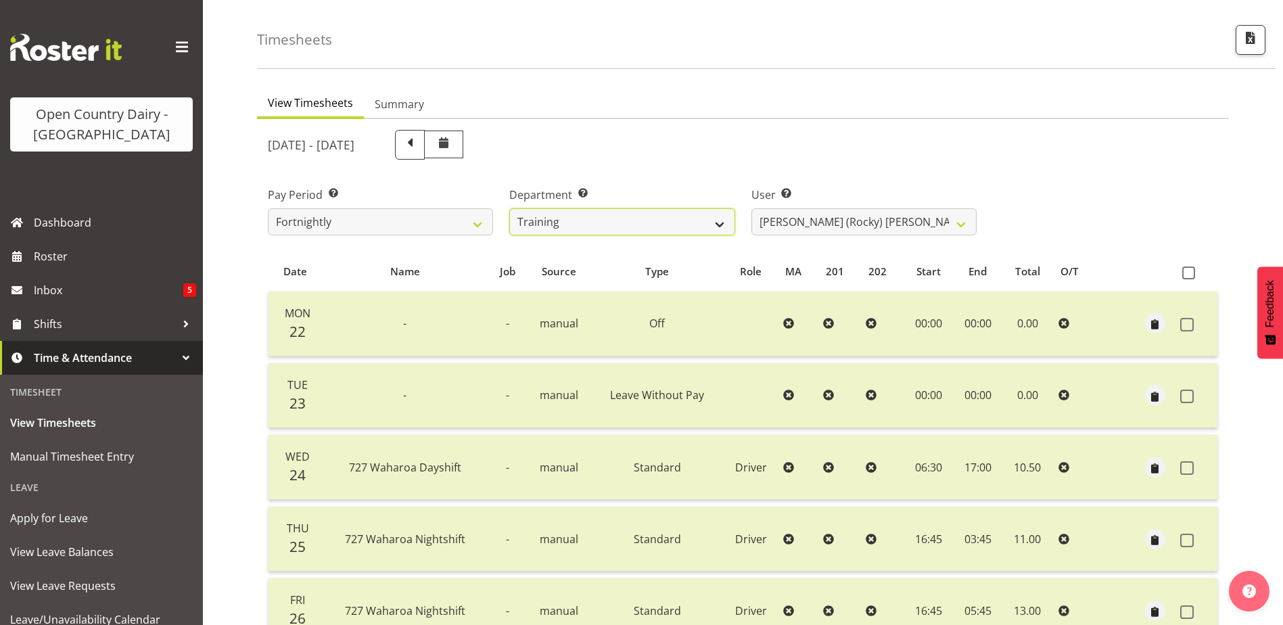
click at [587, 219] on select "701 702 703 704 705 706 707 708 709 710 711 712 713 714 715 716 717 718 719 720" at bounding box center [621, 221] width 225 height 27
select select "874"
click at [509, 208] on select "701 702 703 704 705 706 707 708 709 710 711 712 713 714 715 716 717 718 719 720" at bounding box center [621, 221] width 225 height 27
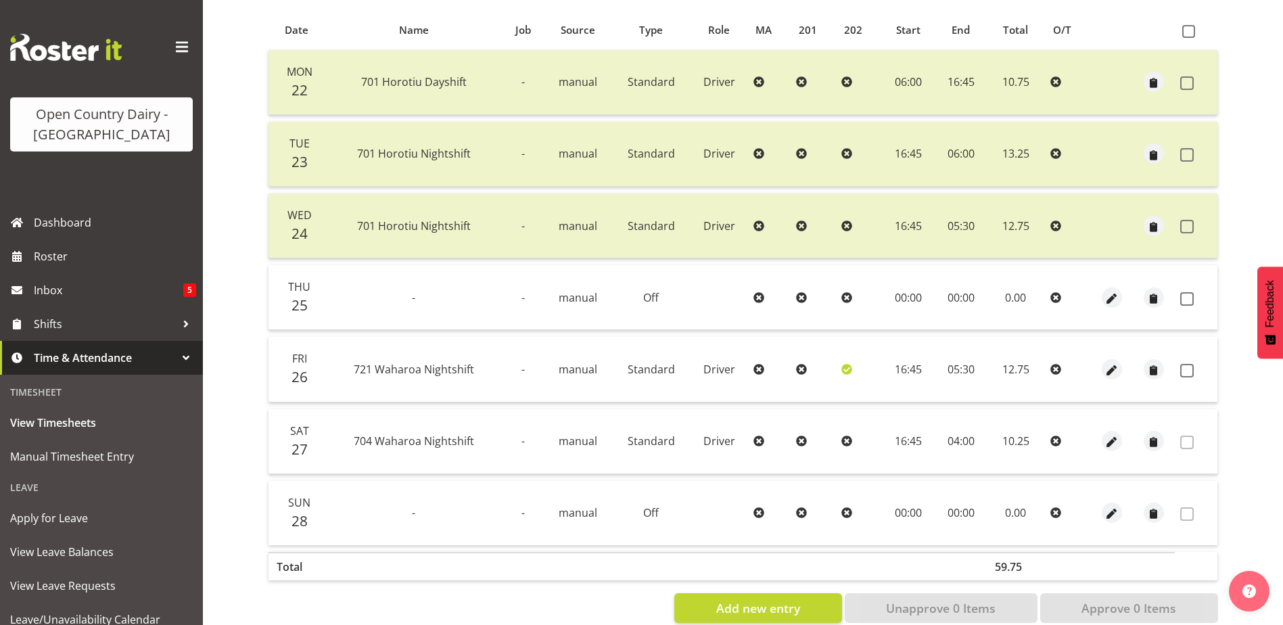
scroll to position [316, 0]
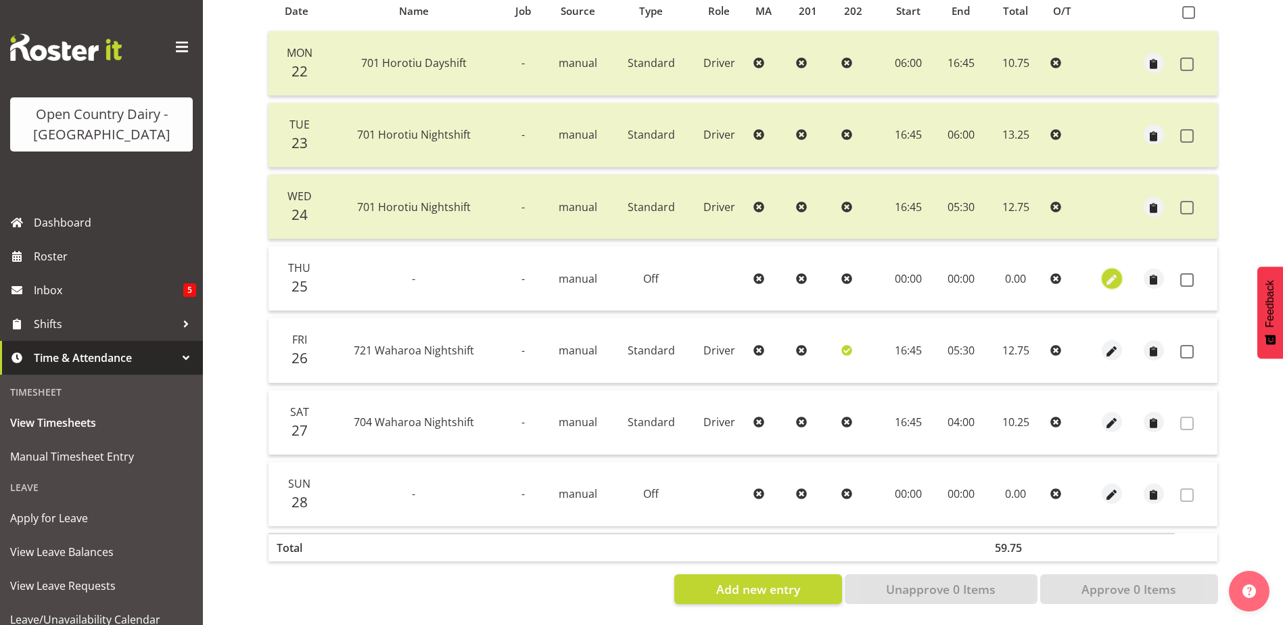
click at [1102, 268] on button "button" at bounding box center [1112, 278] width 20 height 20
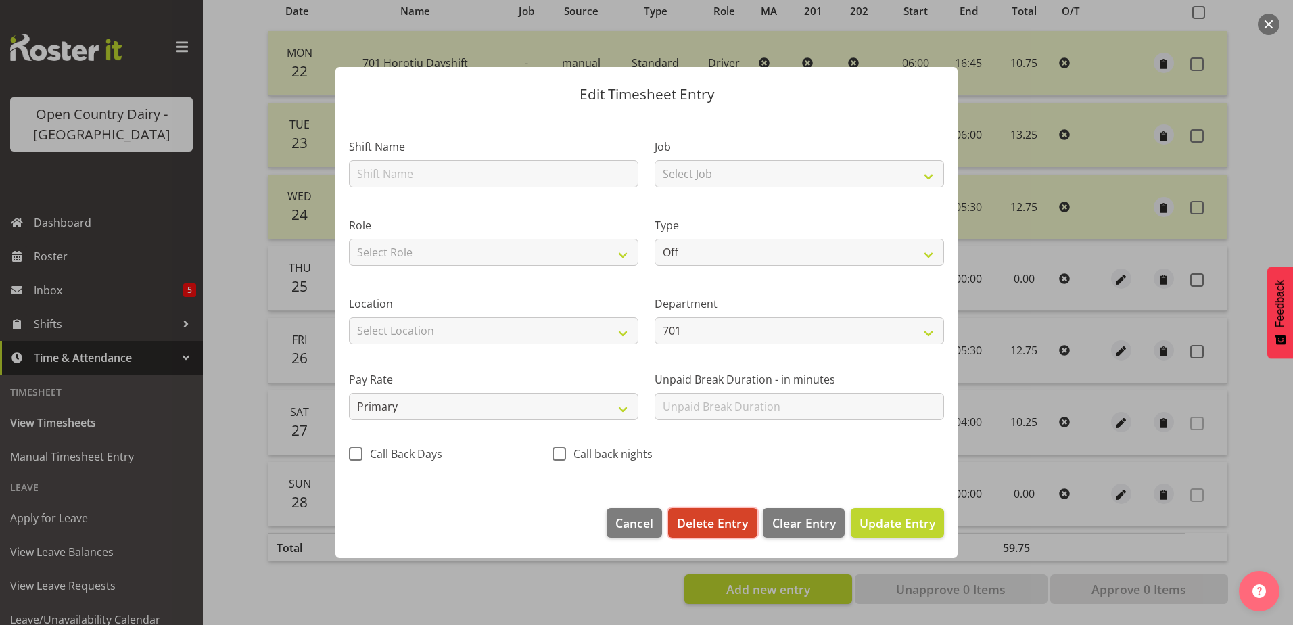
click at [710, 520] on span "Delete Entry" at bounding box center [712, 523] width 71 height 18
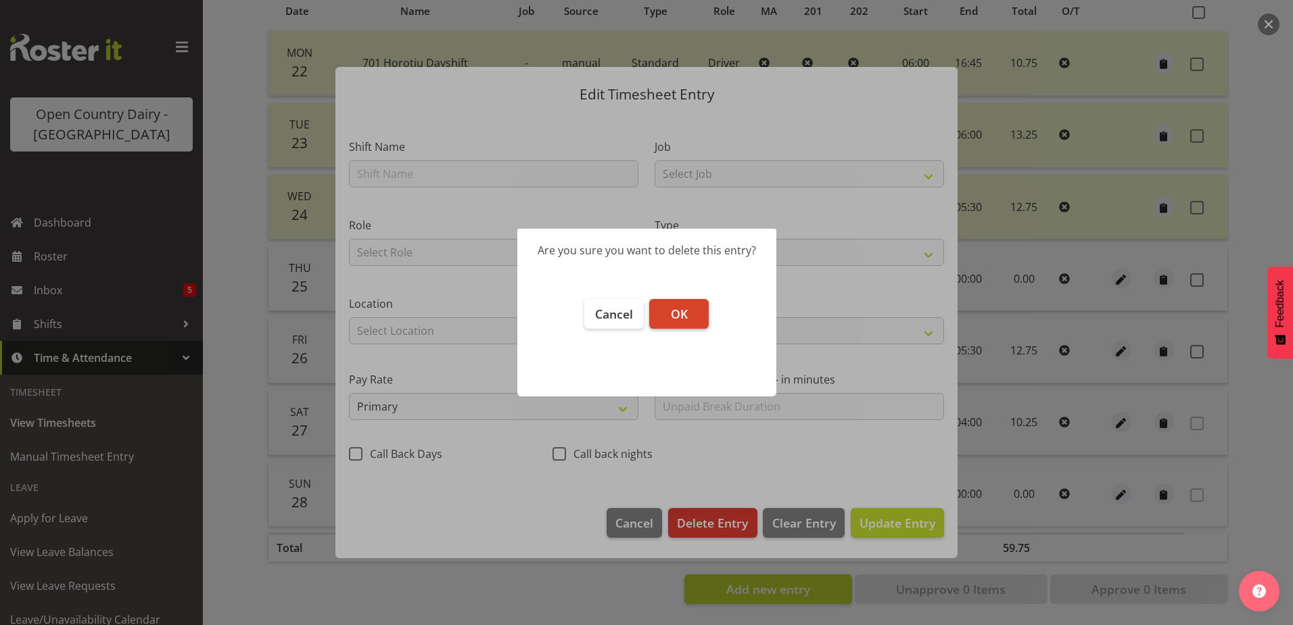
click at [682, 317] on span "OK" at bounding box center [679, 314] width 17 height 16
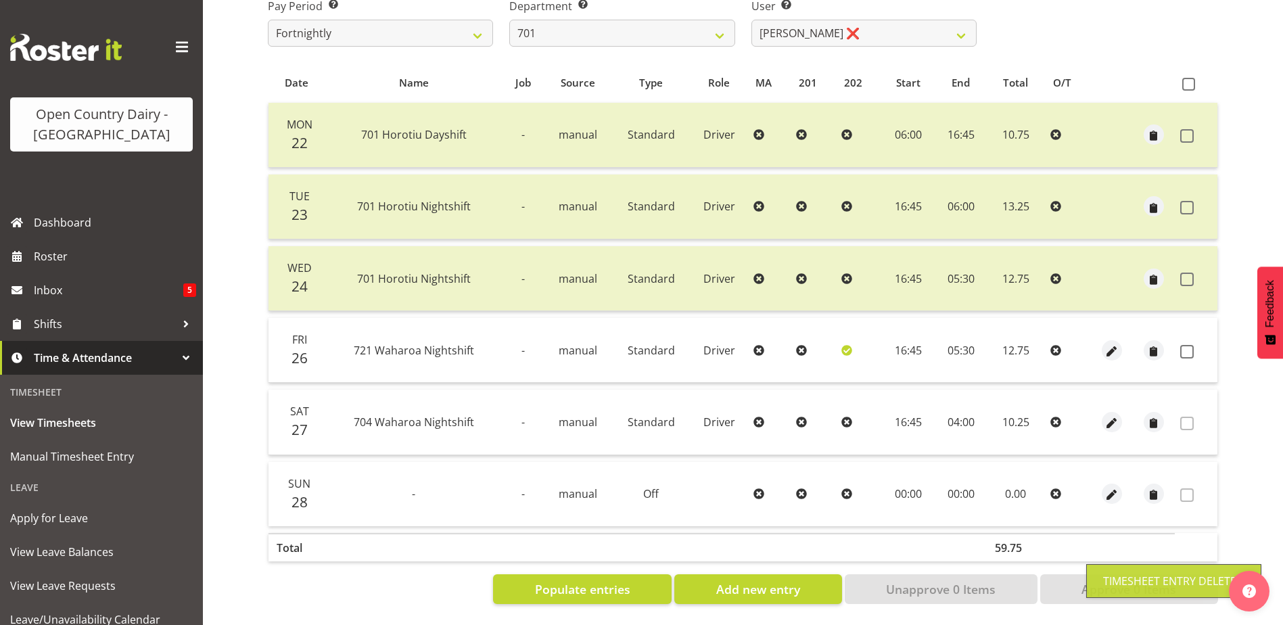
scroll to position [244, 0]
click at [1187, 345] on span at bounding box center [1187, 352] width 14 height 14
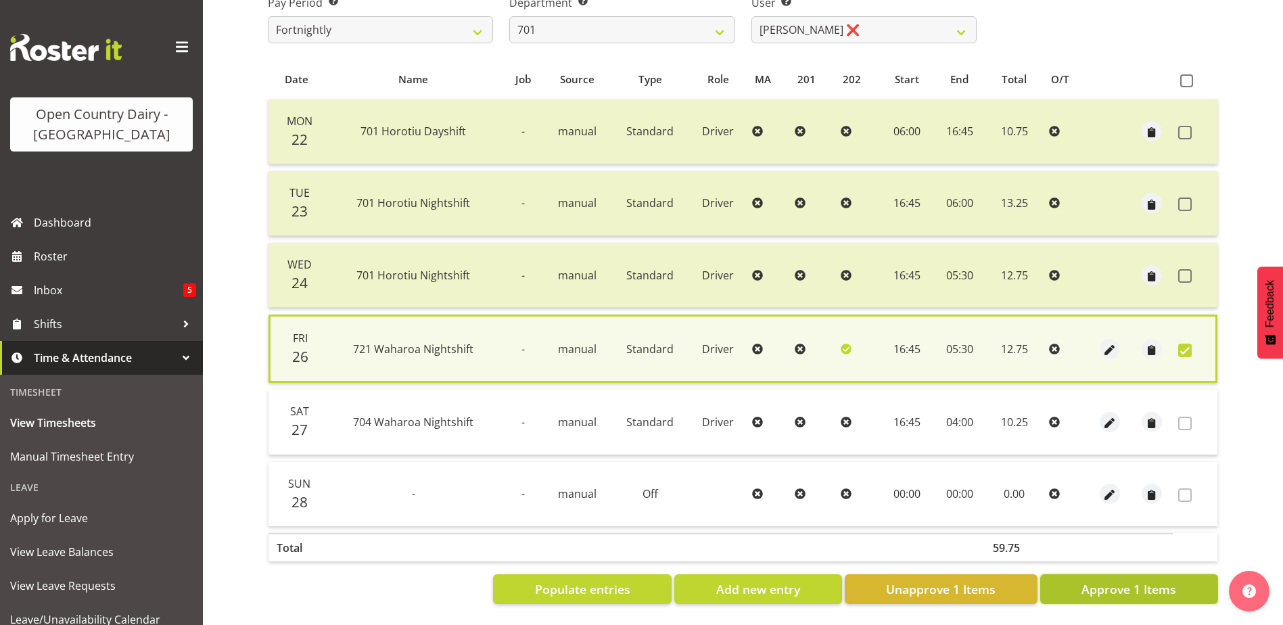
click at [1114, 580] on span "Approve 1 Items" at bounding box center [1128, 589] width 95 height 18
checkbox input "false"
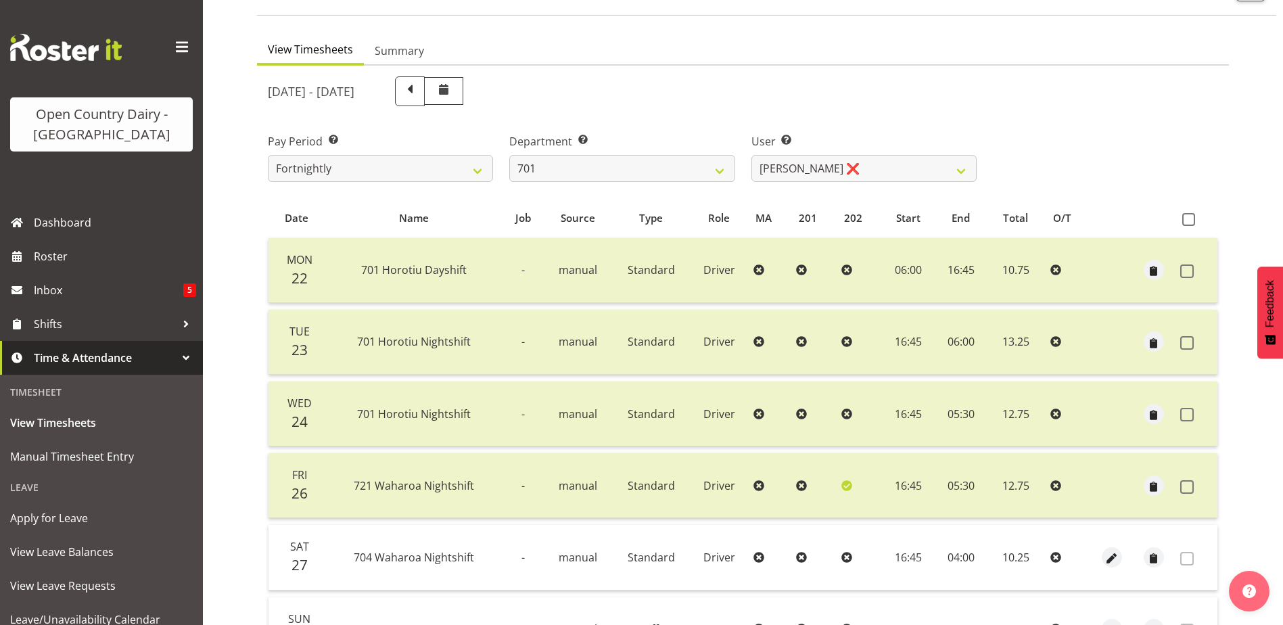
scroll to position [41, 0]
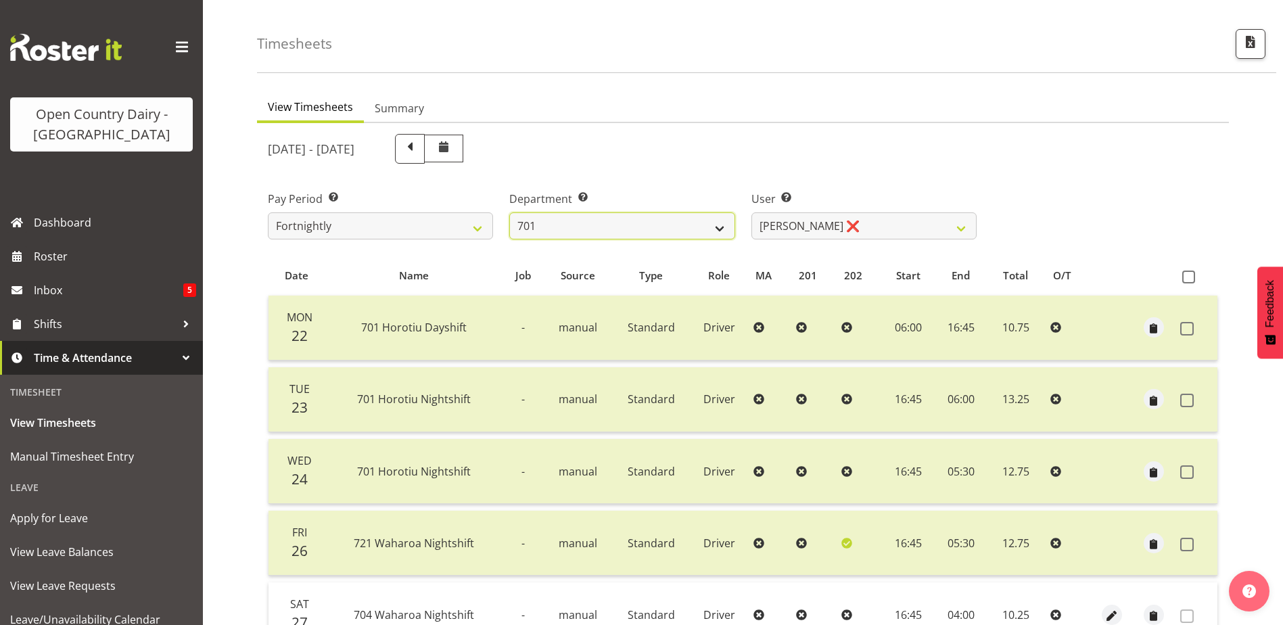
click at [579, 224] on select "701 702 703 704 705 706 707 708 709 710 711 712 713 714 715 716 717 718 719 720" at bounding box center [621, 225] width 225 height 27
select select "714"
click at [509, 212] on select "701 702 703 704 705 706 707 708 709 710 711 712 713 714 715 716 717 718 719 720" at bounding box center [621, 225] width 225 height 27
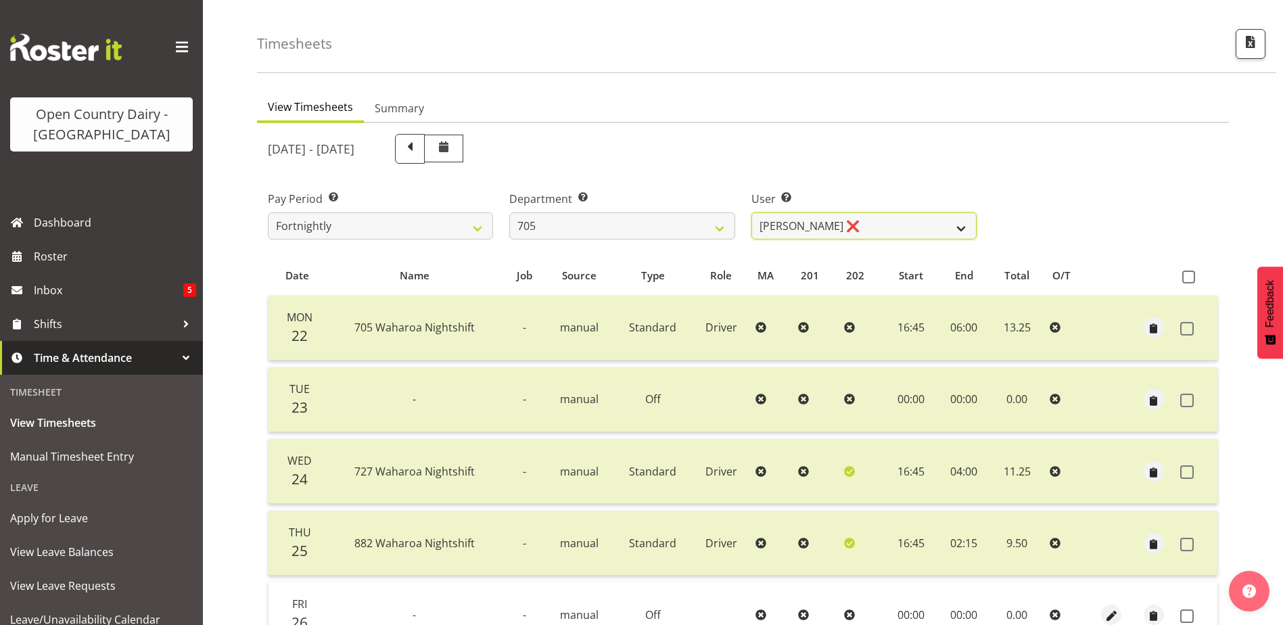
click at [874, 227] on select "[PERSON_NAME] ❌ [PERSON_NAME] ❌ [PERSON_NAME] ❌ [PERSON_NAME] ❌" at bounding box center [863, 225] width 225 height 27
select select "8282"
click at [751, 212] on select "[PERSON_NAME] ❌ [PERSON_NAME] ❌ [PERSON_NAME] ❌ [PERSON_NAME] ❌" at bounding box center [863, 225] width 225 height 27
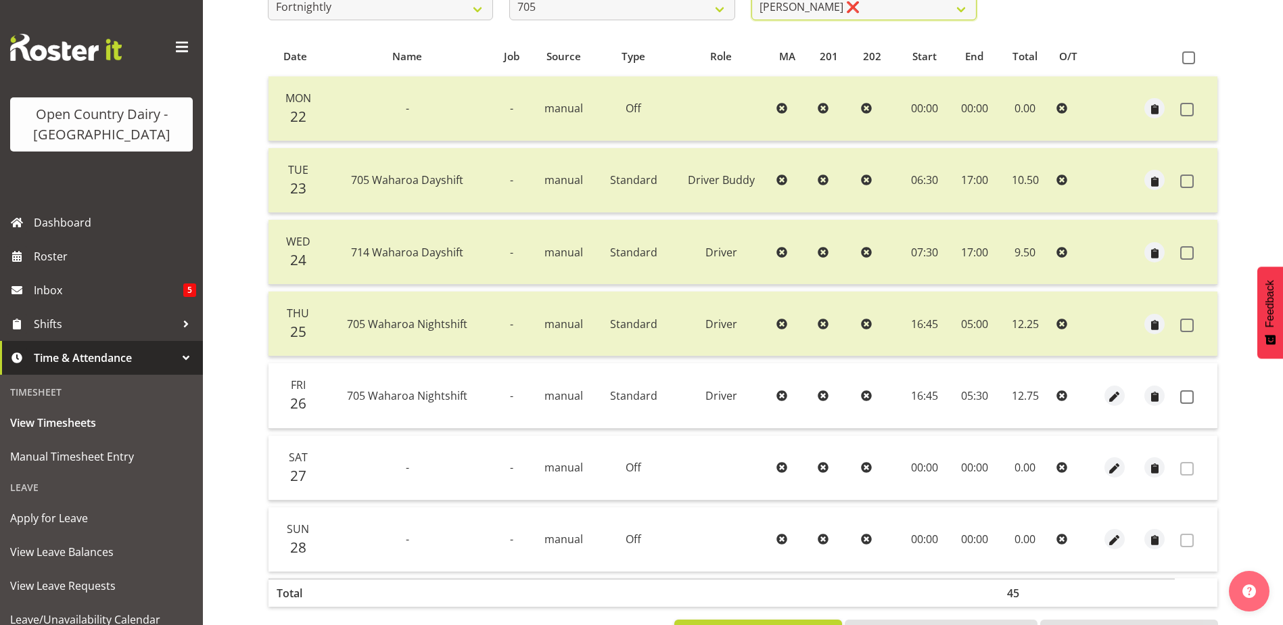
scroll to position [316, 0]
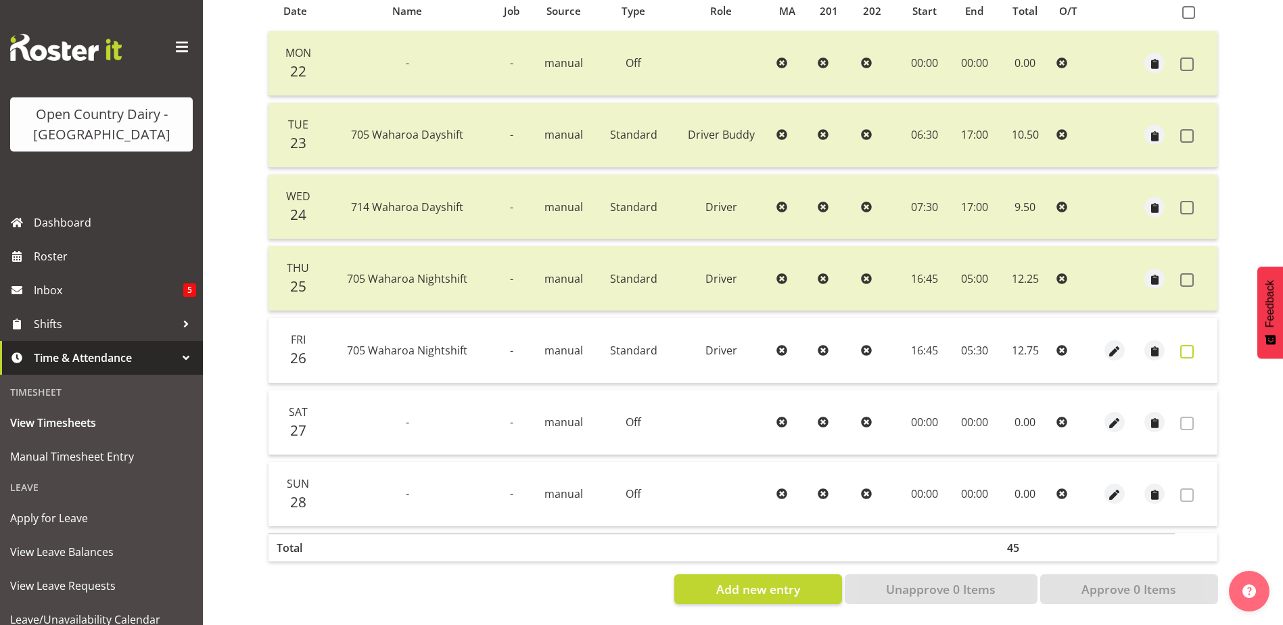
click at [1189, 345] on span at bounding box center [1187, 352] width 14 height 14
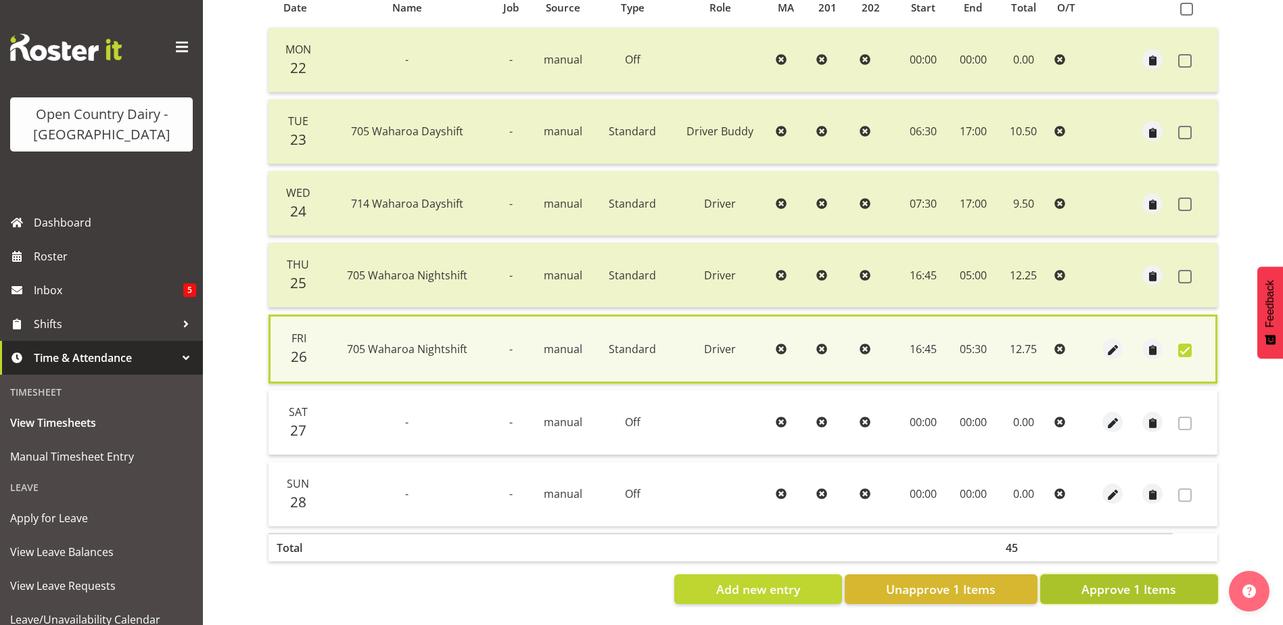
click at [1136, 580] on span "Approve 1 Items" at bounding box center [1128, 589] width 95 height 18
checkbox input "false"
